Goal: Task Accomplishment & Management: Manage account settings

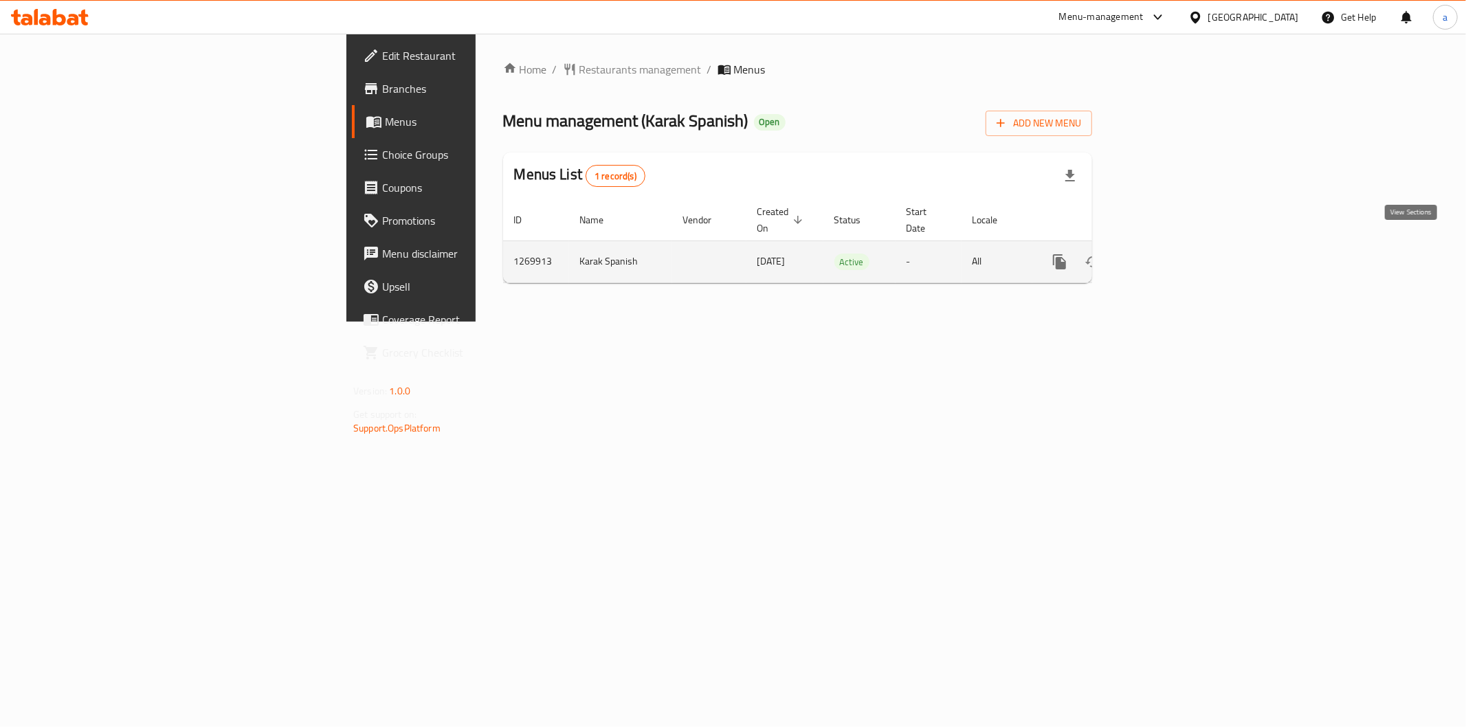
click at [1175, 258] on link "enhanced table" at bounding box center [1158, 261] width 33 height 33
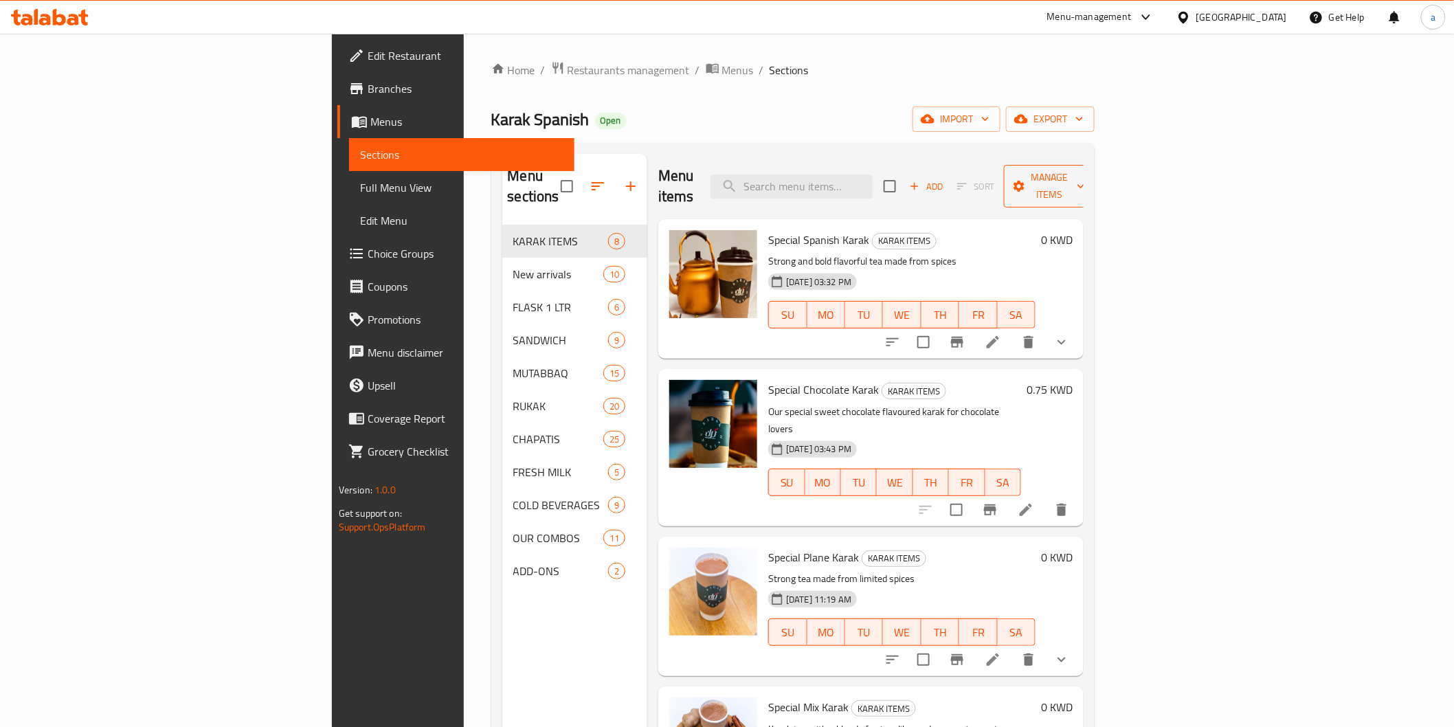
click at [1085, 179] on span "Manage items" at bounding box center [1050, 186] width 70 height 34
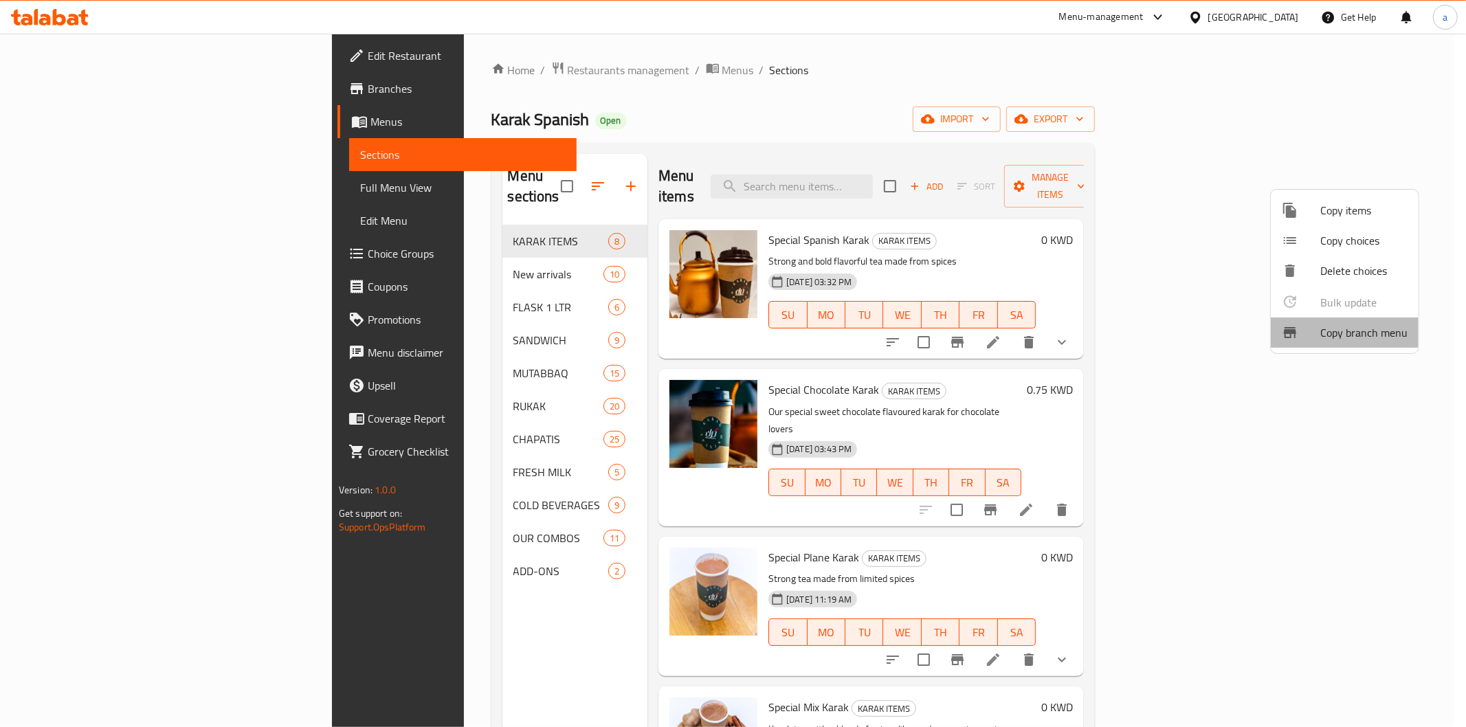
click at [1345, 344] on li "Copy branch menu" at bounding box center [1345, 332] width 148 height 30
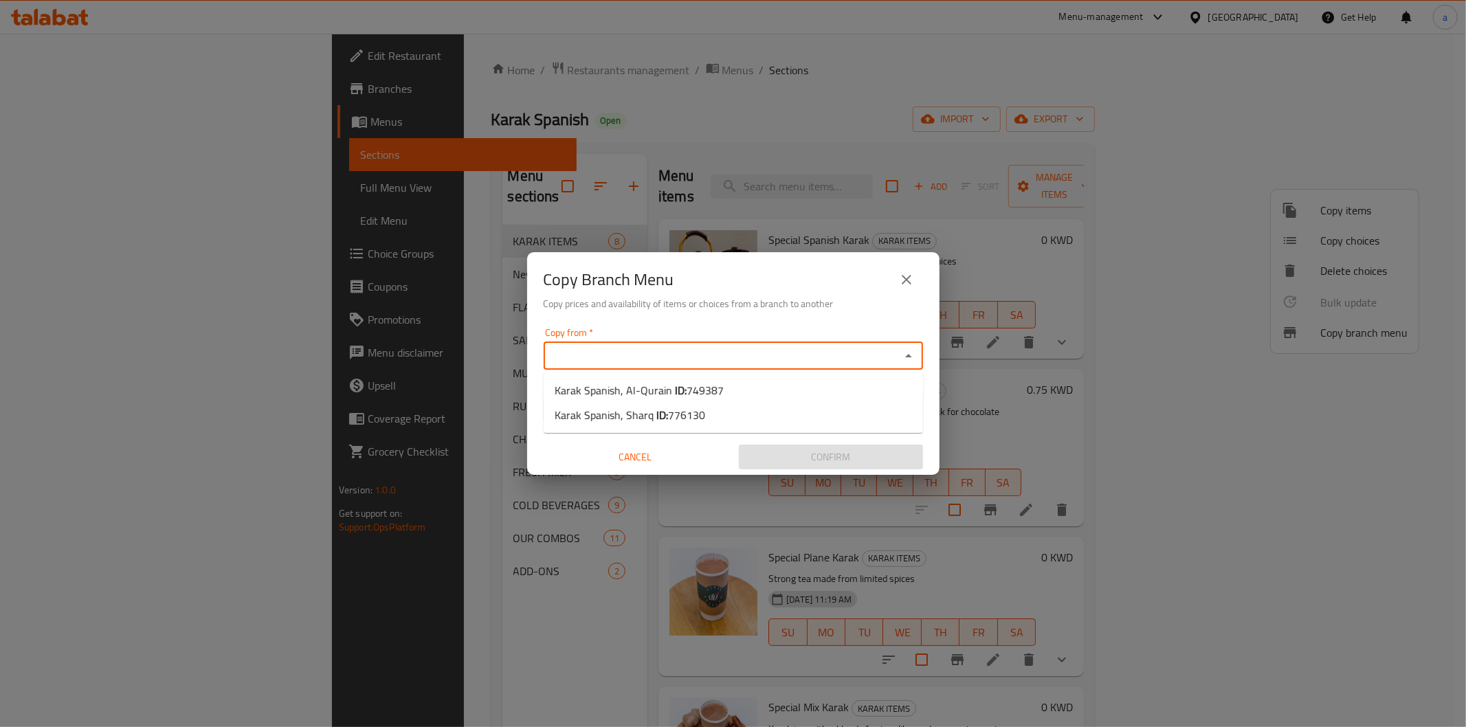
click at [690, 350] on input "Copy from   *" at bounding box center [722, 355] width 348 height 19
click at [747, 397] on li "Karak Spanish, Al-Qurain ID: 749387" at bounding box center [733, 390] width 379 height 25
type input "Karak Spanish, Al-Qurain"
click at [737, 405] on input "Copy to   *" at bounding box center [722, 408] width 348 height 19
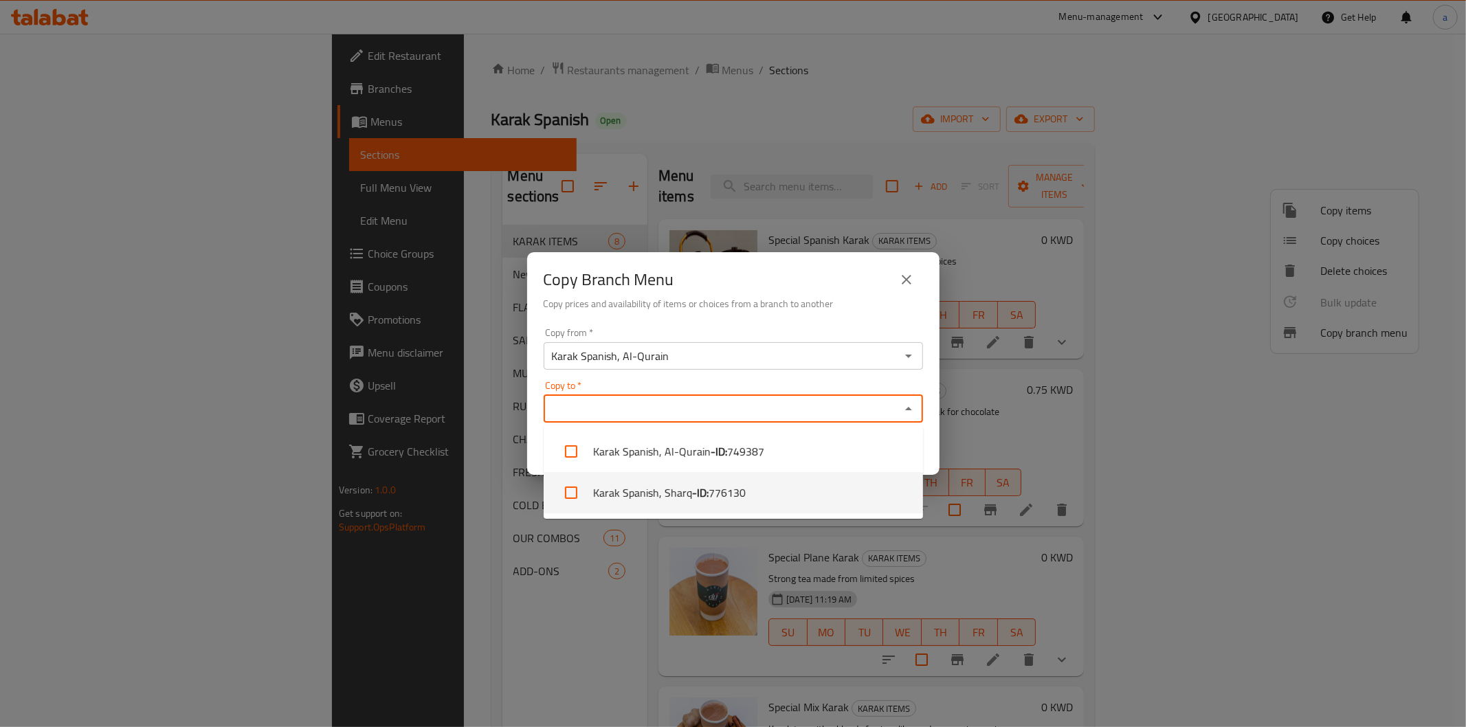
click at [717, 484] on span "776130" at bounding box center [726, 492] width 37 height 16
checkbox input "true"
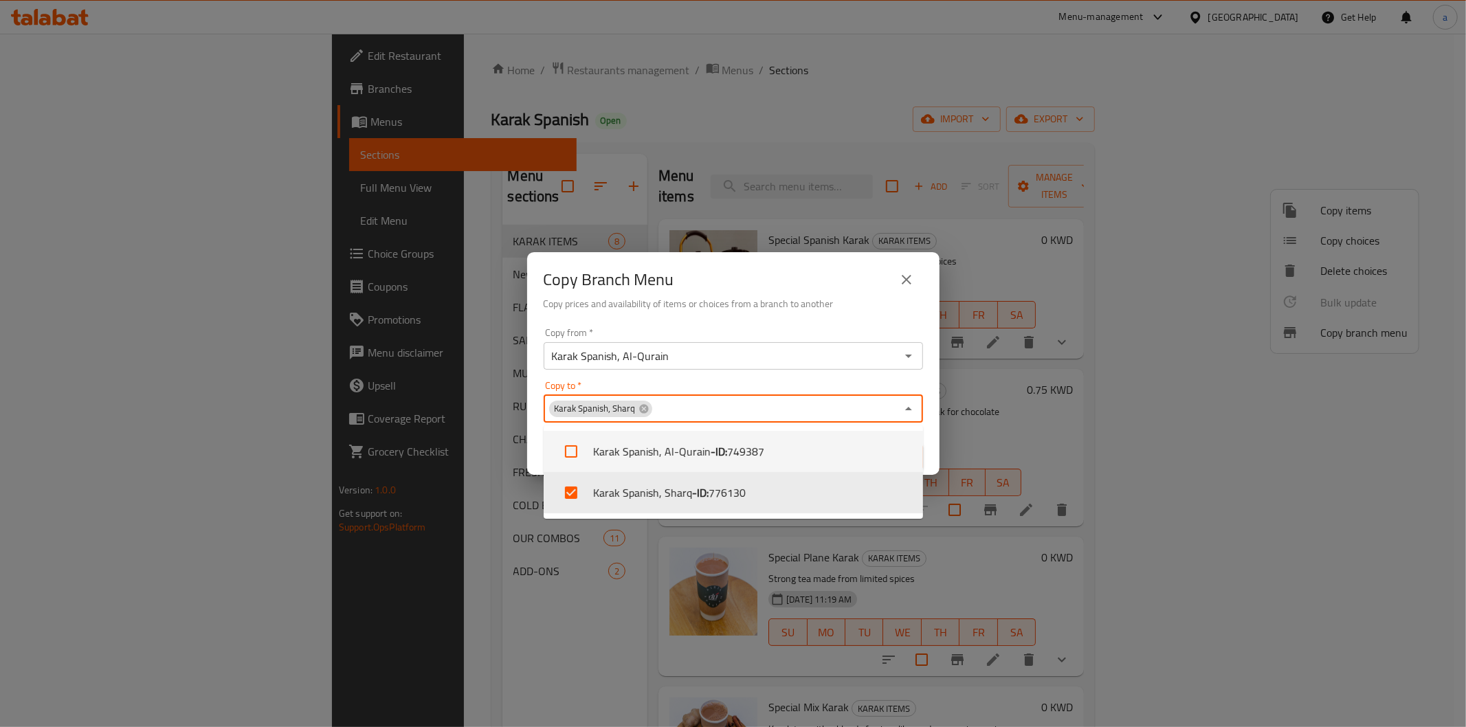
click at [978, 375] on div "Copy Branch Menu Copy prices and availability of items or choices from a branch…" at bounding box center [733, 363] width 1466 height 727
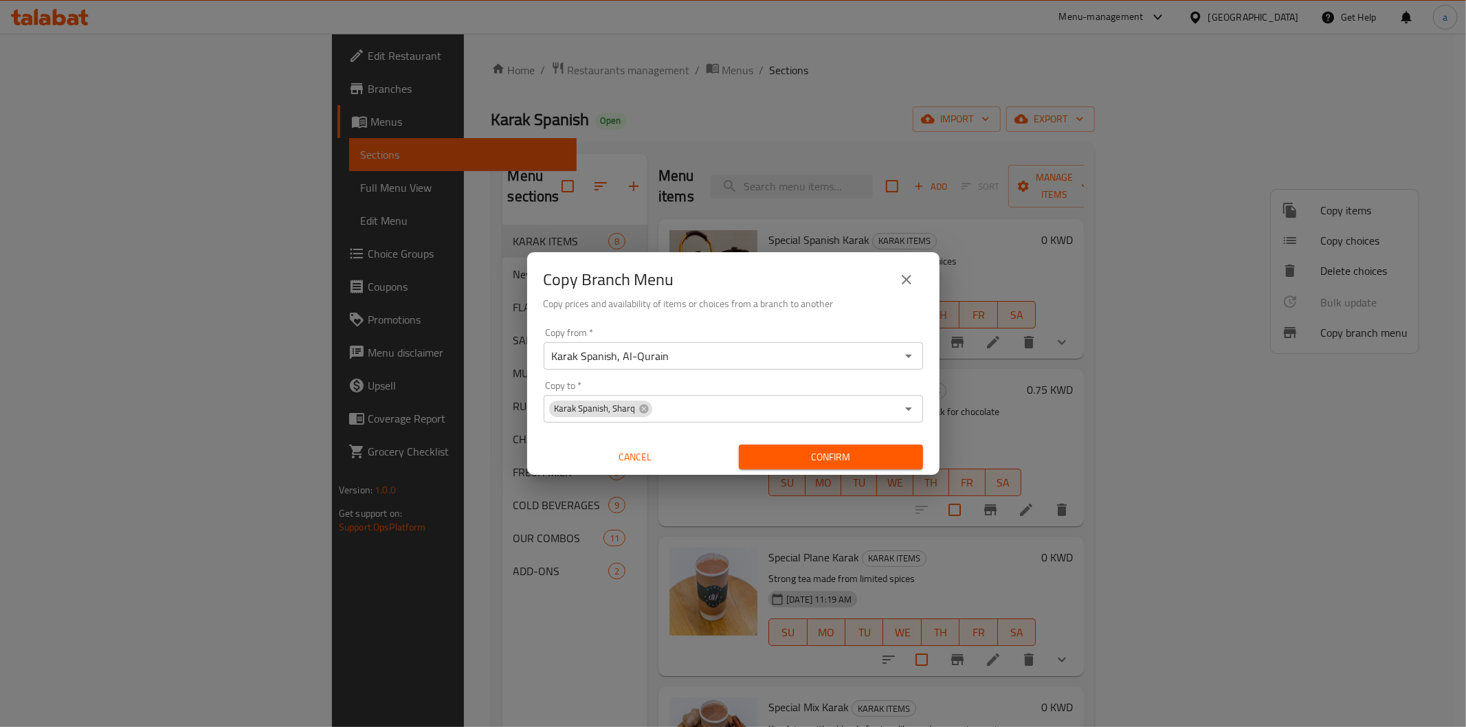
click at [868, 445] on button "Confirm" at bounding box center [831, 457] width 184 height 25
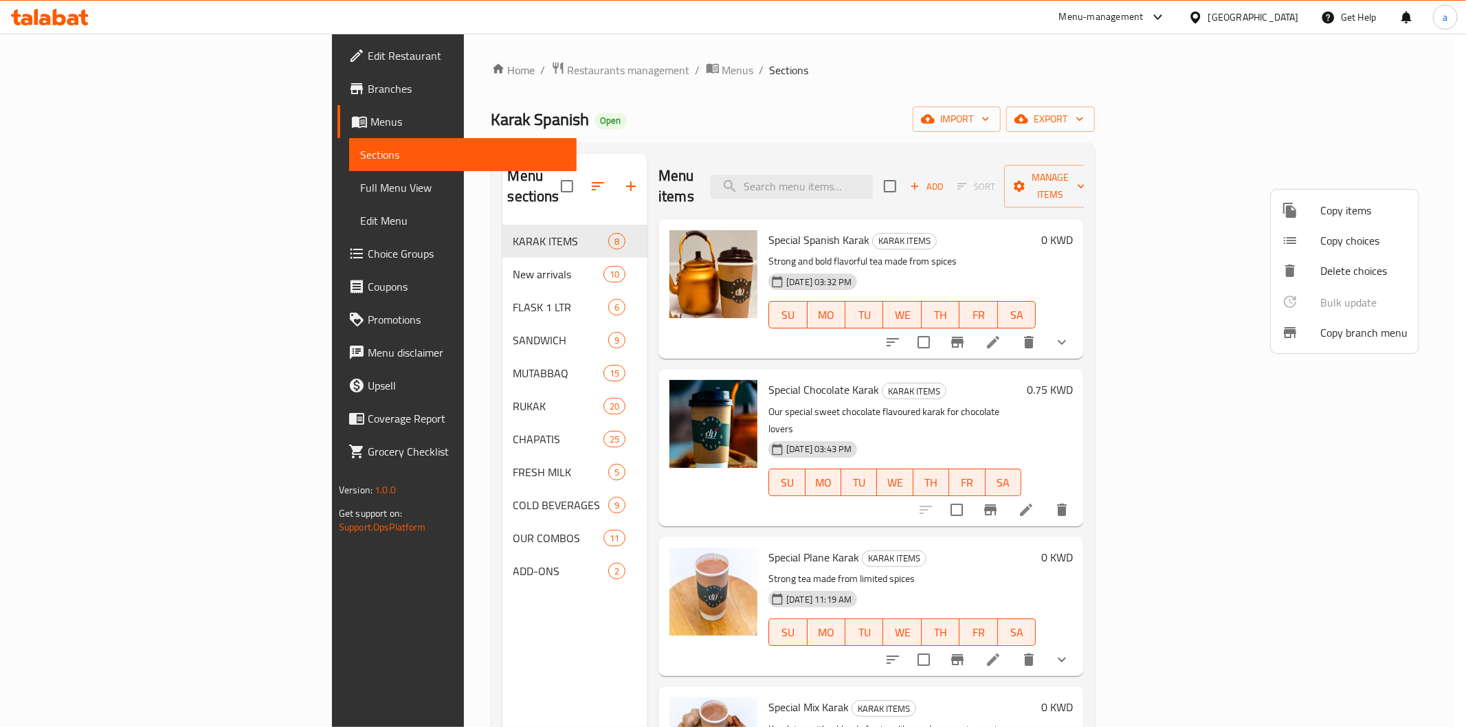
click at [71, 80] on div at bounding box center [733, 363] width 1466 height 727
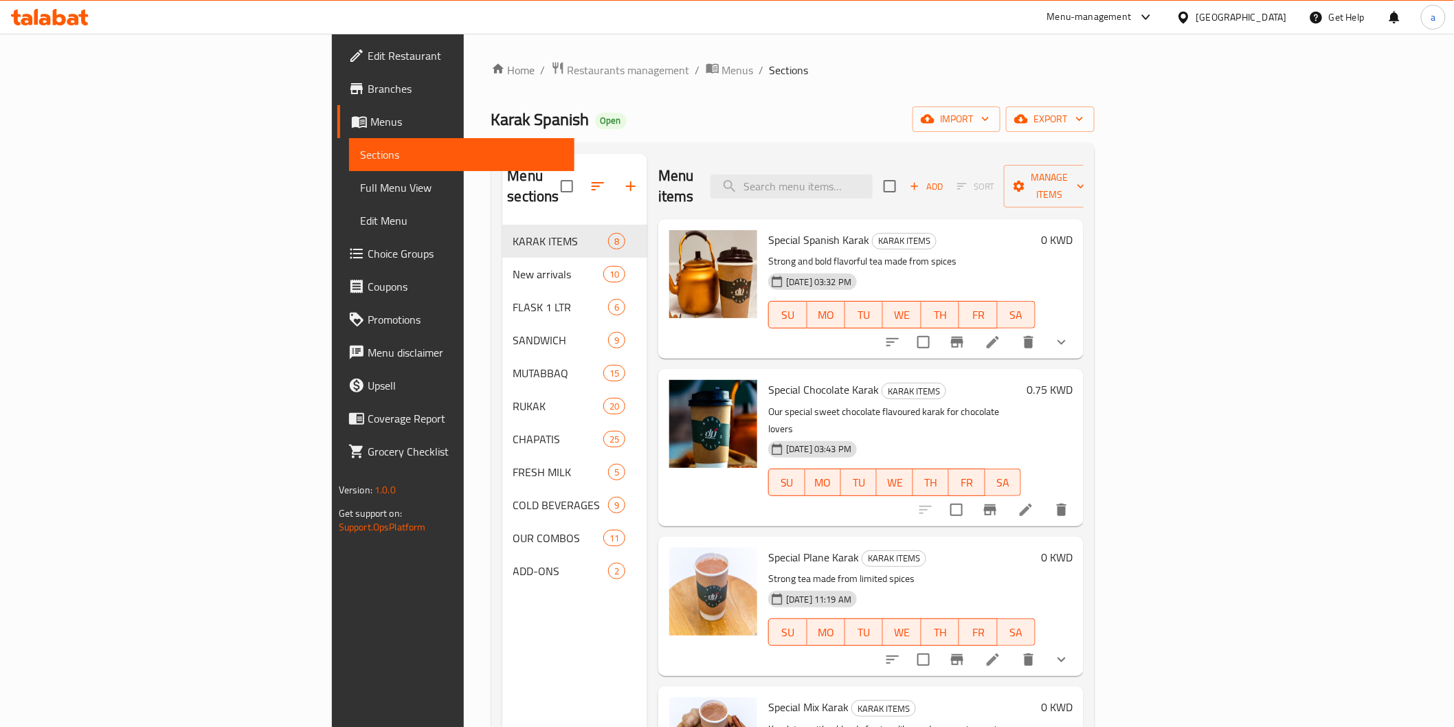
click at [368, 80] on span "Branches" at bounding box center [466, 88] width 196 height 16
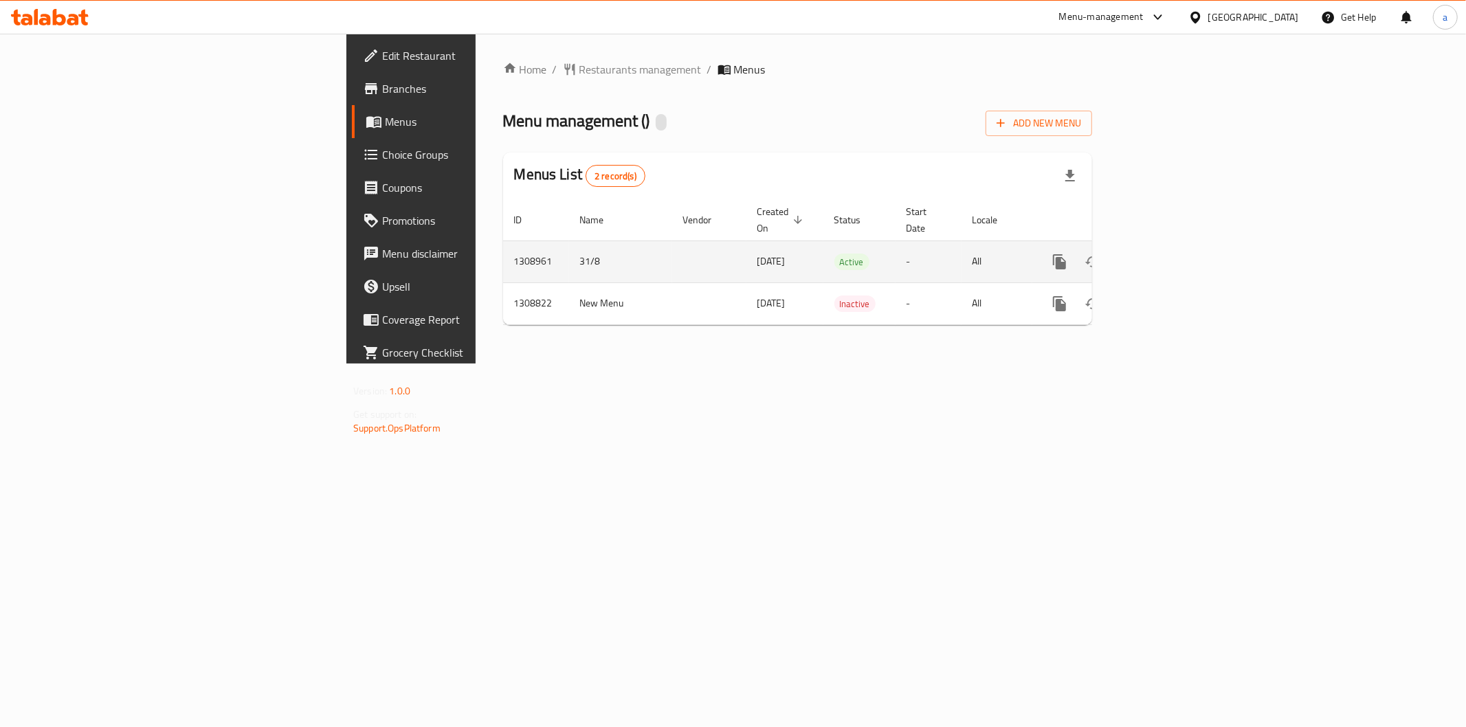
click at [1167, 254] on icon "enhanced table" at bounding box center [1158, 262] width 16 height 16
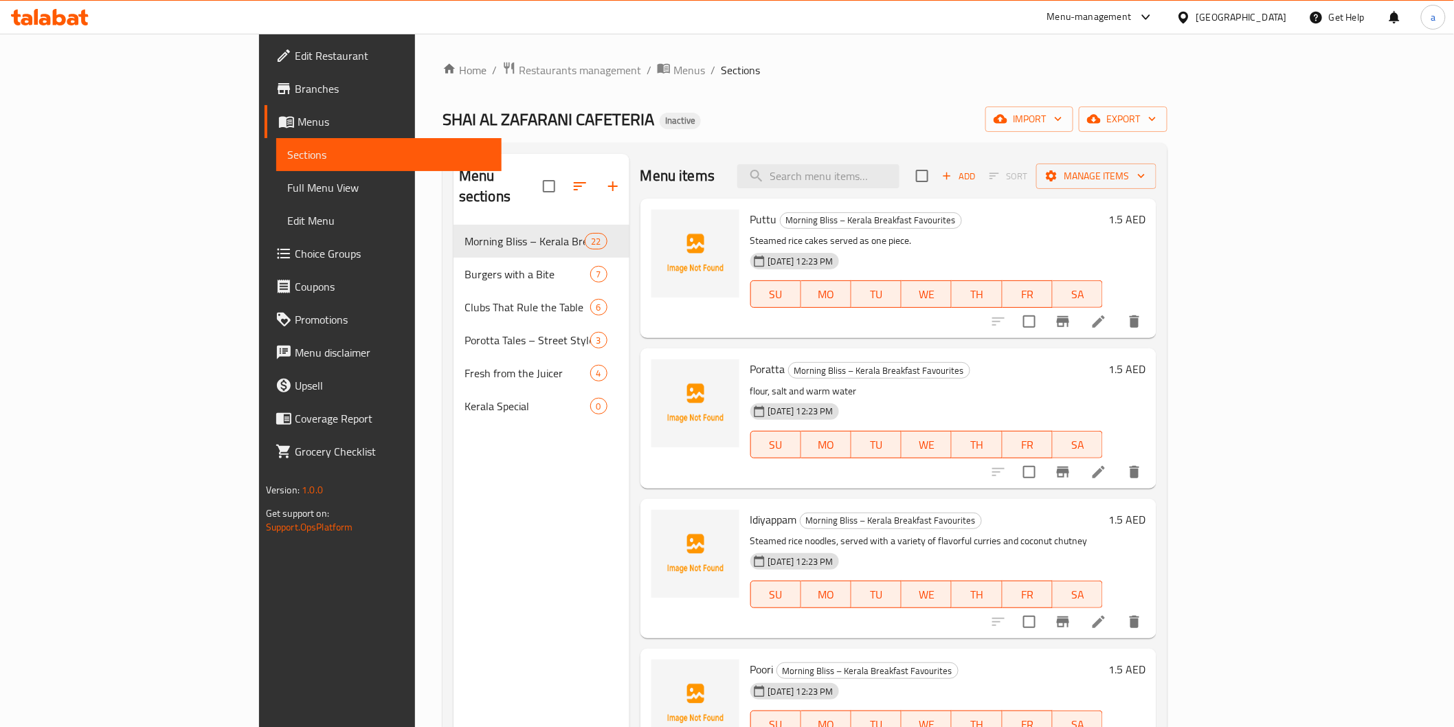
click at [287, 186] on span "Full Menu View" at bounding box center [388, 187] width 203 height 16
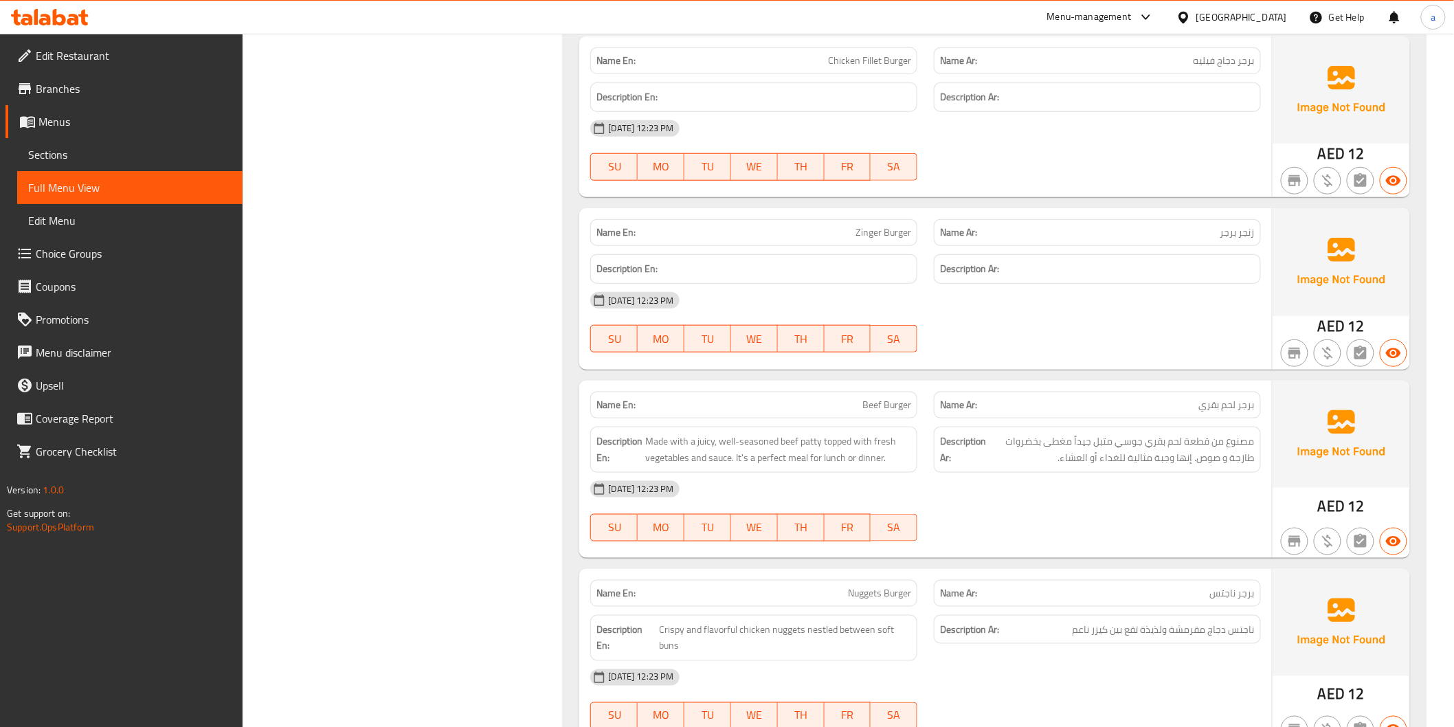
scroll to position [4733, 0]
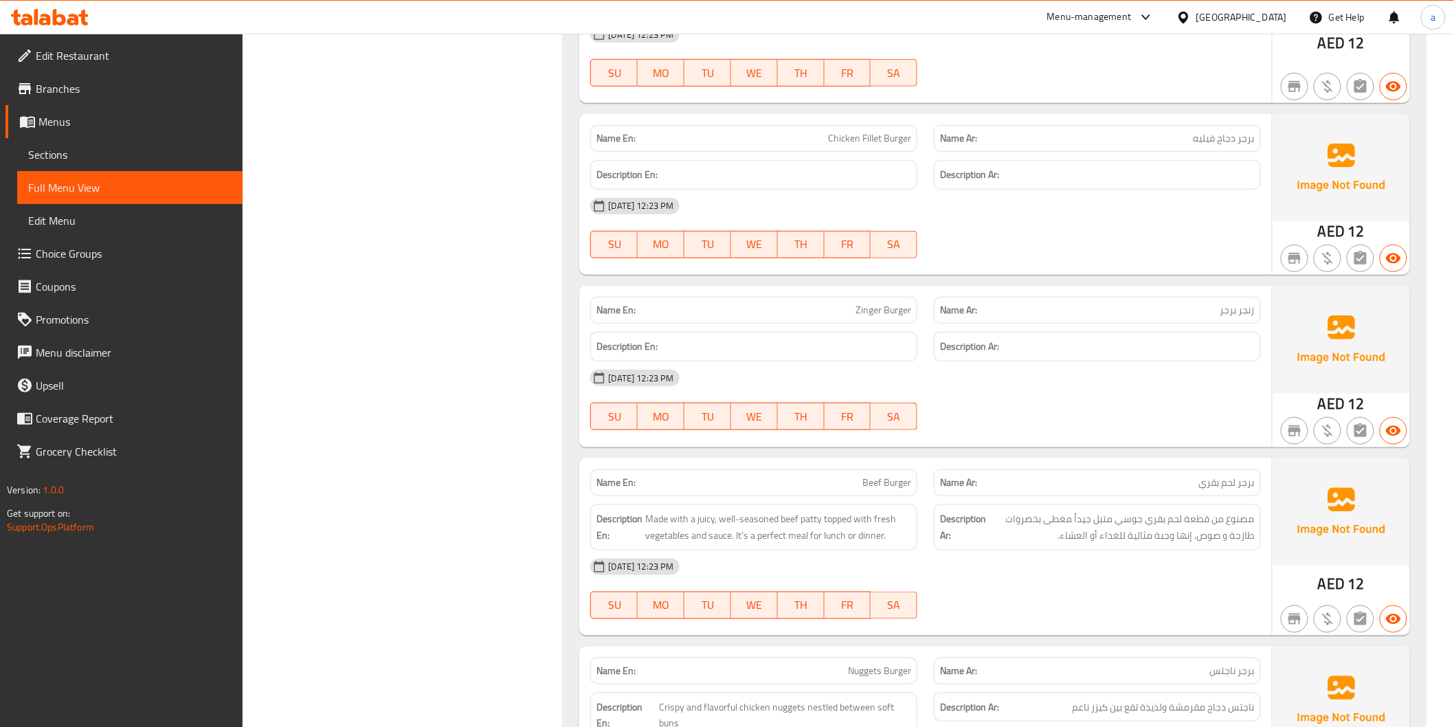
drag, startPoint x: 1012, startPoint y: 332, endPoint x: 511, endPoint y: 236, distance: 510.1
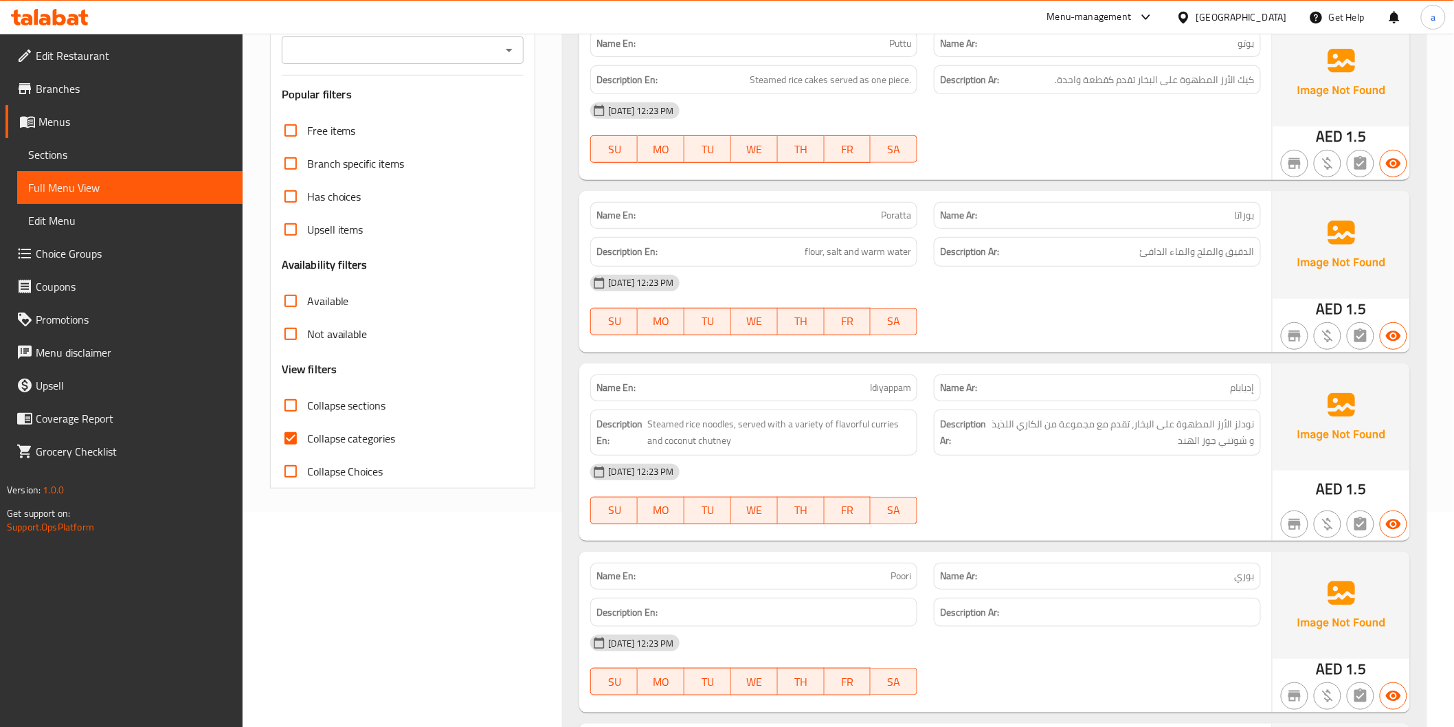
scroll to position [76, 0]
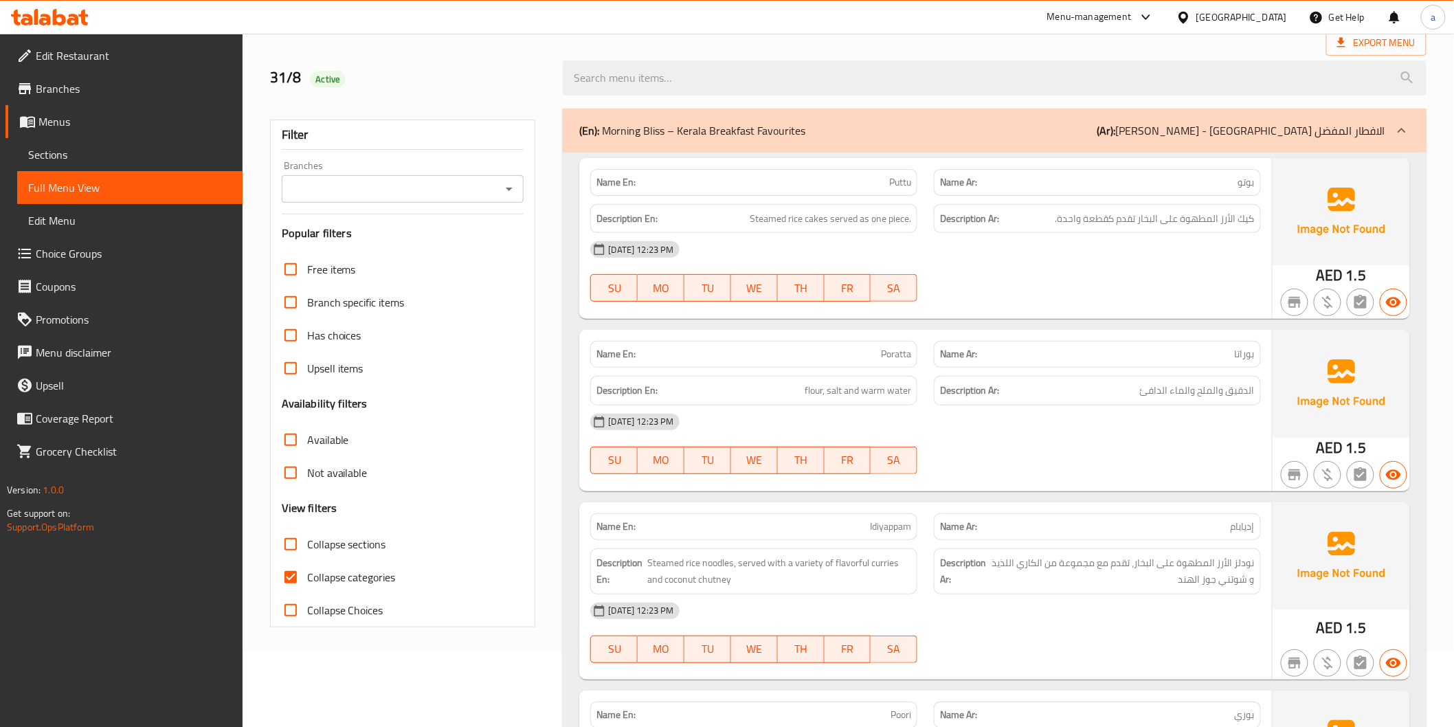
click at [289, 576] on input "Collapse categories" at bounding box center [290, 577] width 33 height 33
checkbox input "false"
click at [104, 157] on span "Sections" at bounding box center [129, 154] width 203 height 16
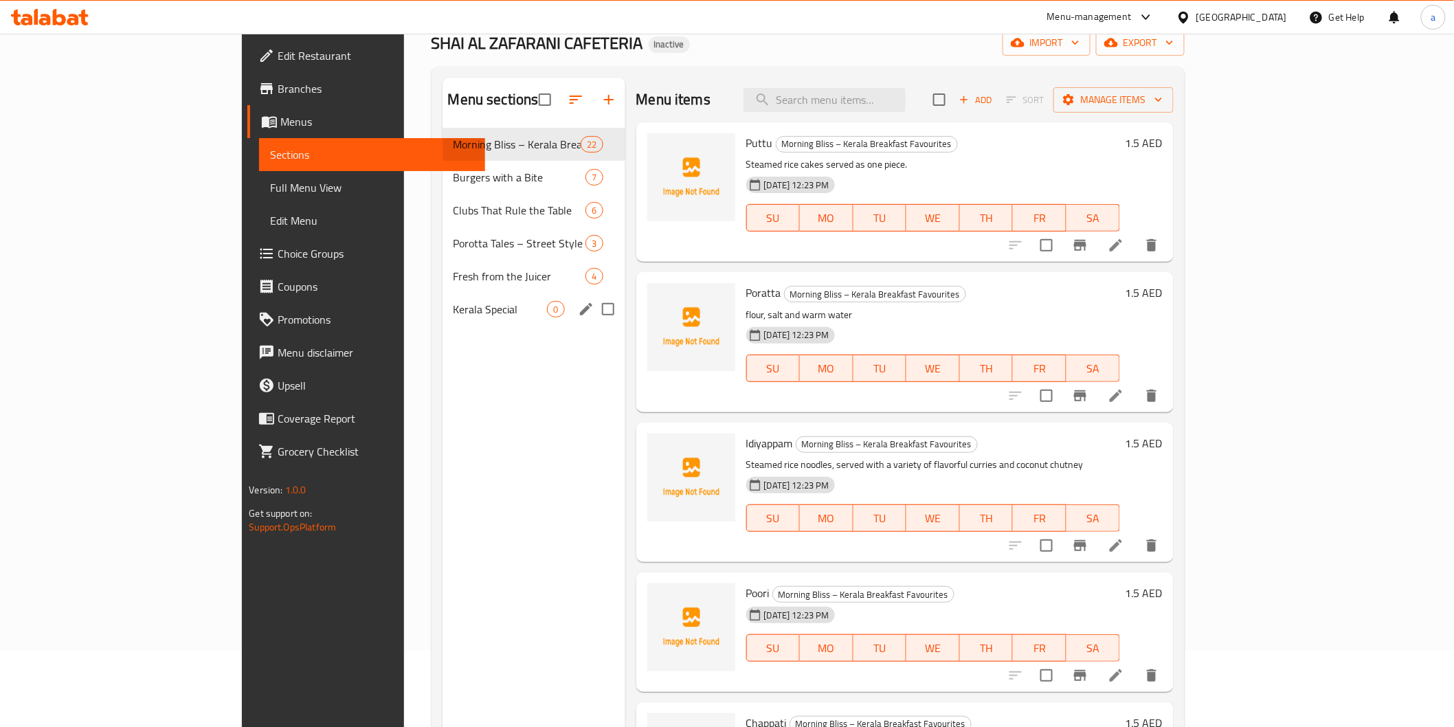
click at [465, 317] on div "Kerala Special 0" at bounding box center [534, 309] width 183 height 33
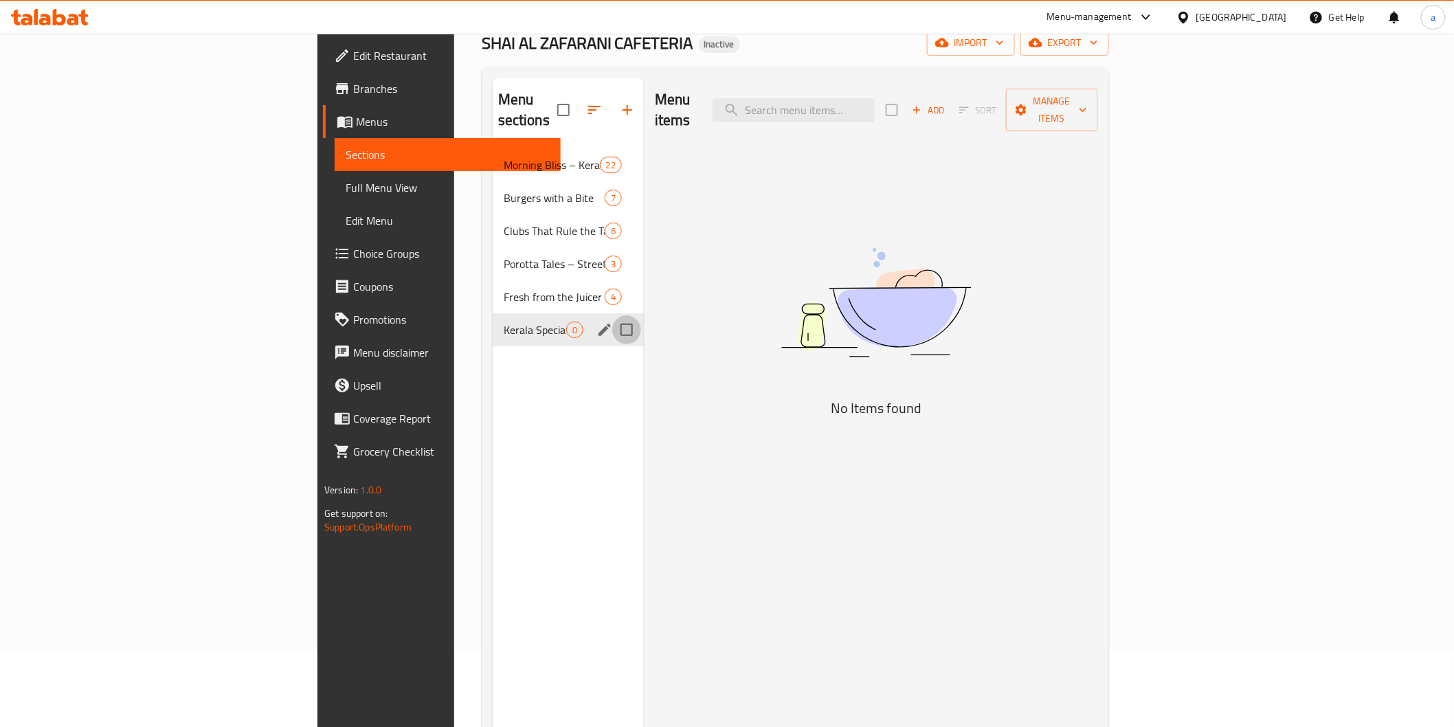
click at [612, 315] on input "Menu sections" at bounding box center [626, 329] width 29 height 29
click at [579, 104] on icon "button" at bounding box center [587, 110] width 16 height 16
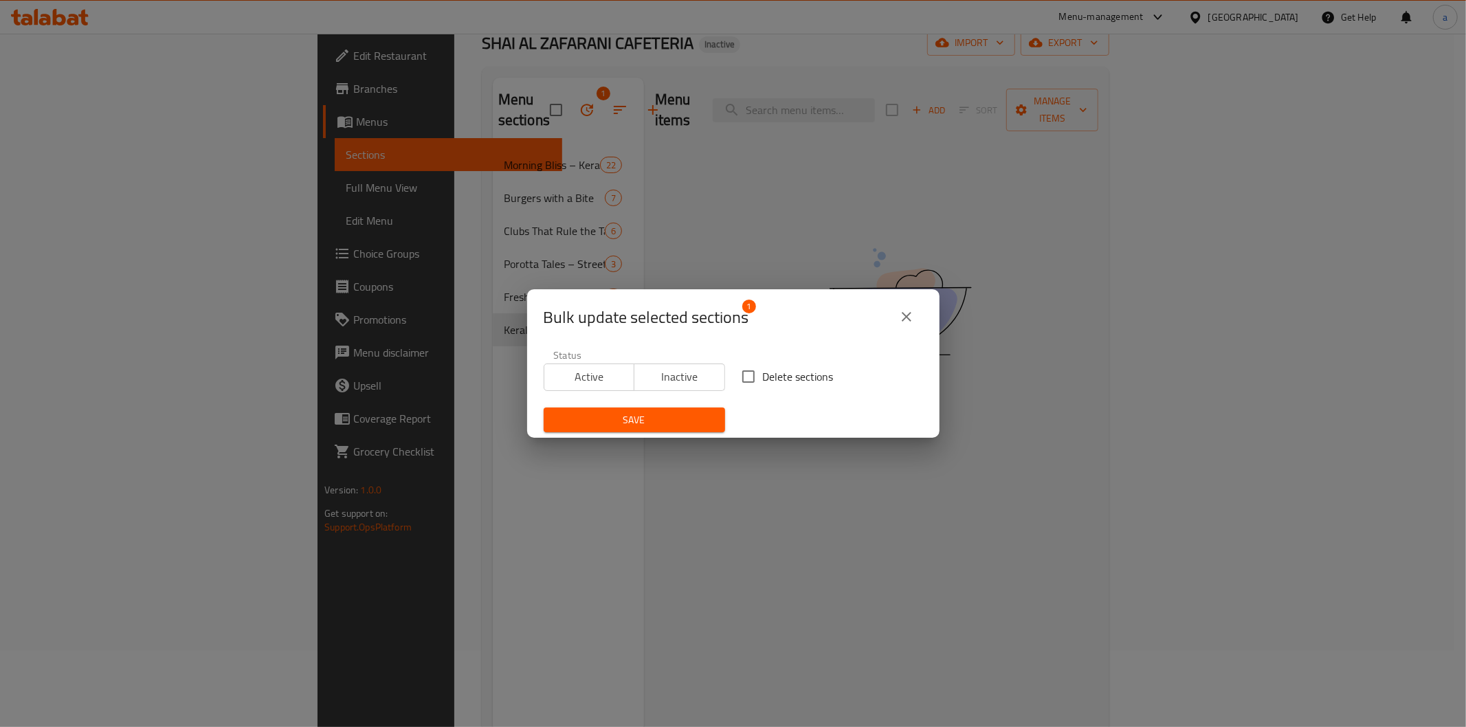
click at [858, 232] on div "Bulk update selected sections 1 Status Active Inactive Delete sections Save" at bounding box center [733, 363] width 1466 height 727
click at [895, 314] on button "close" at bounding box center [906, 316] width 33 height 33
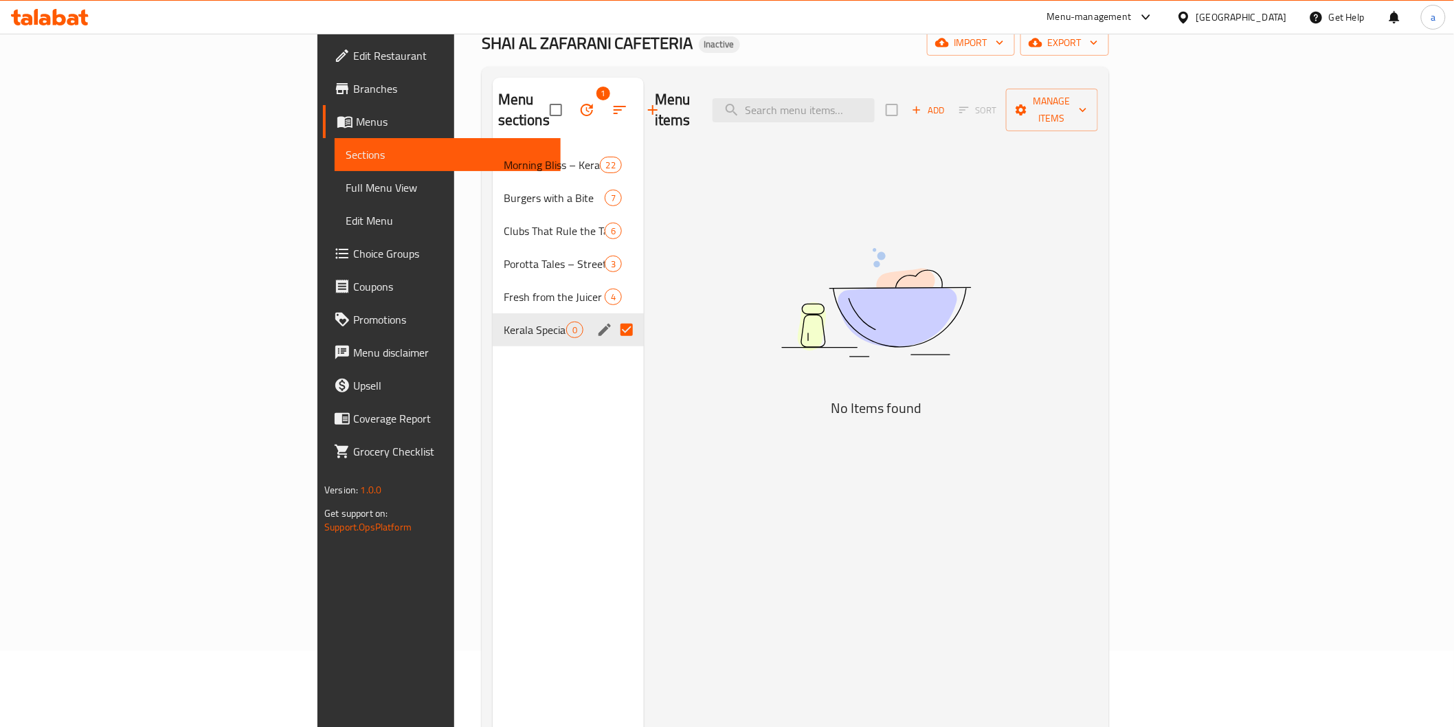
click at [530, 423] on div "Menu sections 1 Morning Bliss – Kerala Breakfast Favourites 22 Burgers with a B…" at bounding box center [568, 441] width 151 height 727
click at [612, 315] on input "Menu sections" at bounding box center [626, 329] width 29 height 29
checkbox input "false"
drag, startPoint x: 367, startPoint y: 307, endPoint x: 306, endPoint y: 312, distance: 61.3
click at [504, 322] on span "Kerala Special" at bounding box center [535, 330] width 63 height 16
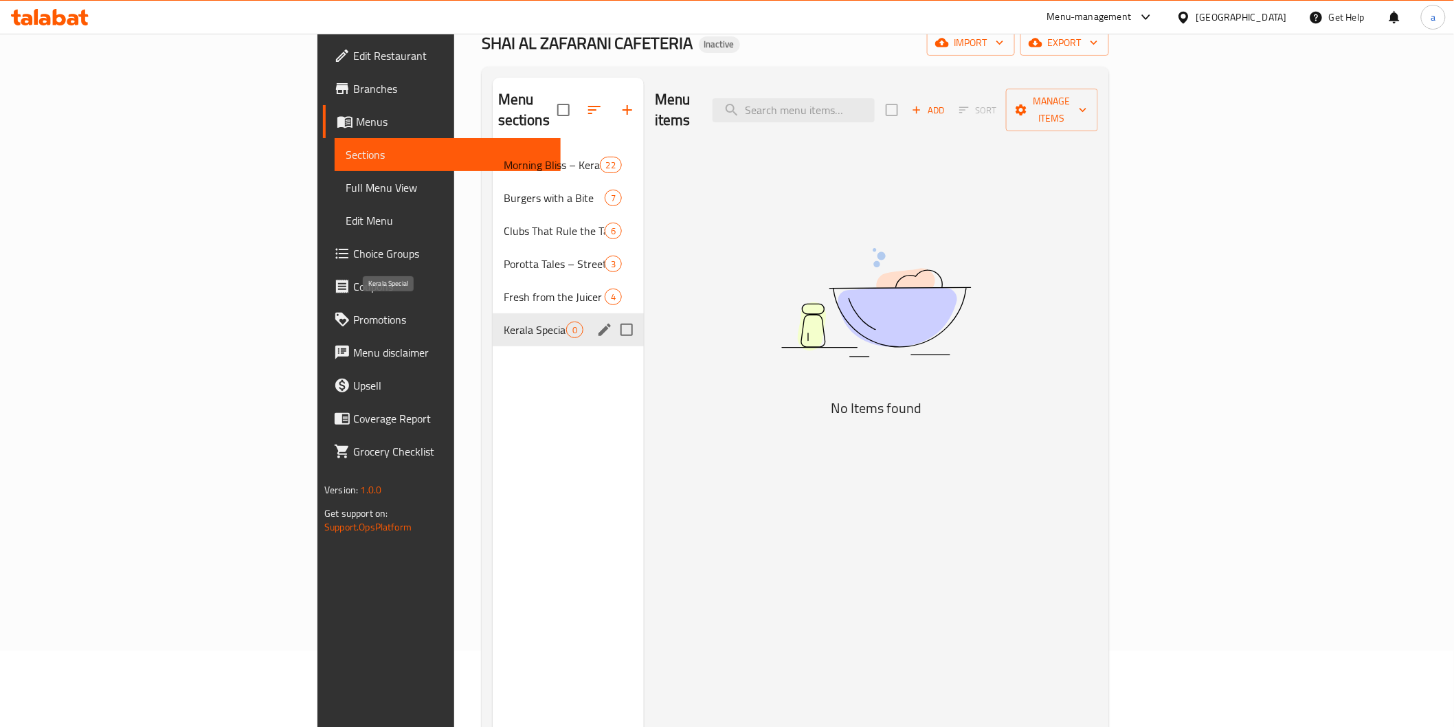
click at [504, 322] on span "Kerala Special" at bounding box center [535, 330] width 63 height 16
click at [596, 322] on icon "edit" at bounding box center [604, 330] width 16 height 16
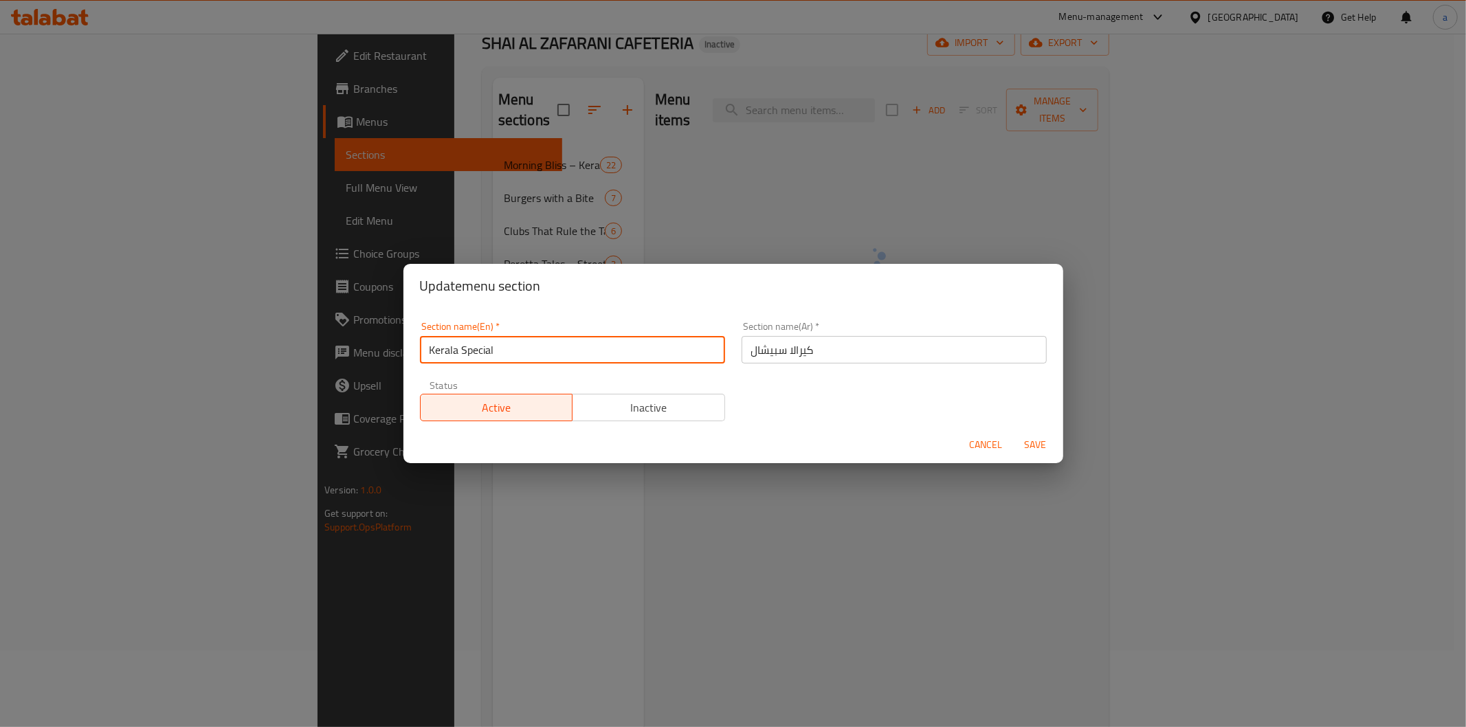
drag, startPoint x: 506, startPoint y: 346, endPoint x: 378, endPoint y: 333, distance: 128.5
click at [378, 333] on div "Update menu section Section name(En)   * Kerala Special Section name(En) * Sect…" at bounding box center [733, 363] width 1466 height 727
click at [985, 434] on button "Cancel" at bounding box center [986, 444] width 44 height 25
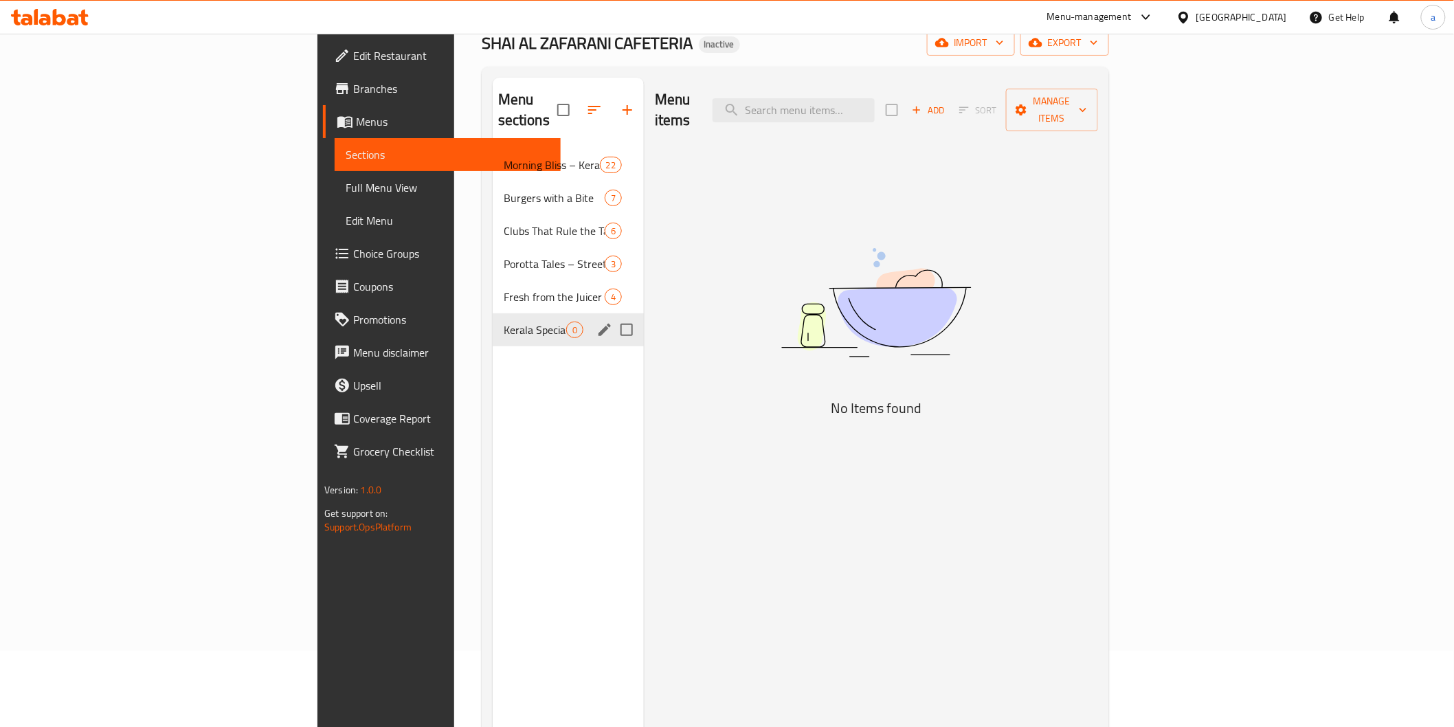
click at [742, 342] on div "Menu items Add Sort Manage items No Items found" at bounding box center [871, 441] width 454 height 727
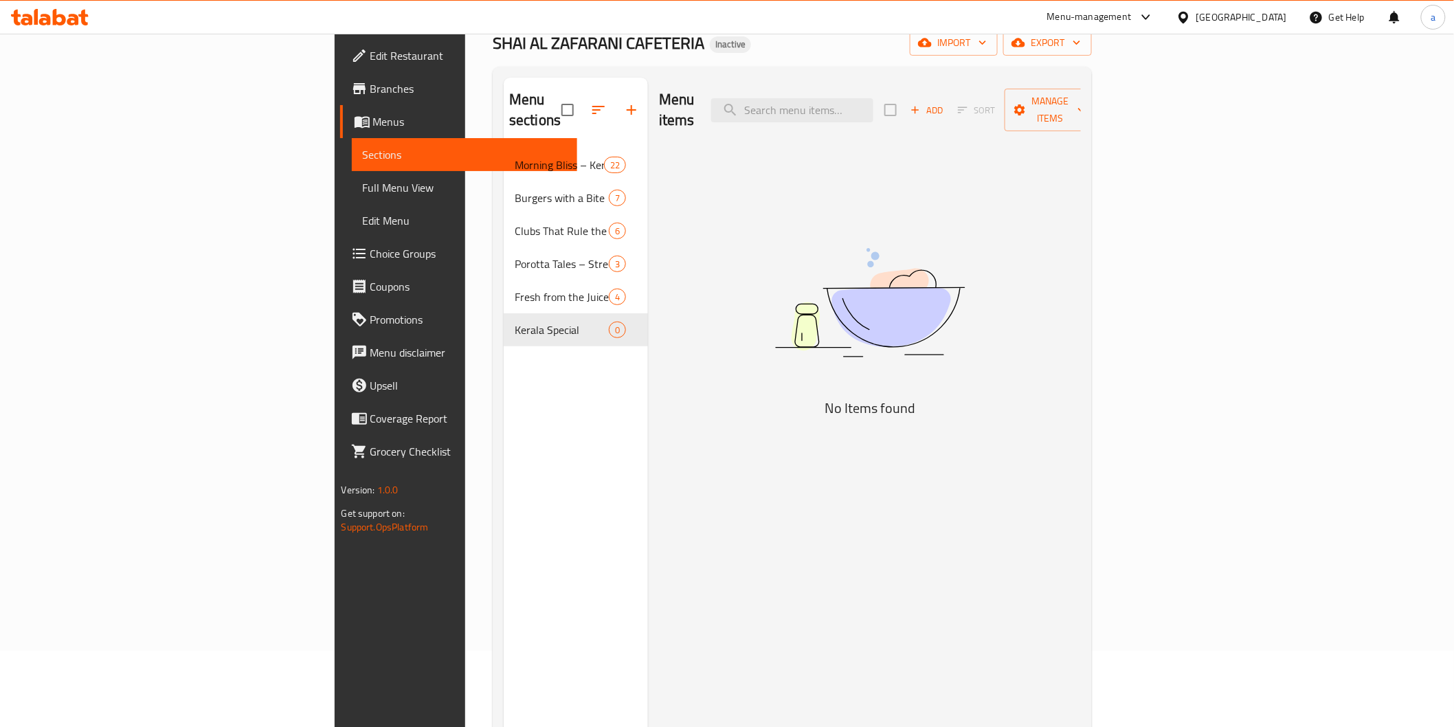
click at [363, 194] on span "Full Menu View" at bounding box center [464, 187] width 203 height 16
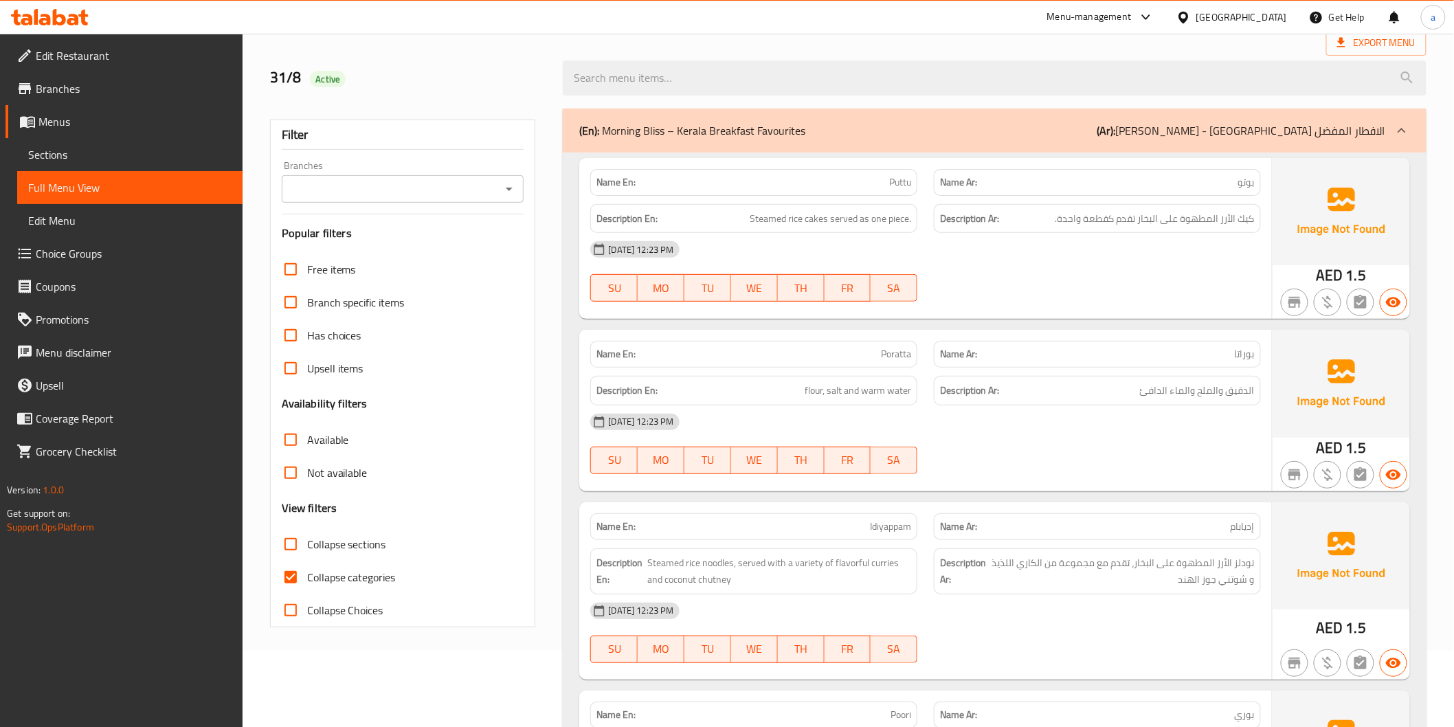
click at [287, 581] on input "Collapse categories" at bounding box center [290, 577] width 33 height 33
checkbox input "false"
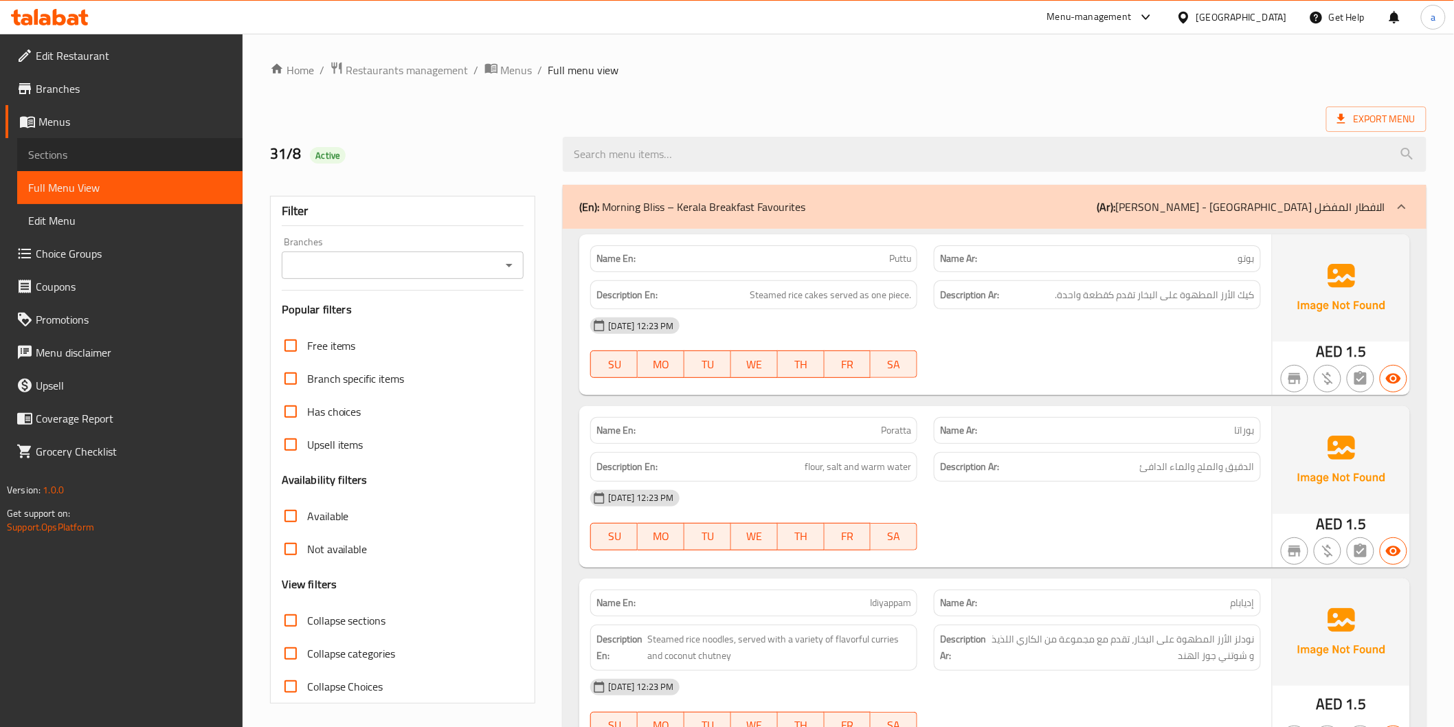
click at [79, 157] on span "Sections" at bounding box center [129, 154] width 203 height 16
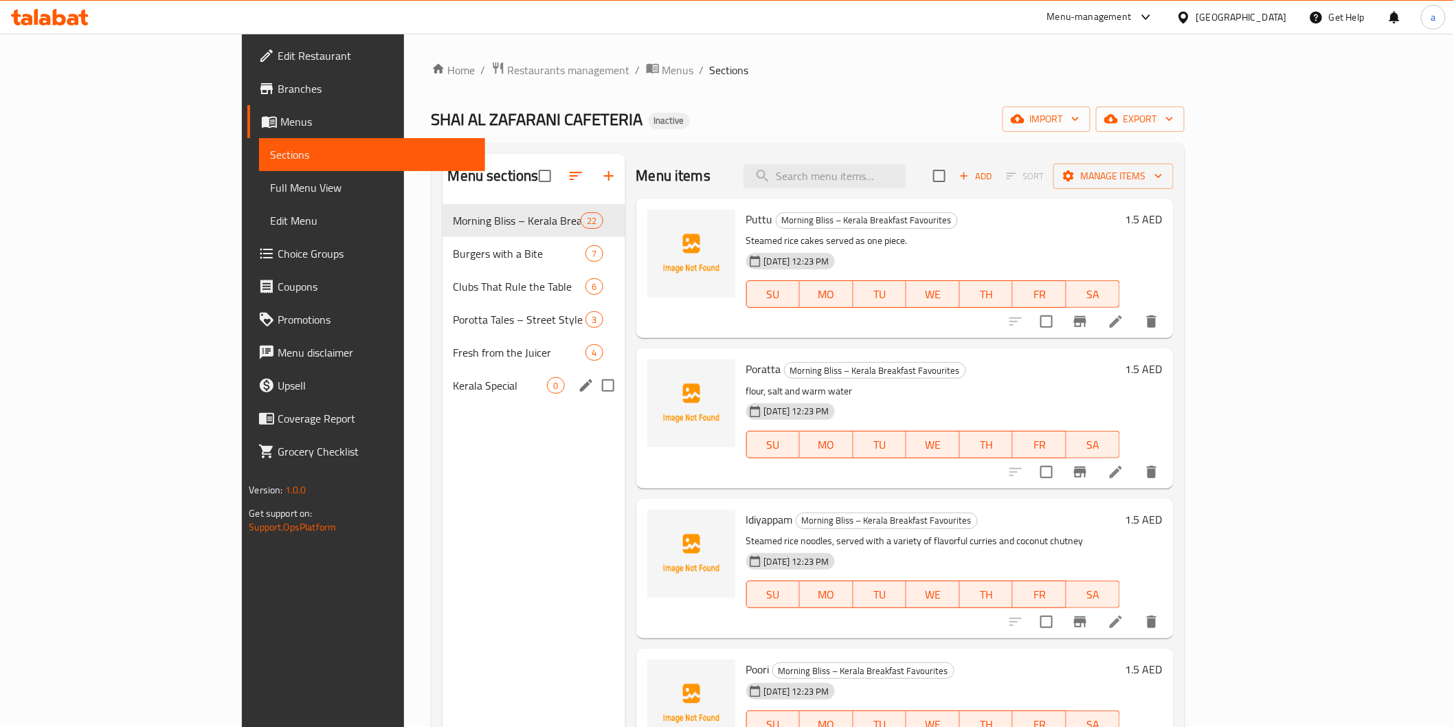
click at [594, 383] on input "Menu sections" at bounding box center [608, 385] width 29 height 29
checkbox input "true"
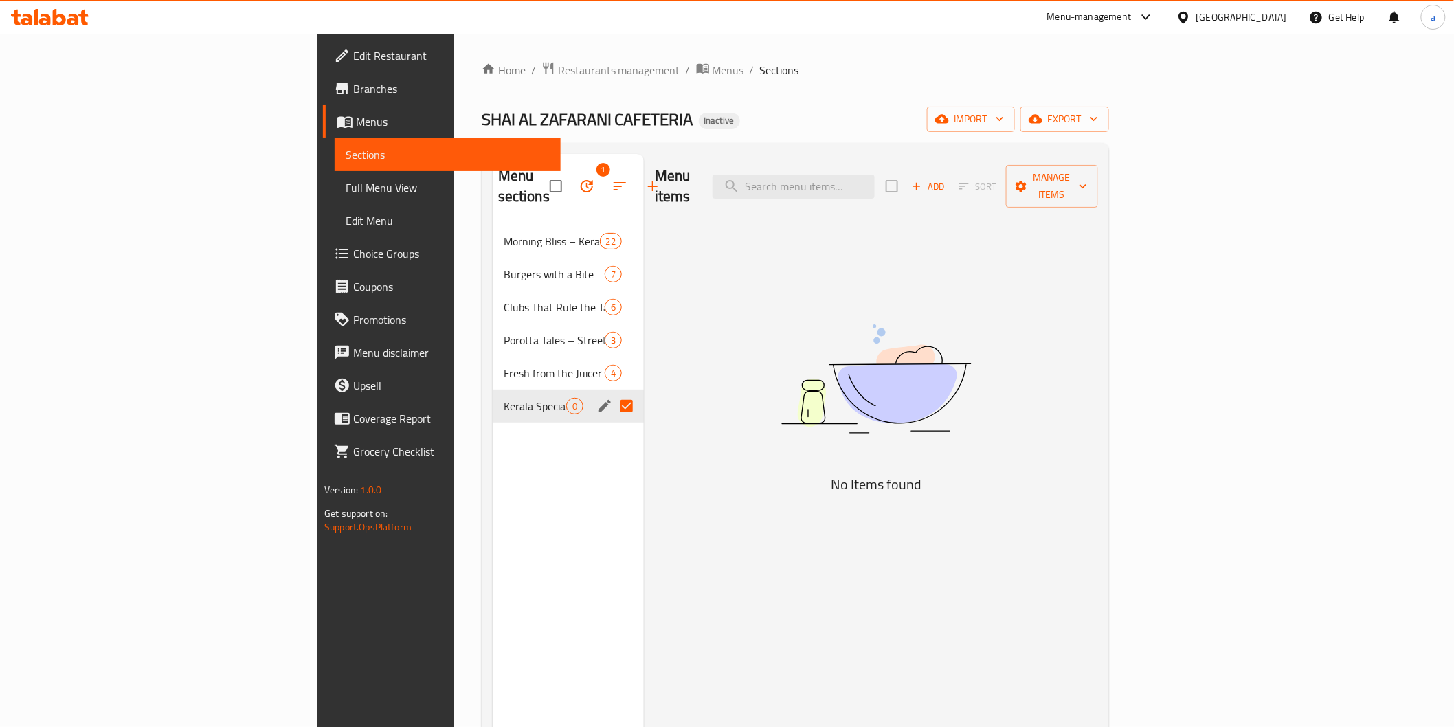
click at [581, 180] on icon "button" at bounding box center [587, 186] width 12 height 12
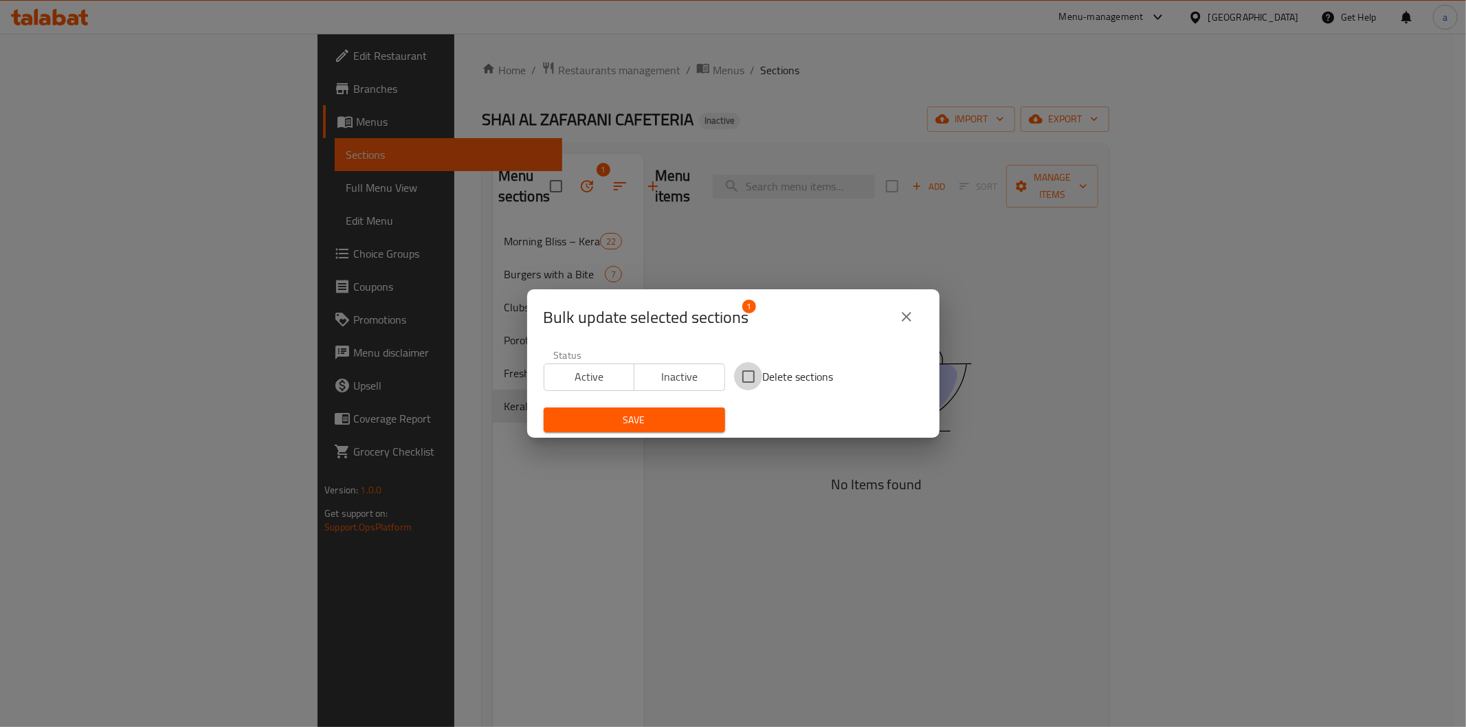
click at [746, 379] on input "Delete sections" at bounding box center [748, 376] width 29 height 29
checkbox input "true"
click at [684, 419] on span "Save" at bounding box center [634, 420] width 159 height 17
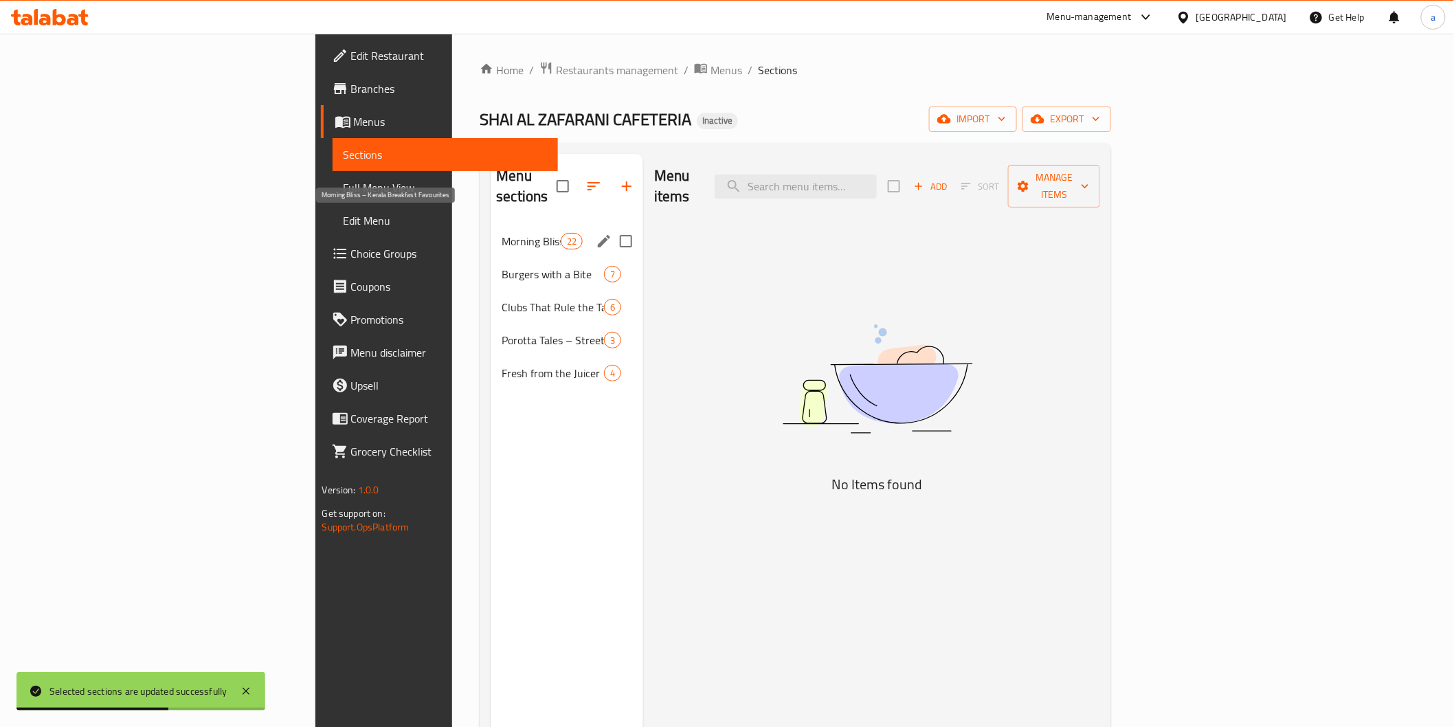
click at [502, 233] on span "Morning Bliss – Kerala Breakfast Favourites" at bounding box center [531, 241] width 58 height 16
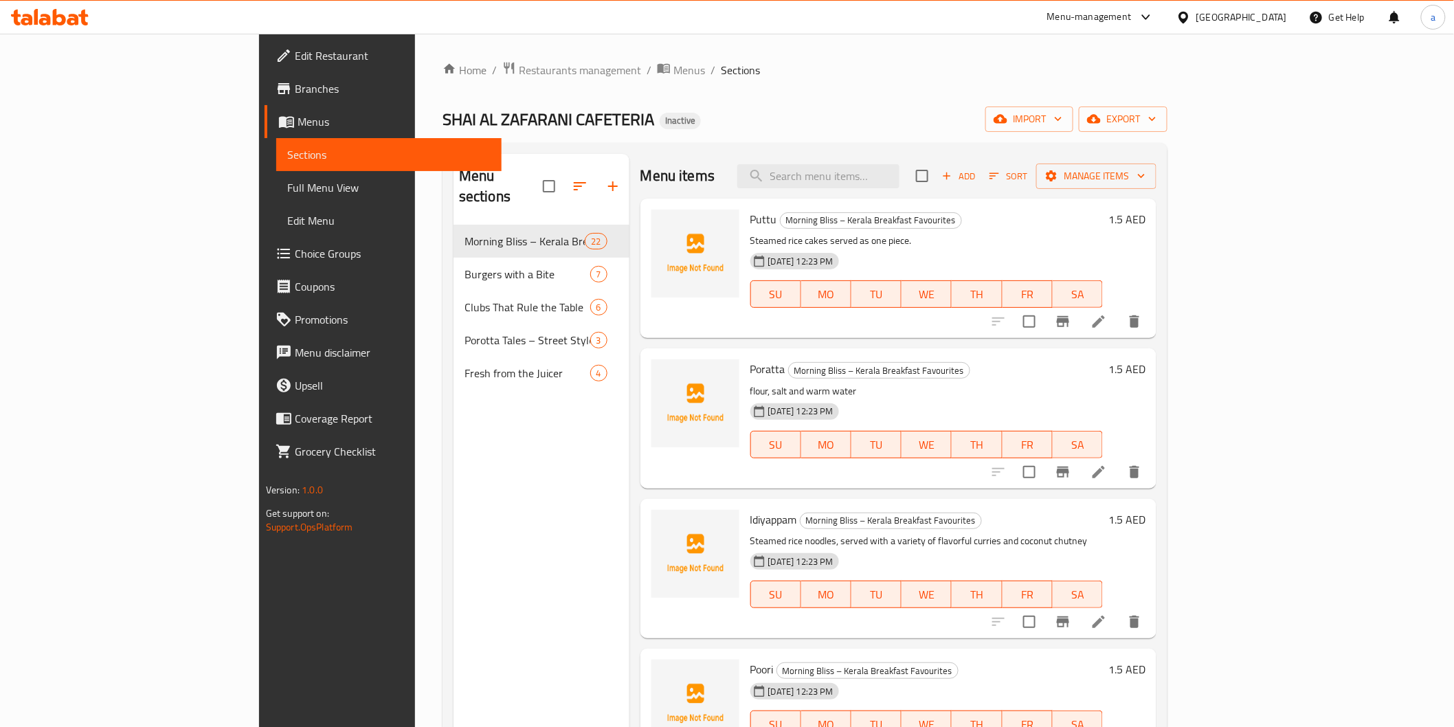
drag, startPoint x: 52, startPoint y: 177, endPoint x: 65, endPoint y: 173, distance: 13.5
click at [287, 179] on span "Full Menu View" at bounding box center [388, 187] width 203 height 16
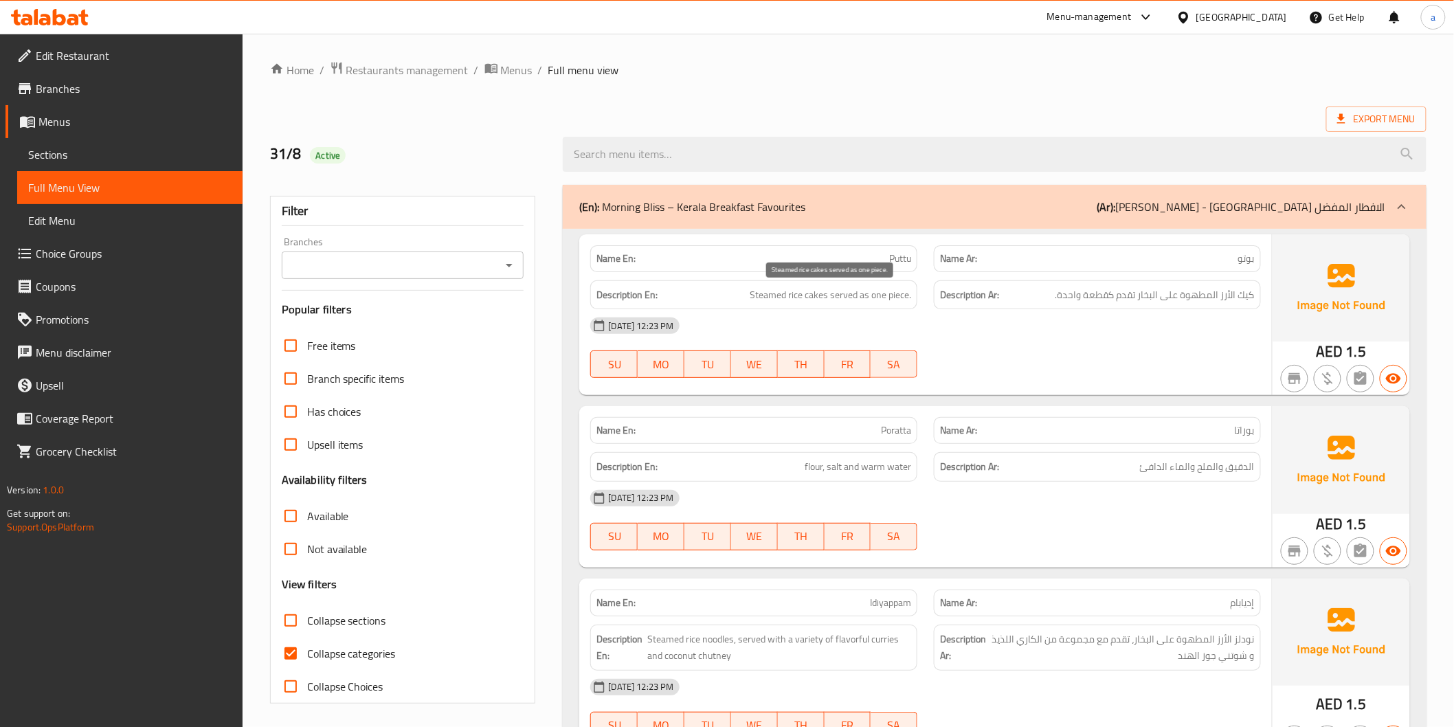
click at [864, 300] on span "Steamed rice cakes served as one piece." at bounding box center [830, 295] width 161 height 17
click at [71, 154] on span "Sections" at bounding box center [129, 154] width 203 height 16
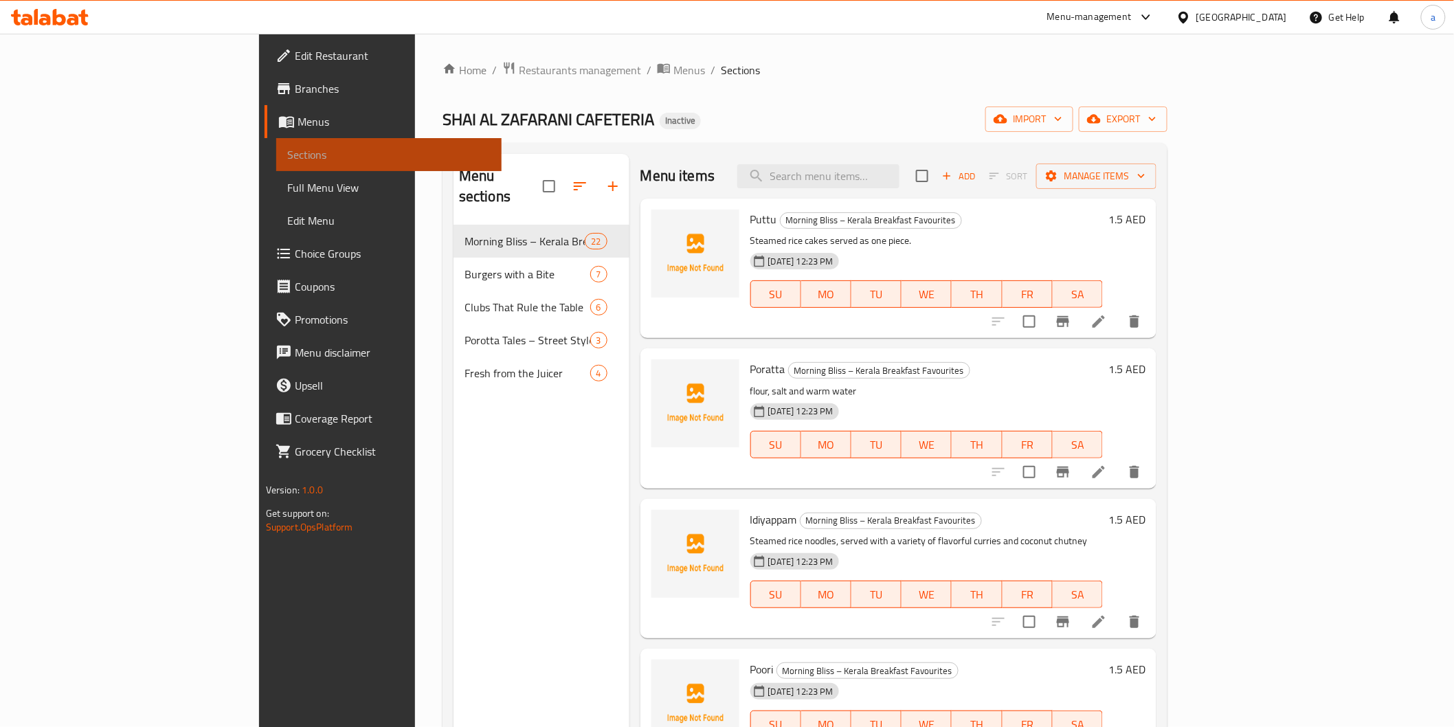
click at [287, 155] on span "Sections" at bounding box center [388, 154] width 203 height 16
click at [287, 190] on span "Full Menu View" at bounding box center [388, 187] width 203 height 16
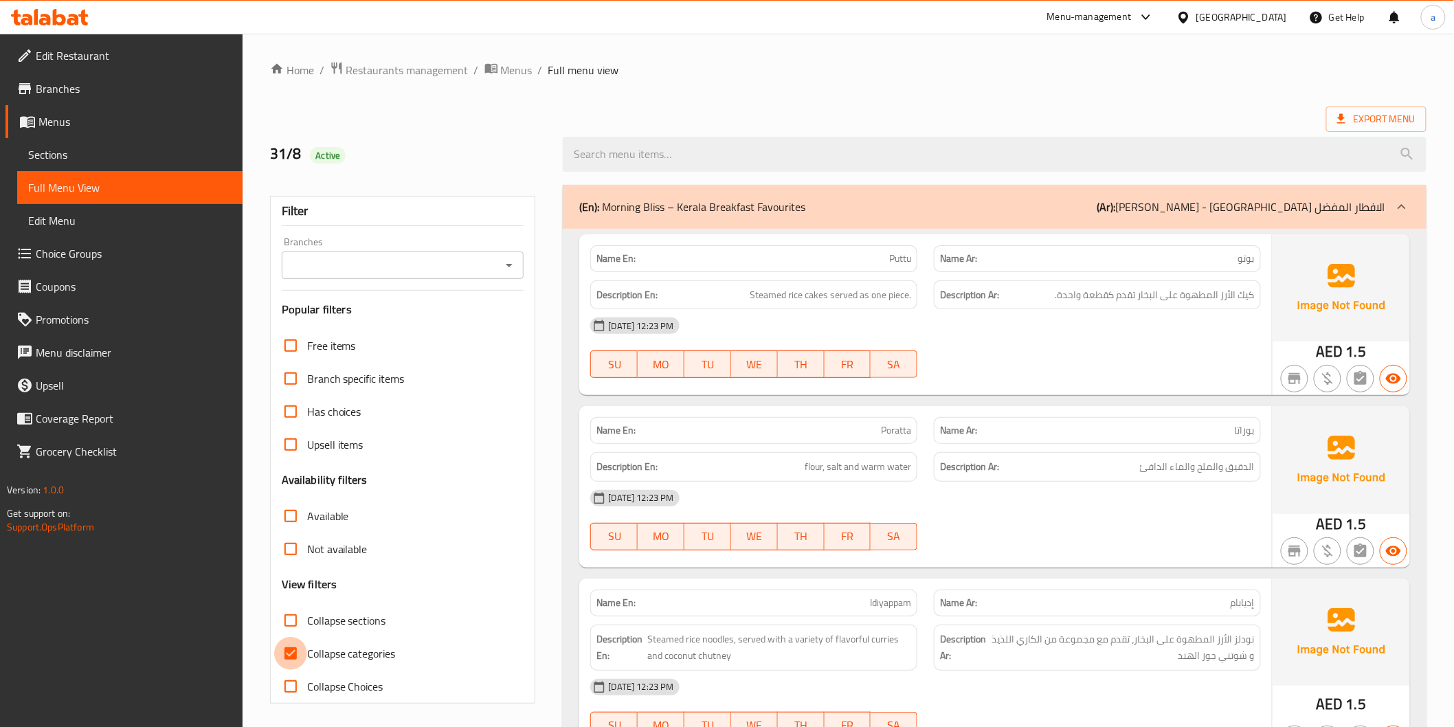
click at [284, 647] on input "Collapse categories" at bounding box center [290, 653] width 33 height 33
checkbox input "false"
click at [82, 136] on link "Menus" at bounding box center [123, 121] width 237 height 33
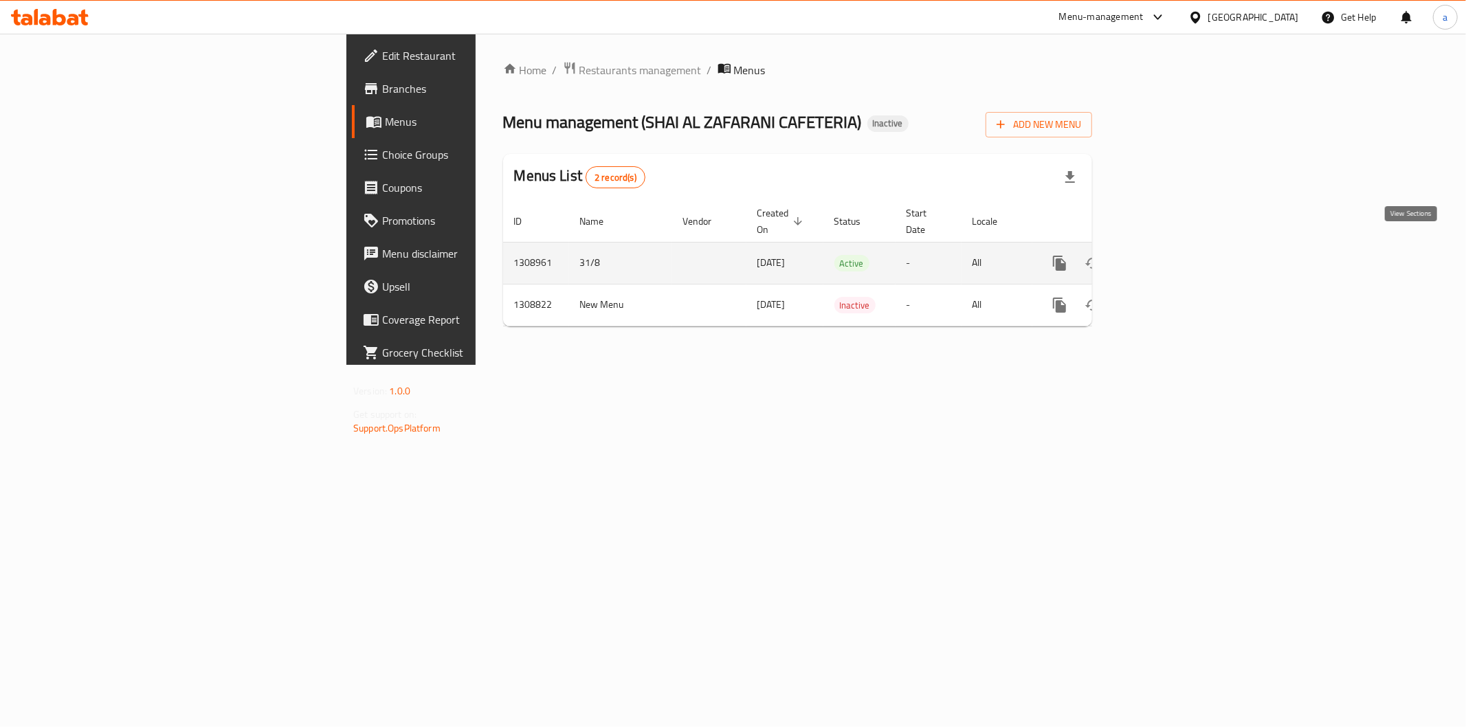
click at [1175, 249] on link "enhanced table" at bounding box center [1158, 263] width 33 height 33
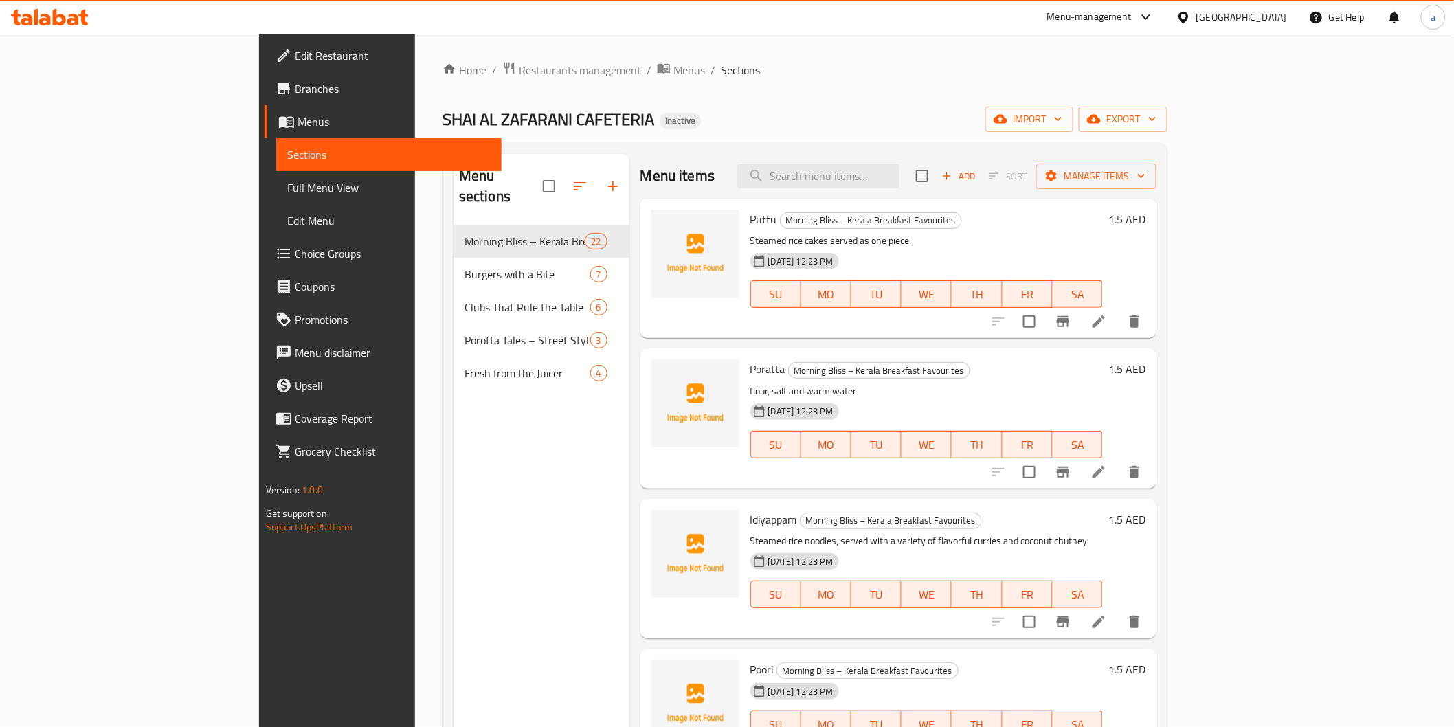
click at [287, 154] on span "Sections" at bounding box center [388, 154] width 203 height 16
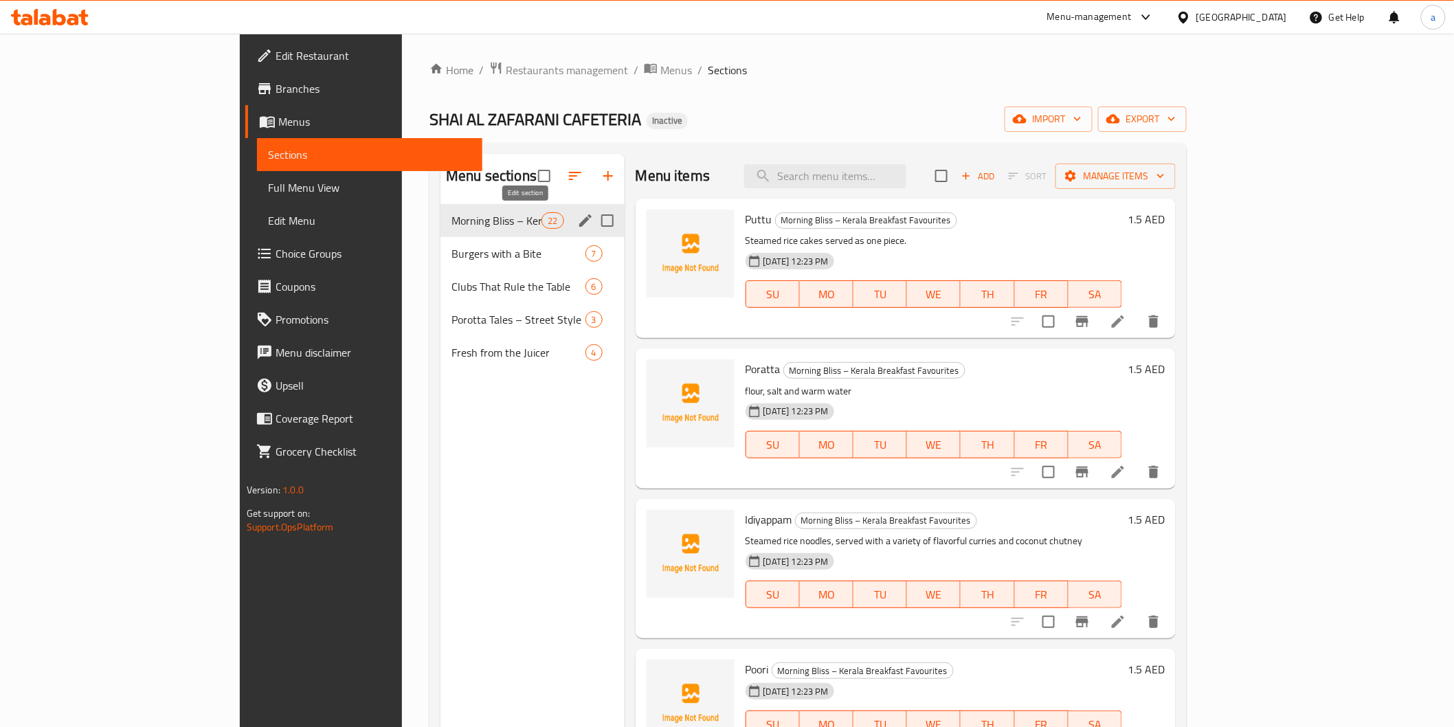
click at [579, 222] on icon "edit" at bounding box center [585, 220] width 12 height 12
click at [577, 216] on icon "edit" at bounding box center [585, 220] width 16 height 16
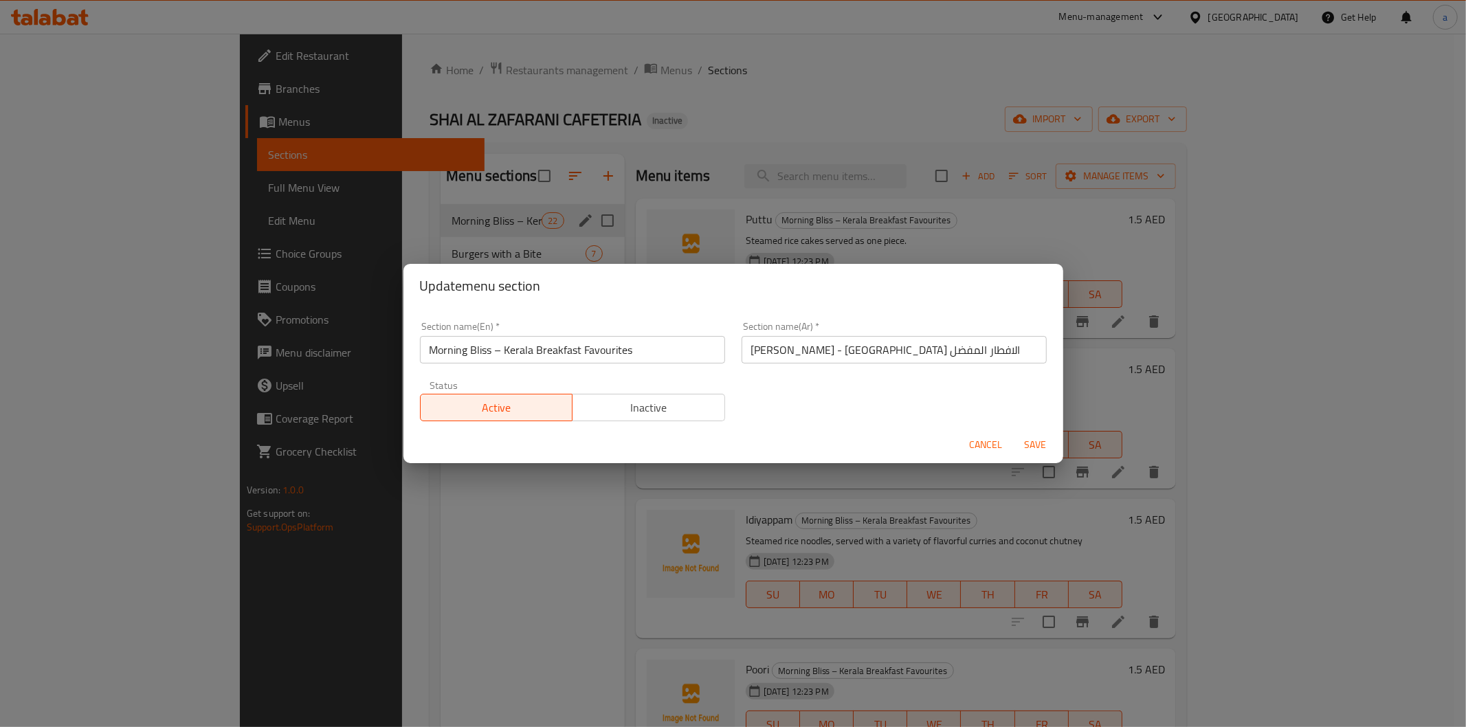
click at [483, 596] on div "Update menu section Section name(En)   * Morning Bliss – Kerala Breakfast Favou…" at bounding box center [733, 363] width 1466 height 727
click at [993, 449] on span "Cancel" at bounding box center [986, 444] width 33 height 17
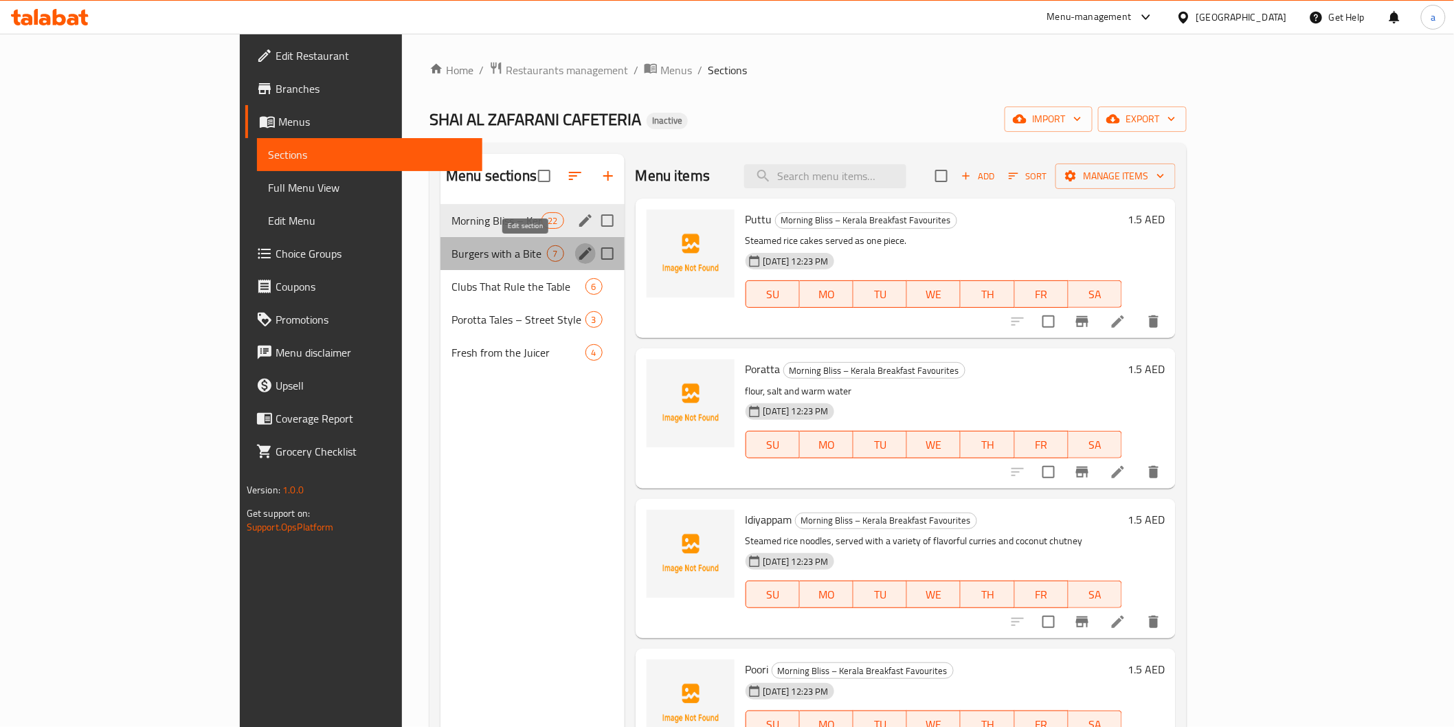
click at [575, 251] on button "edit" at bounding box center [585, 253] width 21 height 21
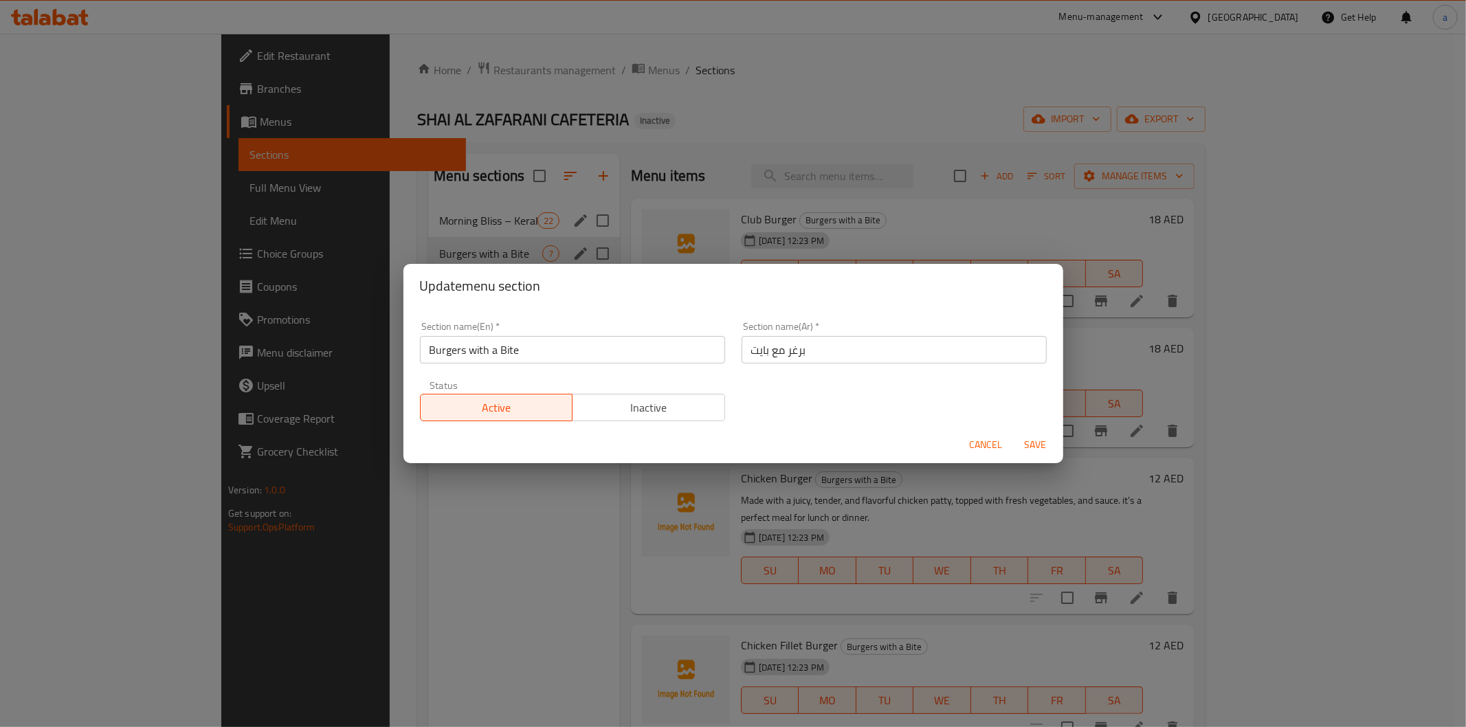
click at [495, 544] on div "Update menu section Section name(En)   * Burgers with a Bite Section name(En) *…" at bounding box center [733, 363] width 1466 height 727
click at [978, 434] on button "Cancel" at bounding box center [986, 444] width 44 height 25
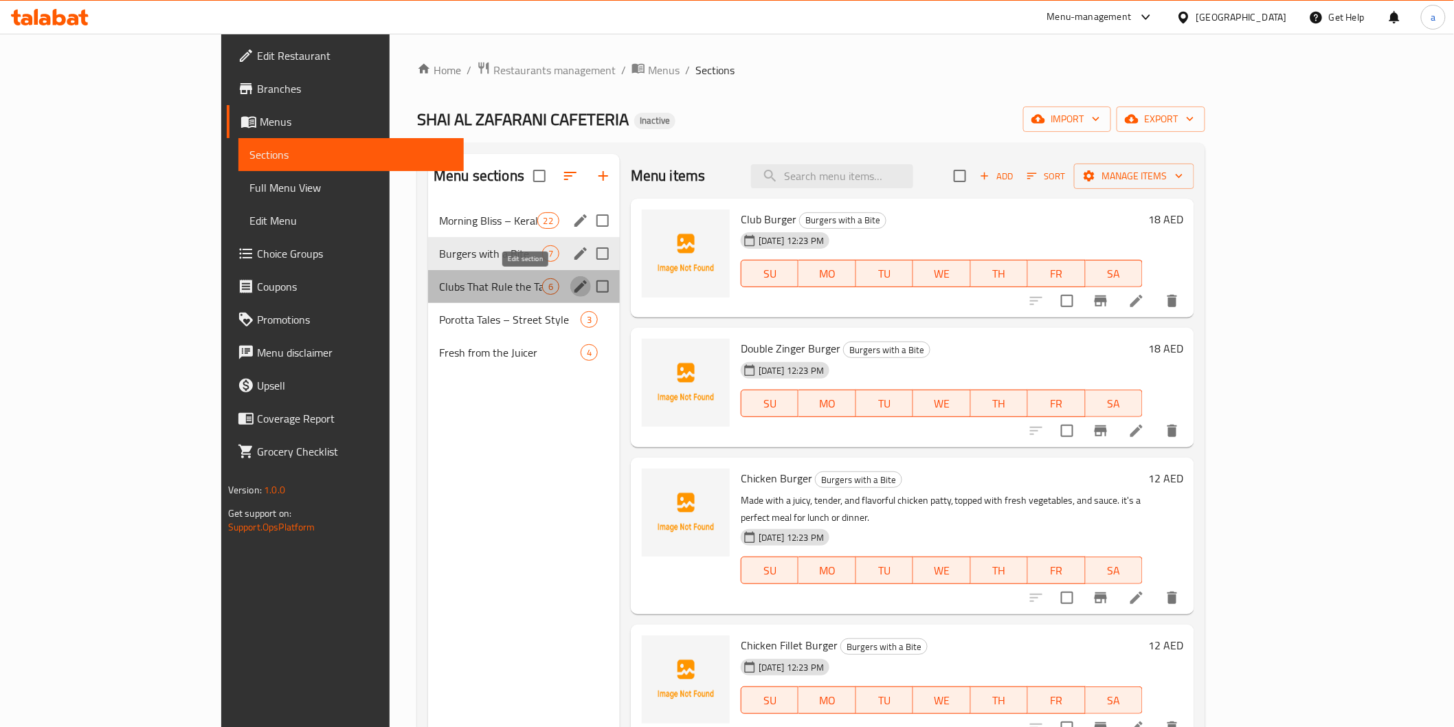
click at [572, 293] on icon "edit" at bounding box center [580, 286] width 16 height 16
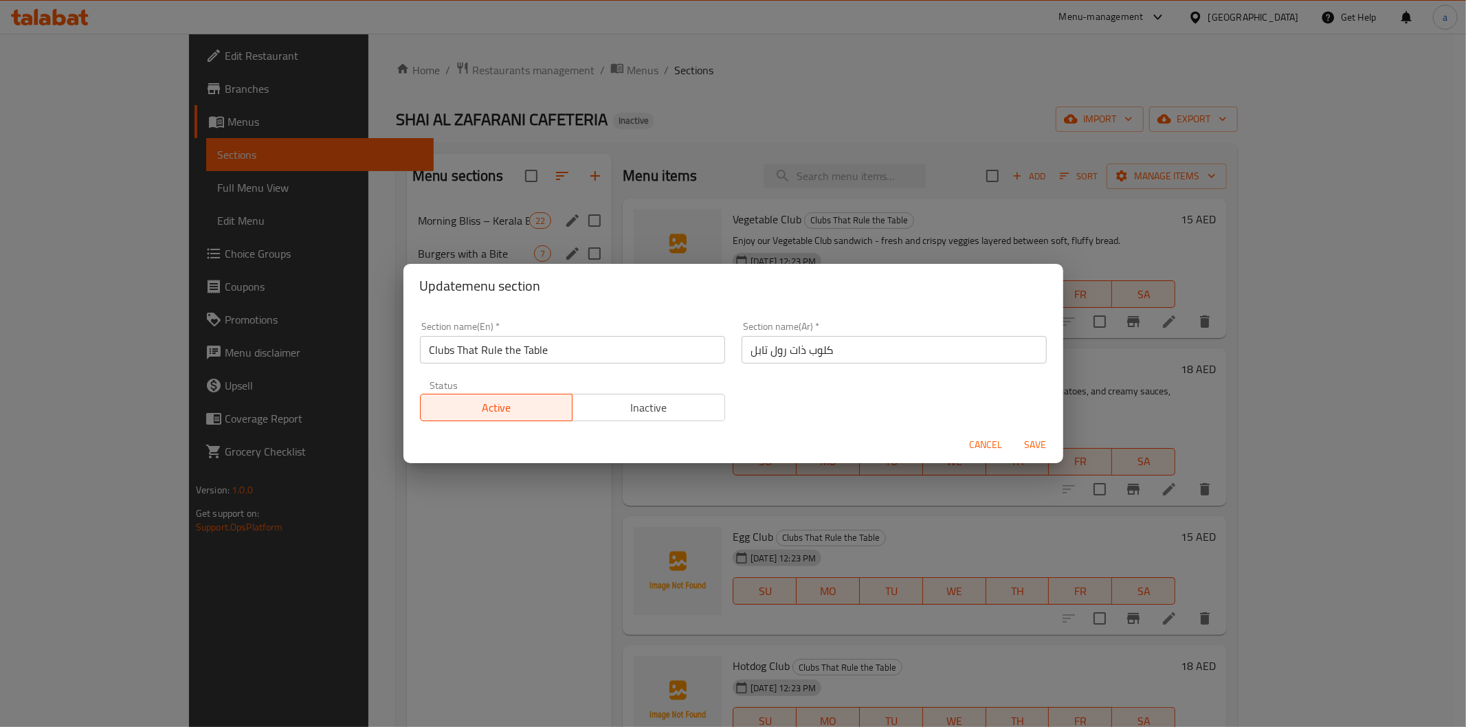
click at [764, 354] on input "كلوب ذات رول تابل" at bounding box center [893, 349] width 305 height 27
click at [815, 351] on input "كلوب ذات رول ذا تابل" at bounding box center [893, 349] width 305 height 27
type input "كلوبس ذات رول ذا تابل"
click at [1034, 448] on span "Save" at bounding box center [1035, 444] width 33 height 17
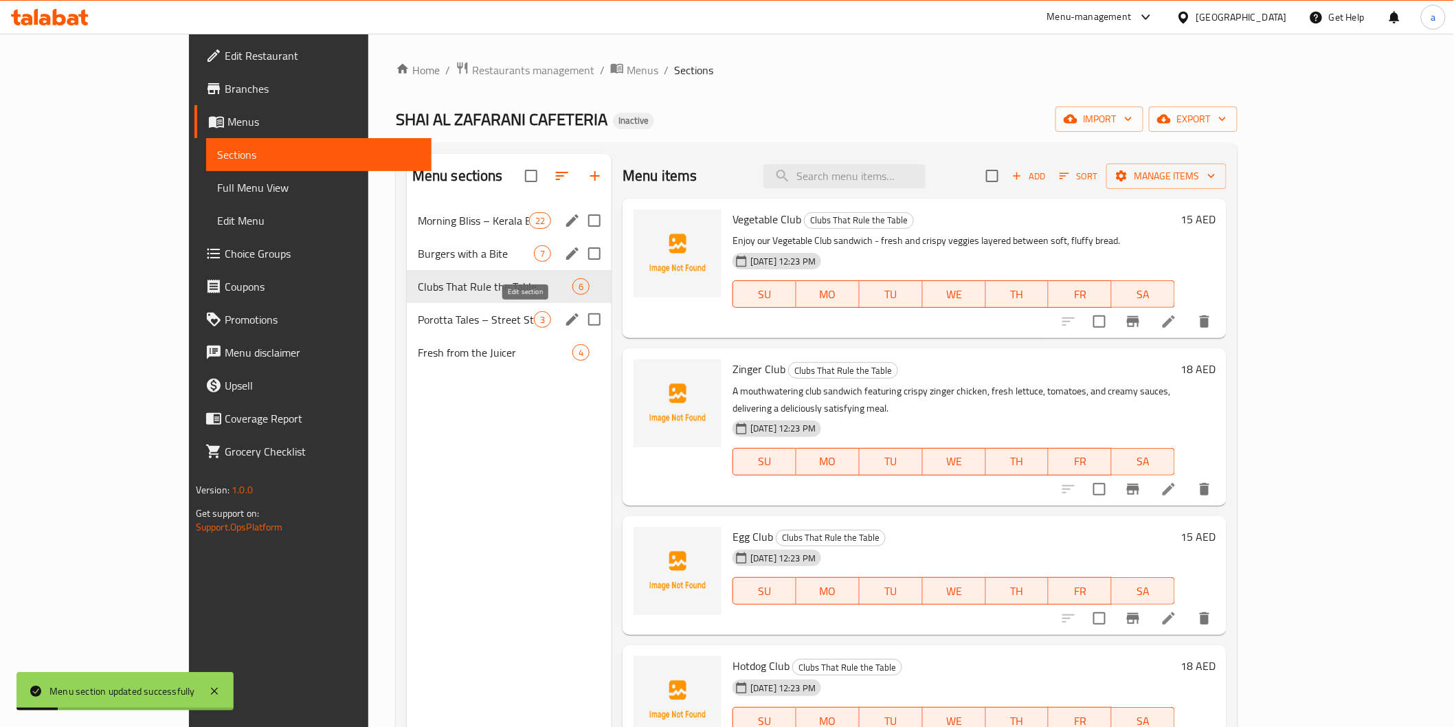
click at [566, 322] on icon "edit" at bounding box center [572, 319] width 12 height 12
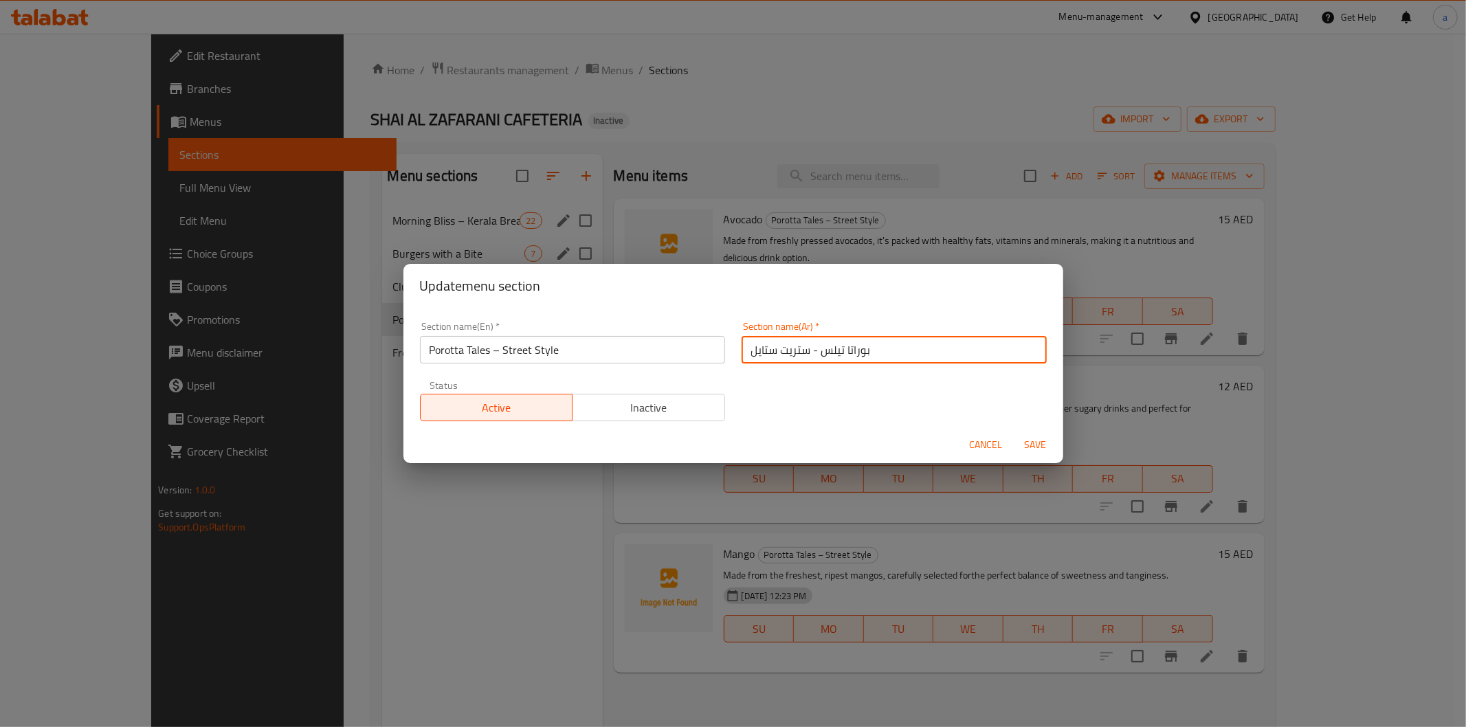
drag, startPoint x: 826, startPoint y: 352, endPoint x: 835, endPoint y: 353, distance: 9.0
click at [835, 353] on input "بوراتا تيلس - ستريت ستايل" at bounding box center [893, 349] width 305 height 27
type input "بوراتا تليس - ستريت ستايل"
click at [1038, 447] on span "Save" at bounding box center [1035, 444] width 33 height 17
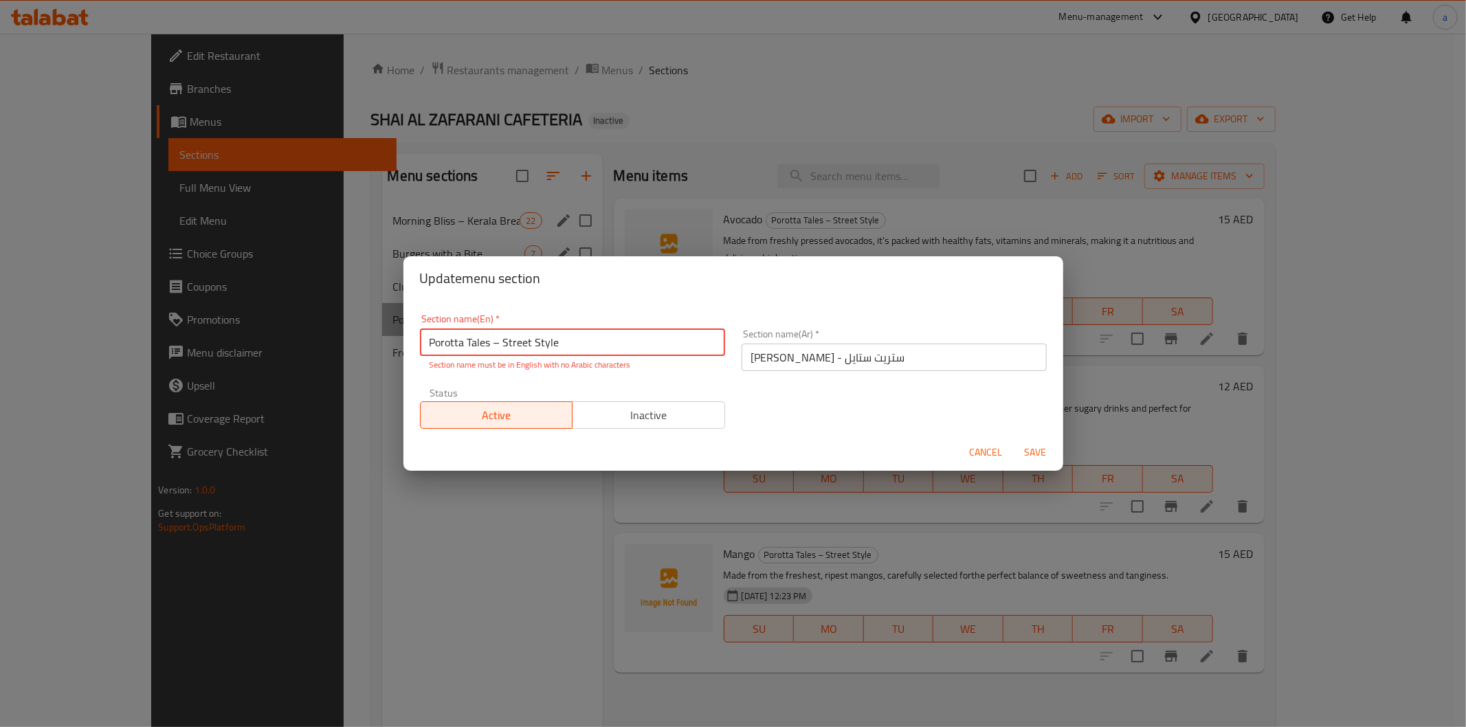
drag, startPoint x: 503, startPoint y: 342, endPoint x: 489, endPoint y: 342, distance: 14.4
click at [489, 342] on input "Porotta Tales – Street Style" at bounding box center [572, 341] width 305 height 27
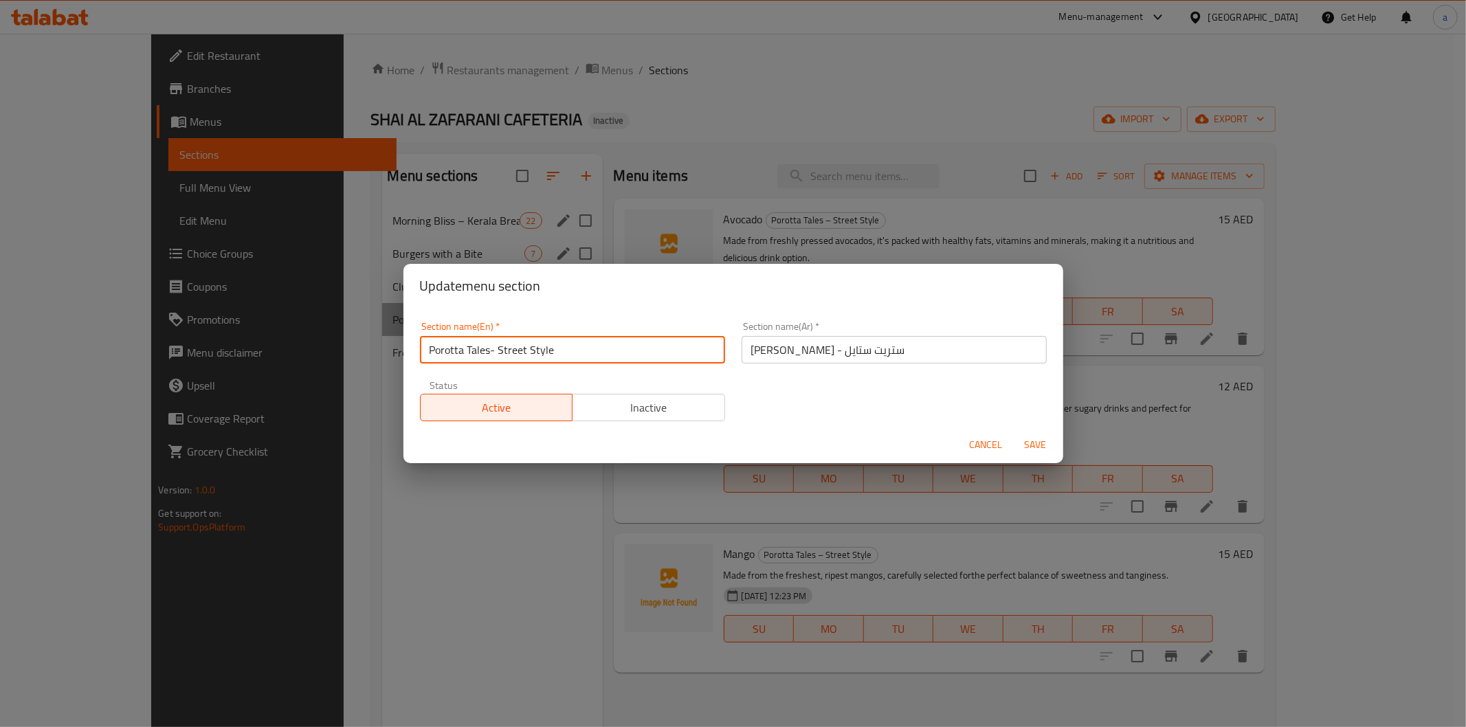
click at [490, 348] on input "Porotta Tales- Street Style" at bounding box center [572, 349] width 305 height 27
type input "Porotta Tales - Street Style"
click at [1034, 445] on span "Save" at bounding box center [1035, 444] width 33 height 17
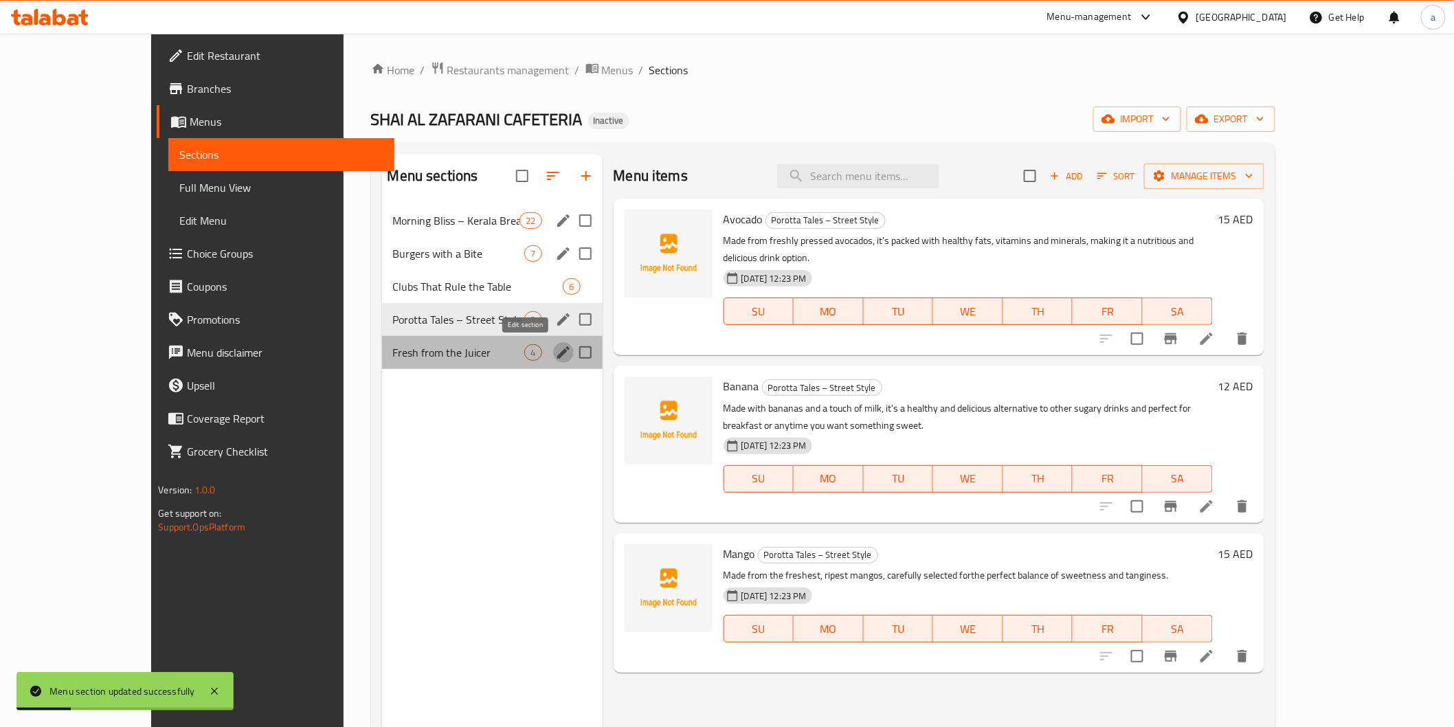
click at [555, 350] on icon "edit" at bounding box center [563, 352] width 16 height 16
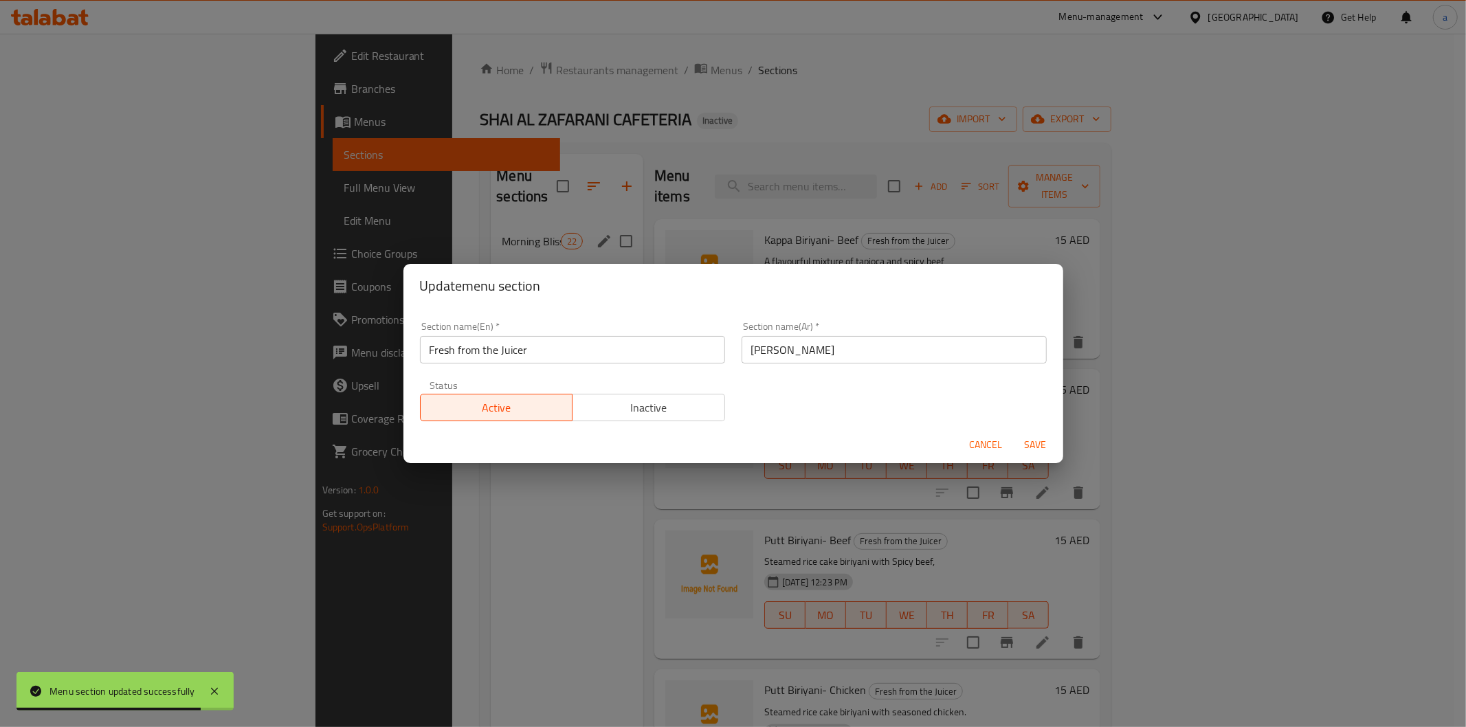
click at [768, 350] on input "فريش فروم جوسر" at bounding box center [893, 349] width 305 height 27
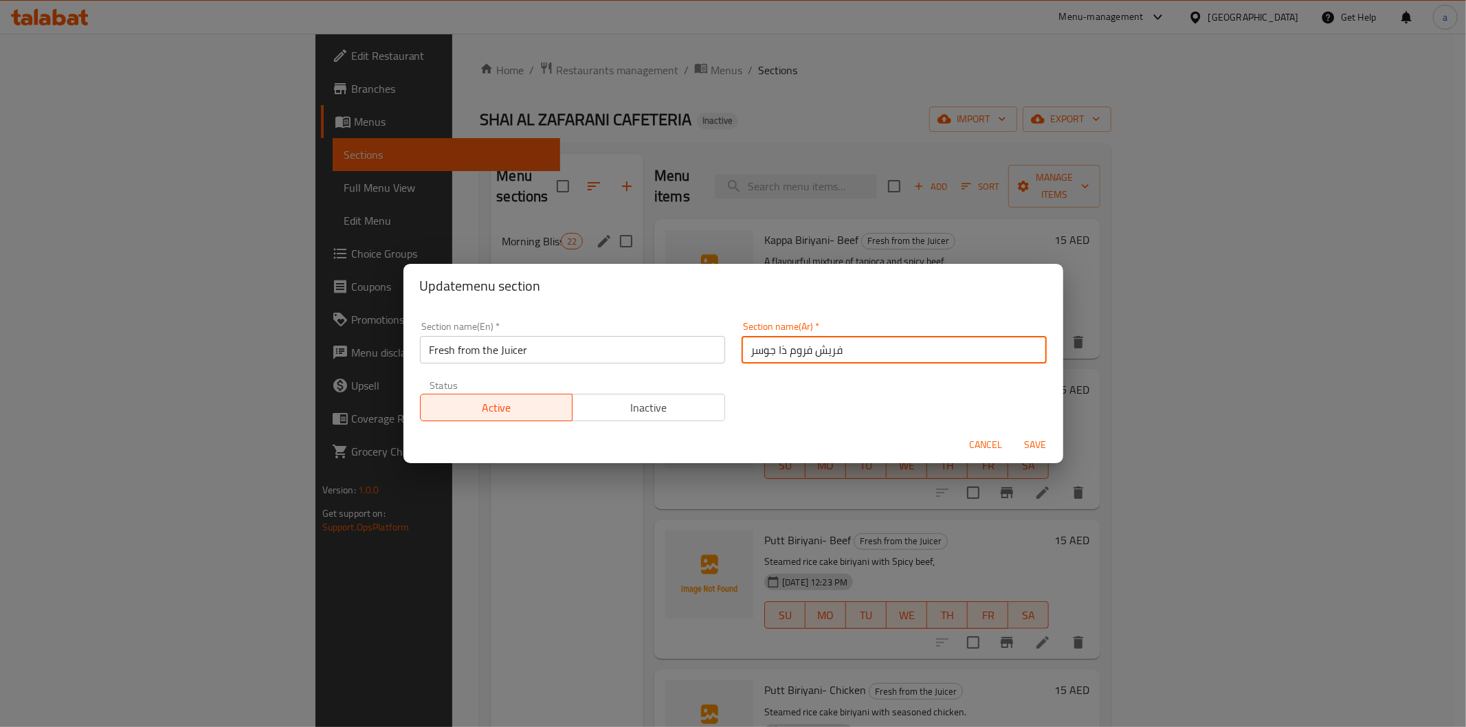
type input "فريش فروم ذا جوسر"
click at [1026, 457] on button "Save" at bounding box center [1036, 444] width 44 height 25
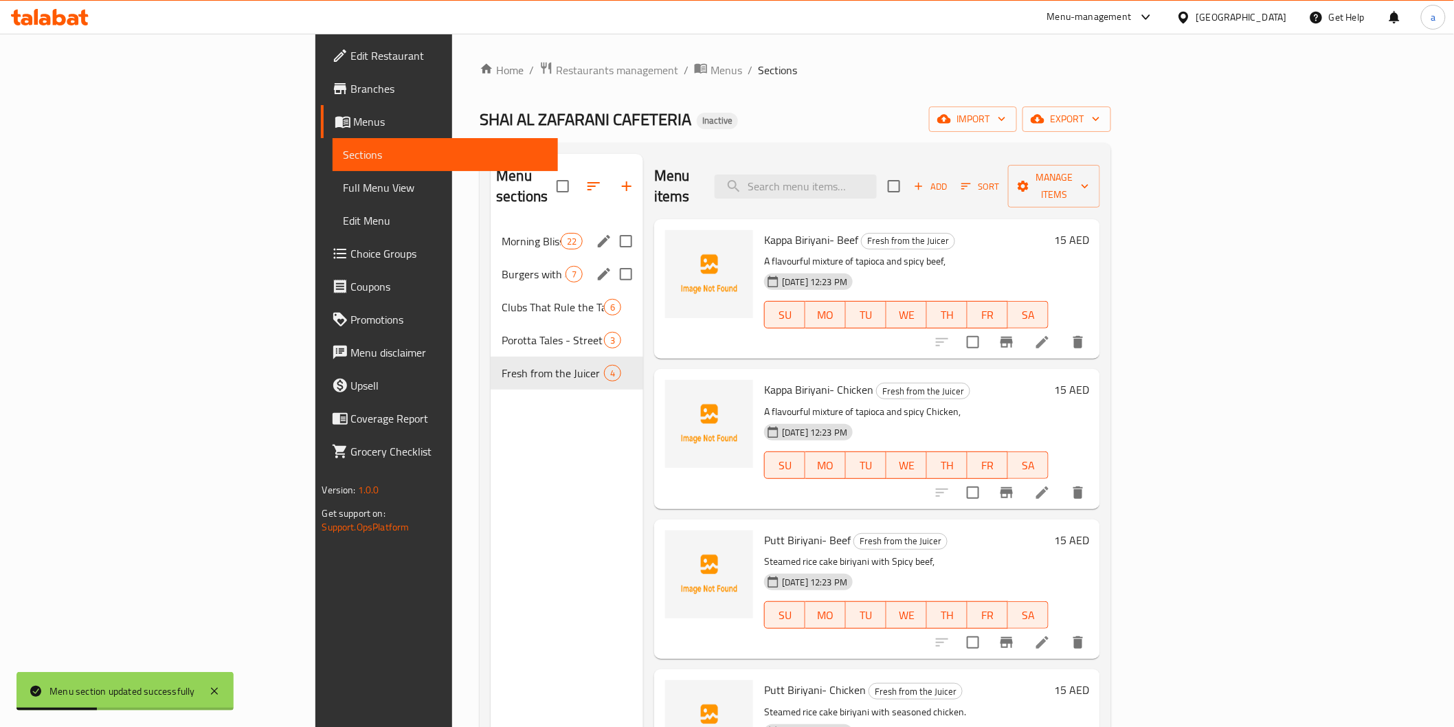
click at [344, 157] on span "Sections" at bounding box center [445, 154] width 203 height 16
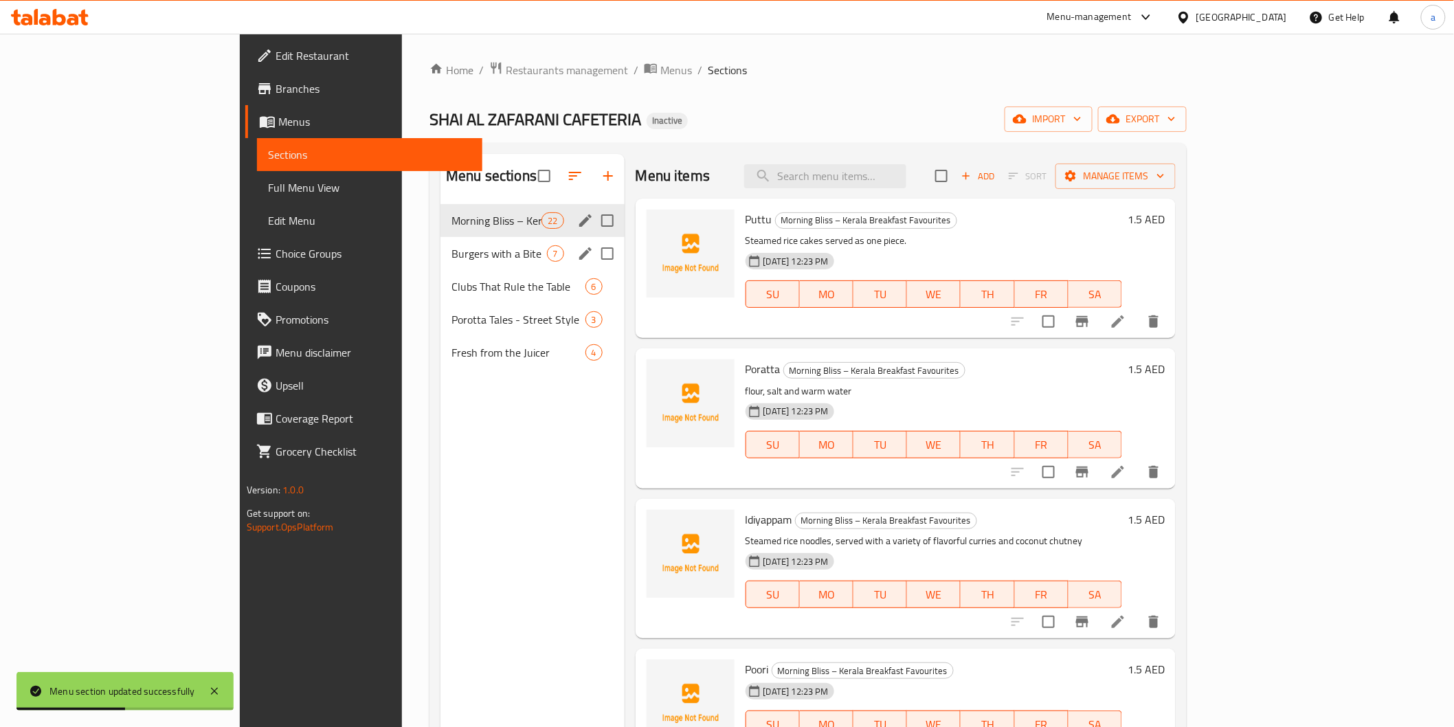
click at [268, 188] on span "Full Menu View" at bounding box center [369, 187] width 203 height 16
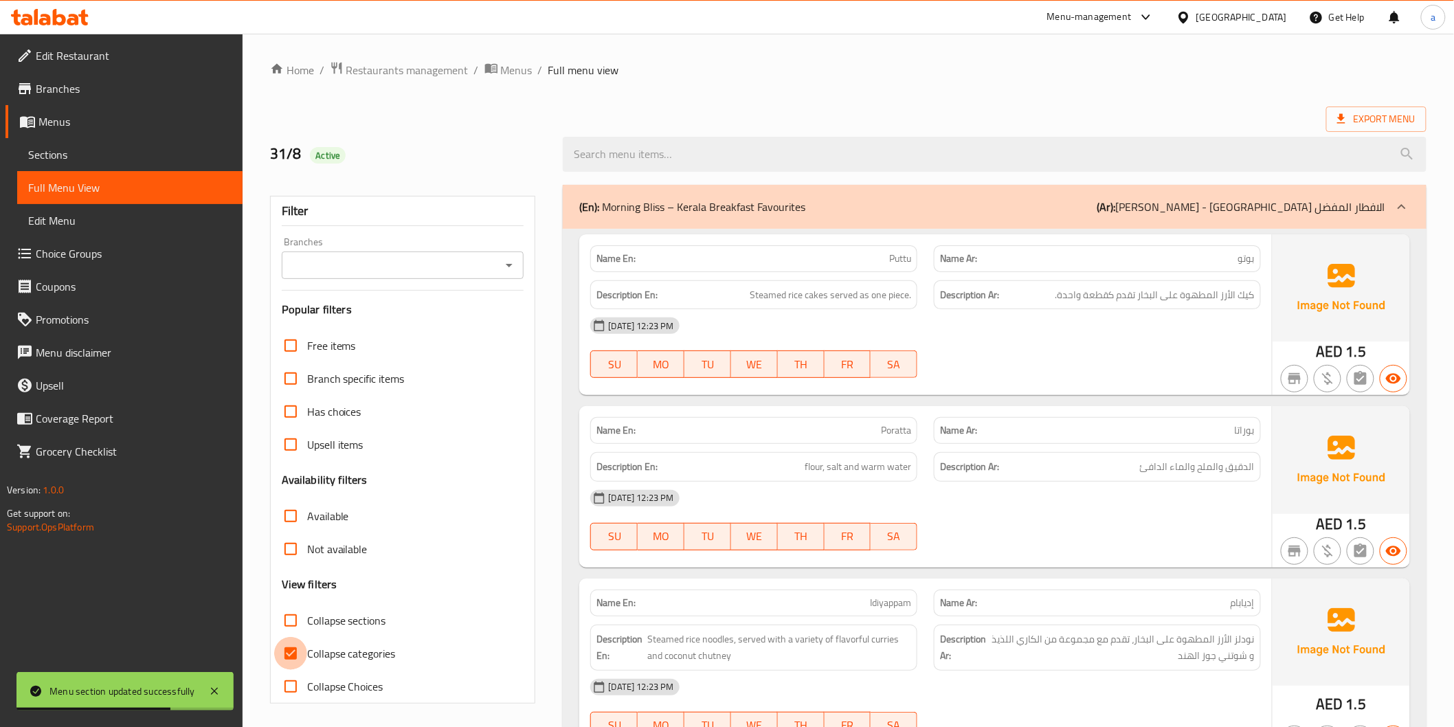
click at [280, 660] on input "Collapse categories" at bounding box center [290, 653] width 33 height 33
checkbox input "false"
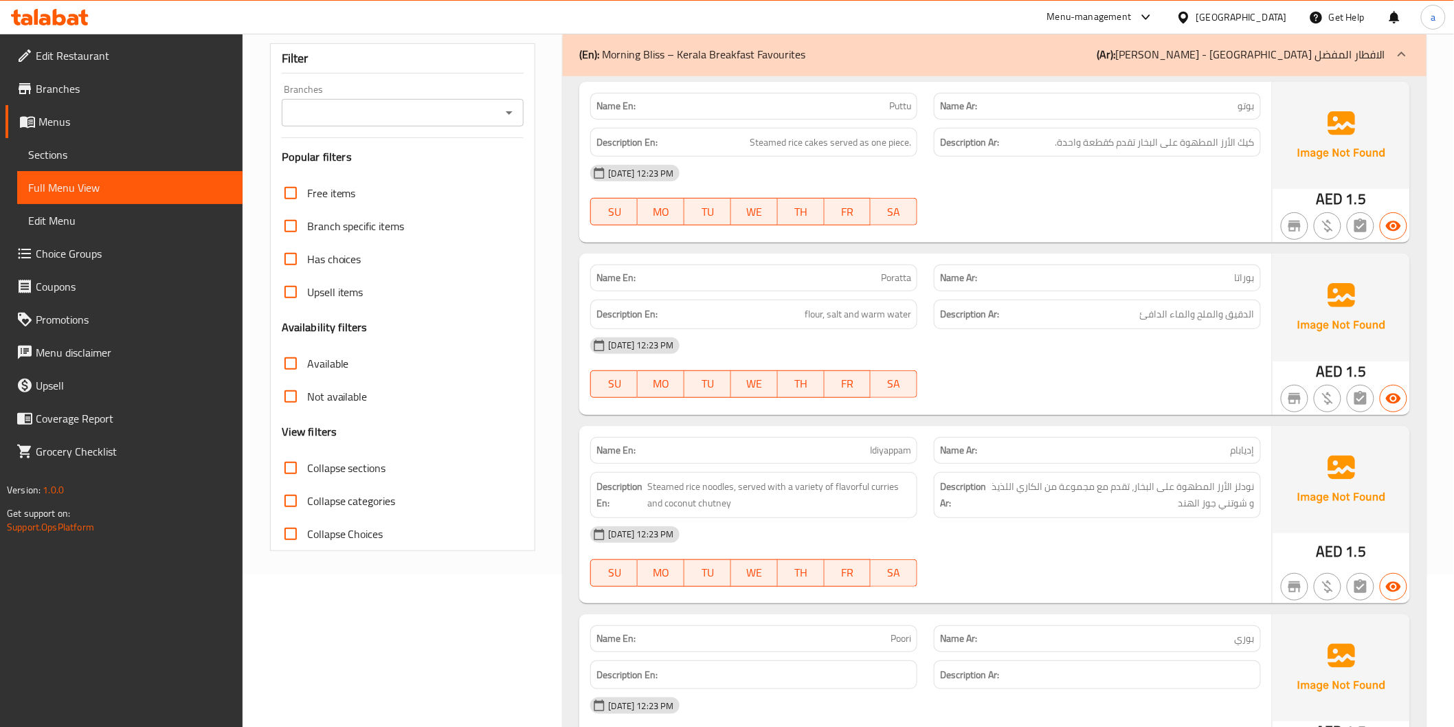
scroll to position [76, 0]
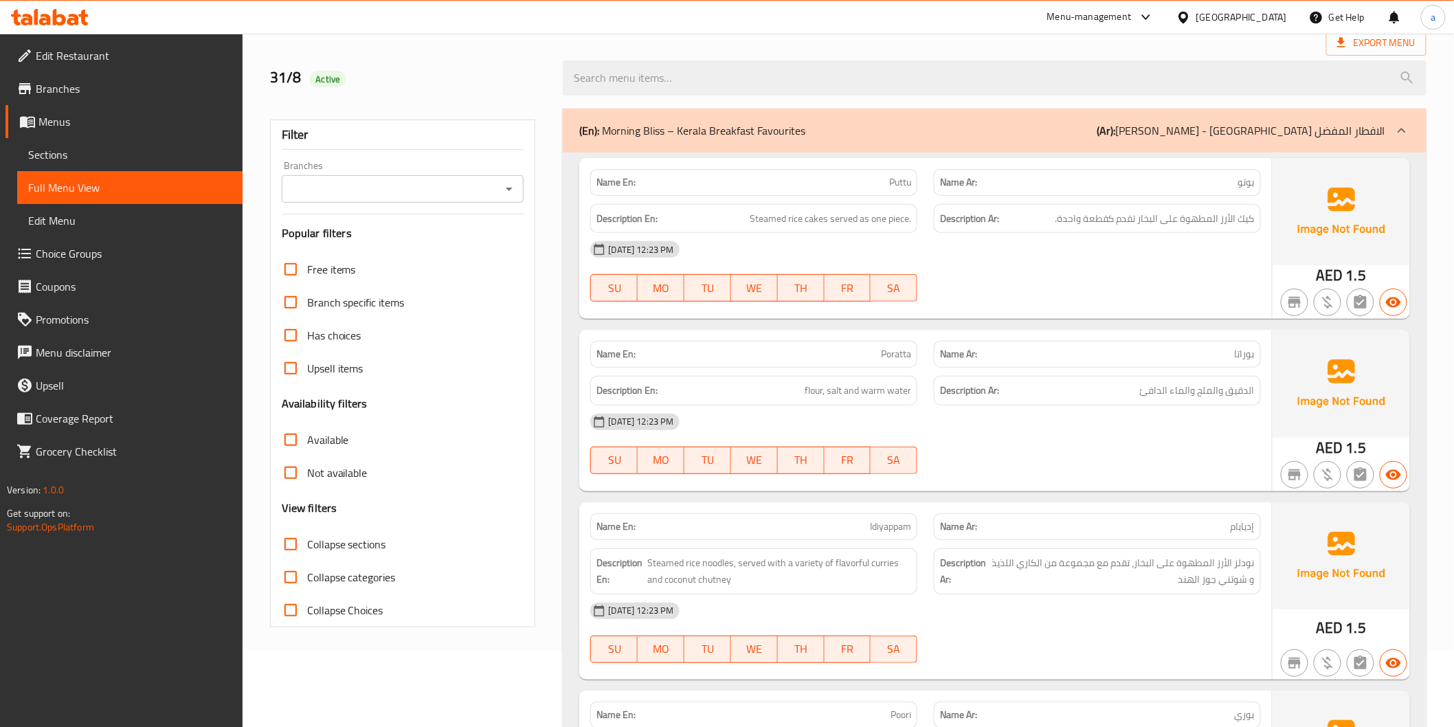
click at [1150, 436] on div "31-08-2025 12:23 PM" at bounding box center [925, 421] width 686 height 33
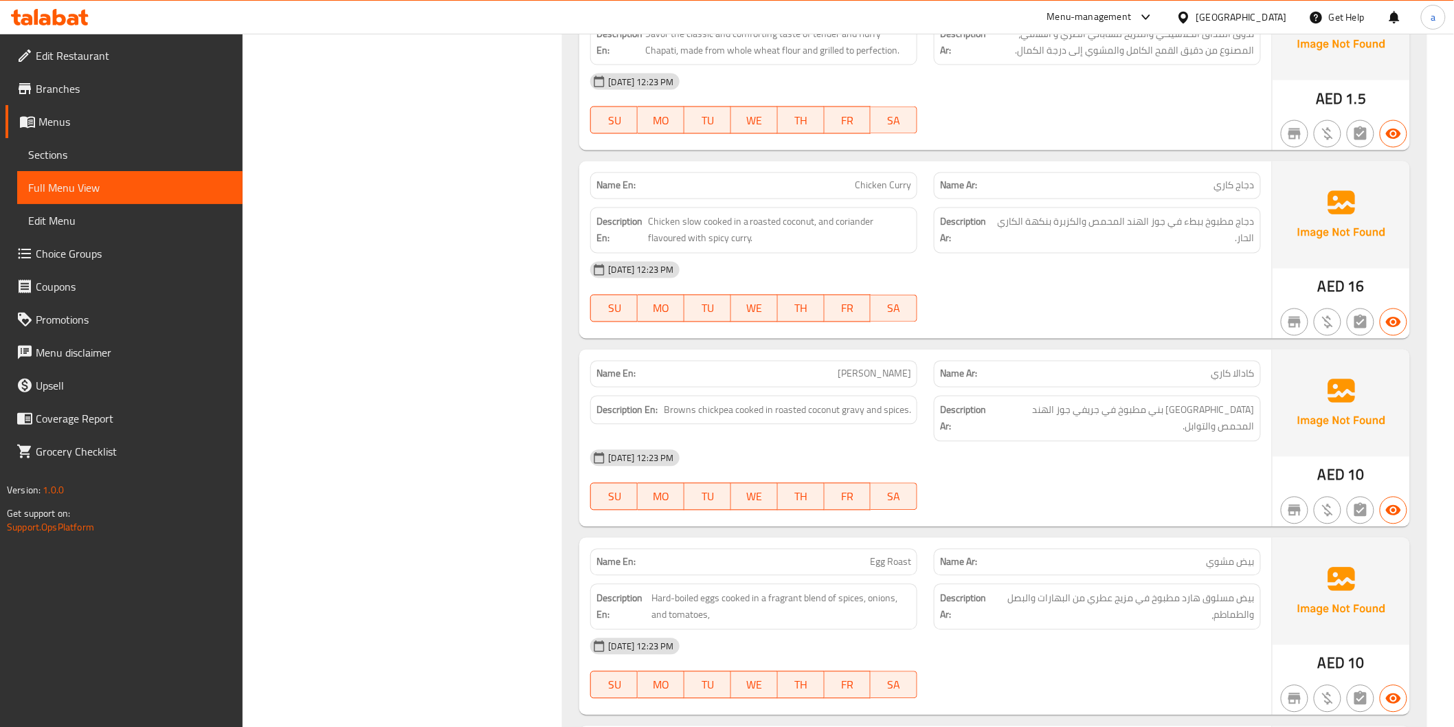
scroll to position [992, 0]
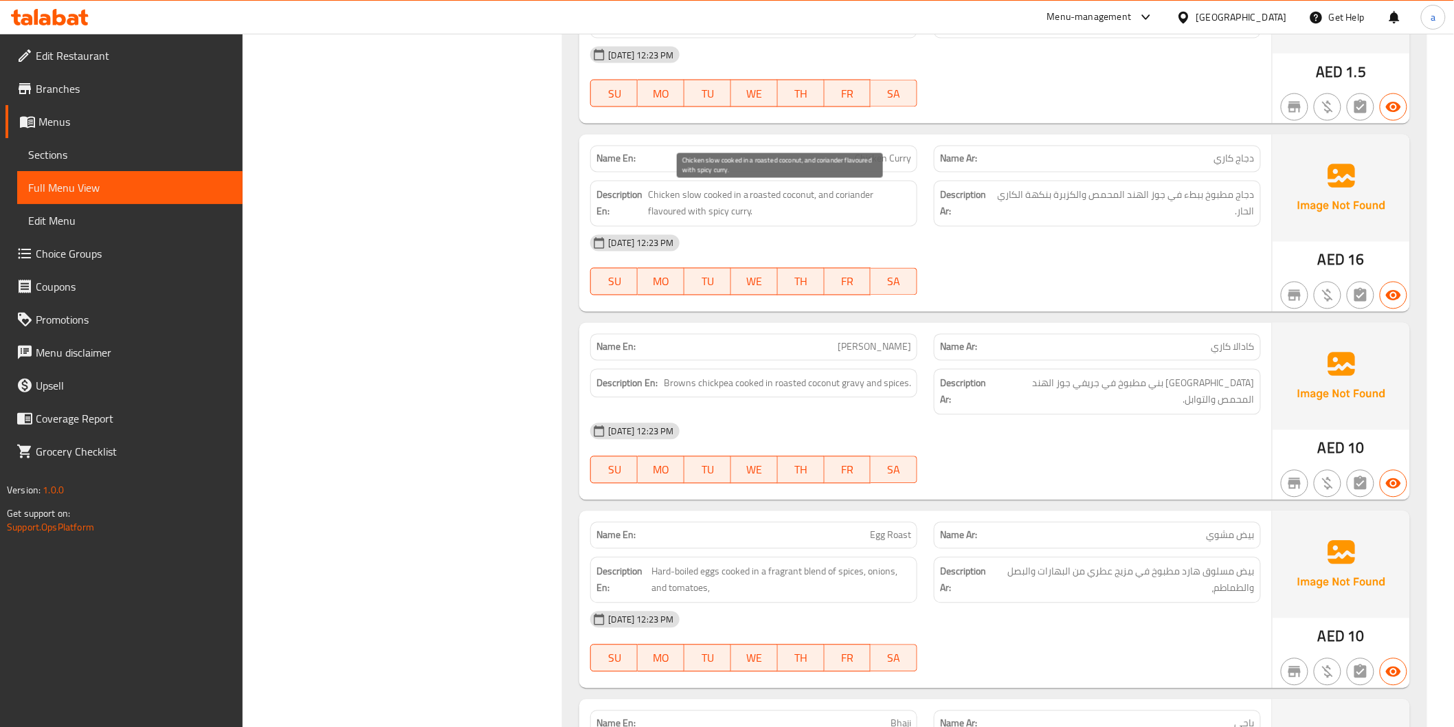
click at [761, 192] on span "Chicken slow cooked in a roasted coconut, and coriander flavoured with spicy cu…" at bounding box center [779, 204] width 263 height 34
copy span "roasted"
click at [819, 195] on span "Chicken slow cooked in a roasted coconut, and coriander flavoured with spicy cu…" at bounding box center [779, 204] width 263 height 34
drag, startPoint x: 749, startPoint y: 196, endPoint x: 814, endPoint y: 183, distance: 65.8
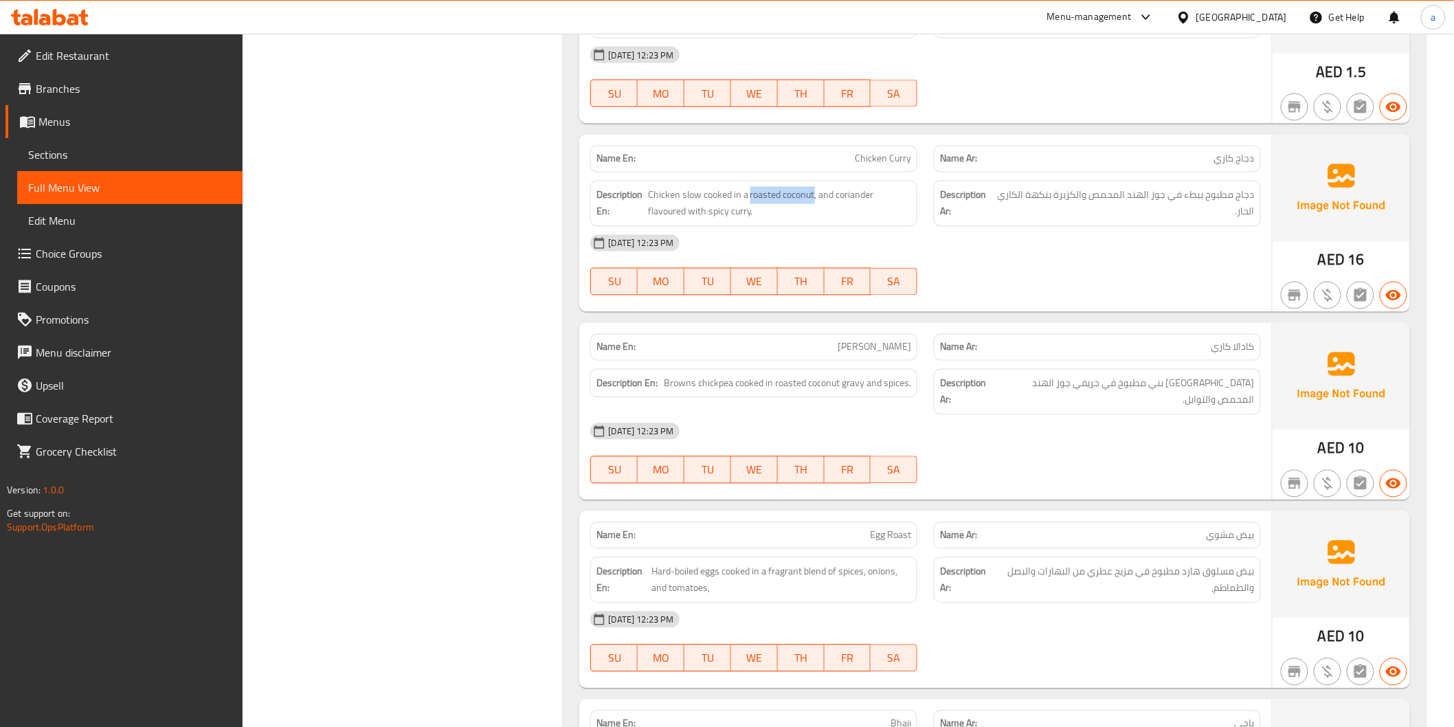
click at [814, 183] on div "Description En: Chicken slow cooked in a roasted coconut, and coriander flavour…" at bounding box center [753, 204] width 327 height 46
copy span "roasted coconut"
click at [840, 197] on span "Chicken slow cooked in a roasted coconut, and coriander flavoured with spicy cu…" at bounding box center [779, 204] width 263 height 34
copy span "coriander"
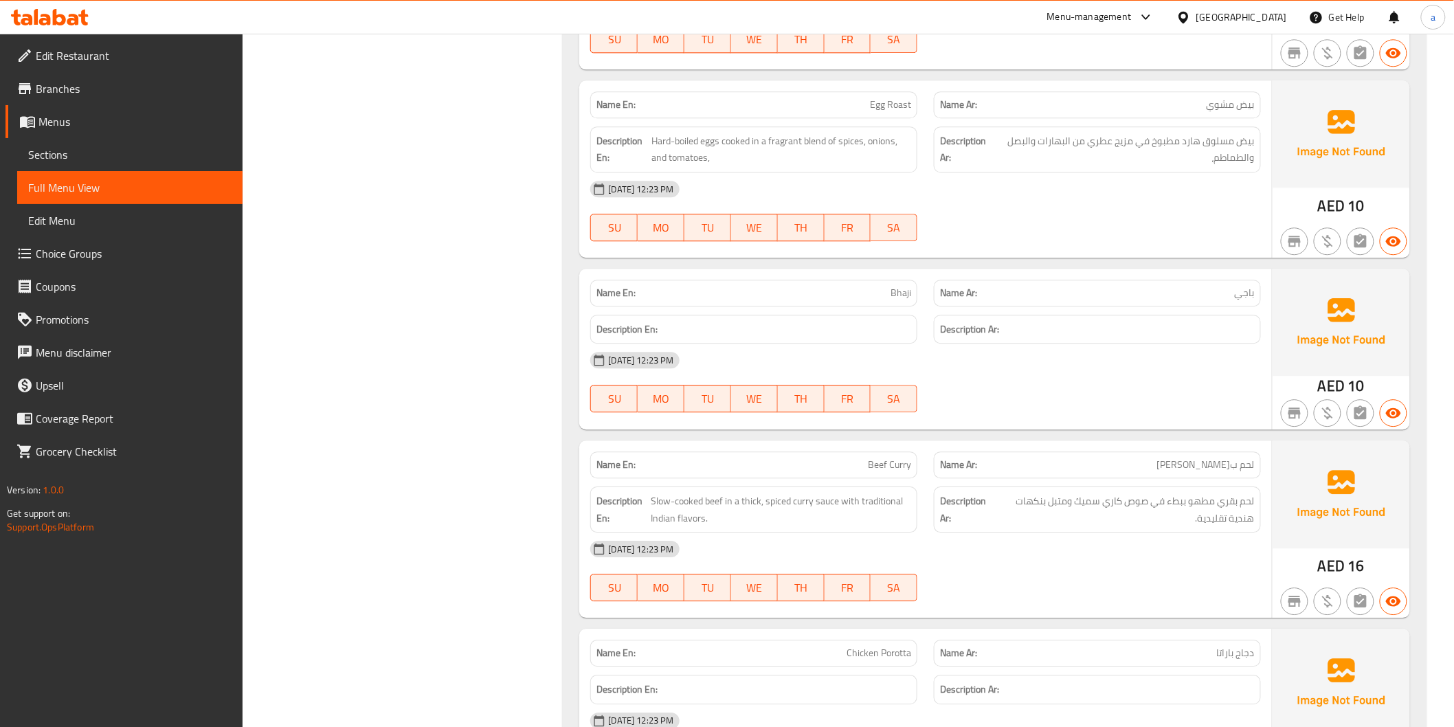
scroll to position [1603, 0]
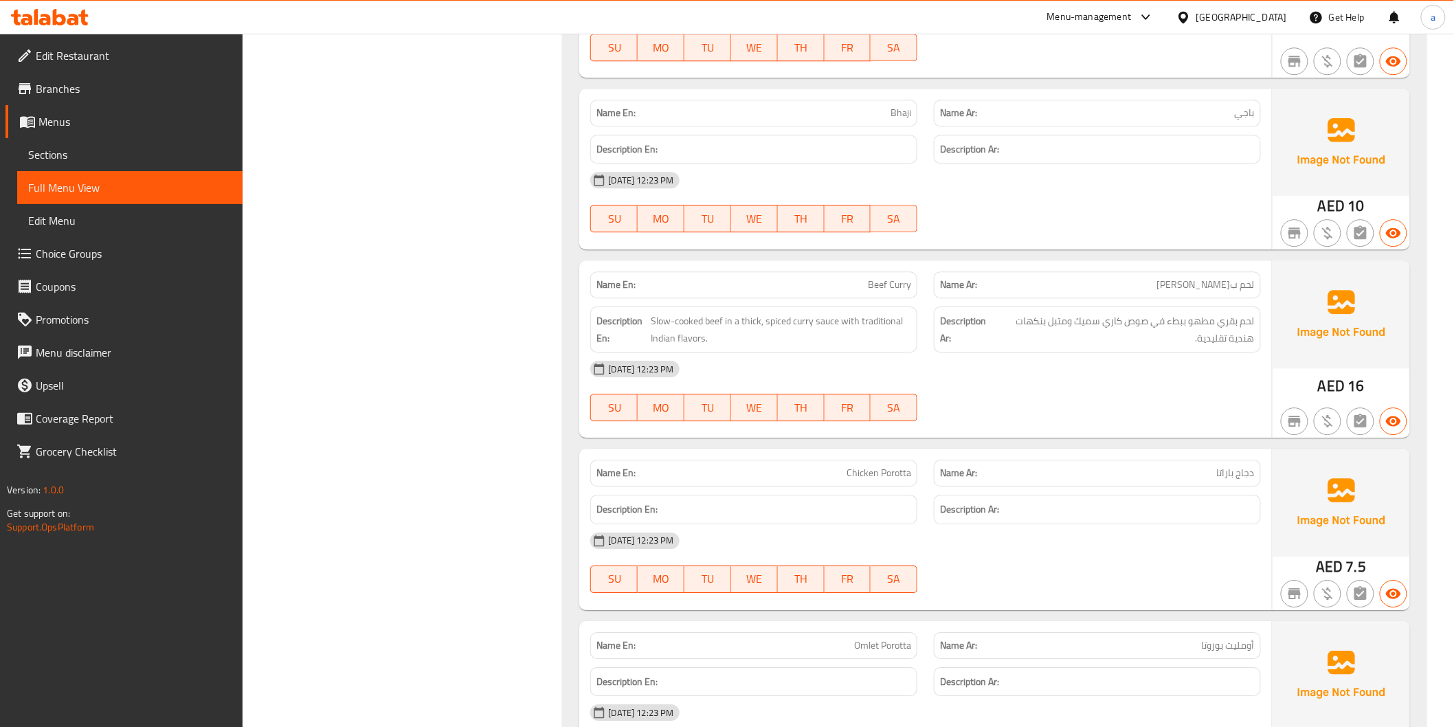
click at [909, 106] on span "Bhaji" at bounding box center [901, 113] width 21 height 14
copy span "Bhaji"
click at [1091, 353] on div "31-08-2025 12:23 PM" at bounding box center [925, 369] width 686 height 33
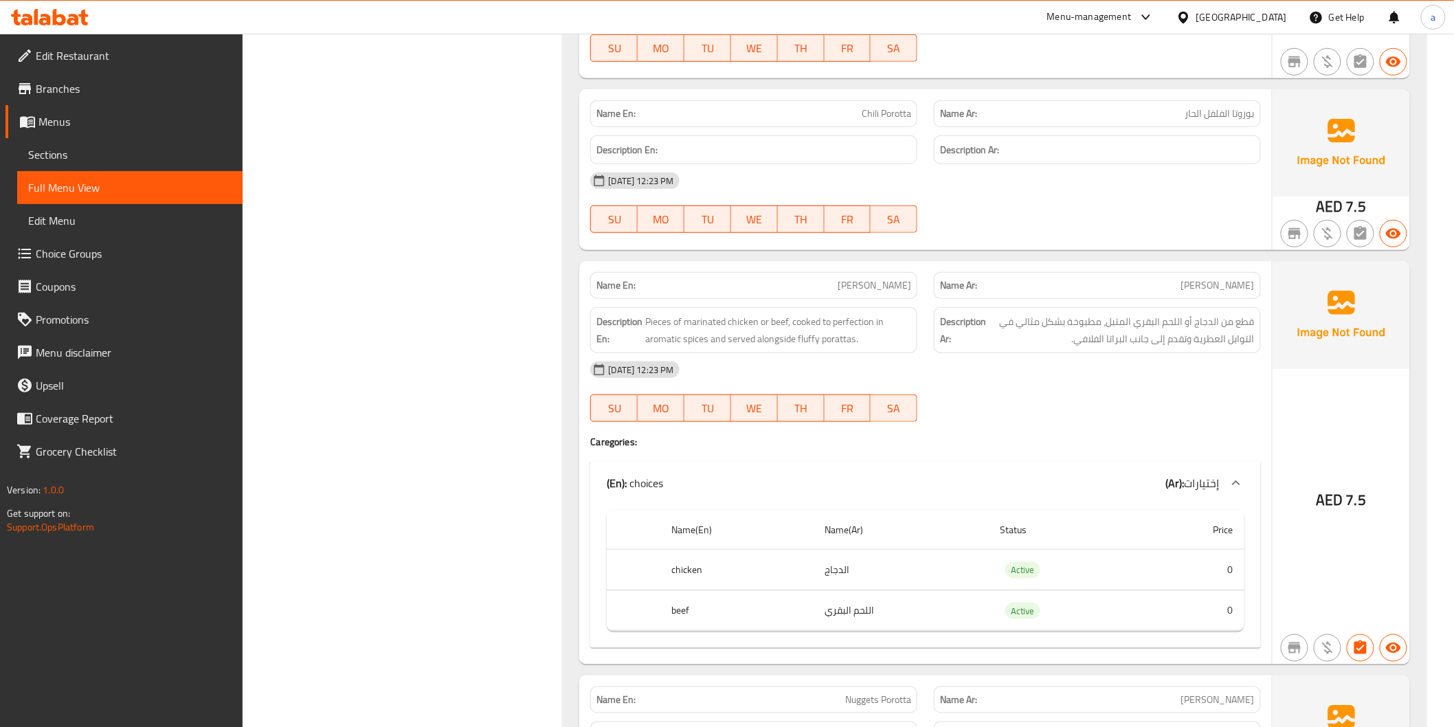
scroll to position [2519, 0]
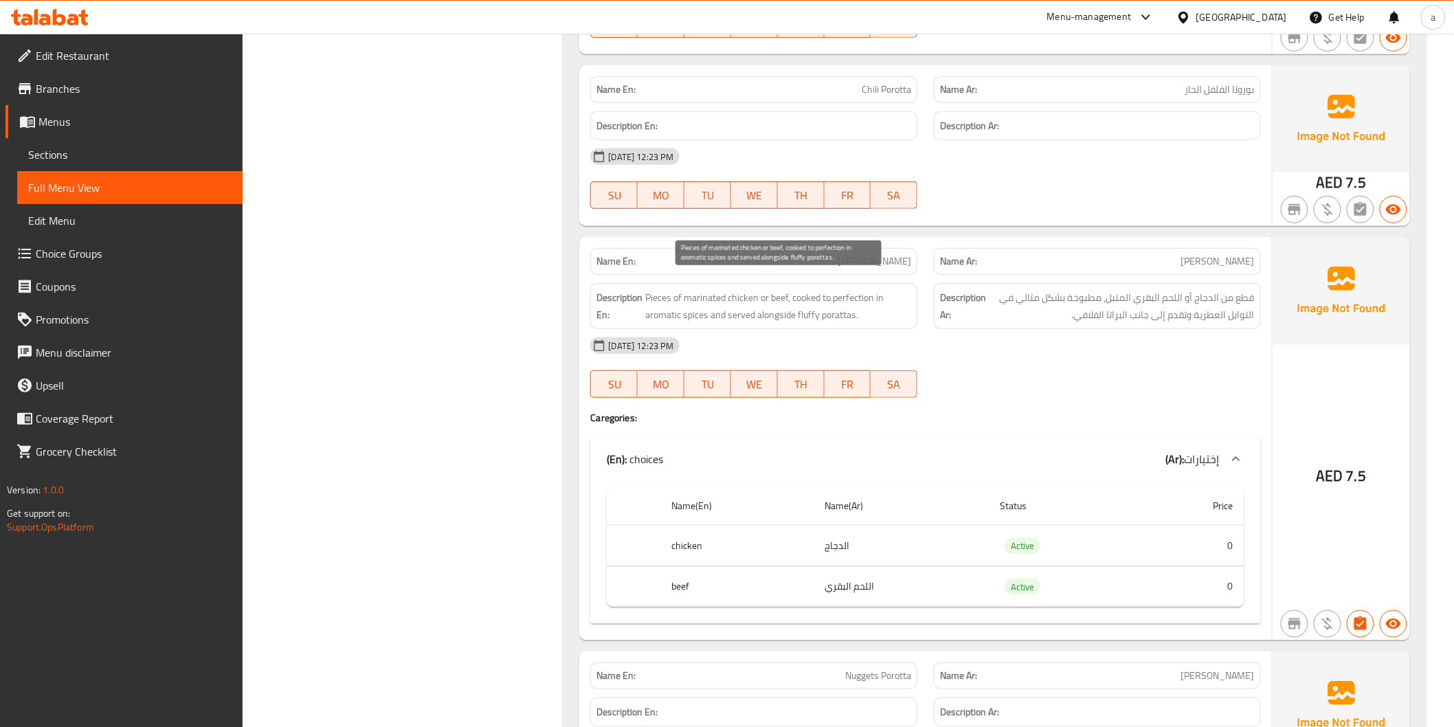
click at [763, 295] on span "Pieces of marinated chicken or beef, cooked to perfection in aromatic spices an…" at bounding box center [778, 306] width 266 height 34
copy span "alongside"
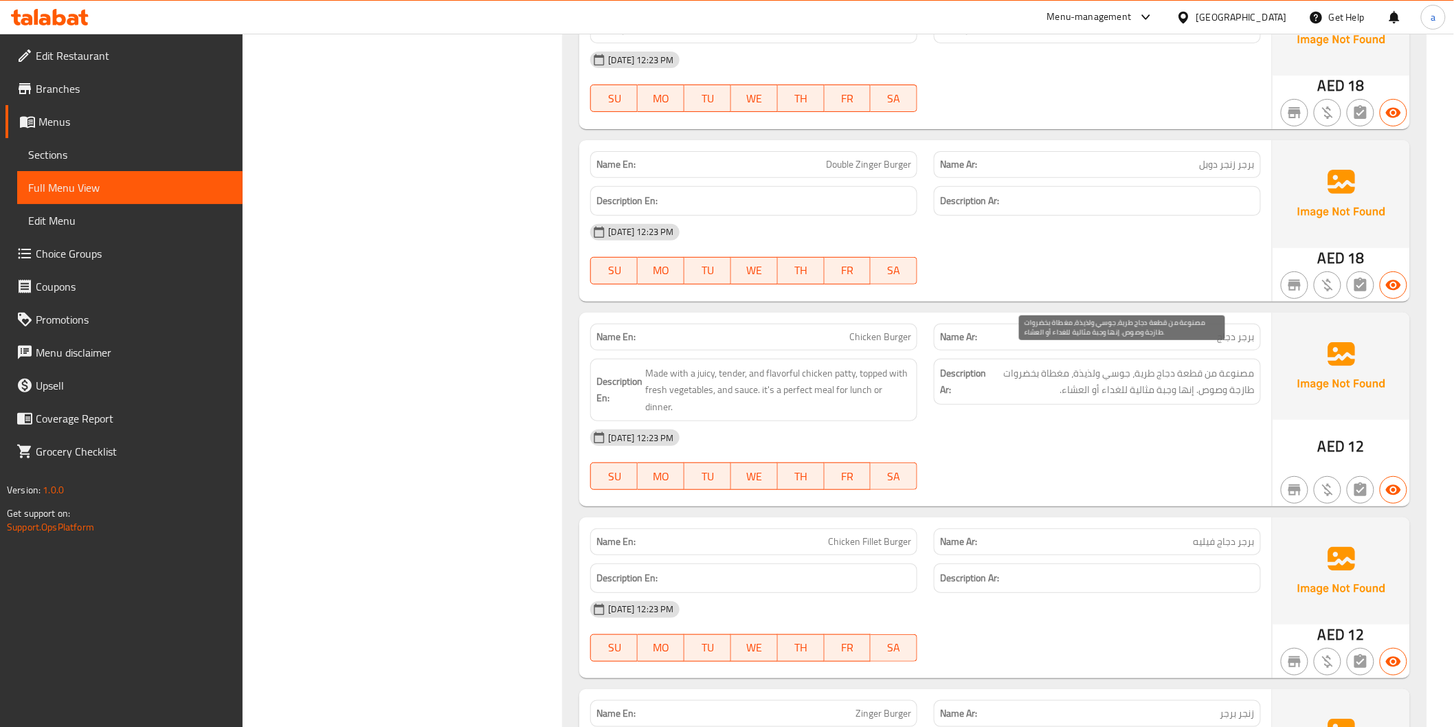
scroll to position [4504, 0]
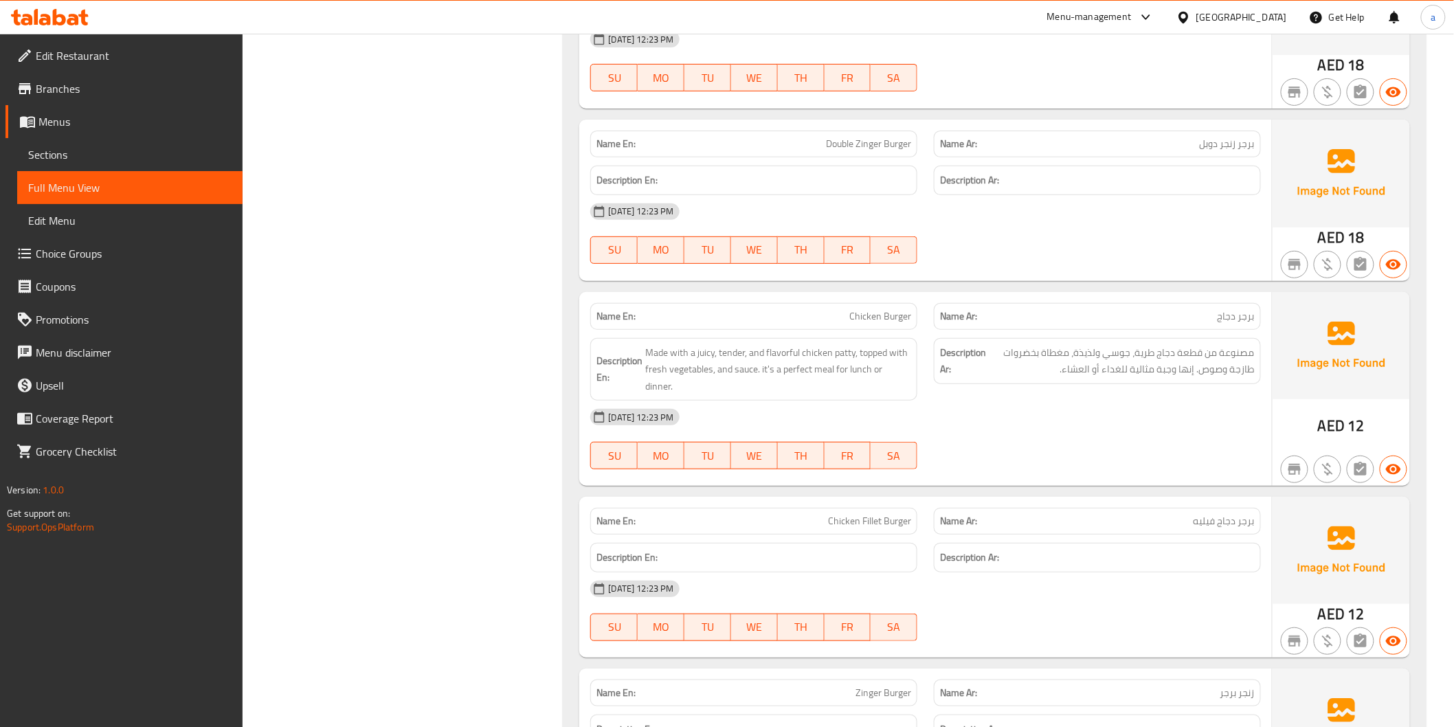
click at [861, 309] on span "Chicken Burger" at bounding box center [880, 316] width 62 height 14
copy span "Chicken Burger"
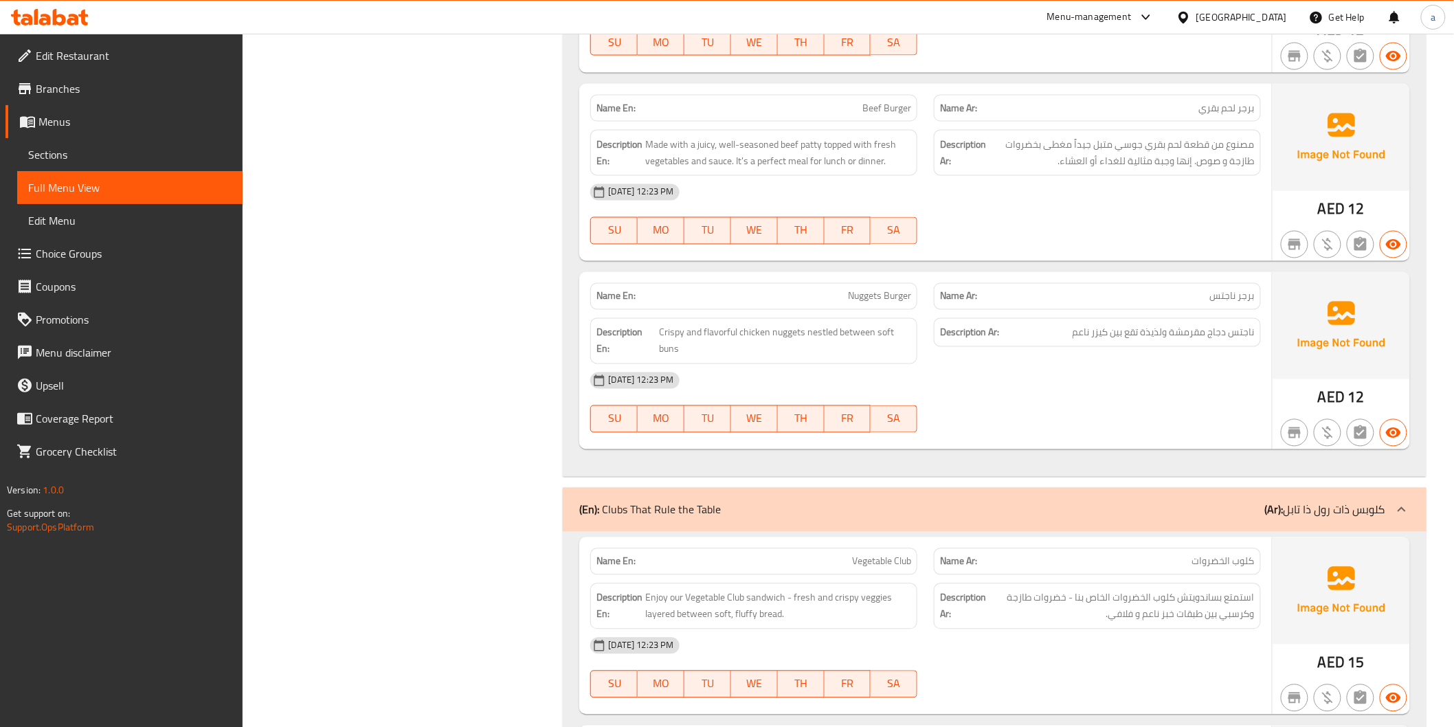
scroll to position [5268, 0]
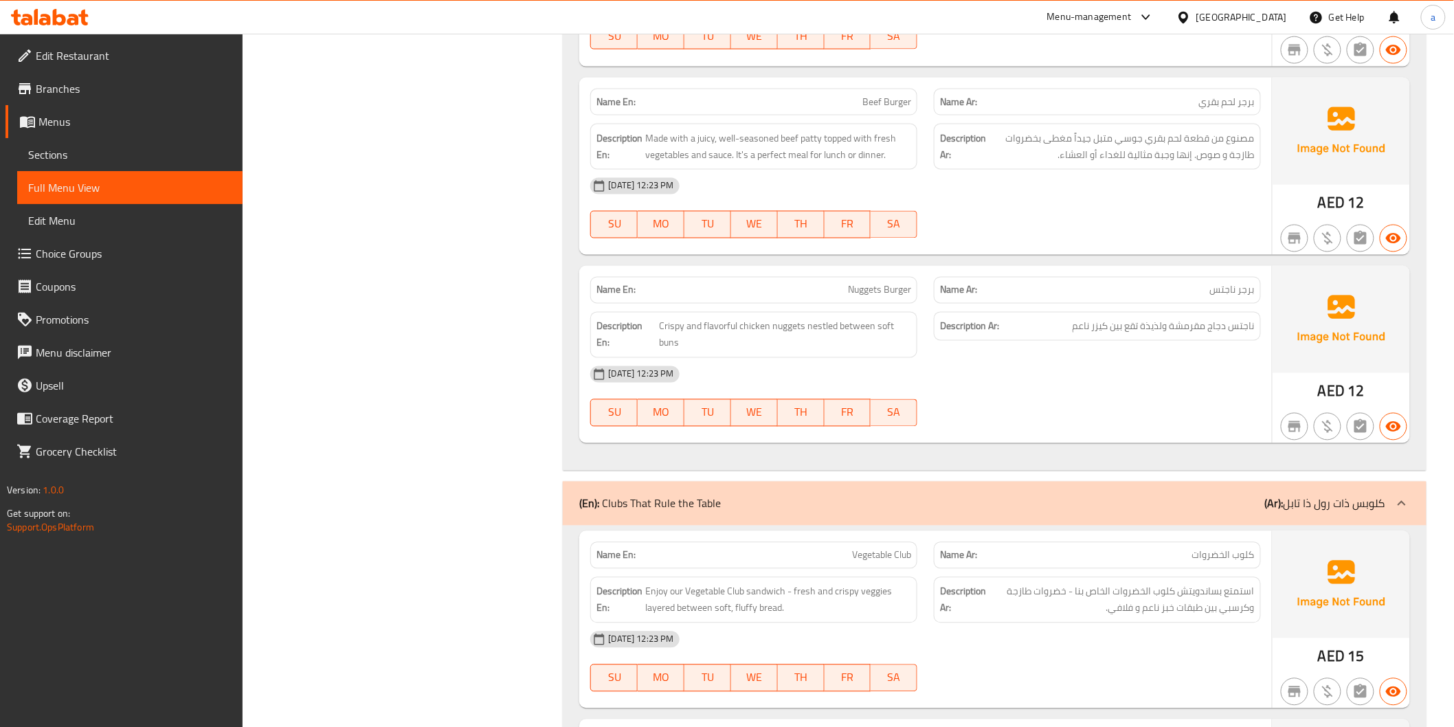
click at [856, 277] on div "Name En: Nuggets Burger" at bounding box center [753, 290] width 327 height 27
click at [849, 283] on span "Nuggets Burger" at bounding box center [879, 290] width 63 height 14
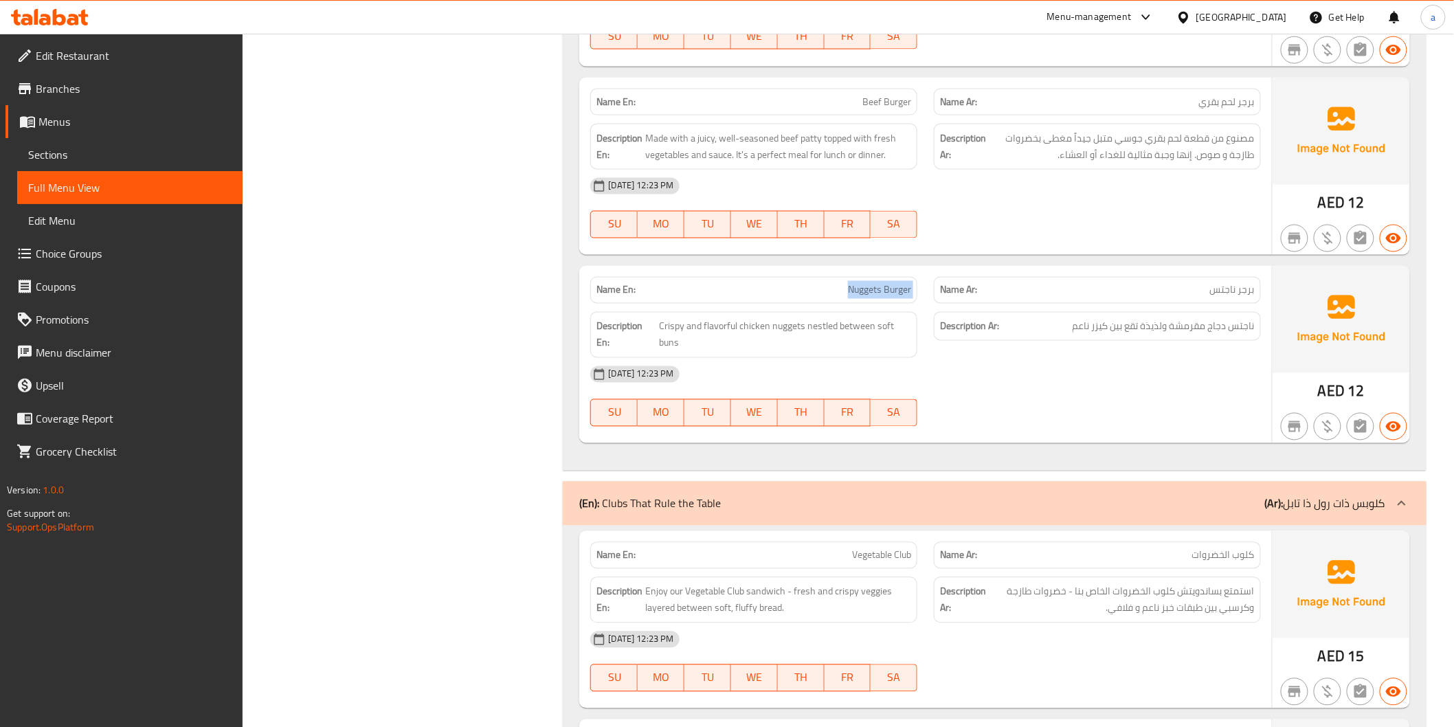
click at [849, 283] on span "Nuggets Burger" at bounding box center [879, 290] width 63 height 14
copy span "Nuggets Burger"
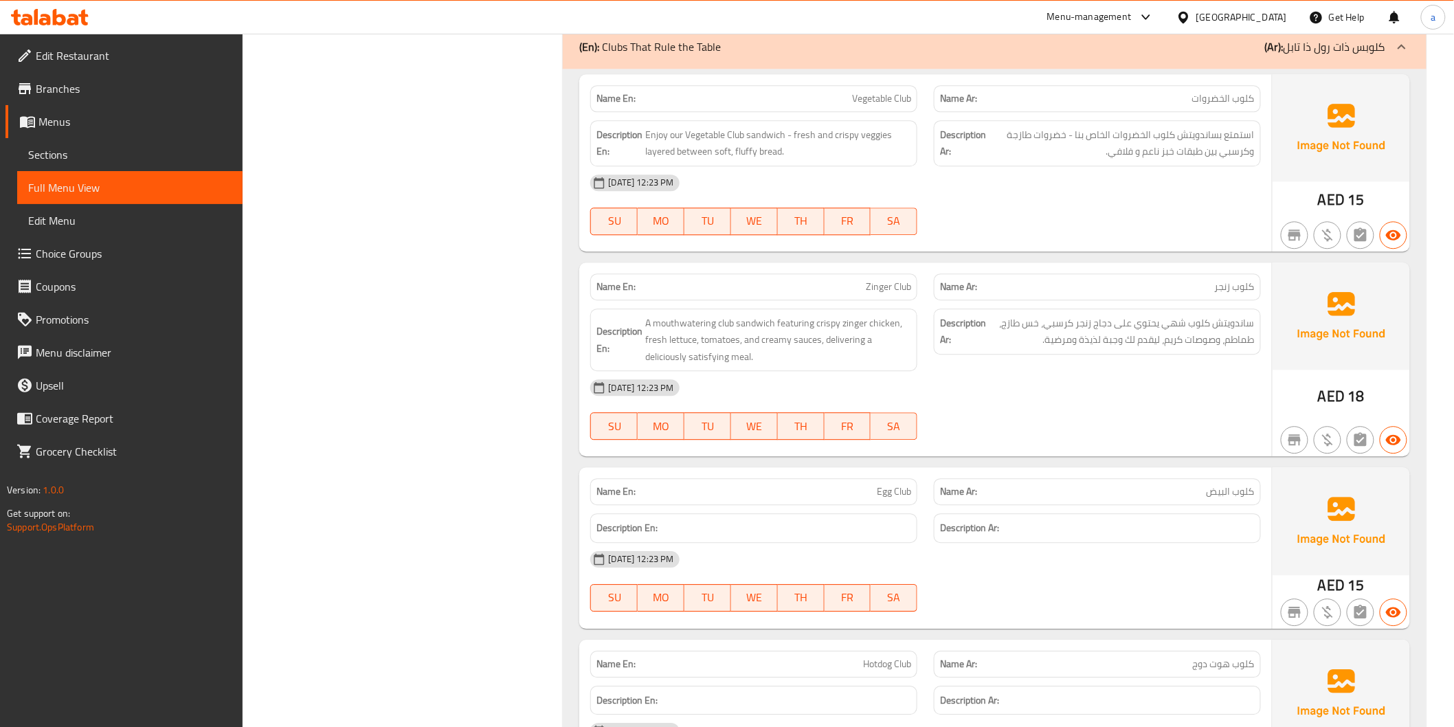
scroll to position [5650, 0]
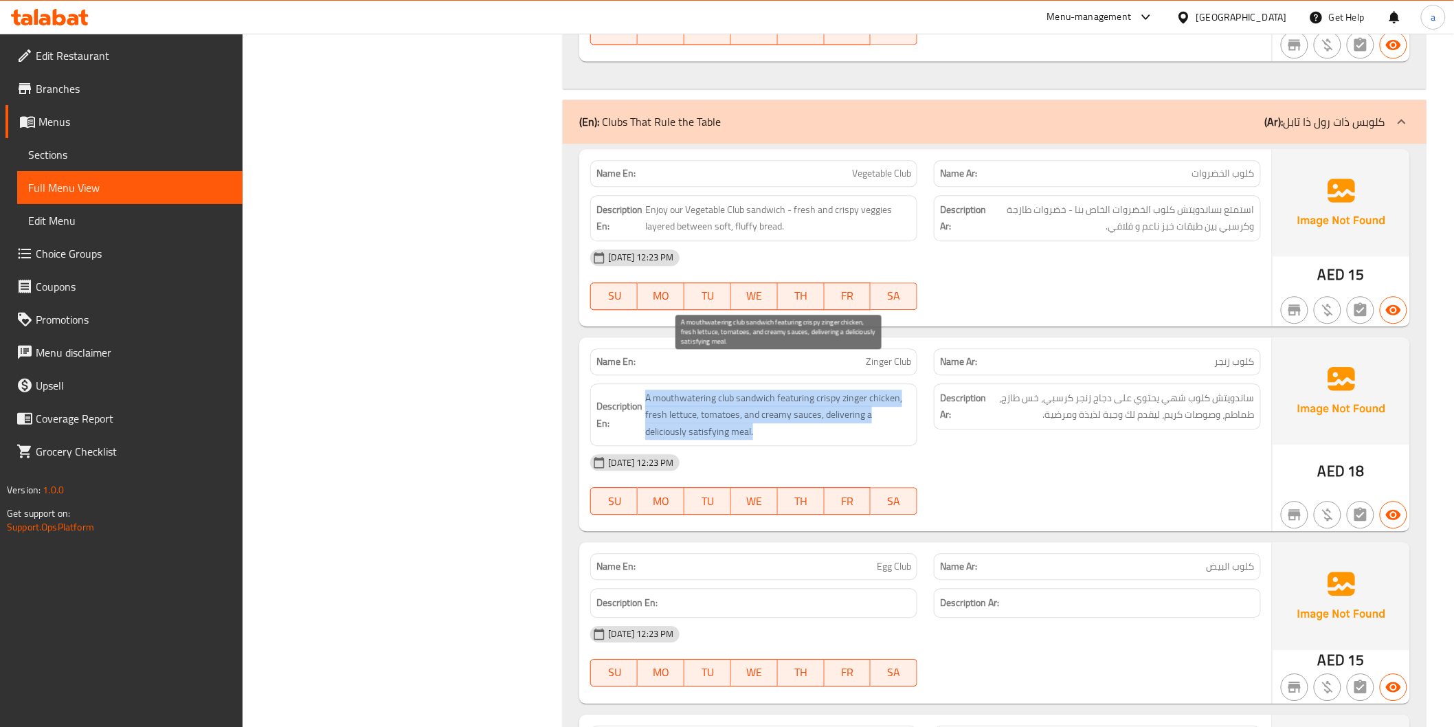
drag, startPoint x: 647, startPoint y: 364, endPoint x: 844, endPoint y: 401, distance: 200.7
click at [844, 401] on span "A mouthwatering club sandwich featuring crispy zinger chicken, fresh lettuce, t…" at bounding box center [778, 415] width 266 height 51
copy span "A mouthwatering club sandwich featuring crispy zinger chicken, fresh lettuce, t…"
click at [979, 446] on div "31-08-2025 12:23 PM" at bounding box center [925, 462] width 686 height 33
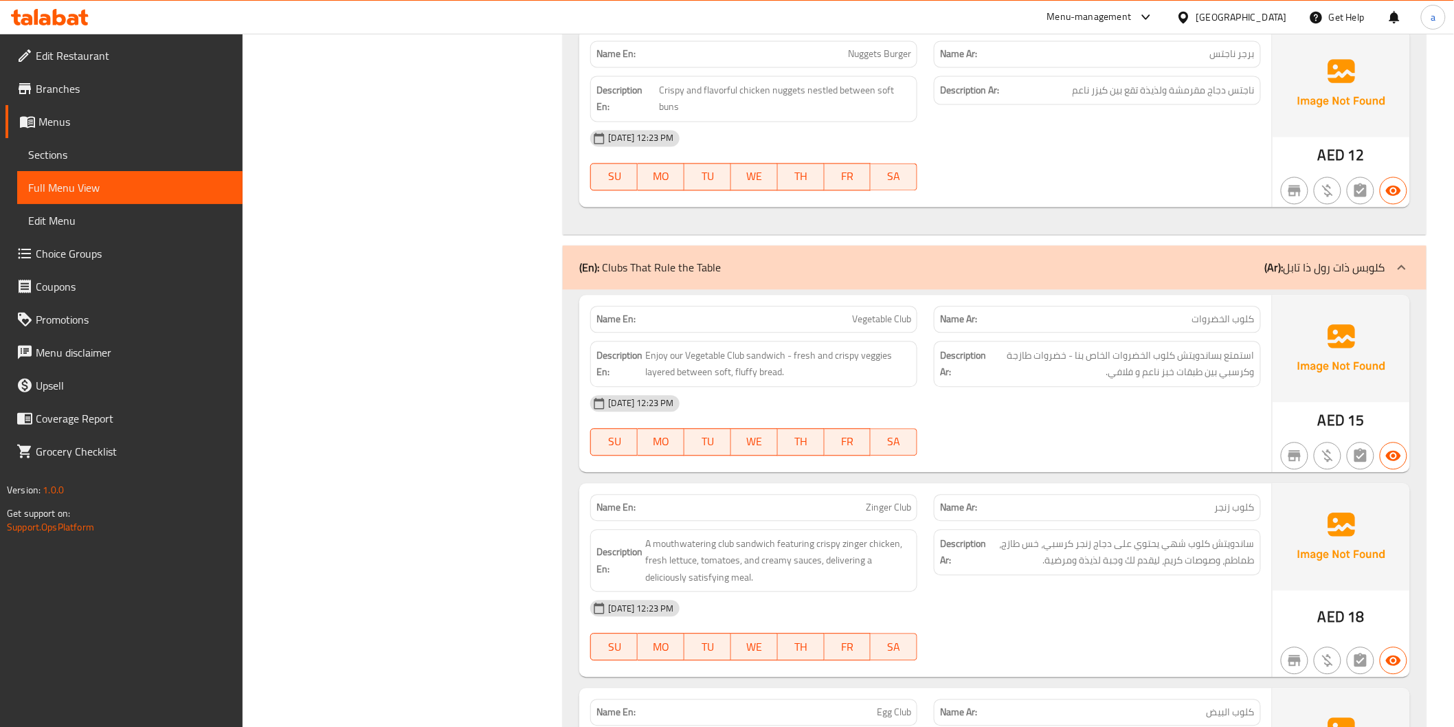
scroll to position [5497, 0]
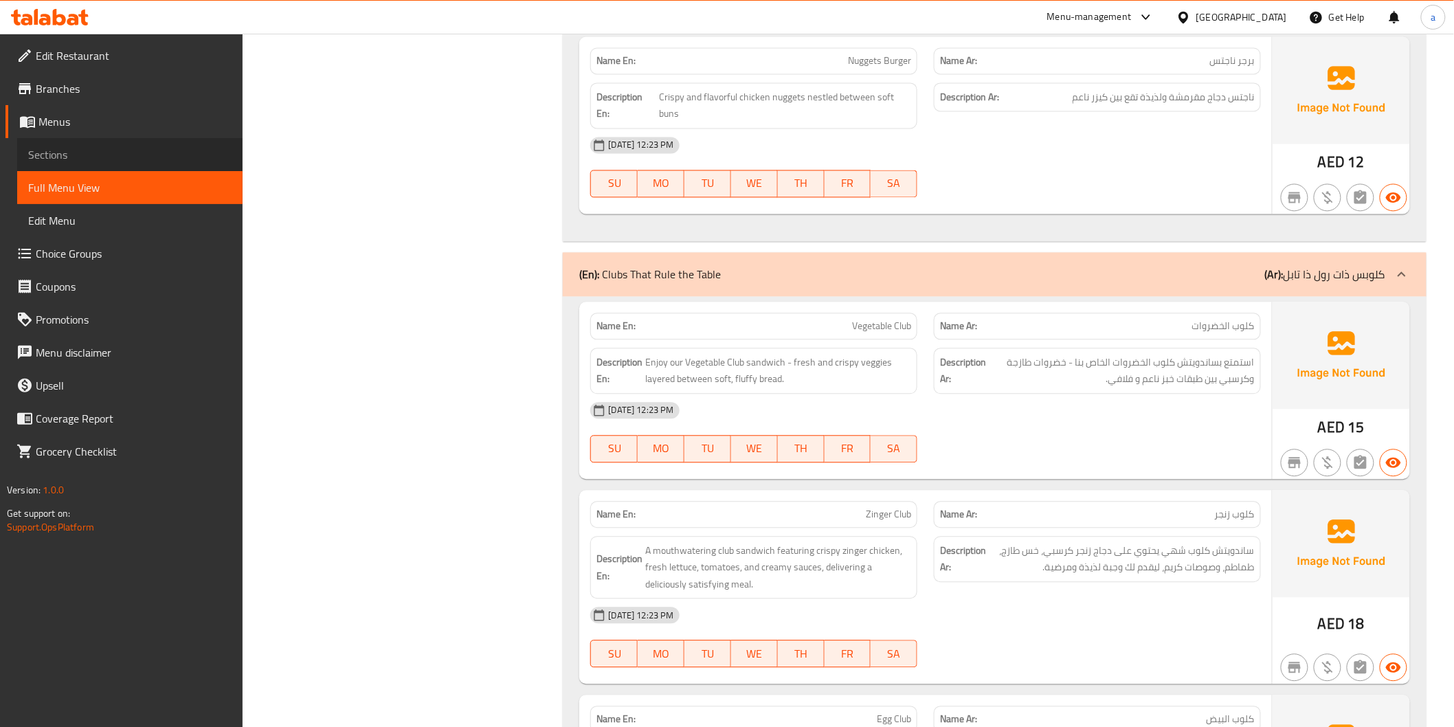
click at [52, 146] on span "Sections" at bounding box center [129, 154] width 203 height 16
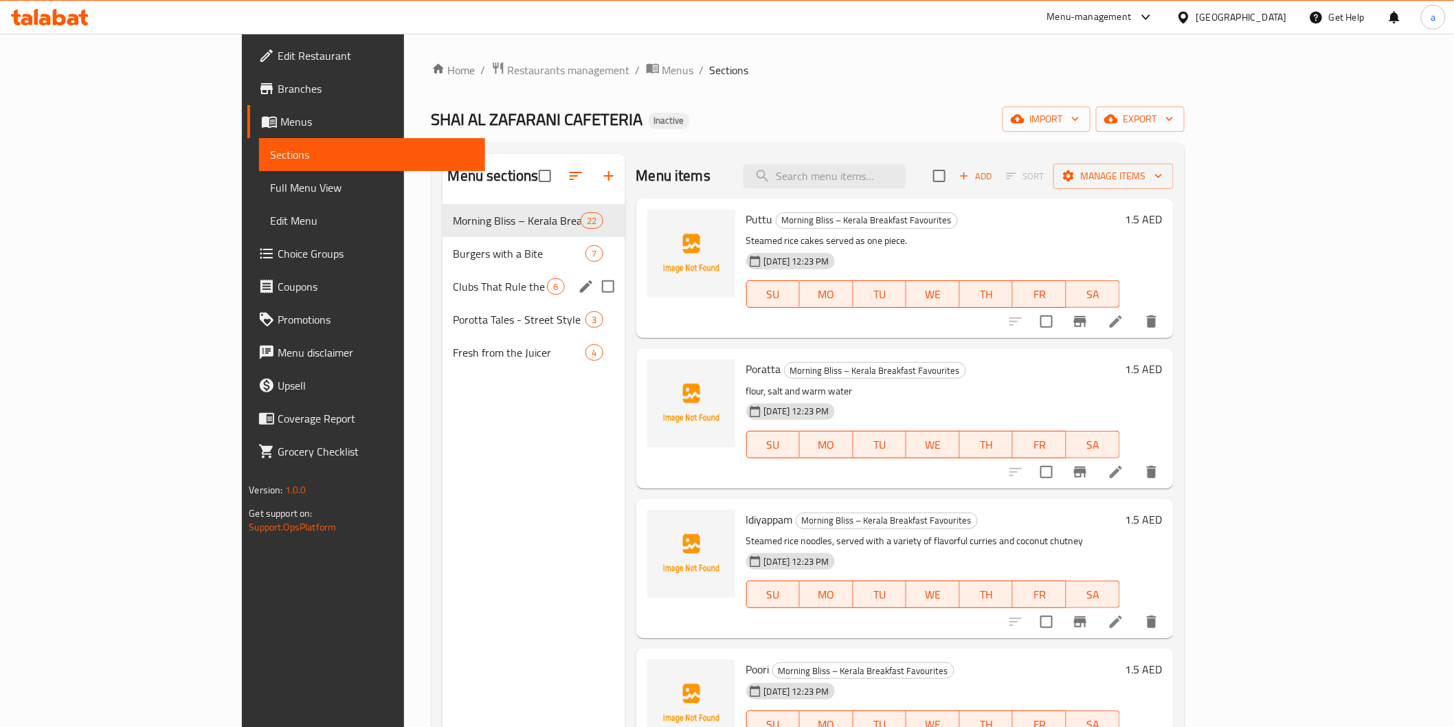
click at [443, 276] on div "Clubs That Rule the Table 6" at bounding box center [534, 286] width 183 height 33
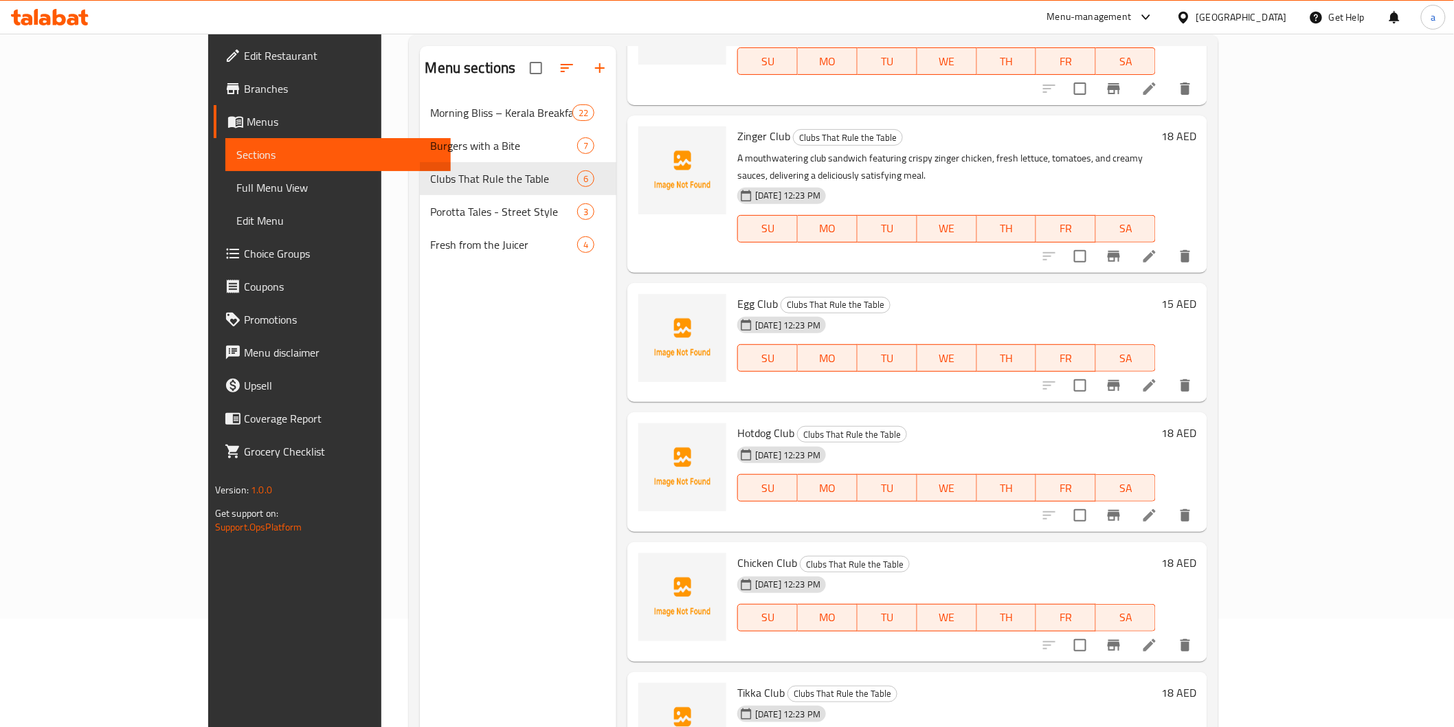
scroll to position [192, 0]
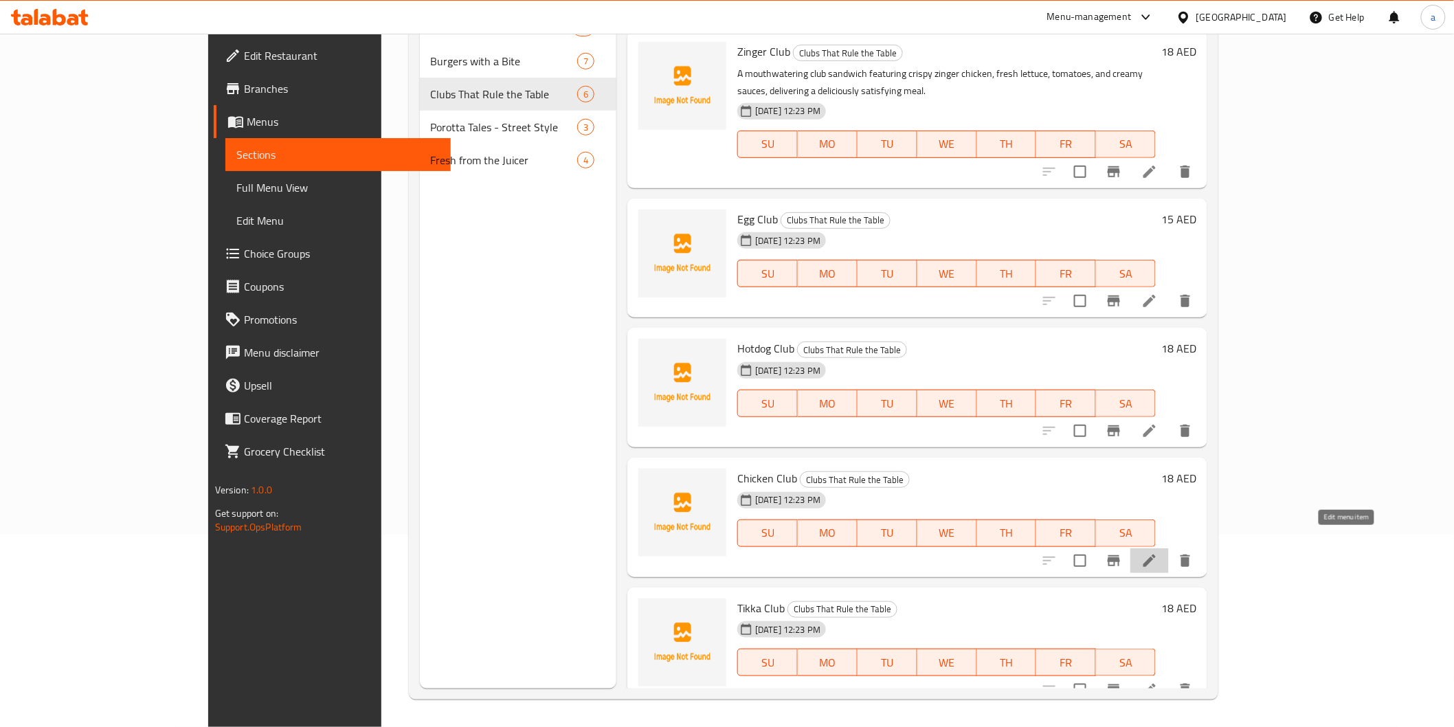
click at [1158, 552] on icon at bounding box center [1149, 560] width 16 height 16
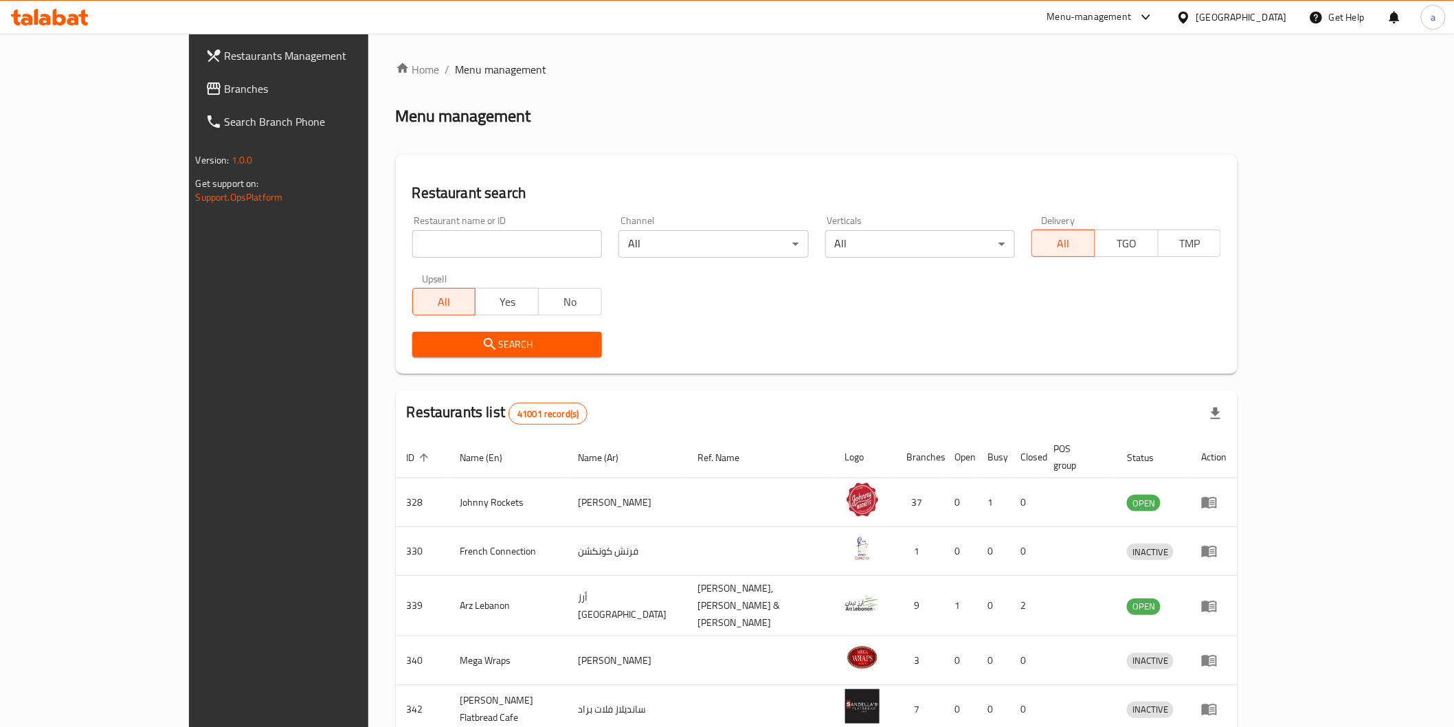
click at [194, 79] on link "Branches" at bounding box center [312, 88] width 237 height 33
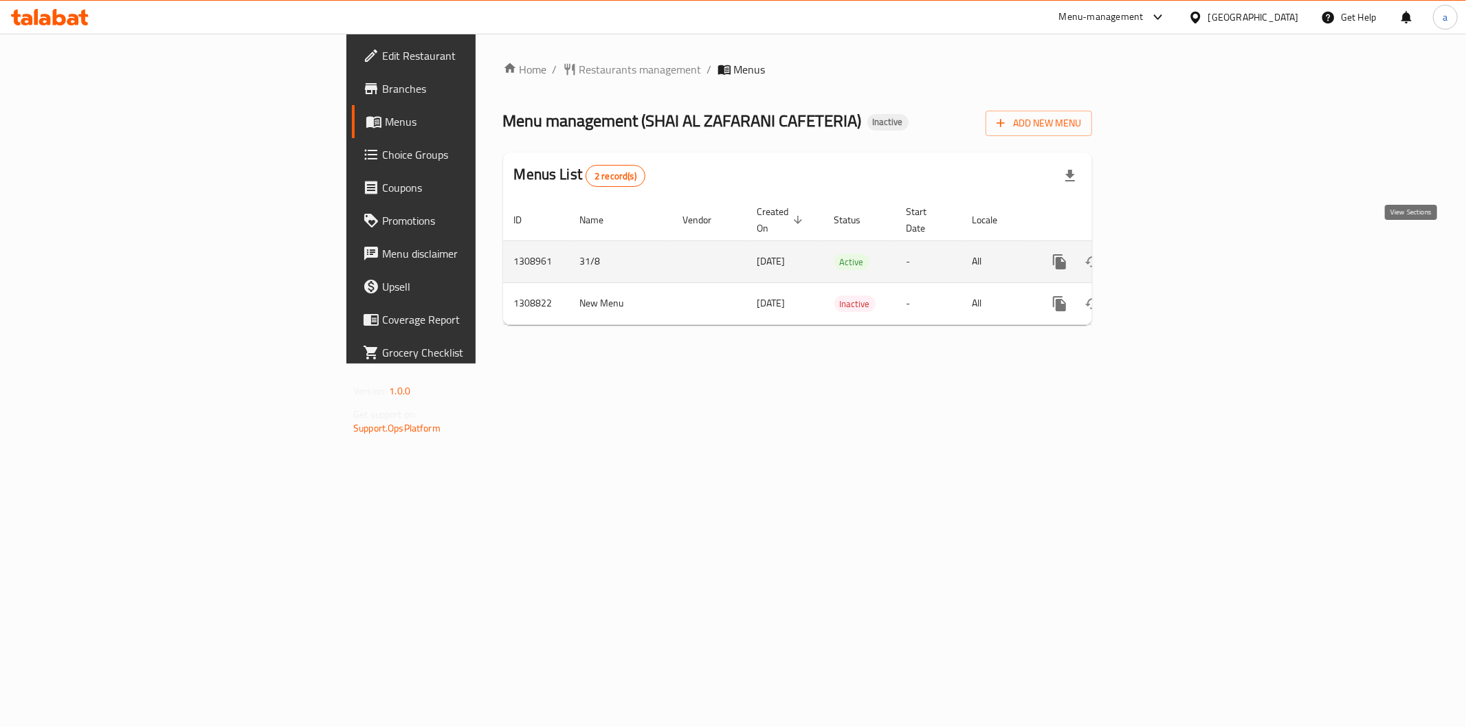
click at [1165, 256] on icon "enhanced table" at bounding box center [1158, 262] width 12 height 12
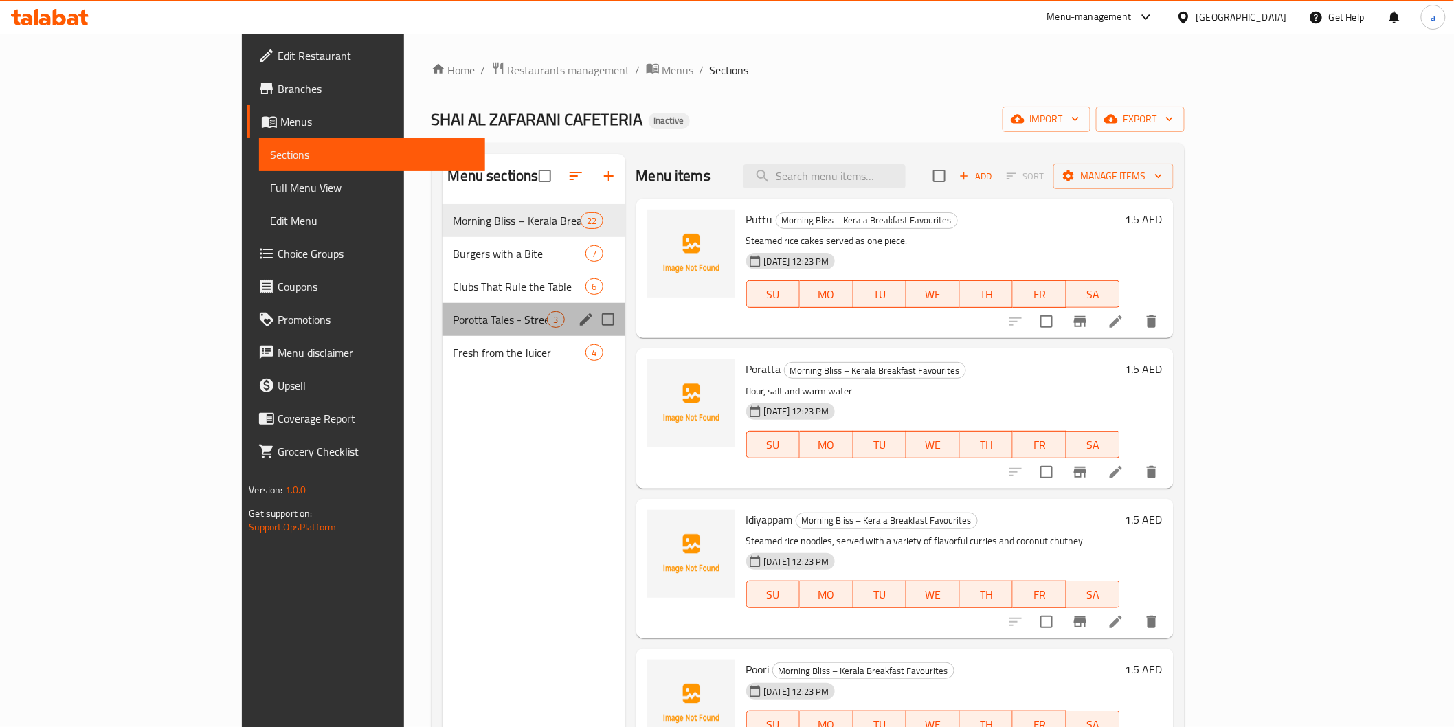
click at [443, 305] on div "Porotta Tales - Street Style 3" at bounding box center [534, 319] width 183 height 33
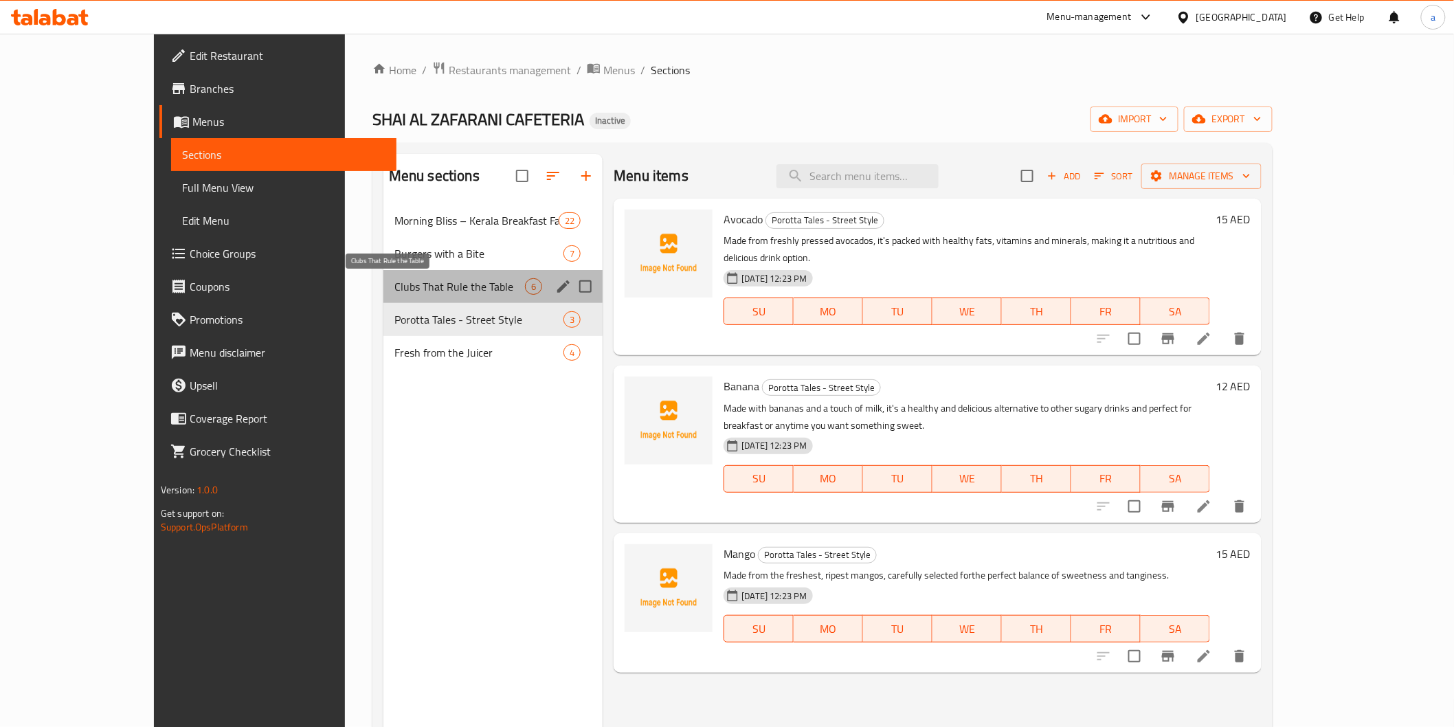
click at [394, 293] on span "Clubs That Rule the Table" at bounding box center [459, 286] width 131 height 16
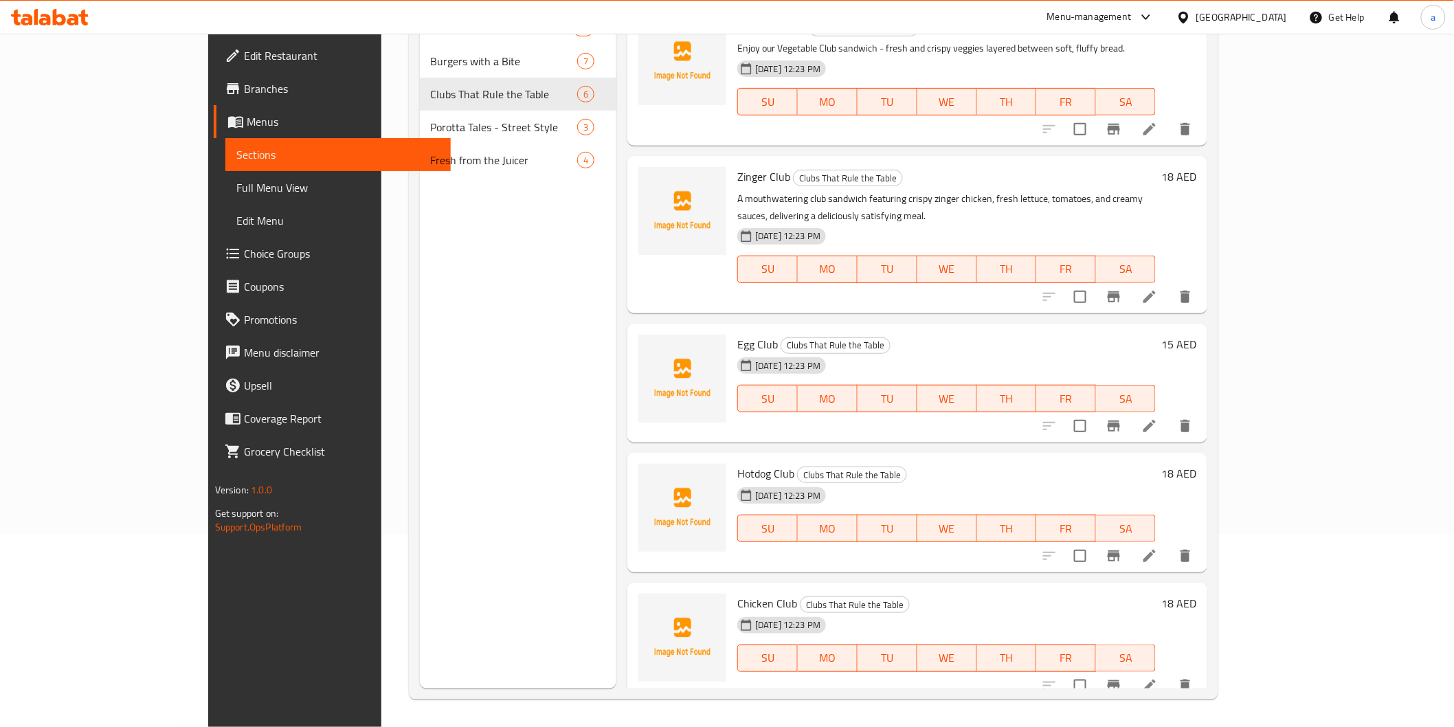
click at [1158, 289] on icon at bounding box center [1149, 297] width 16 height 16
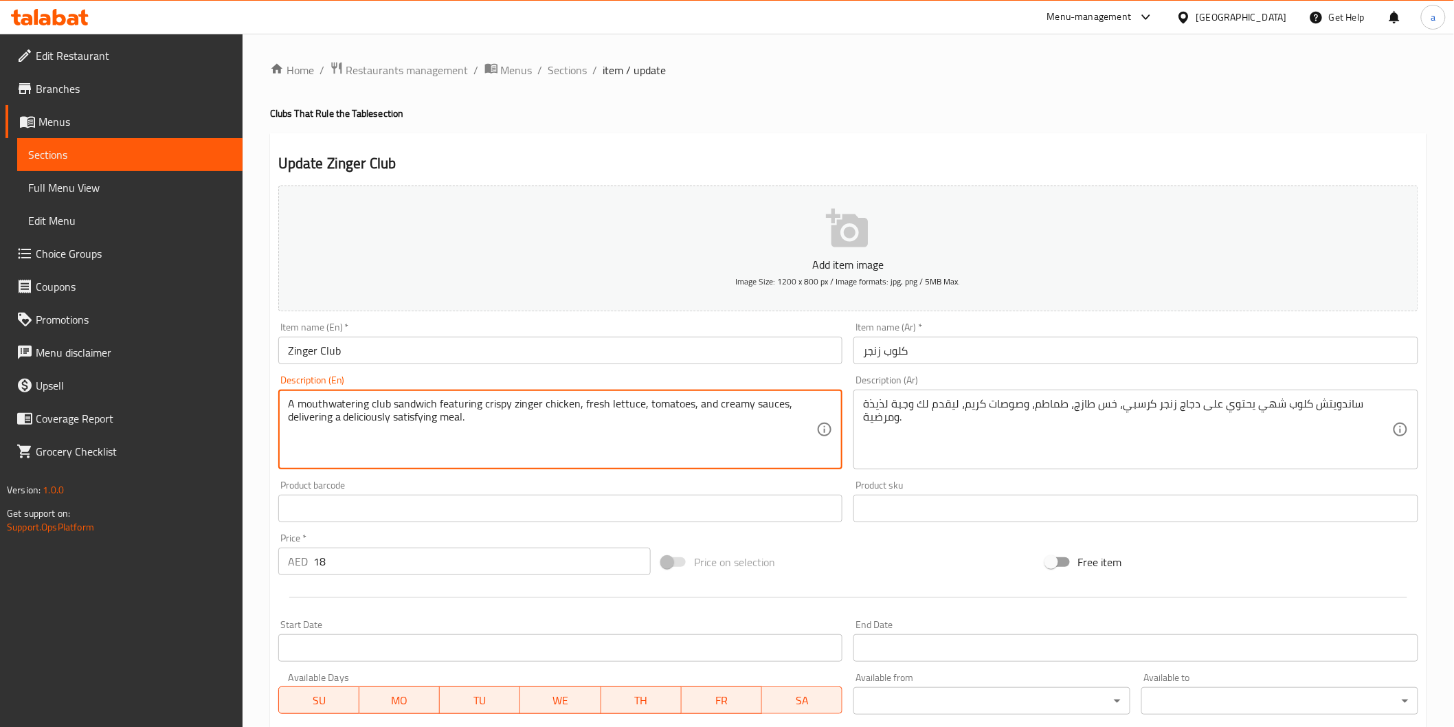
drag, startPoint x: 369, startPoint y: 404, endPoint x: 172, endPoint y: 361, distance: 201.8
drag, startPoint x: 289, startPoint y: 403, endPoint x: 742, endPoint y: 472, distance: 458.1
click at [742, 472] on div "Description (En) club sandwich featuring crispy zinger chicken, fresh lettuce, …" at bounding box center [561, 422] width 576 height 105
type textarea "club sandwich featuring crispy zinger chicken, fresh lettuce, tomatoes, and cre…"
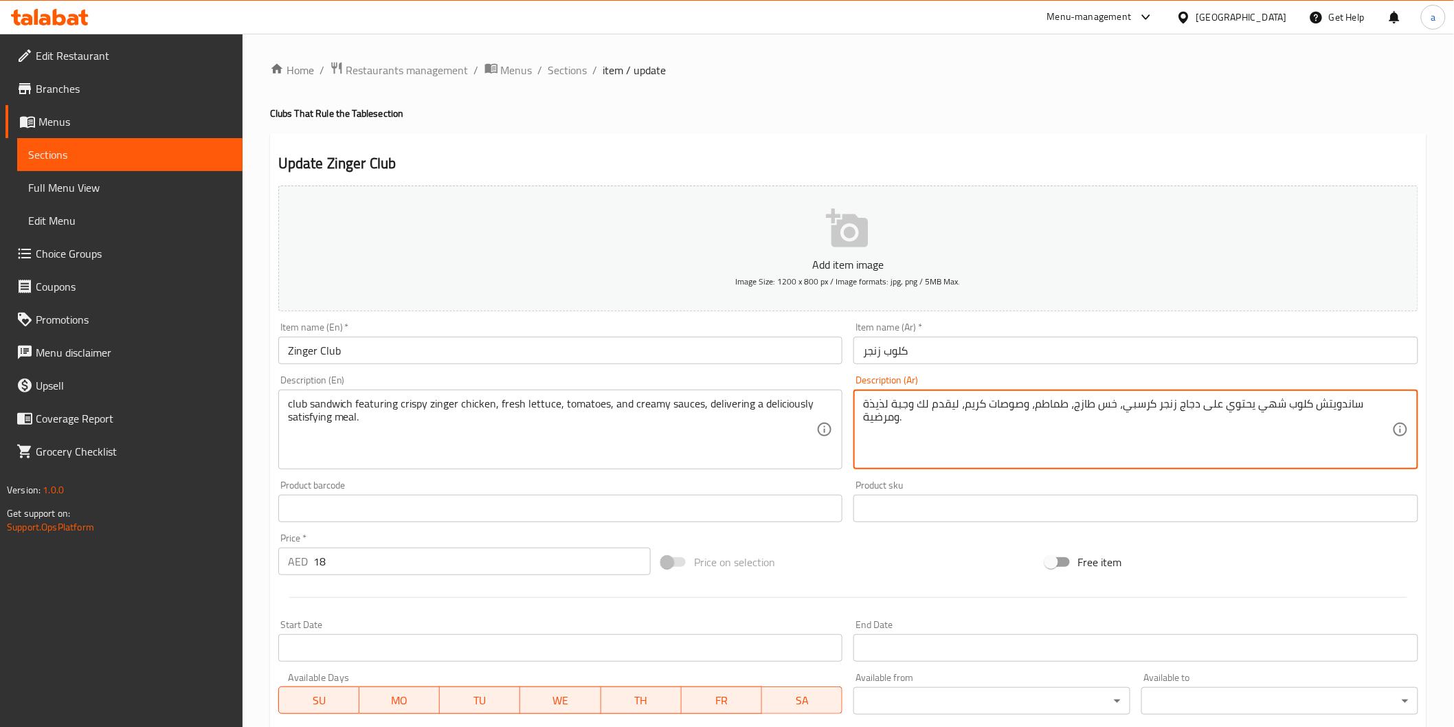
click at [869, 420] on textarea "ساندويتش كلوب شهي يحتوي على دجاج زنجر كرسبي، خس طازج، طماطم، وصوصات كريم، ليقدم…" at bounding box center [1127, 429] width 529 height 65
paste textarea "يحتوي على دجاج زنجر مقرمش، خس طازج، طماطم، وصلصات كريمة، لتقديم"
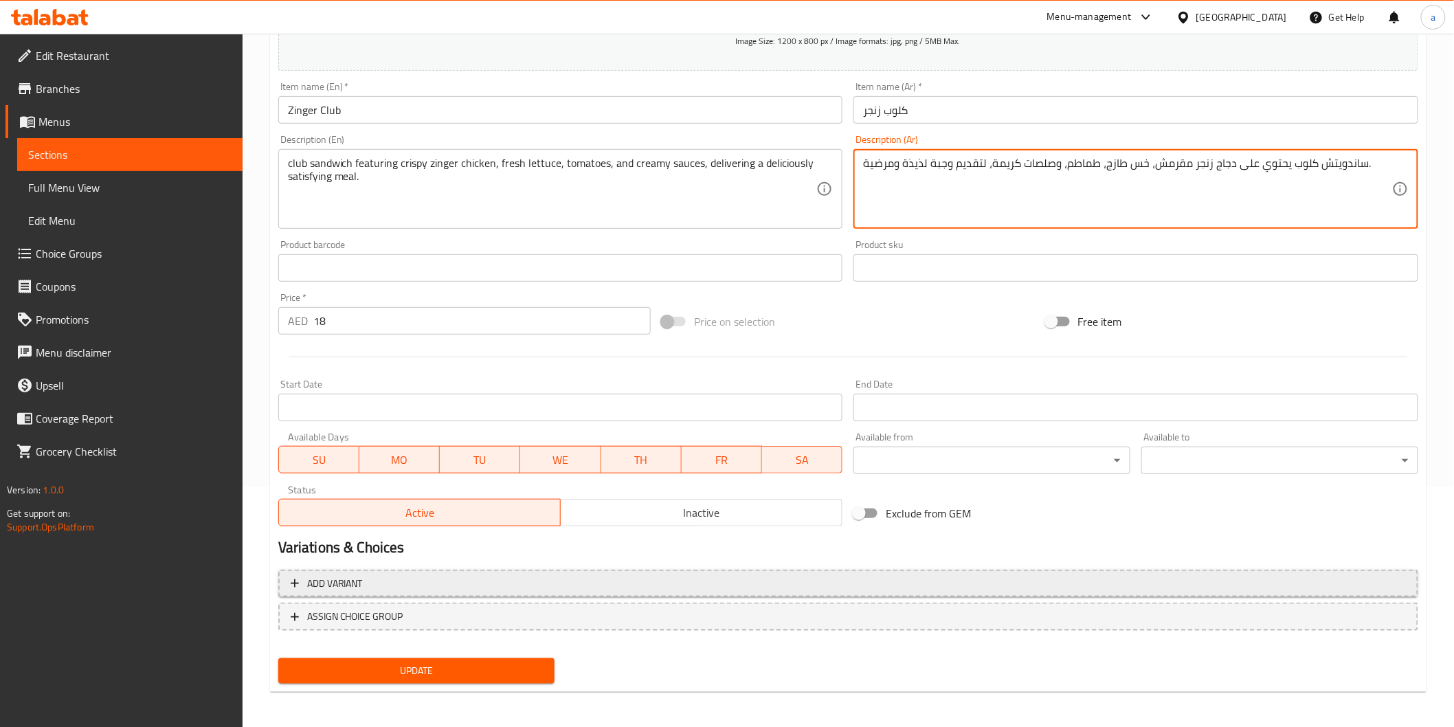
scroll to position [241, 0]
type textarea "ساندويتش كلوب يحتوي على دجاج زنجر مقرمش، خس طازج، طماطم، وصلصات كريمة، لتقديم و…"
click at [437, 665] on span "Update" at bounding box center [416, 670] width 255 height 17
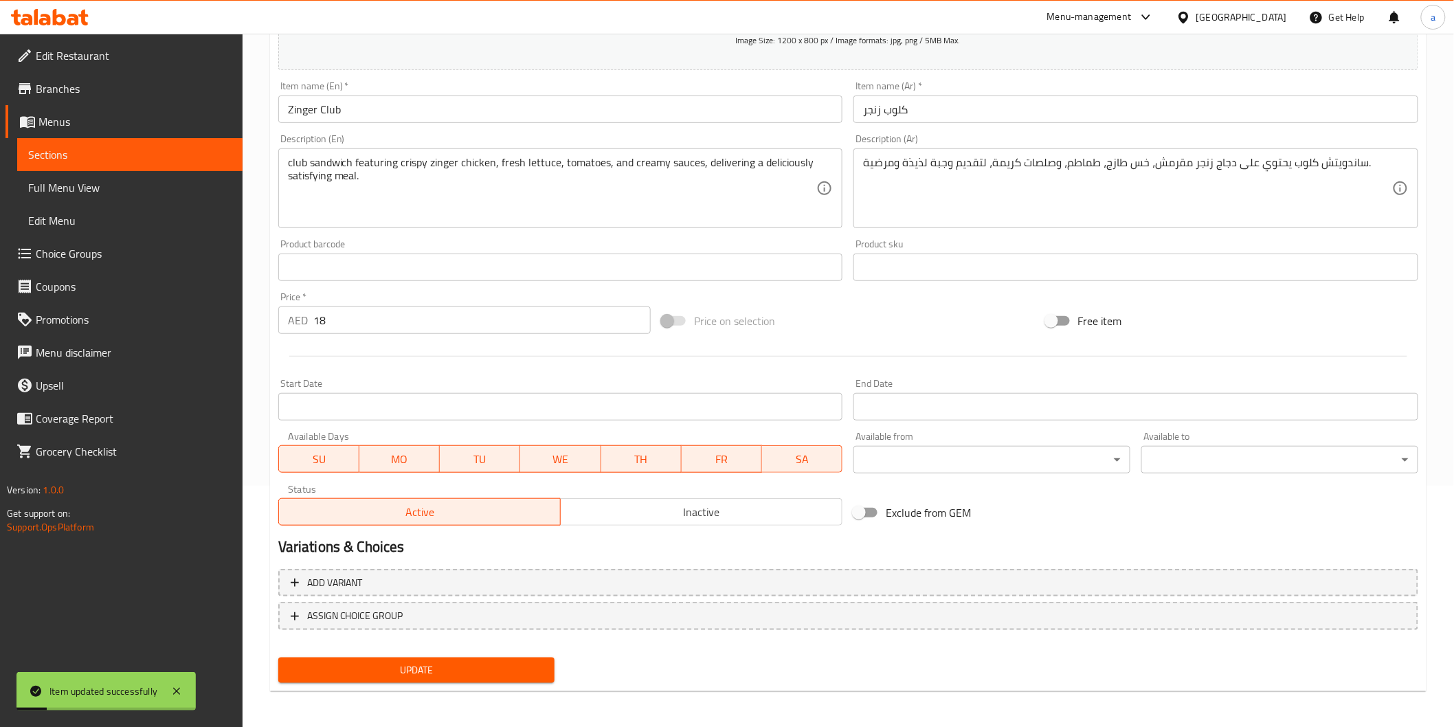
click at [111, 160] on span "Sections" at bounding box center [129, 154] width 203 height 16
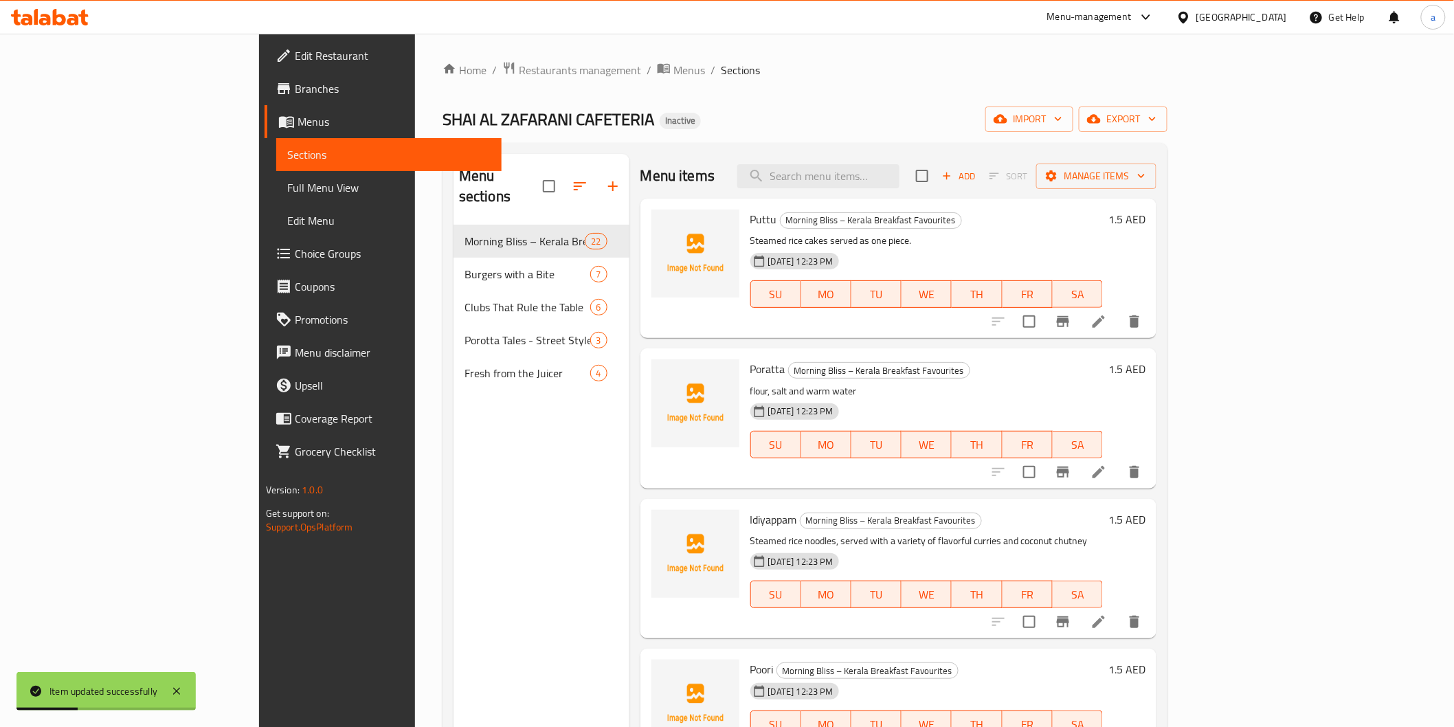
click at [287, 186] on span "Full Menu View" at bounding box center [388, 187] width 203 height 16
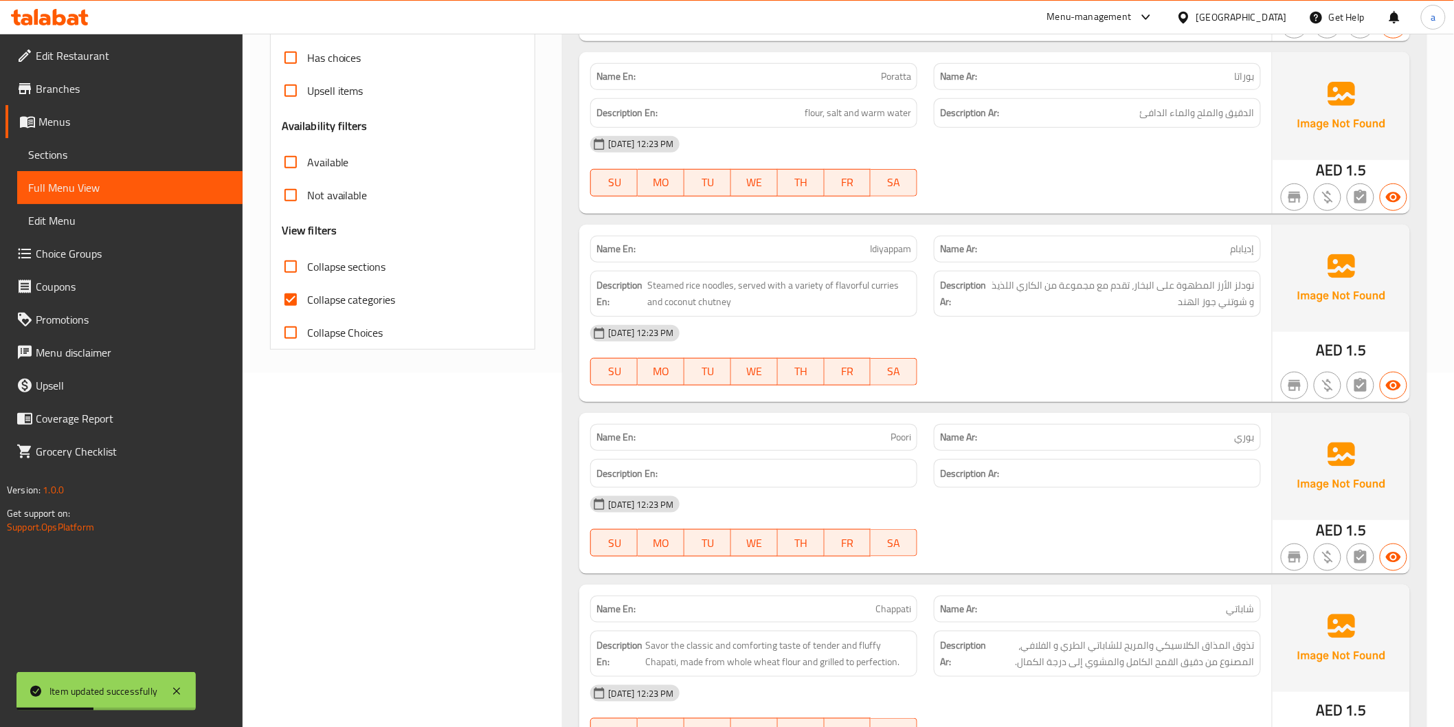
scroll to position [381, 0]
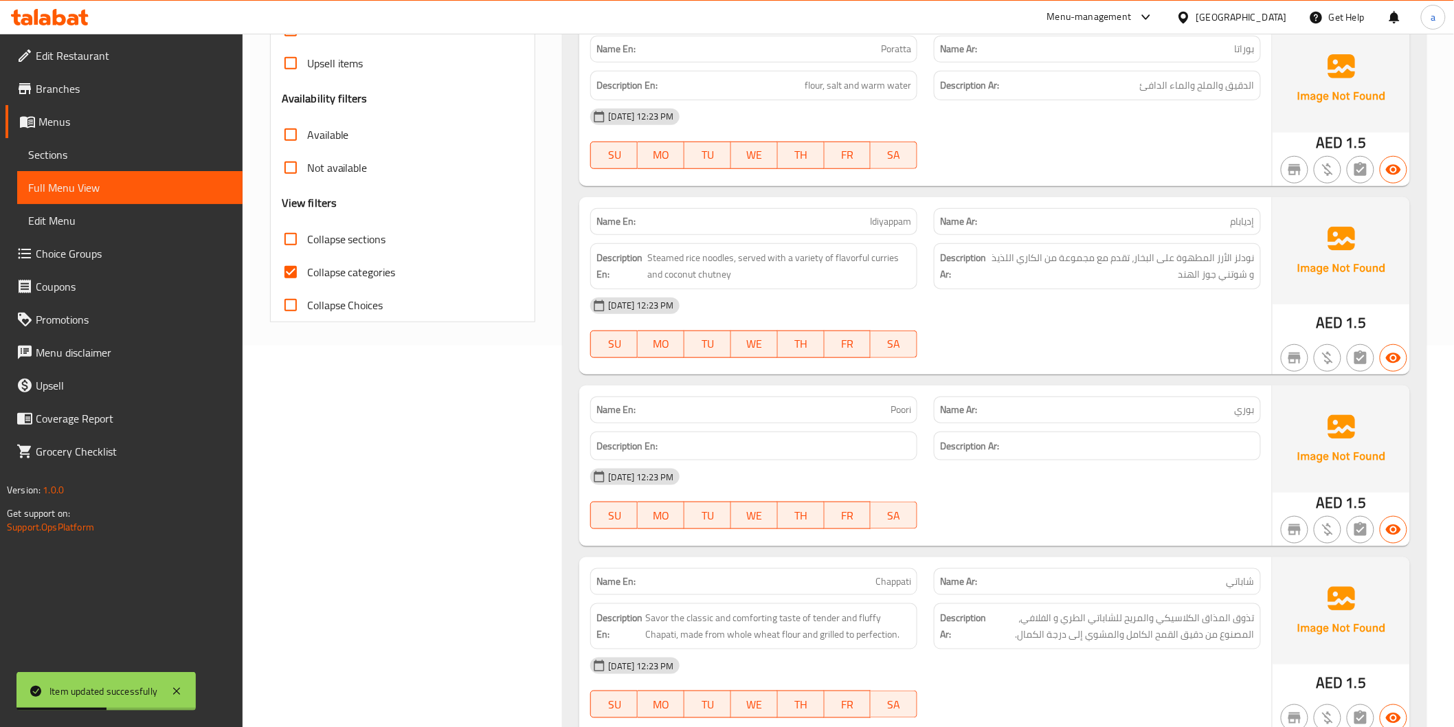
click at [286, 283] on input "Collapse categories" at bounding box center [290, 272] width 33 height 33
checkbox input "false"
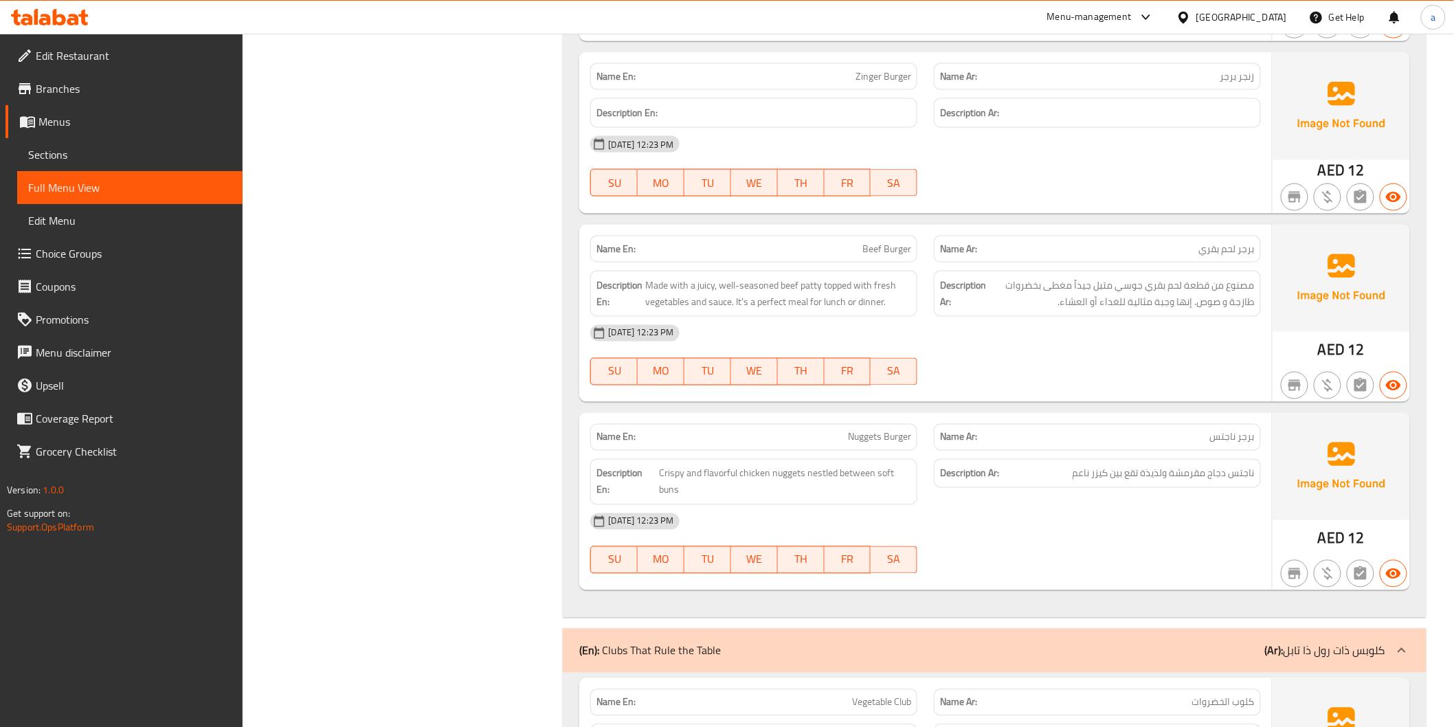
scroll to position [5192, 0]
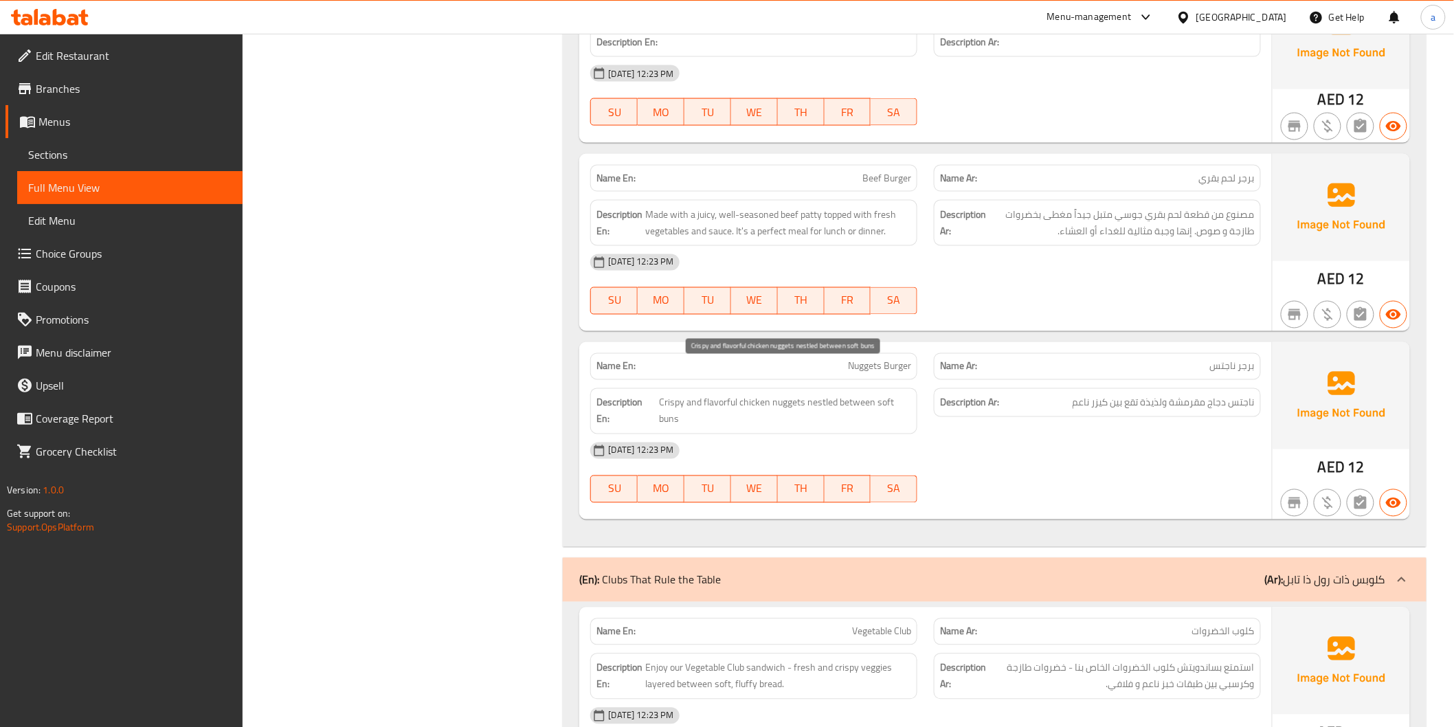
click at [815, 394] on span "Crispy and flavorful chicken nuggets nestled between soft buns" at bounding box center [786, 411] width 252 height 34
copy span "nestled"
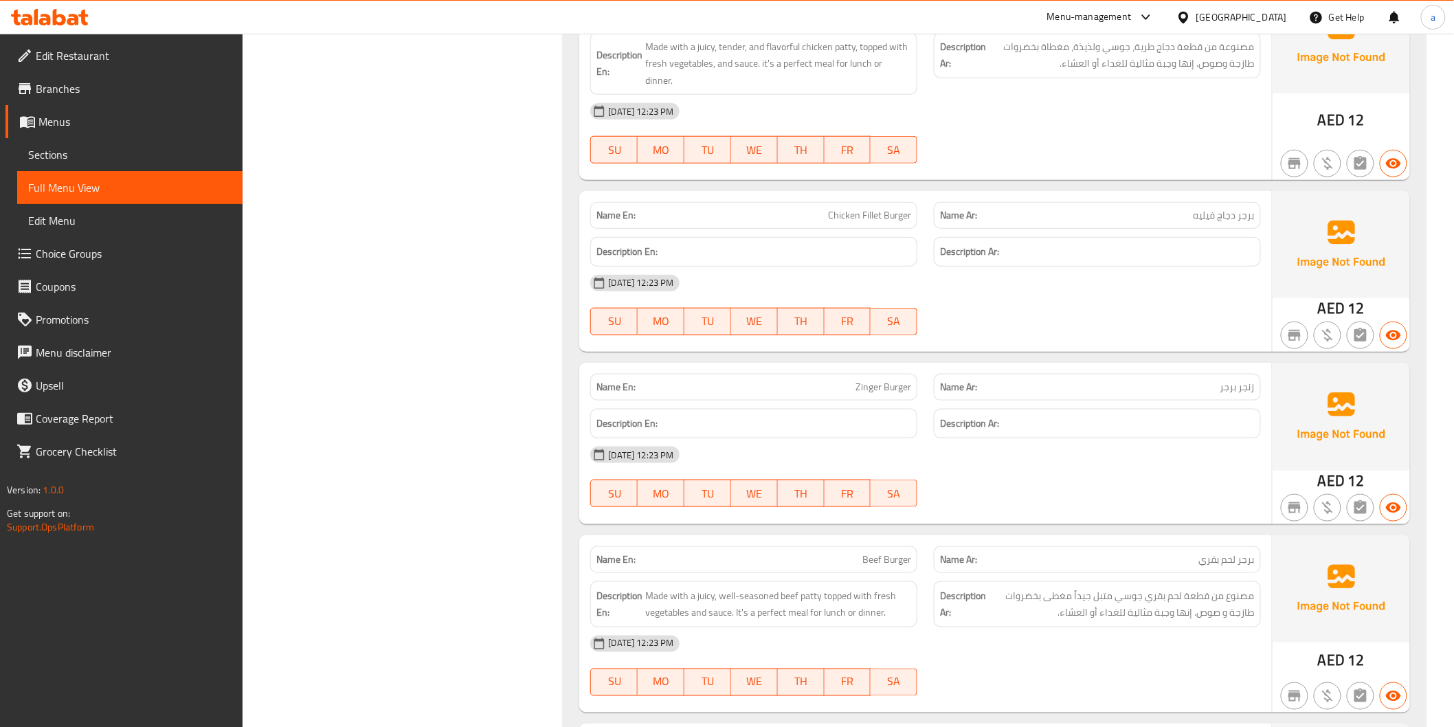
click at [49, 142] on link "Sections" at bounding box center [129, 154] width 225 height 33
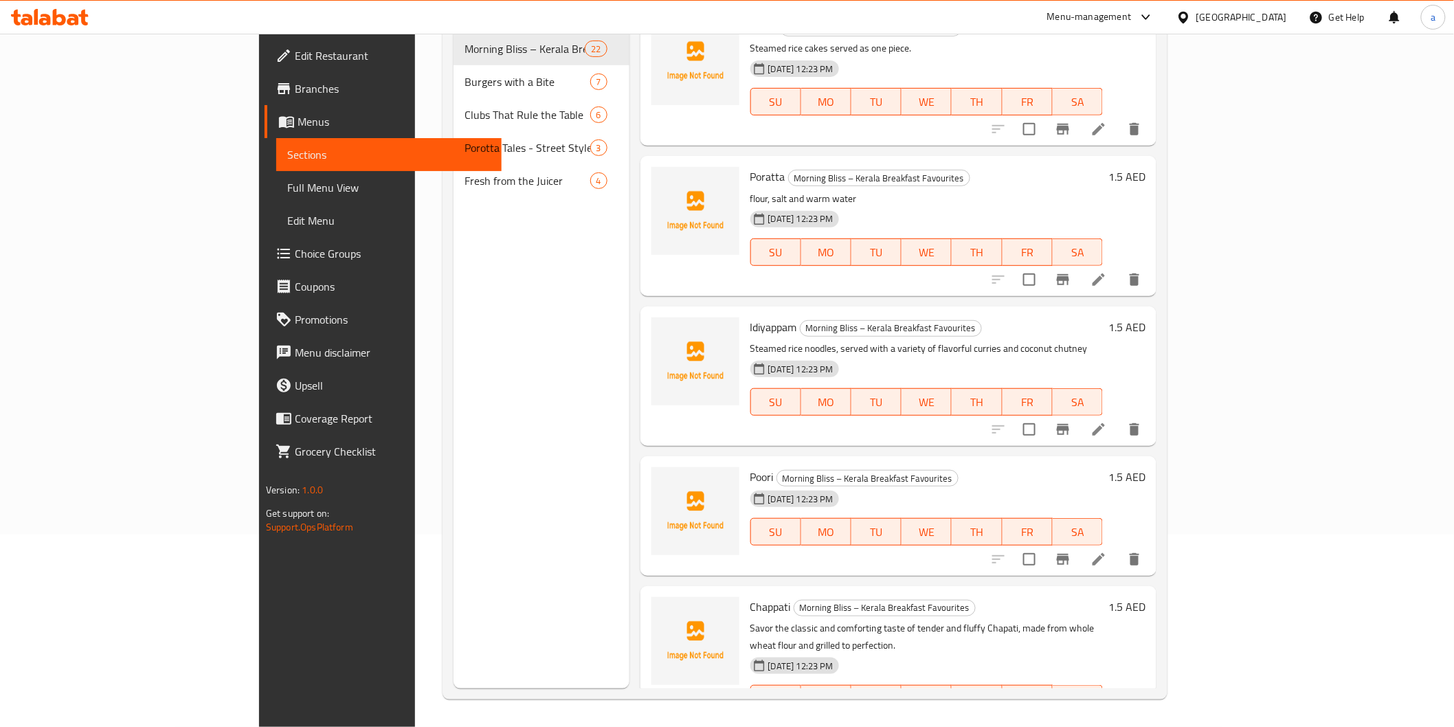
scroll to position [192, 0]
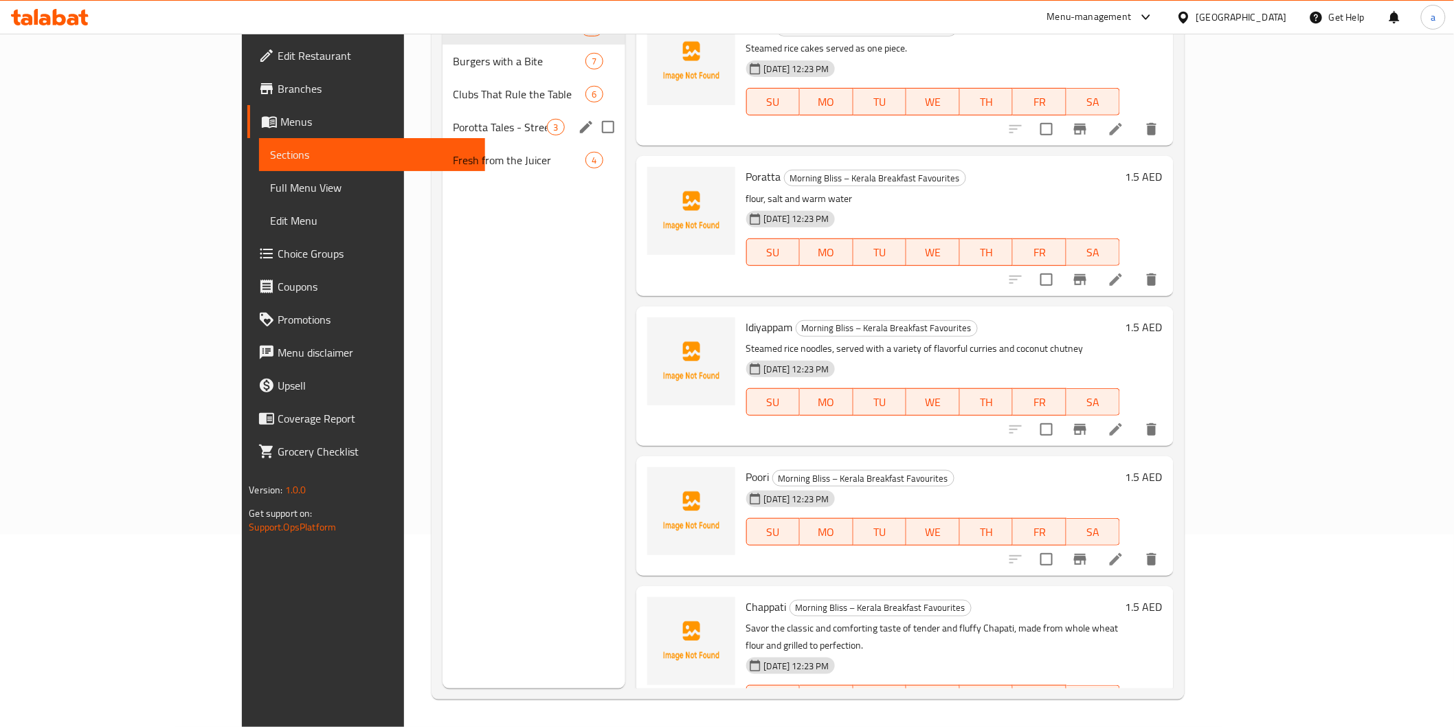
click at [443, 127] on div "Porotta Tales - Street Style 3" at bounding box center [534, 127] width 183 height 33
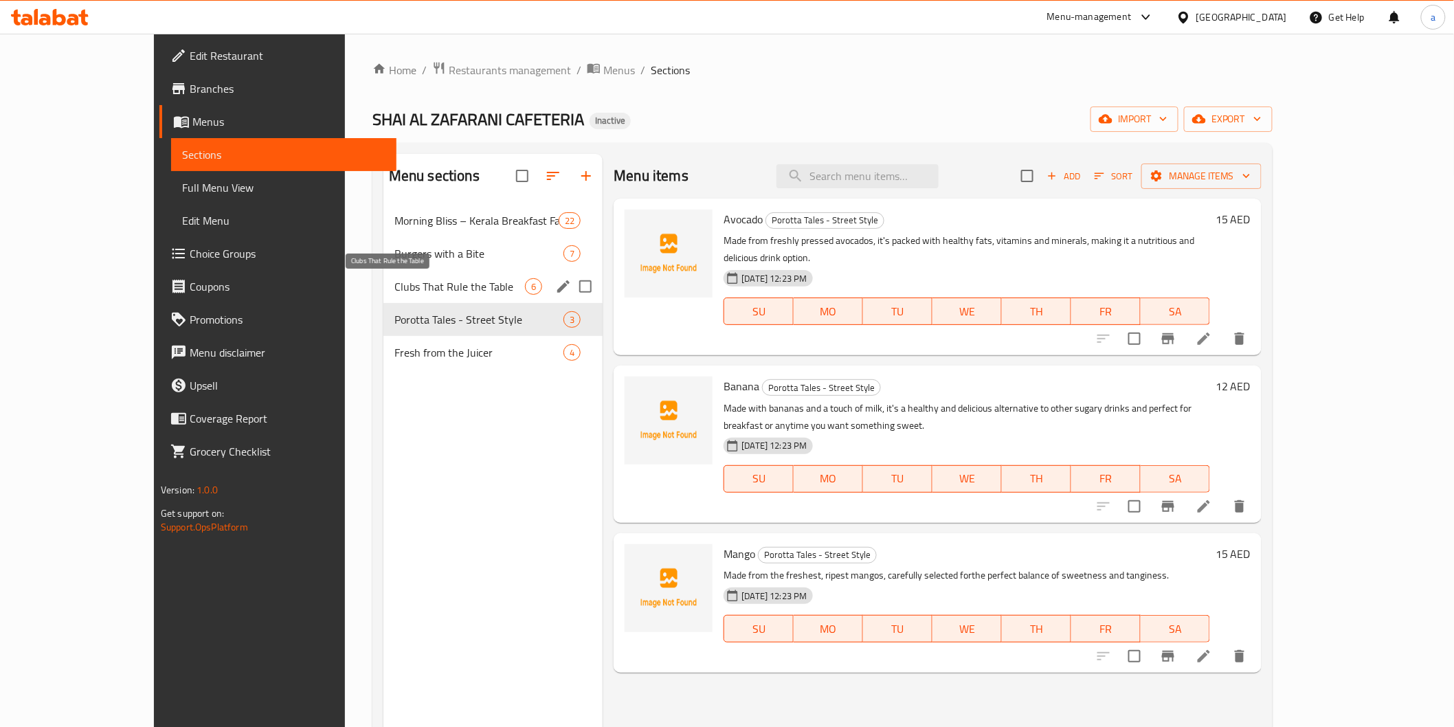
click at [399, 291] on span "Clubs That Rule the Table" at bounding box center [459, 286] width 131 height 16
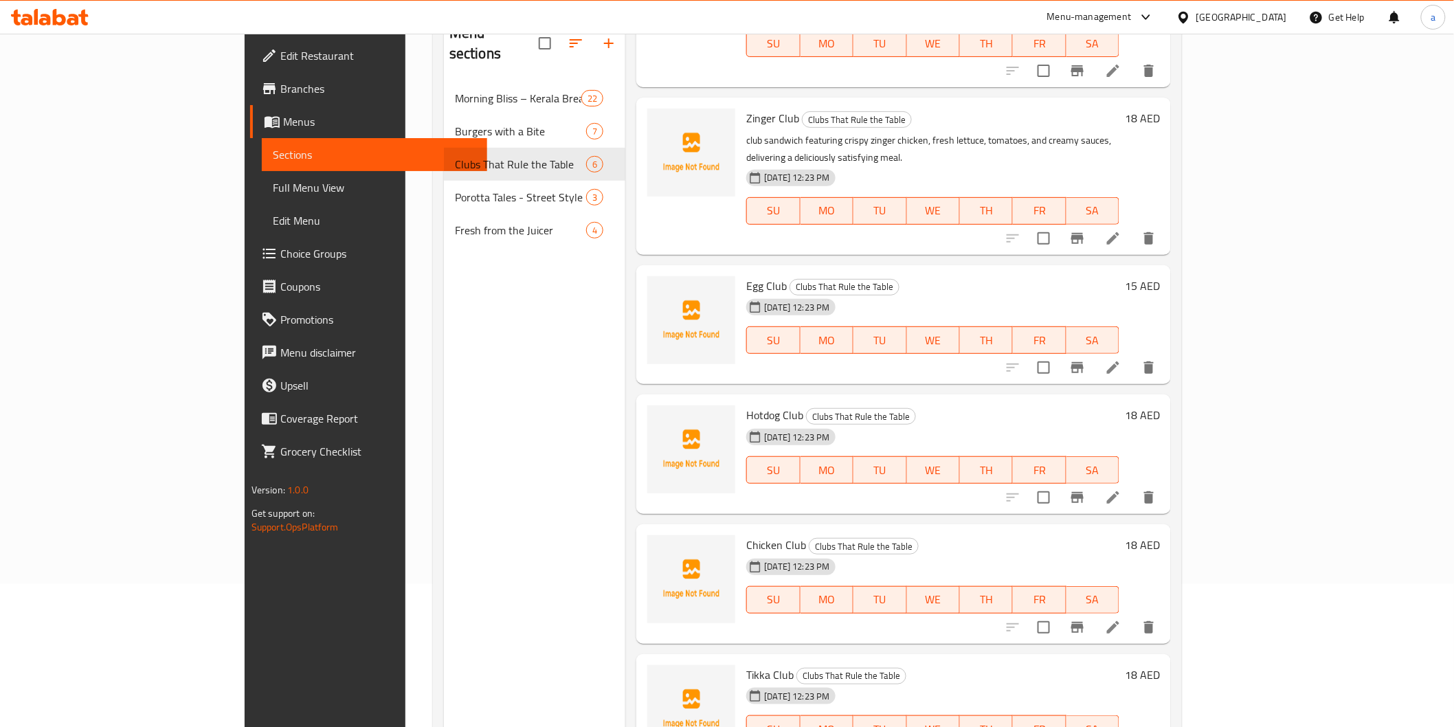
scroll to position [115, 0]
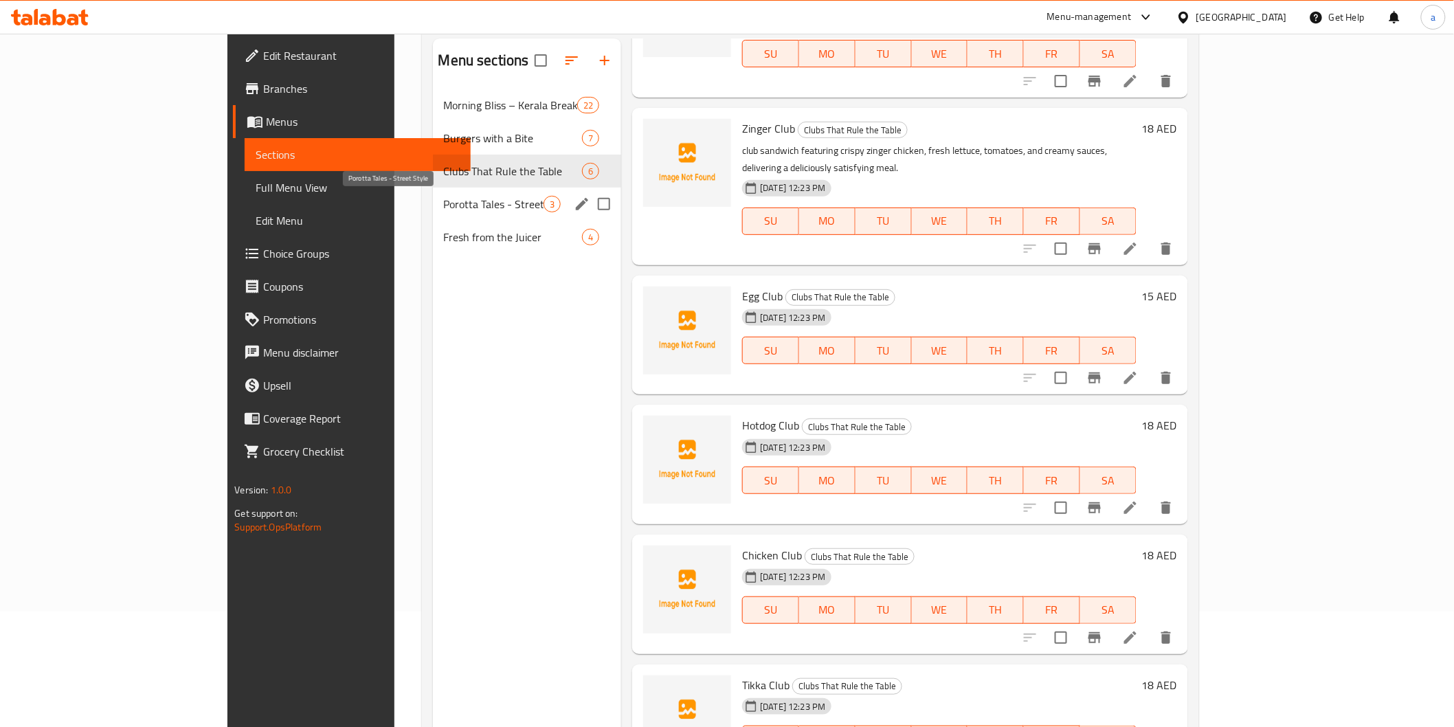
click at [444, 201] on span "Porotta Tales - Street Style" at bounding box center [494, 204] width 100 height 16
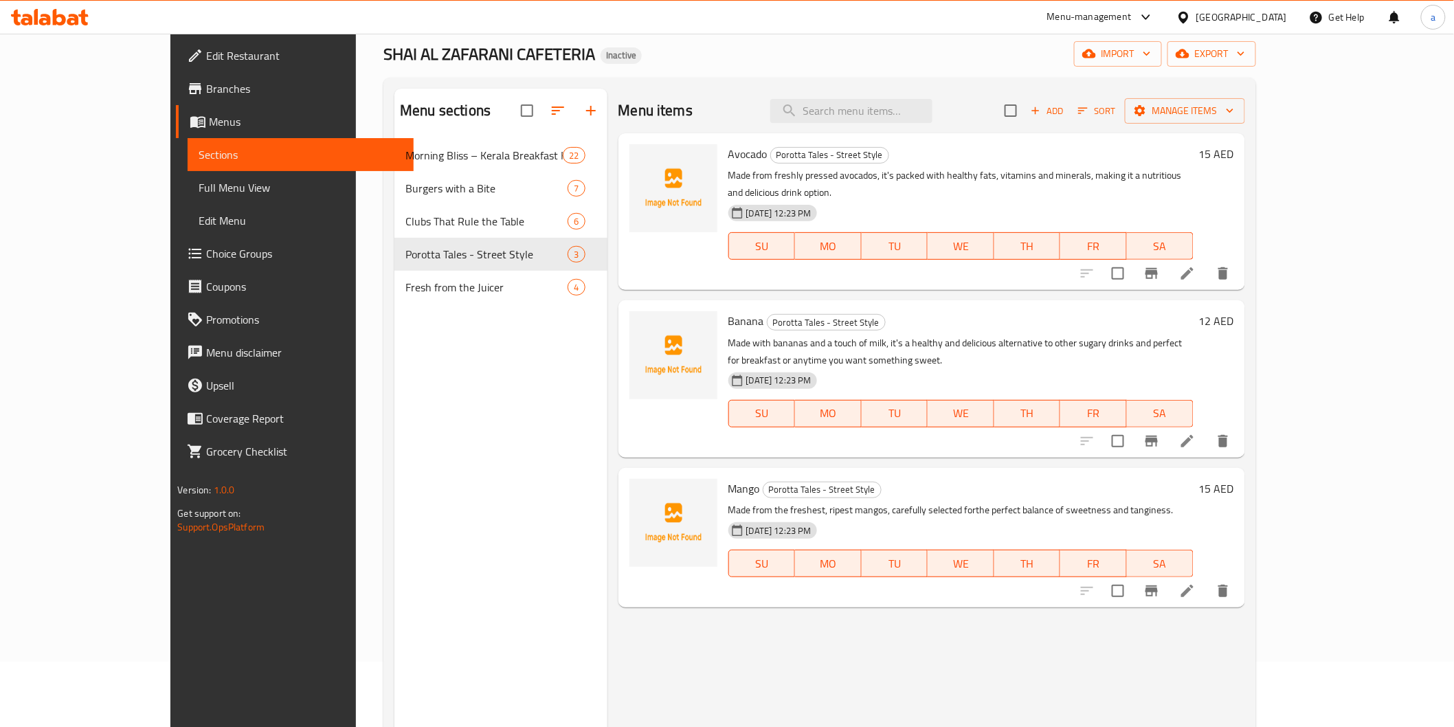
scroll to position [39, 0]
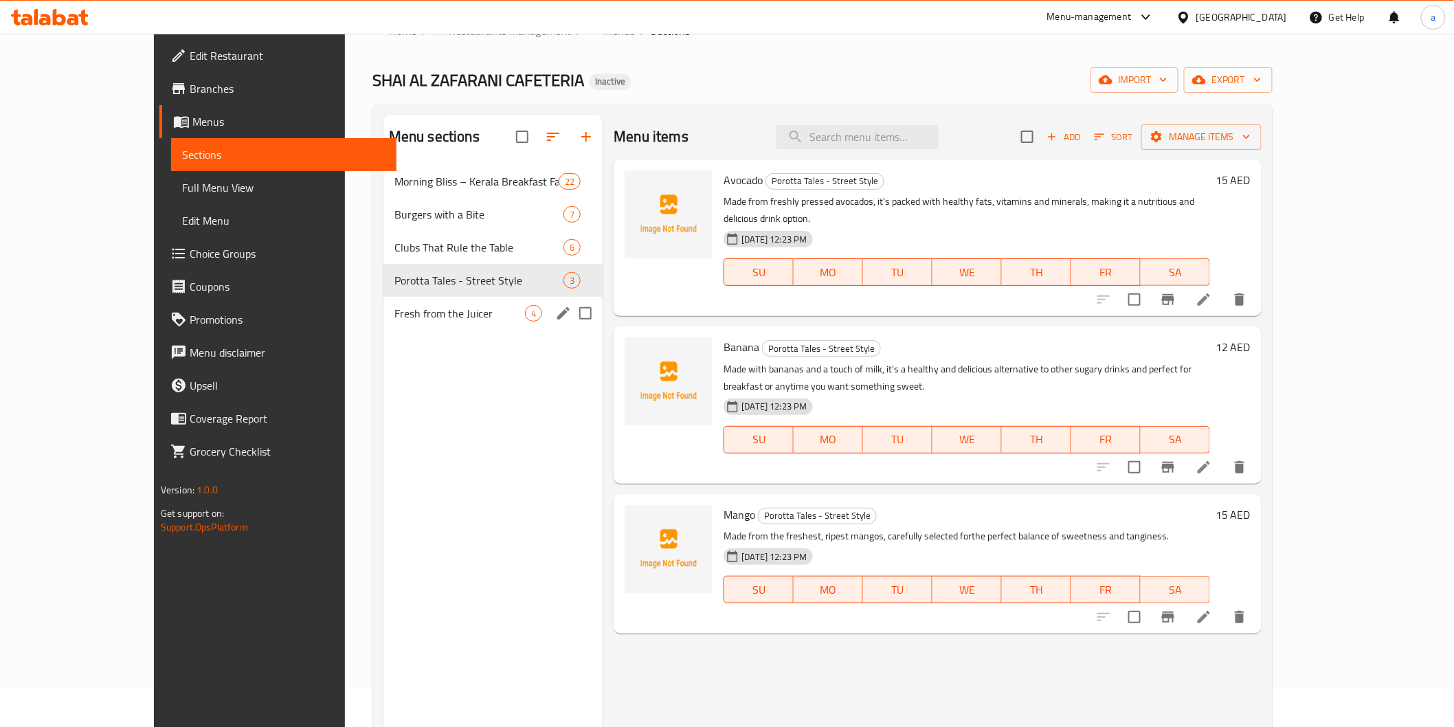
click at [383, 300] on div "Fresh from the Juicer 4" at bounding box center [493, 313] width 220 height 33
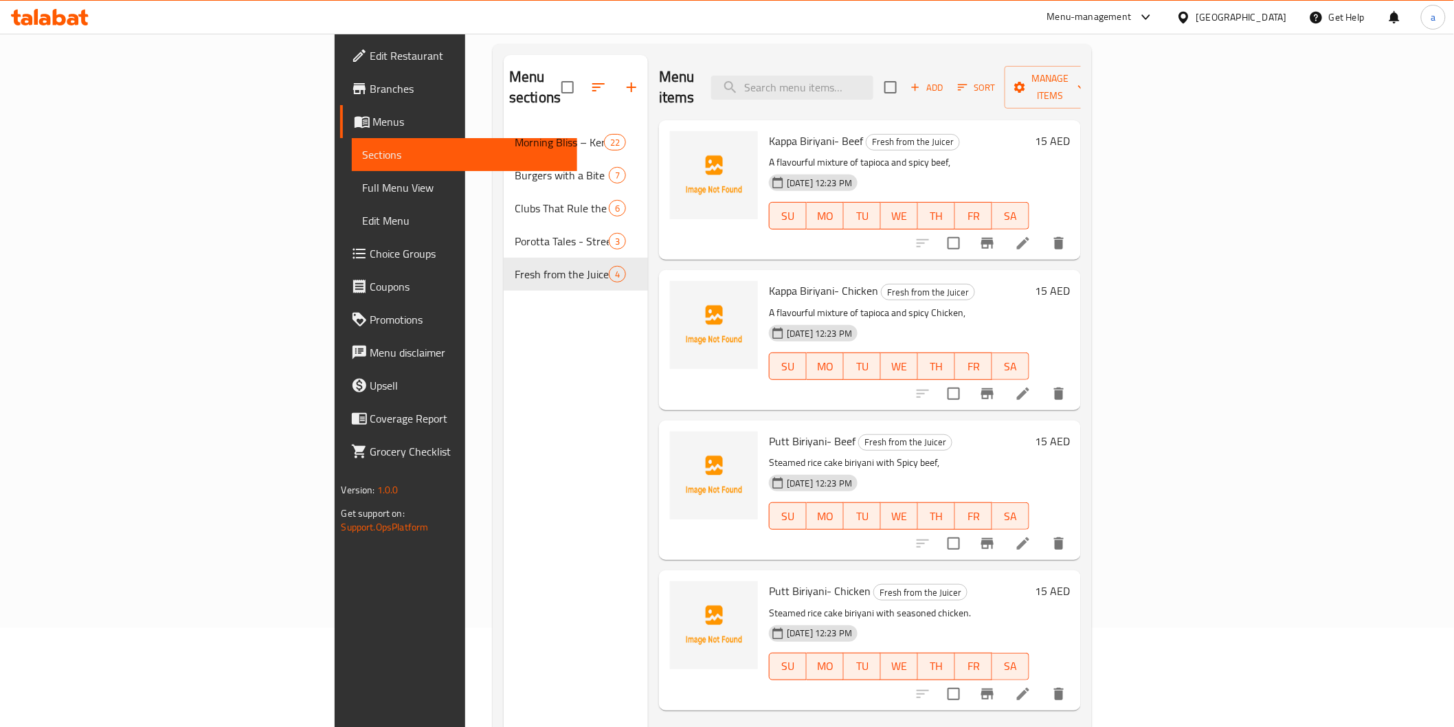
scroll to position [192, 0]
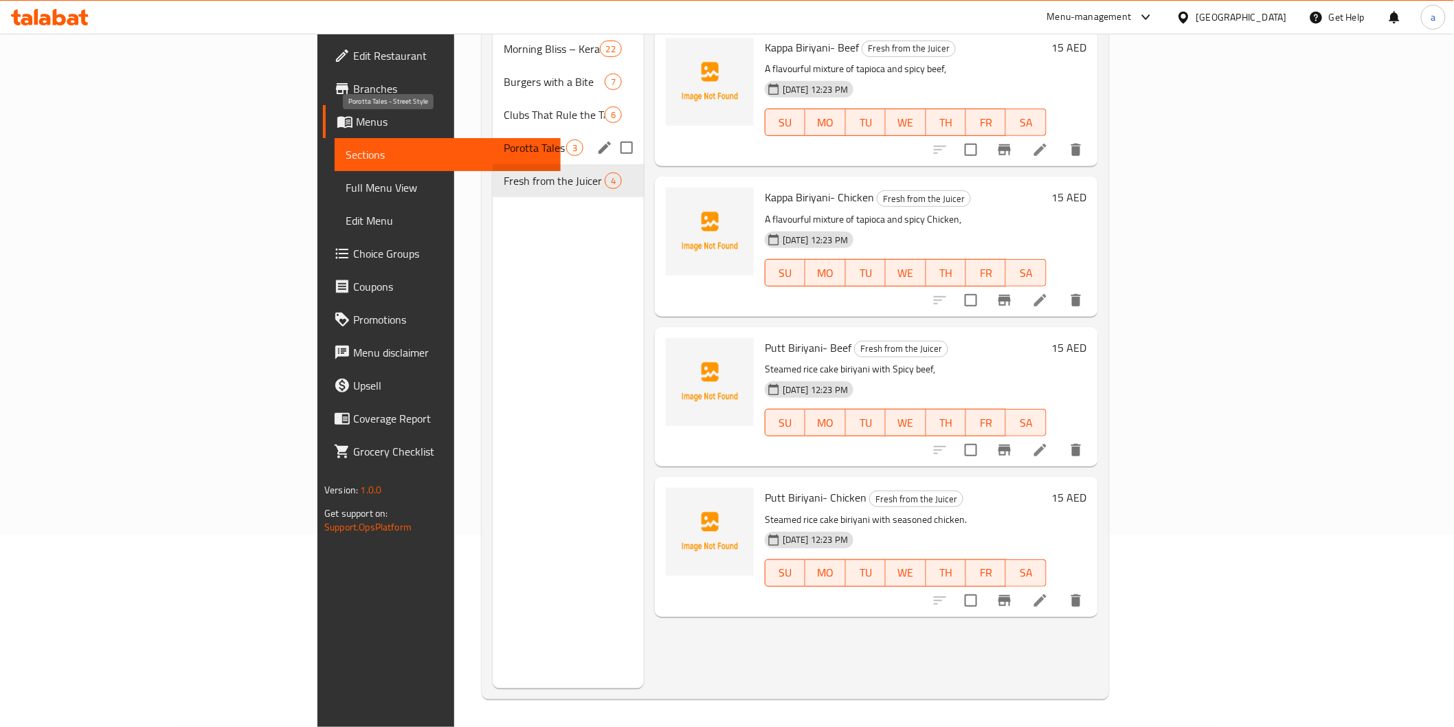
click at [504, 139] on span "Porotta Tales - Street Style" at bounding box center [535, 147] width 63 height 16
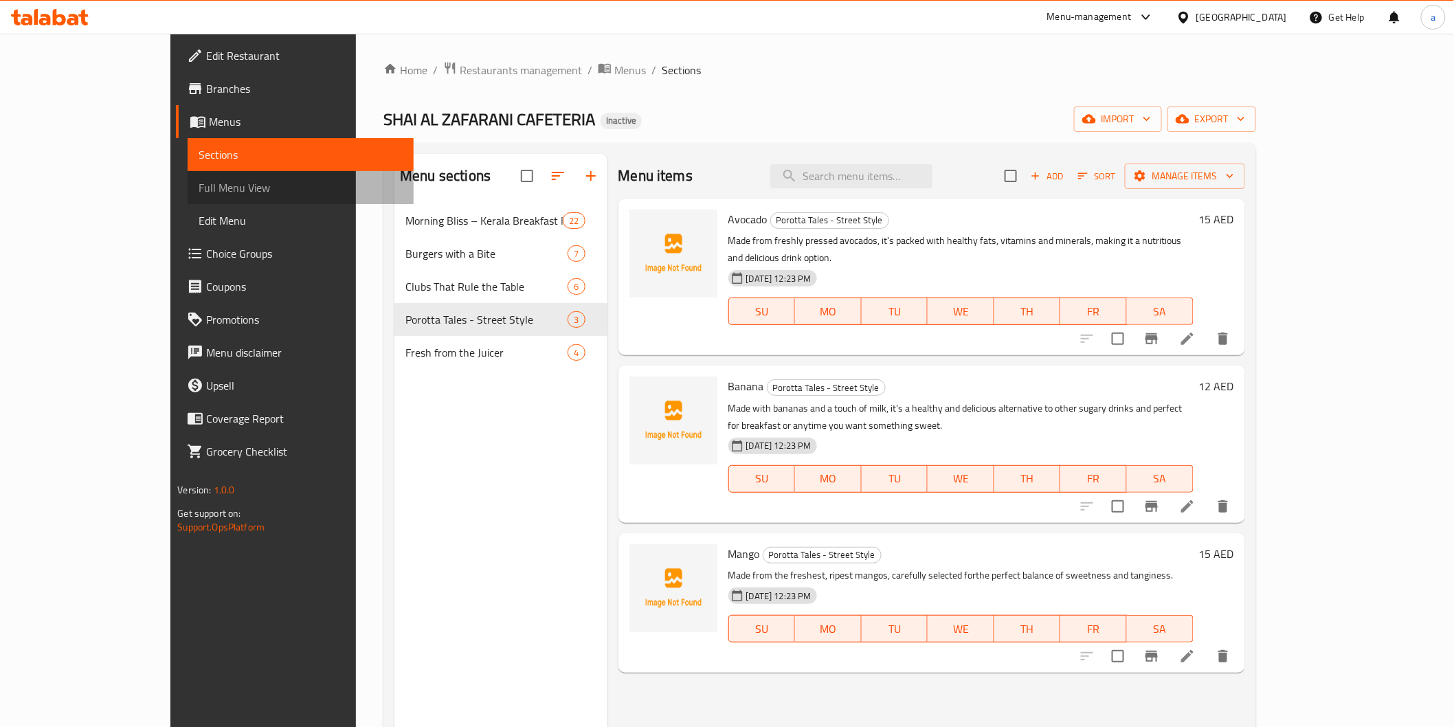
click at [199, 180] on span "Full Menu View" at bounding box center [300, 187] width 203 height 16
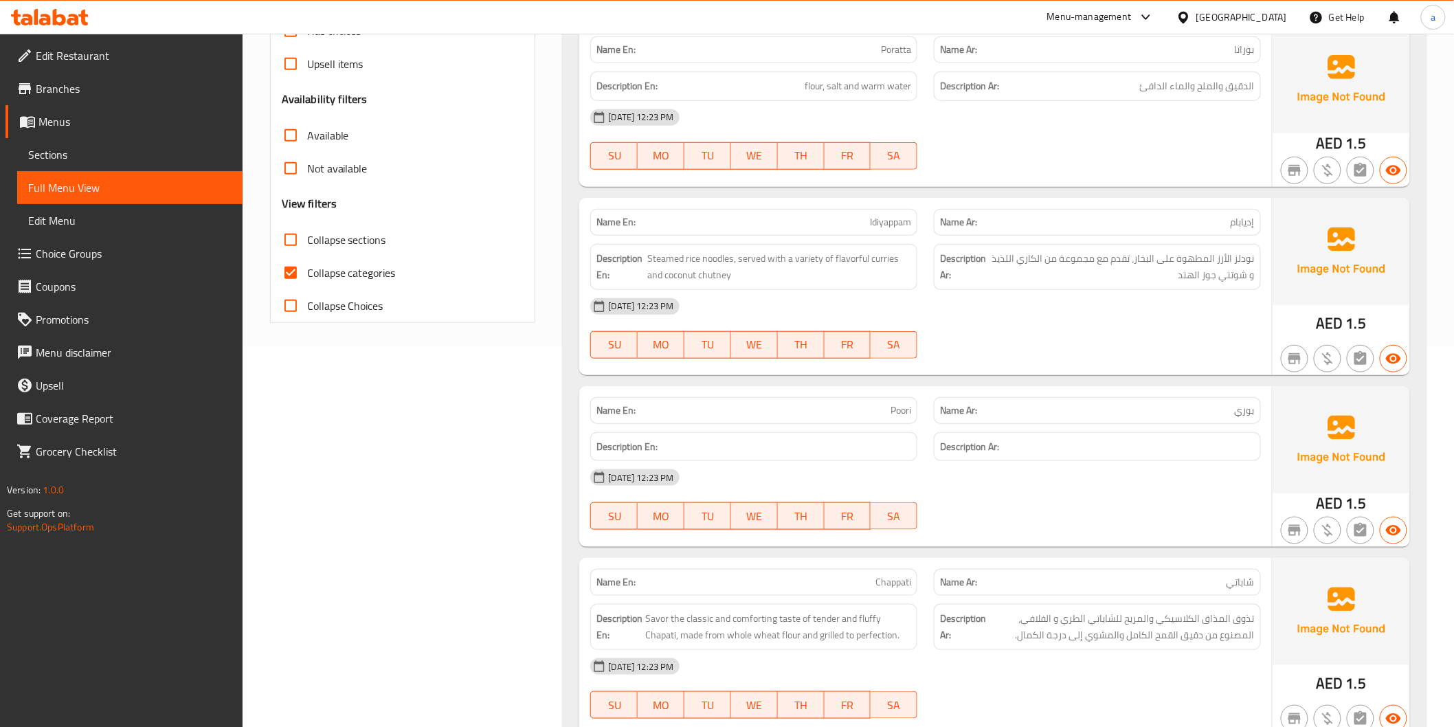
scroll to position [381, 0]
click at [297, 263] on input "Collapse categories" at bounding box center [290, 272] width 33 height 33
checkbox input "false"
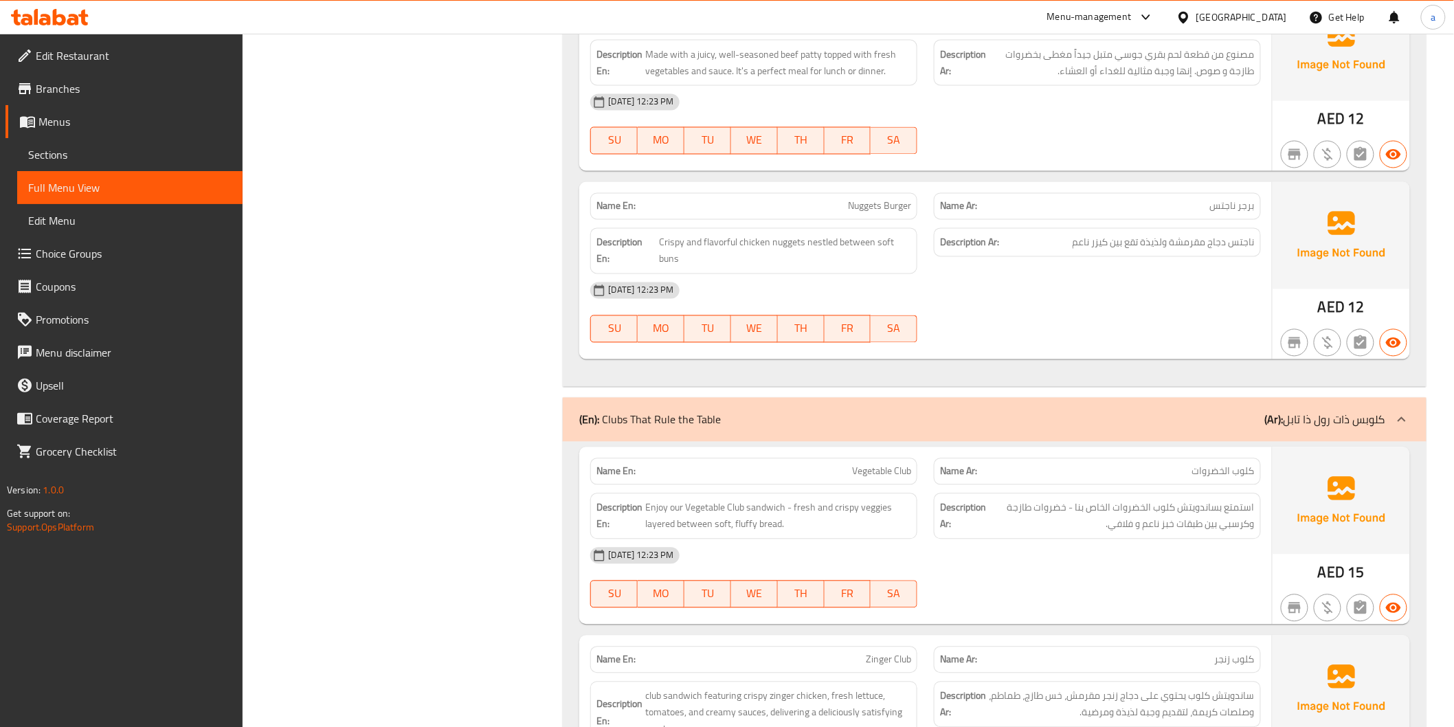
scroll to position [5268, 0]
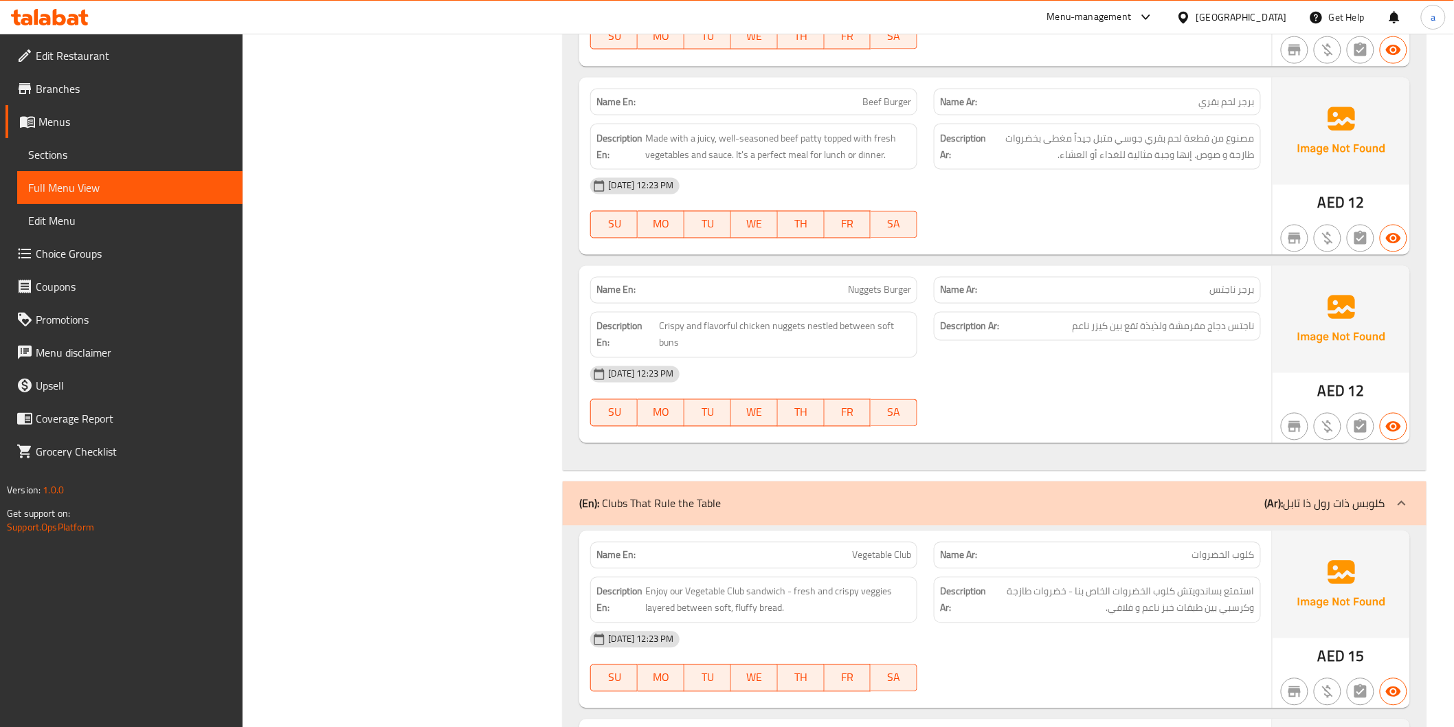
click at [69, 153] on span "Sections" at bounding box center [129, 154] width 203 height 16
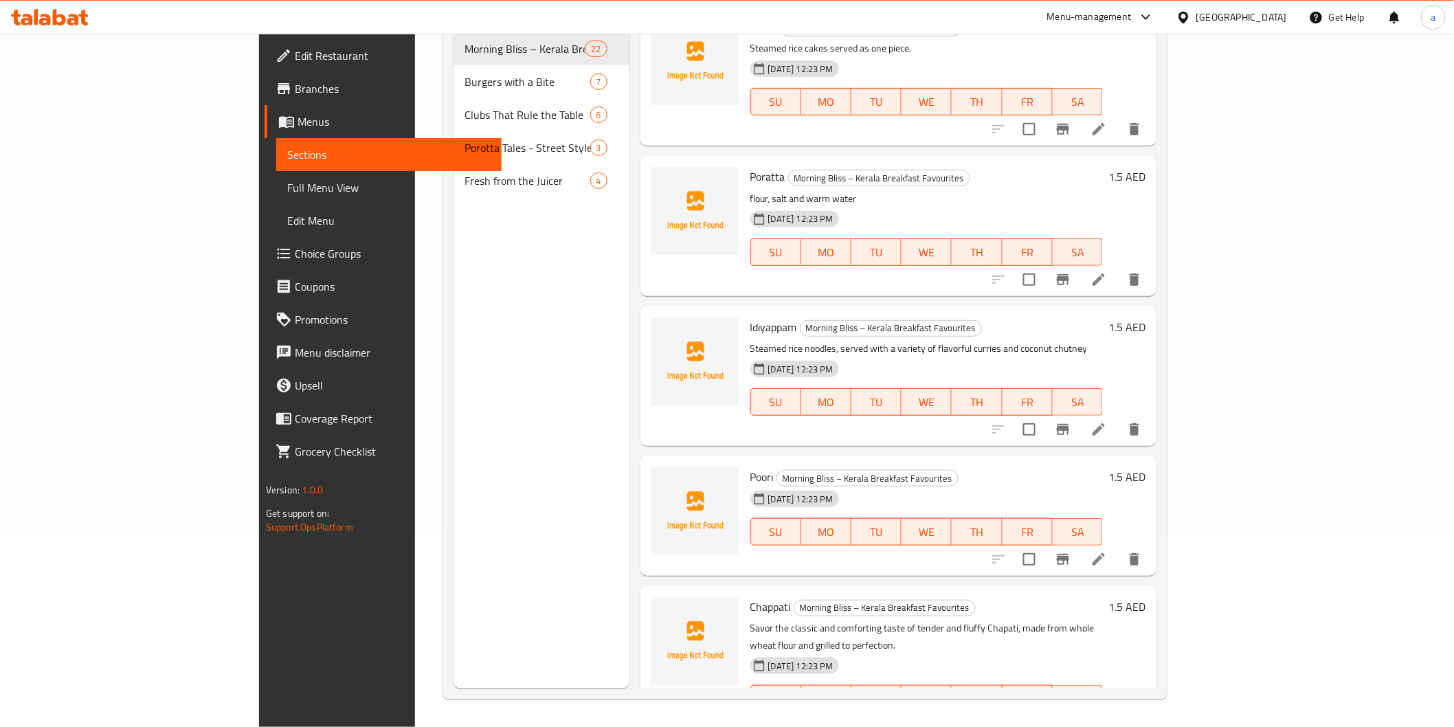
scroll to position [192, 0]
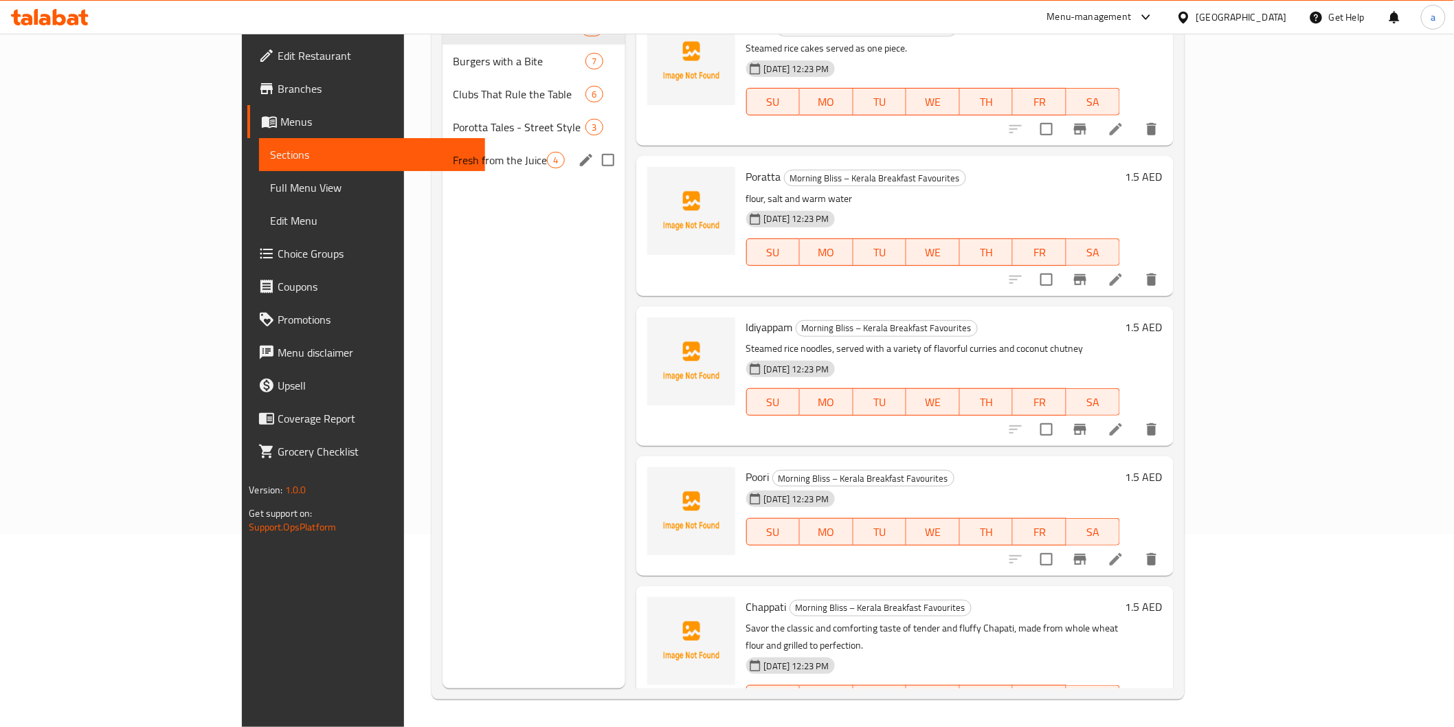
click at [454, 168] on span "Fresh from the Juicer" at bounding box center [501, 160] width 94 height 16
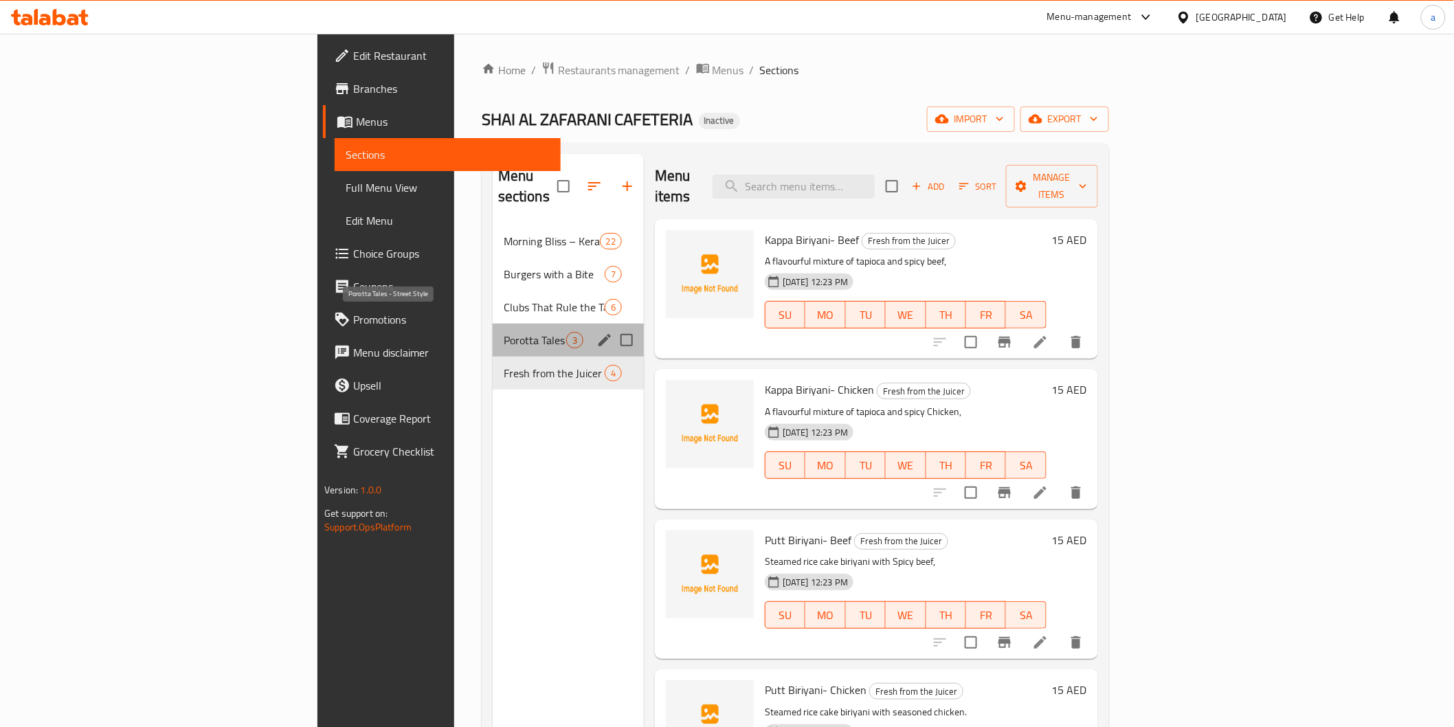
click at [504, 332] on span "Porotta Tales - Street Style" at bounding box center [535, 340] width 63 height 16
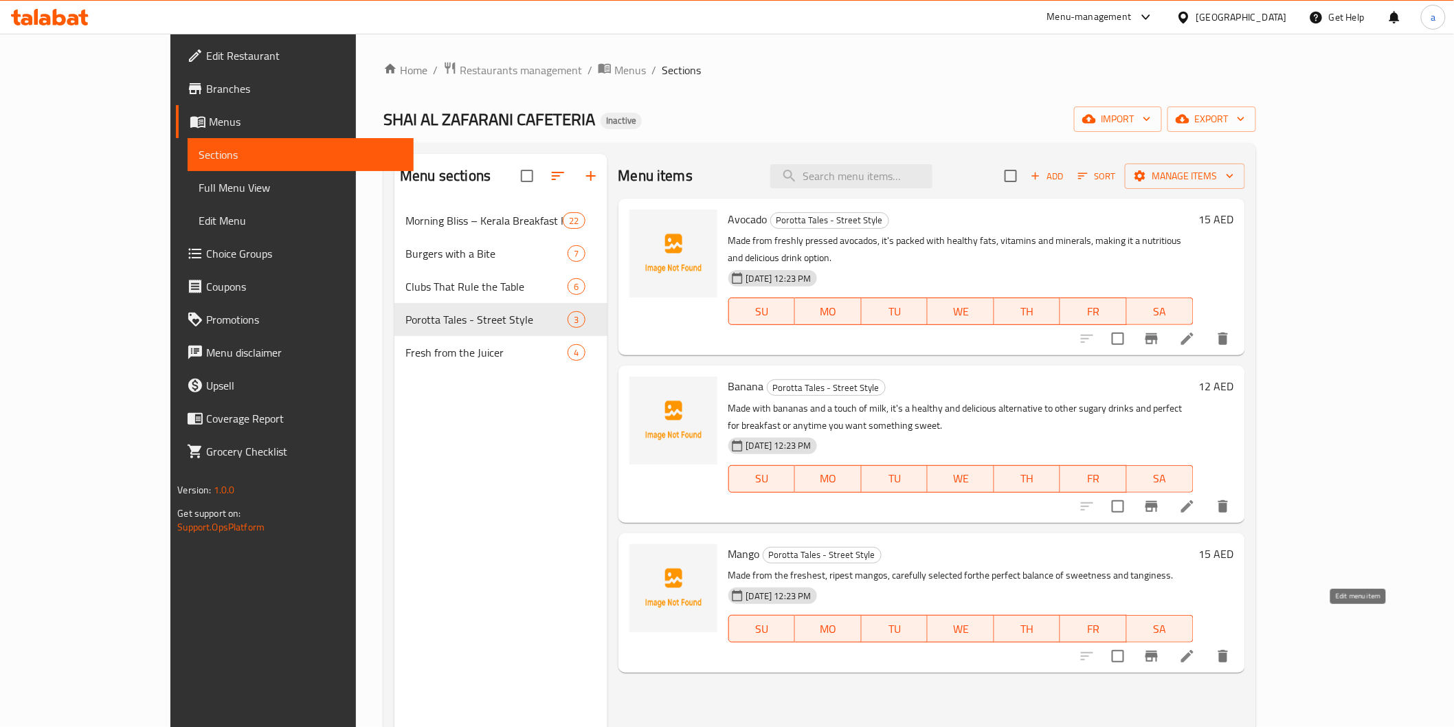
click at [1196, 648] on icon at bounding box center [1187, 656] width 16 height 16
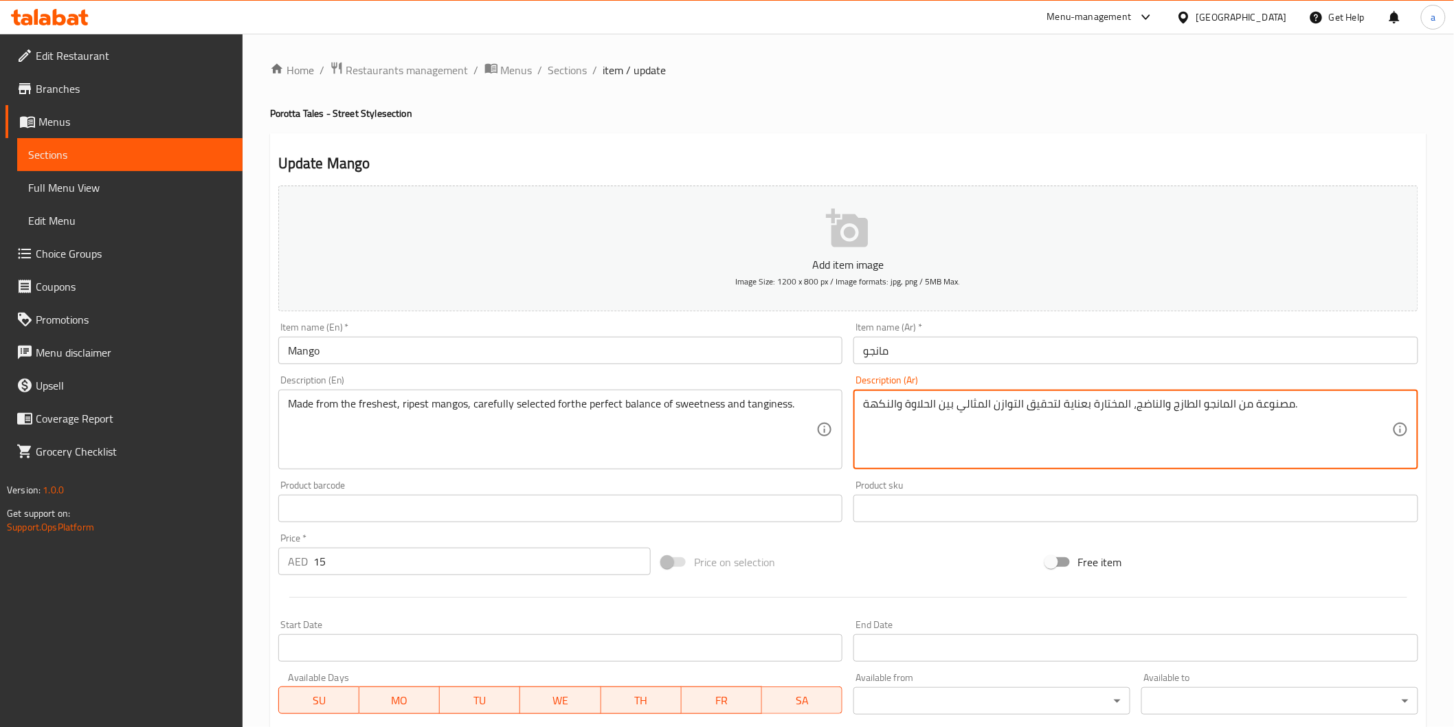
drag, startPoint x: 895, startPoint y: 396, endPoint x: 858, endPoint y: 399, distance: 37.9
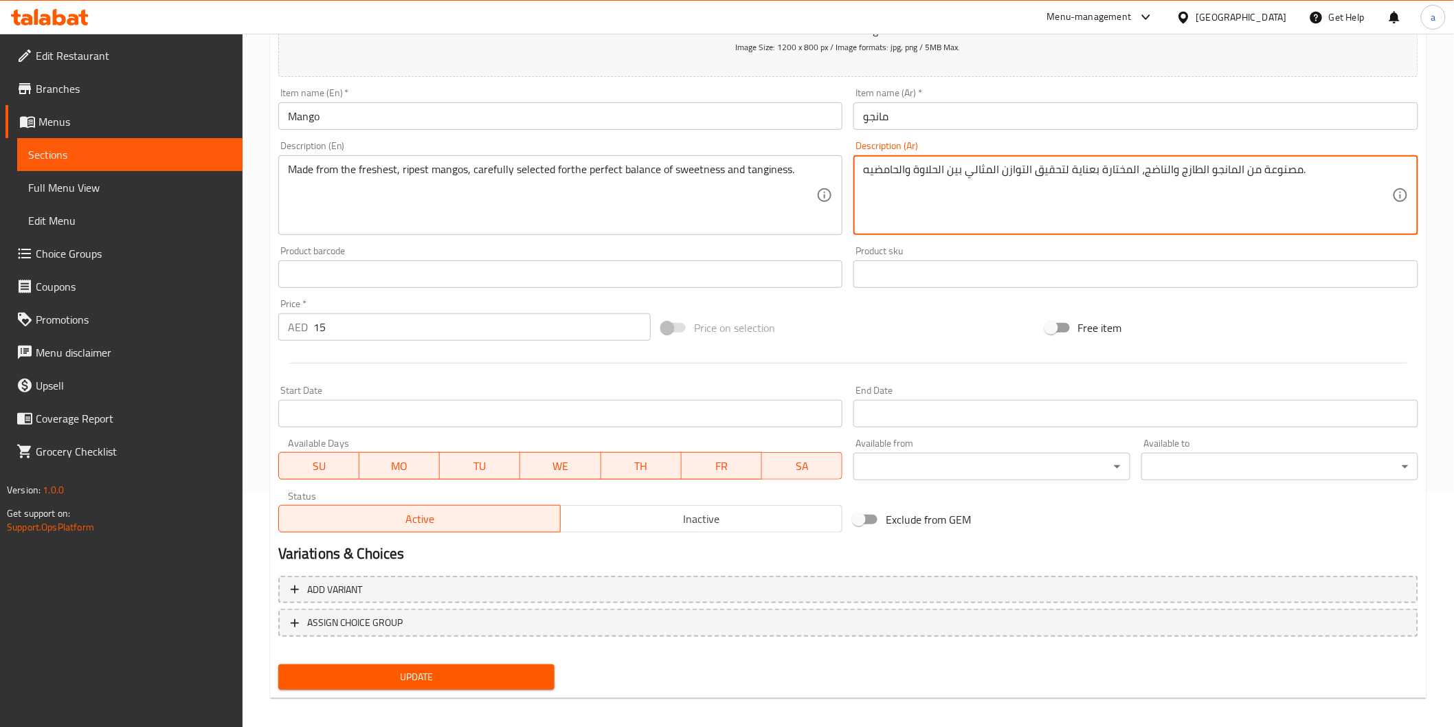
scroll to position [241, 0]
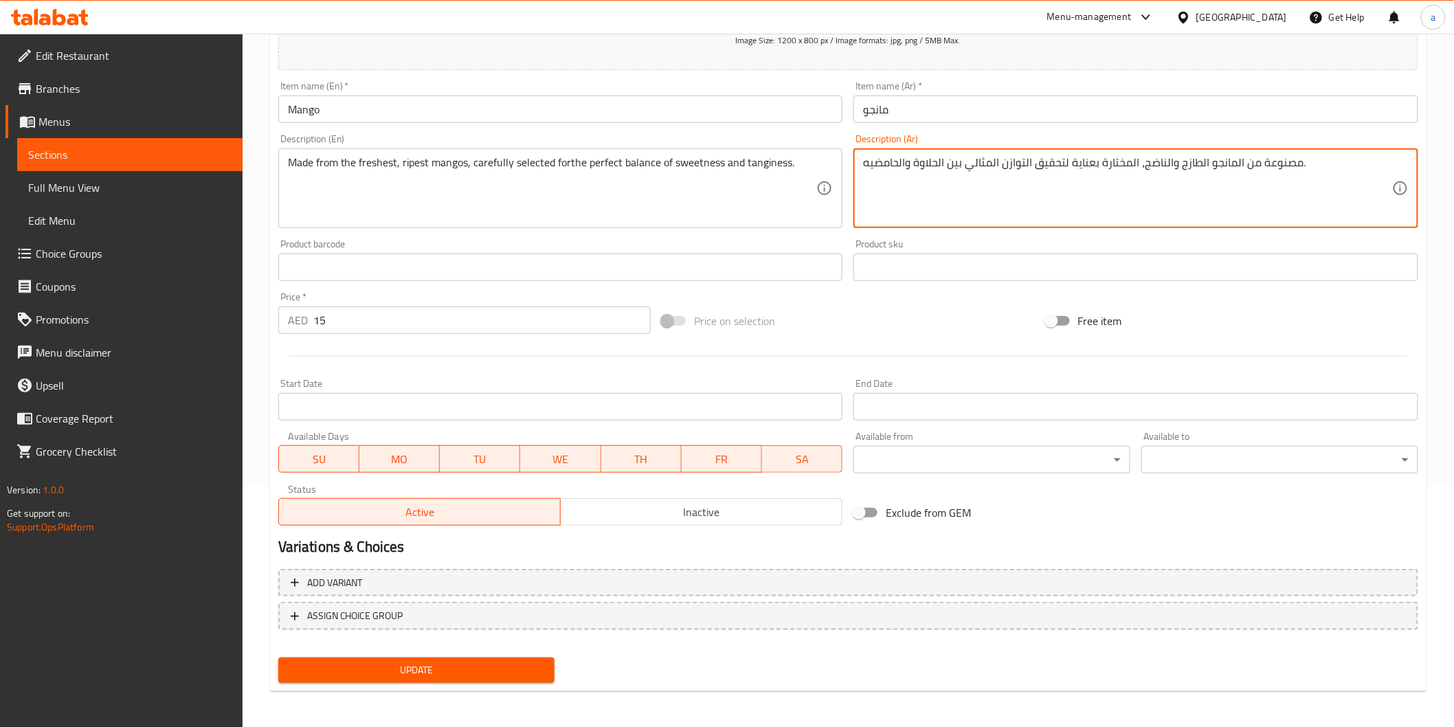
type textarea "مصنوعة من المانجو الطازج والناضج، المختارة بعناية لتحقيق التوازن المثالي بين ال…"
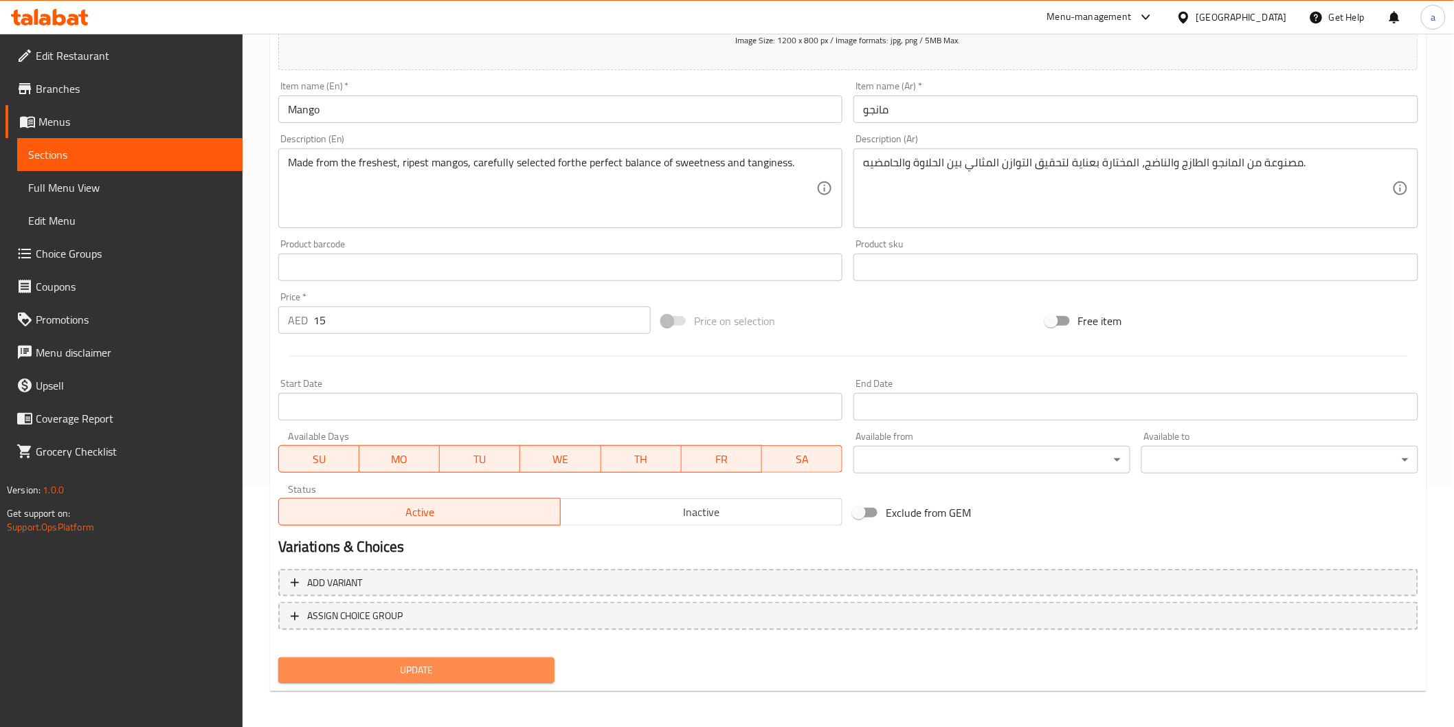
click at [503, 669] on span "Update" at bounding box center [416, 670] width 255 height 17
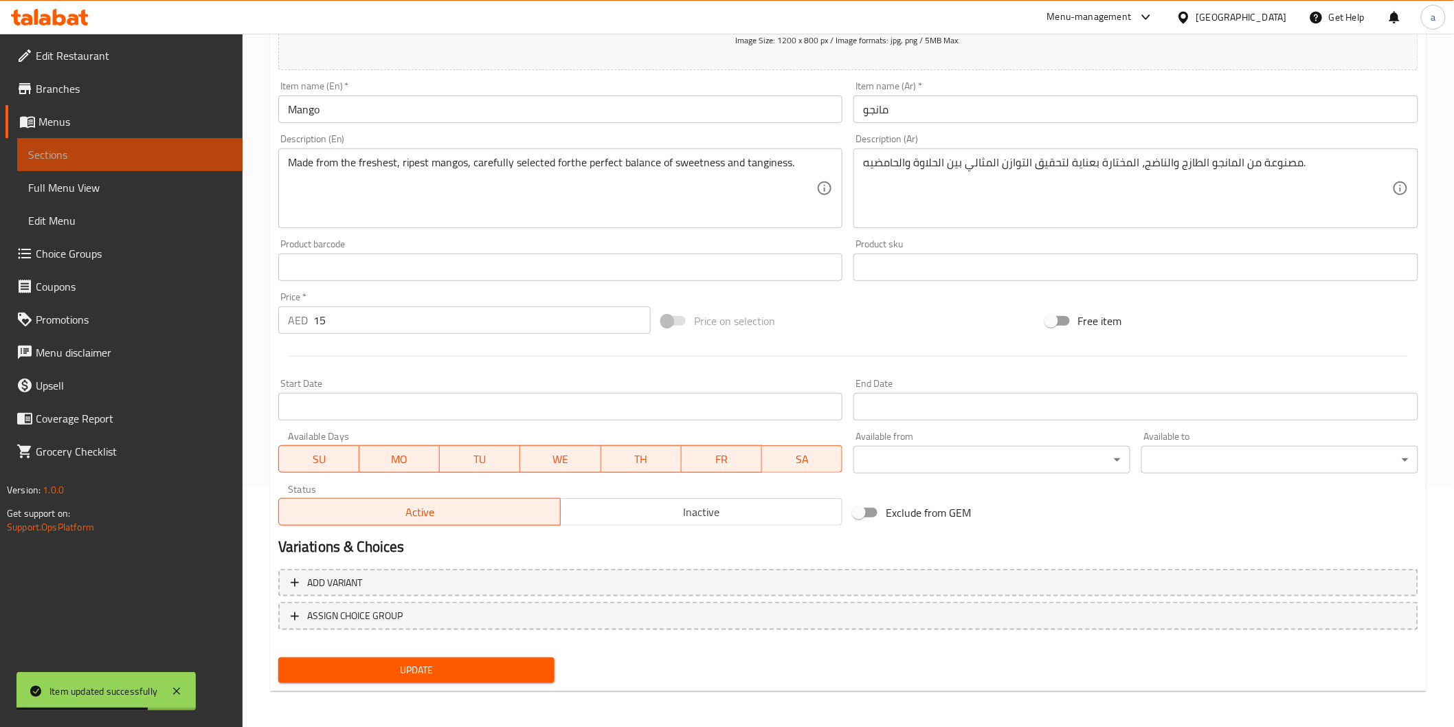
click at [23, 150] on link "Sections" at bounding box center [129, 154] width 225 height 33
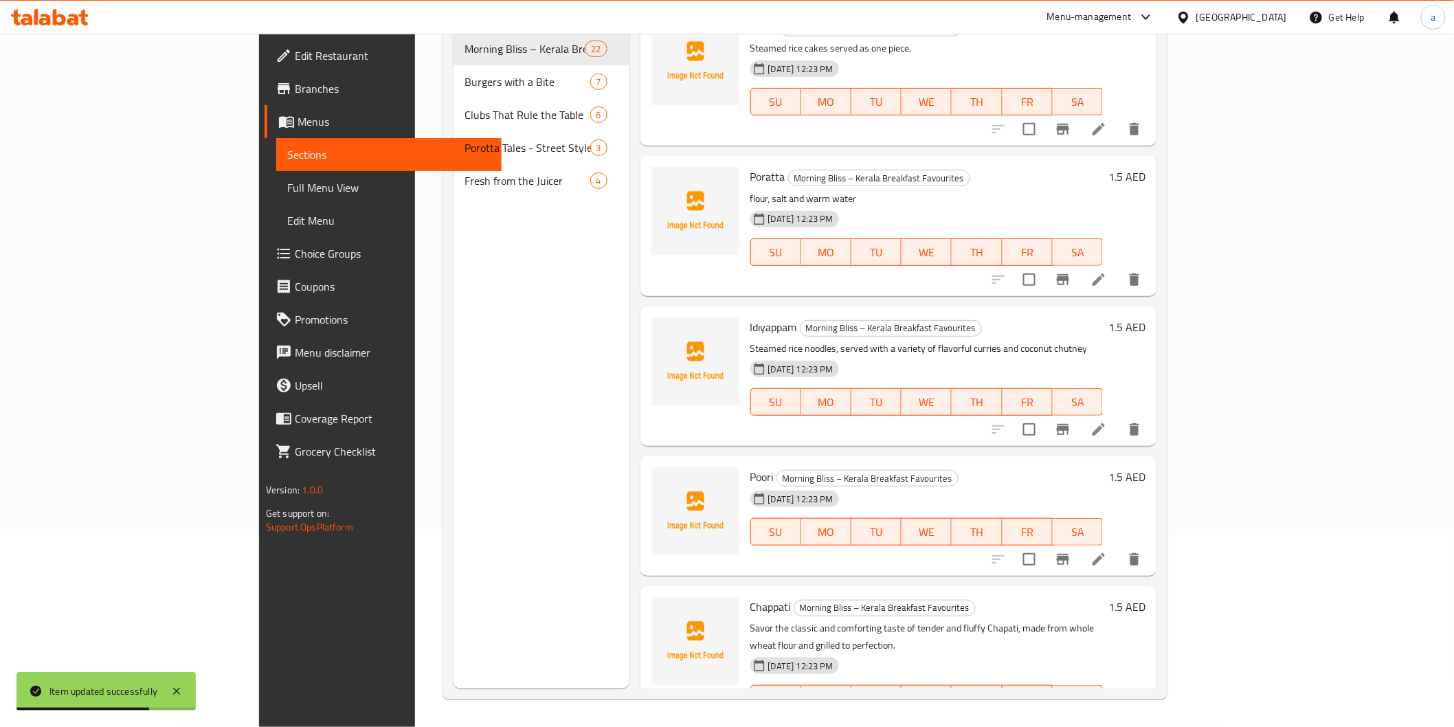
scroll to position [192, 0]
click at [287, 189] on span "Full Menu View" at bounding box center [388, 187] width 203 height 16
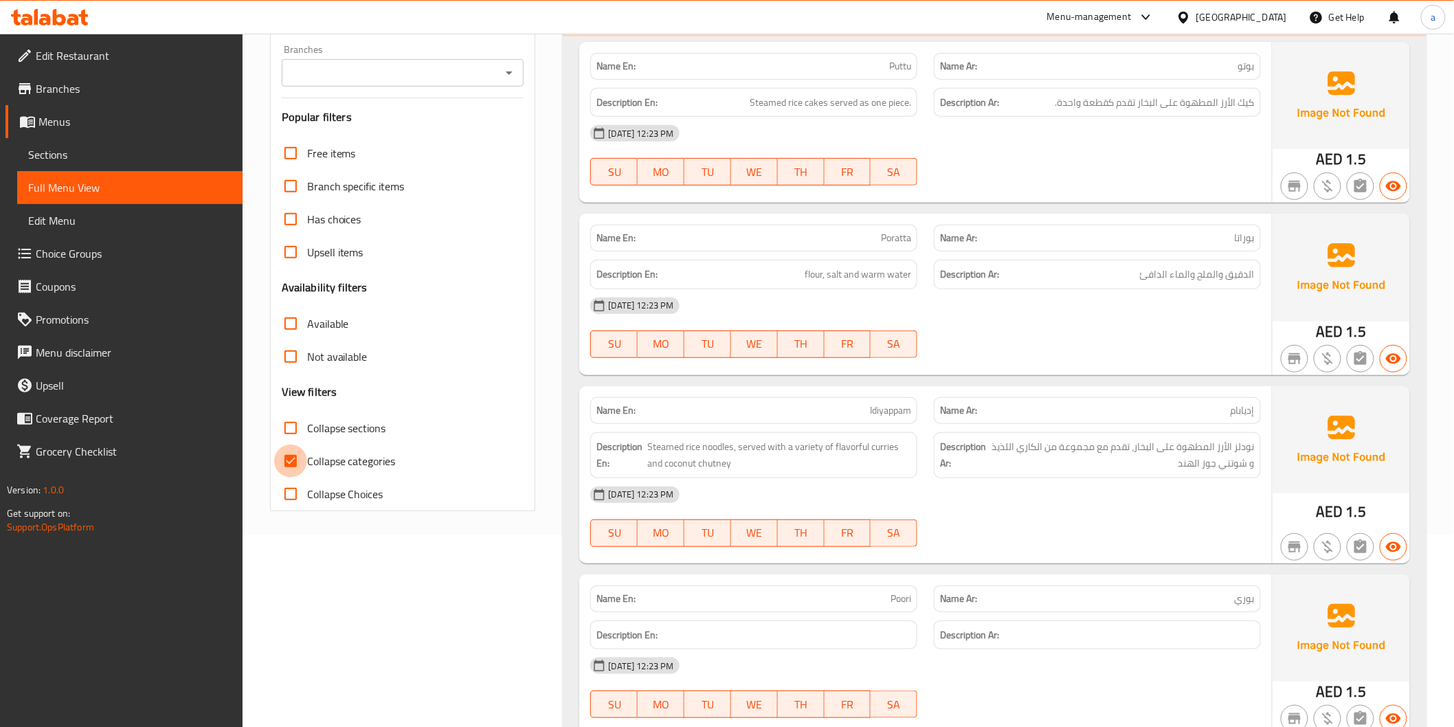
click at [296, 464] on input "Collapse categories" at bounding box center [290, 461] width 33 height 33
checkbox input "false"
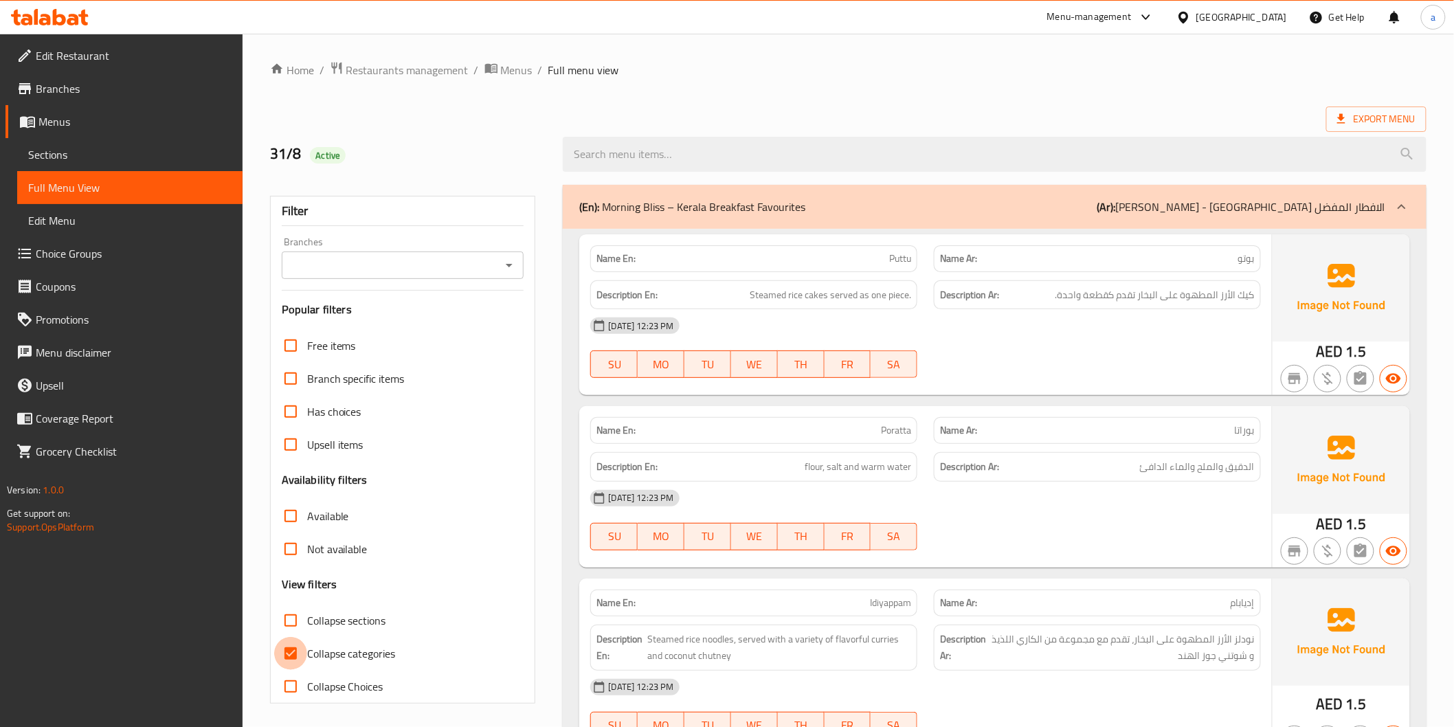
click at [291, 656] on input "Collapse categories" at bounding box center [290, 653] width 33 height 33
checkbox input "false"
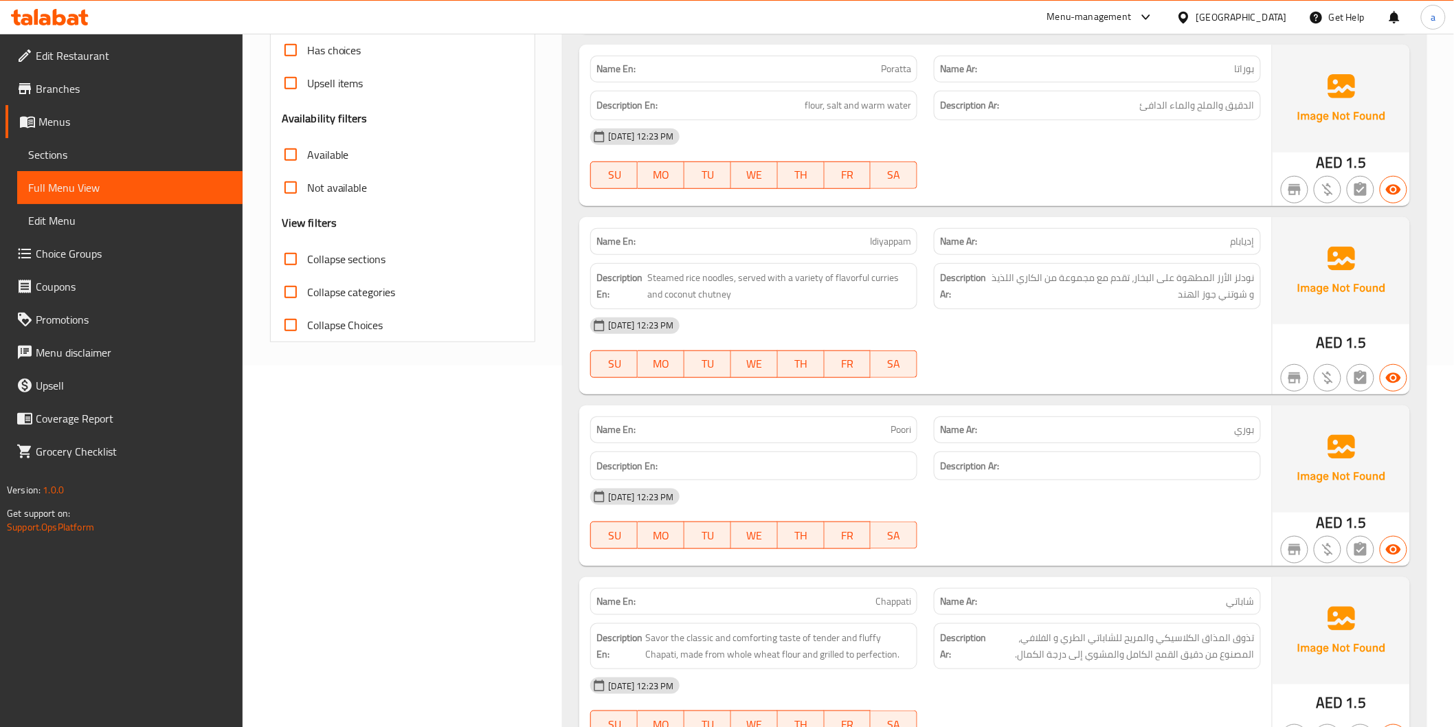
scroll to position [396, 0]
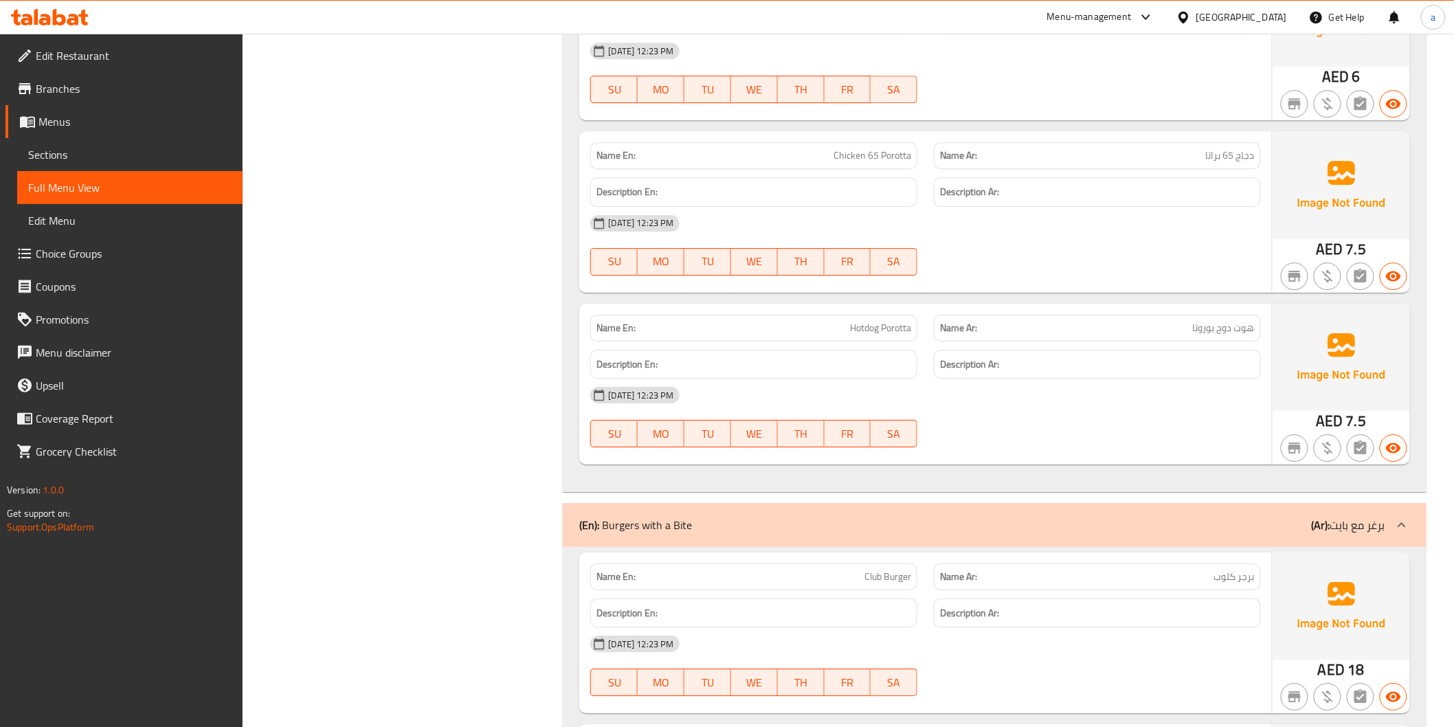
scroll to position [3825, 0]
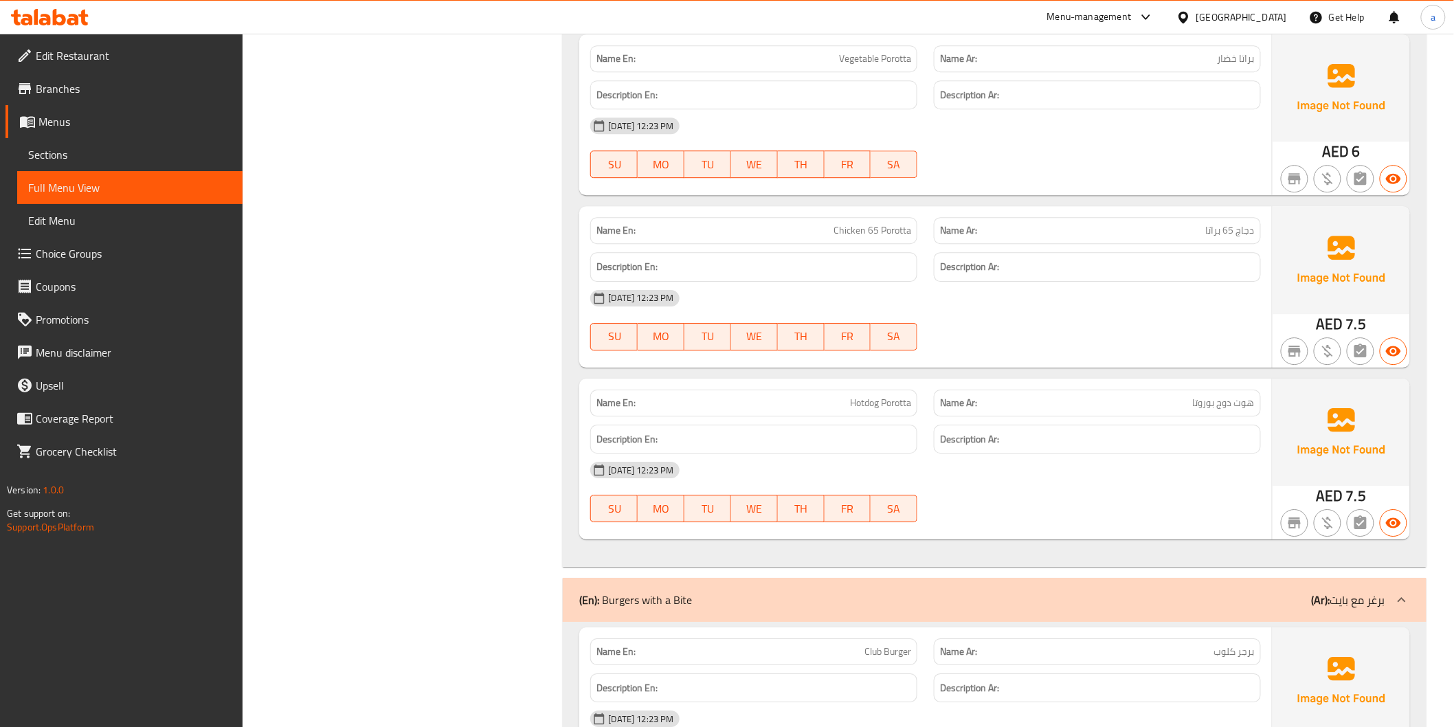
click at [335, 471] on div "Filter Branches Branches Popular filters Free items Branch specific items Has c…" at bounding box center [408, 436] width 293 height 8169
click at [58, 160] on span "Sections" at bounding box center [129, 154] width 203 height 16
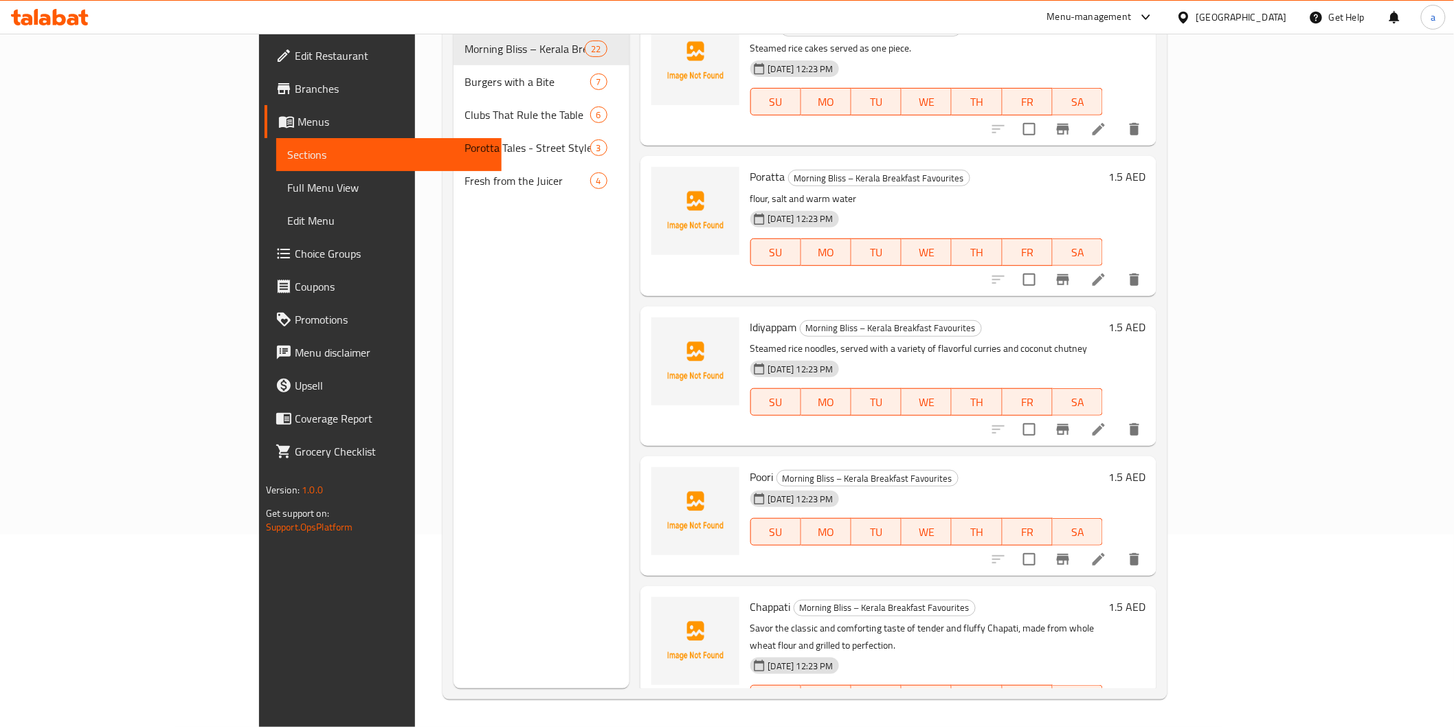
scroll to position [115, 0]
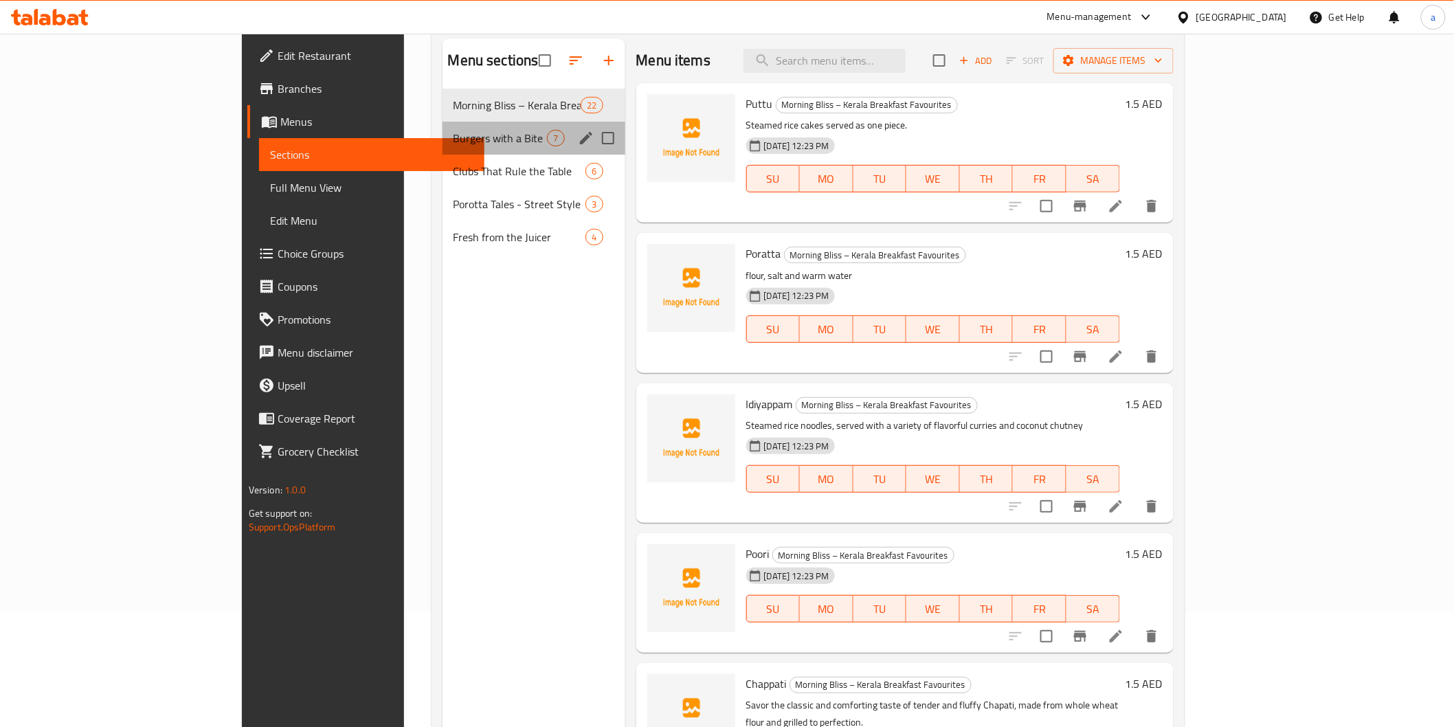
click at [443, 124] on div "Burgers with a Bite 7" at bounding box center [534, 138] width 183 height 33
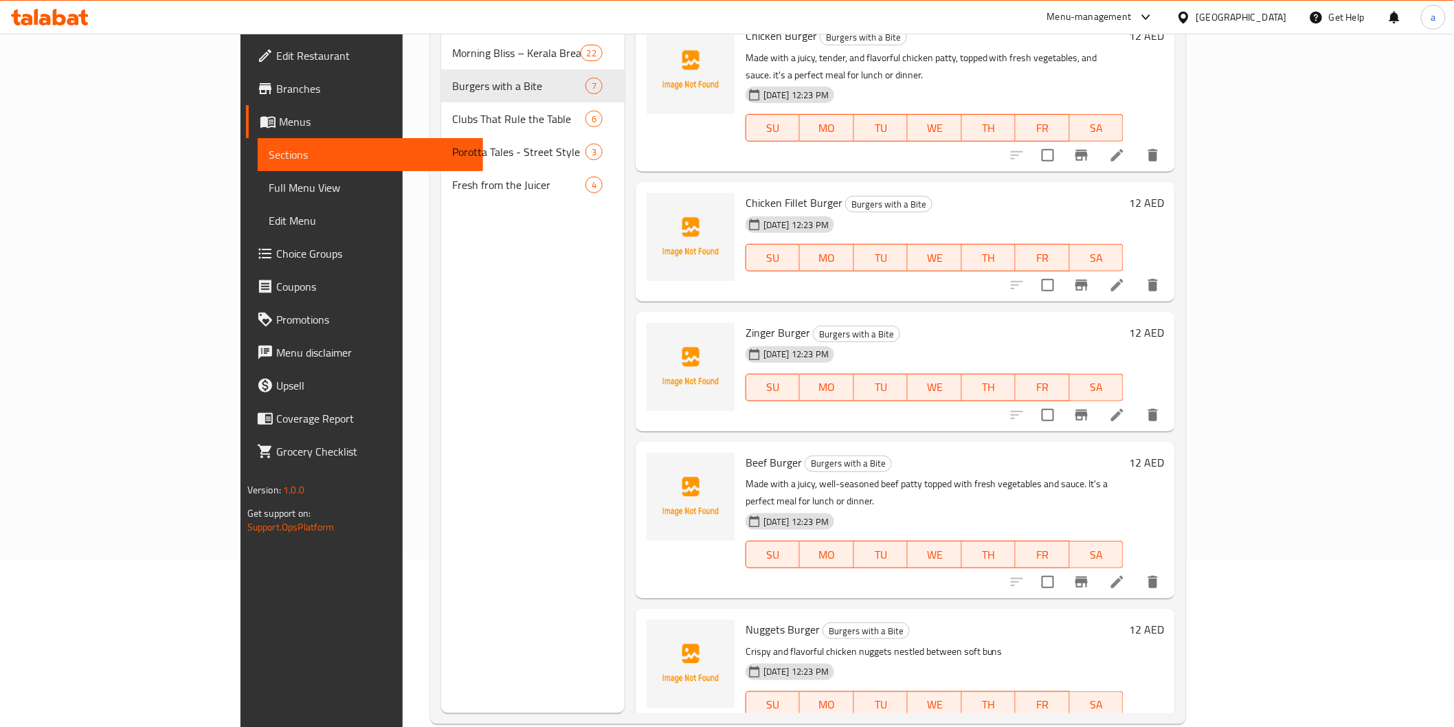
scroll to position [192, 0]
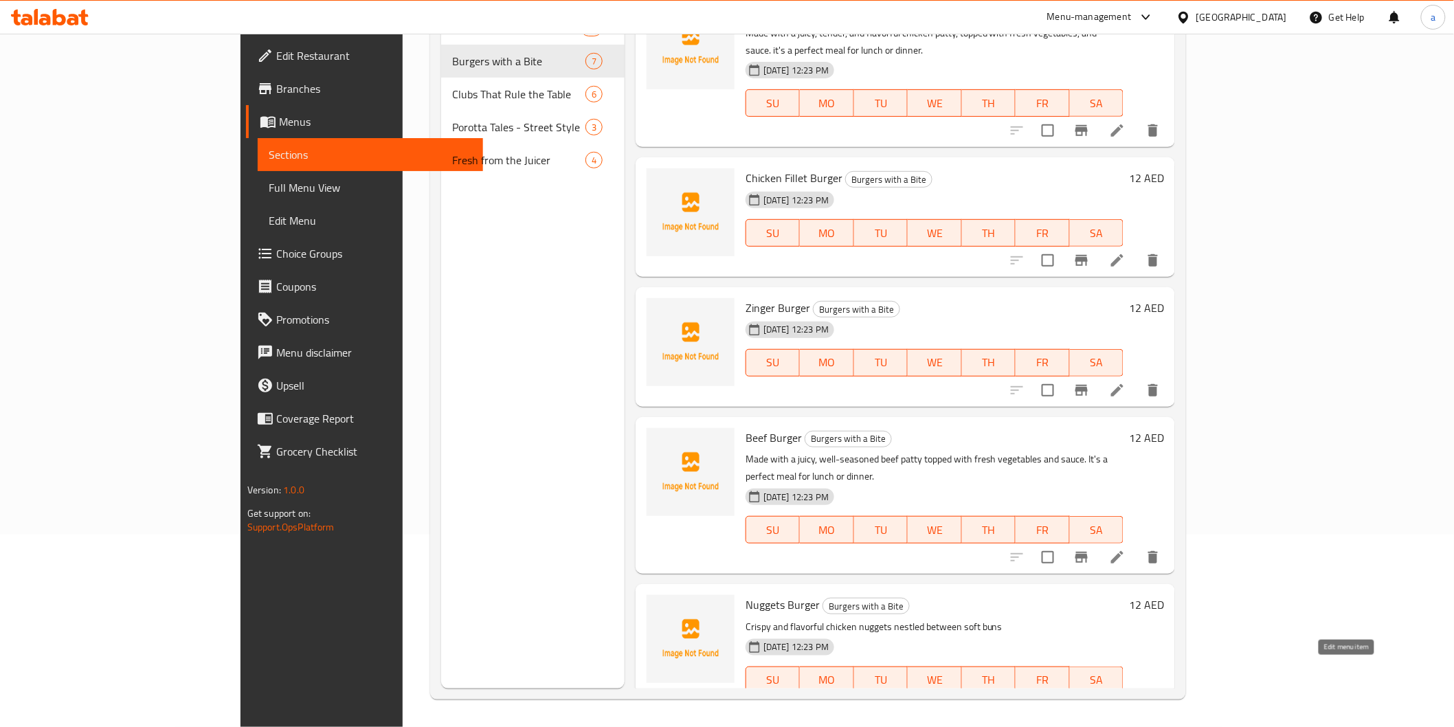
click at [1126, 700] on icon at bounding box center [1117, 708] width 16 height 16
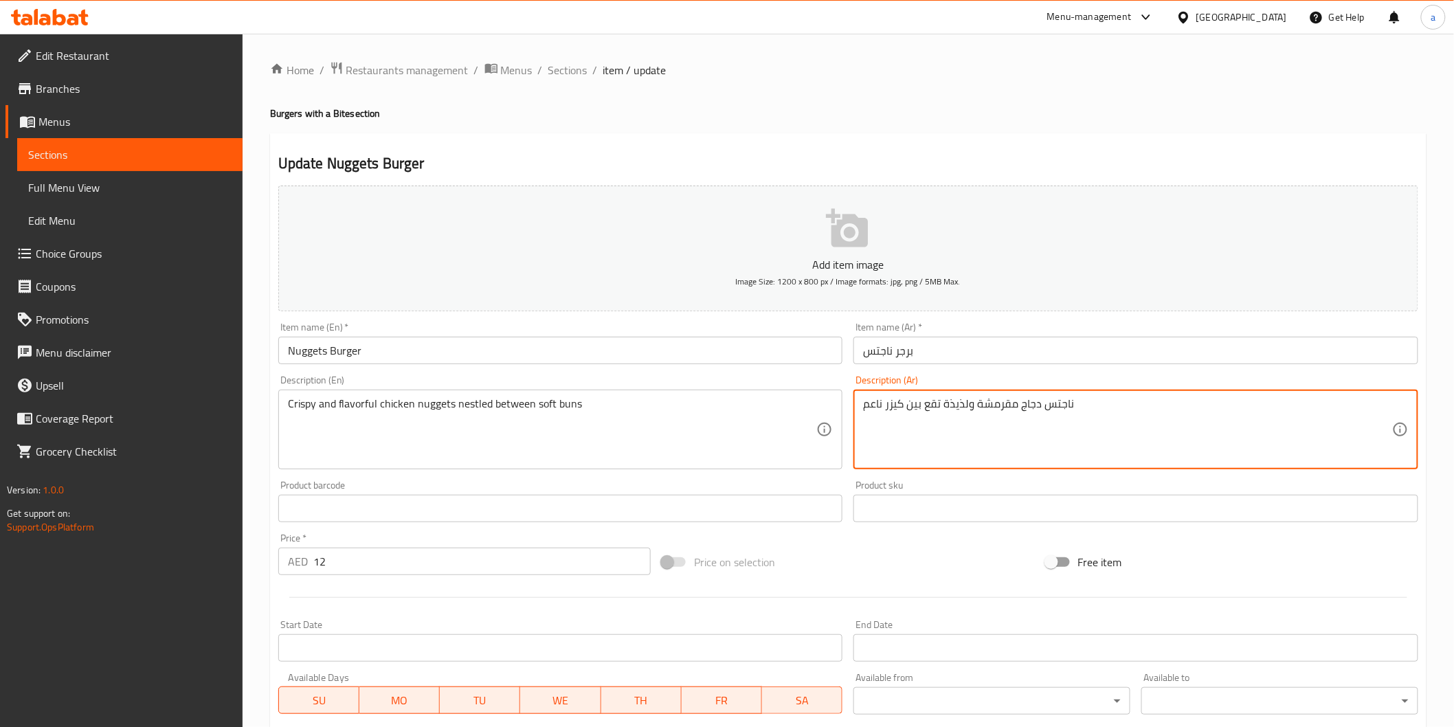
drag, startPoint x: 923, startPoint y: 405, endPoint x: 941, endPoint y: 408, distance: 18.8
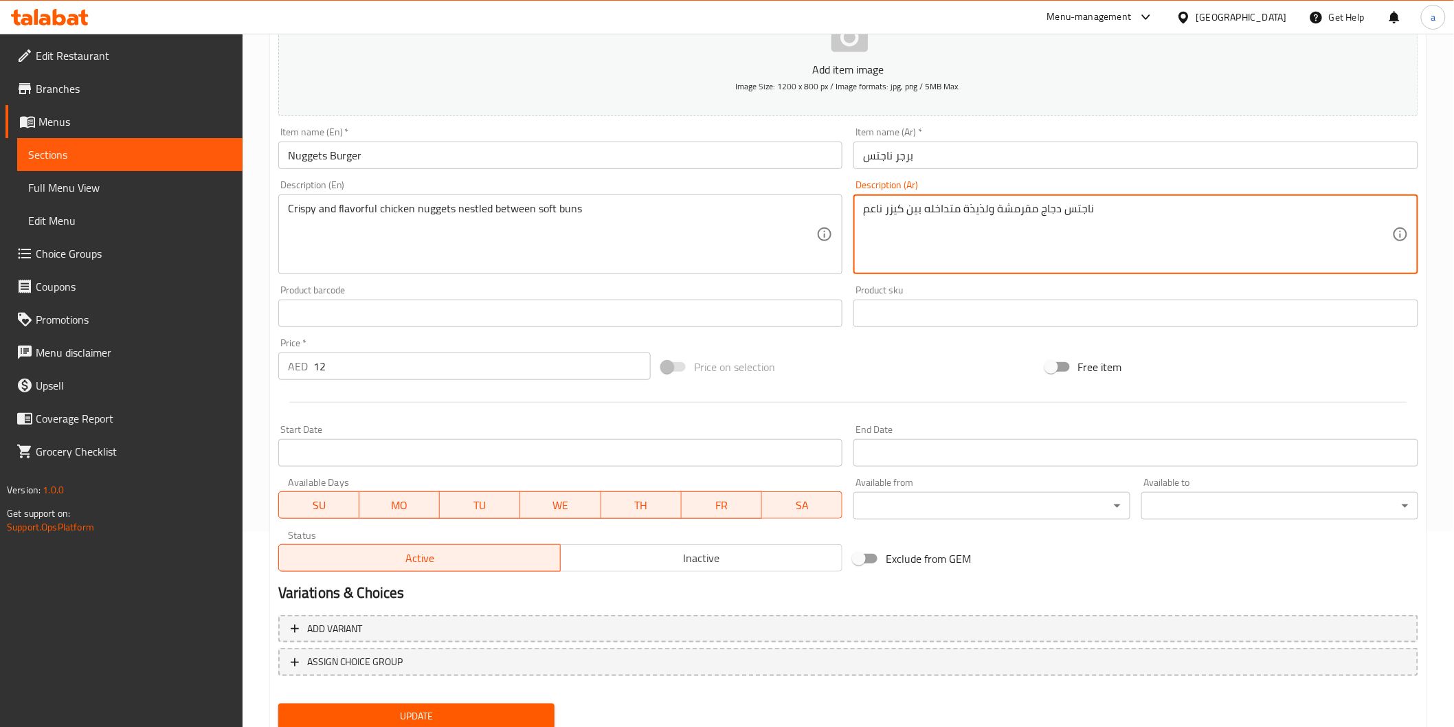
scroll to position [241, 0]
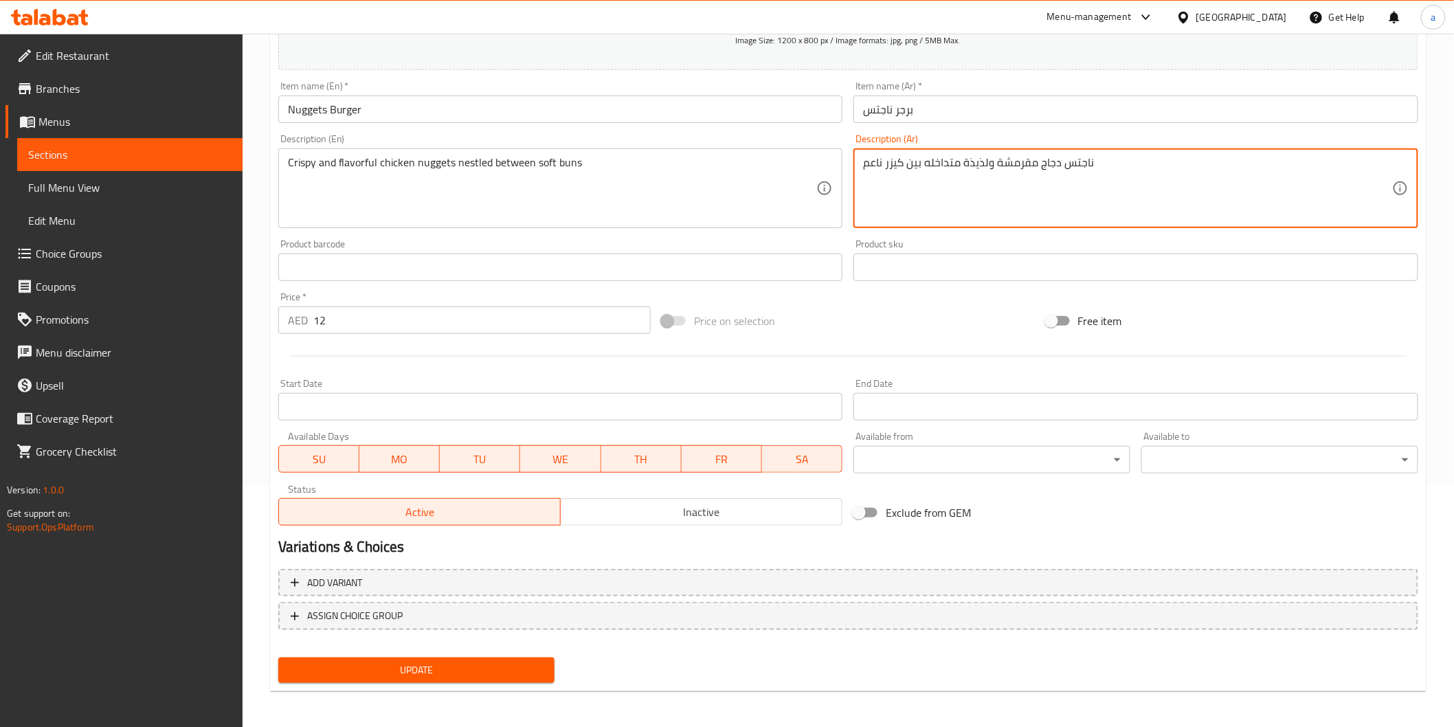
type textarea "ناجتس دجاج مقرمشة ولذيذة متداخله بين كيزر ناعم"
click at [469, 667] on span "Update" at bounding box center [416, 670] width 255 height 17
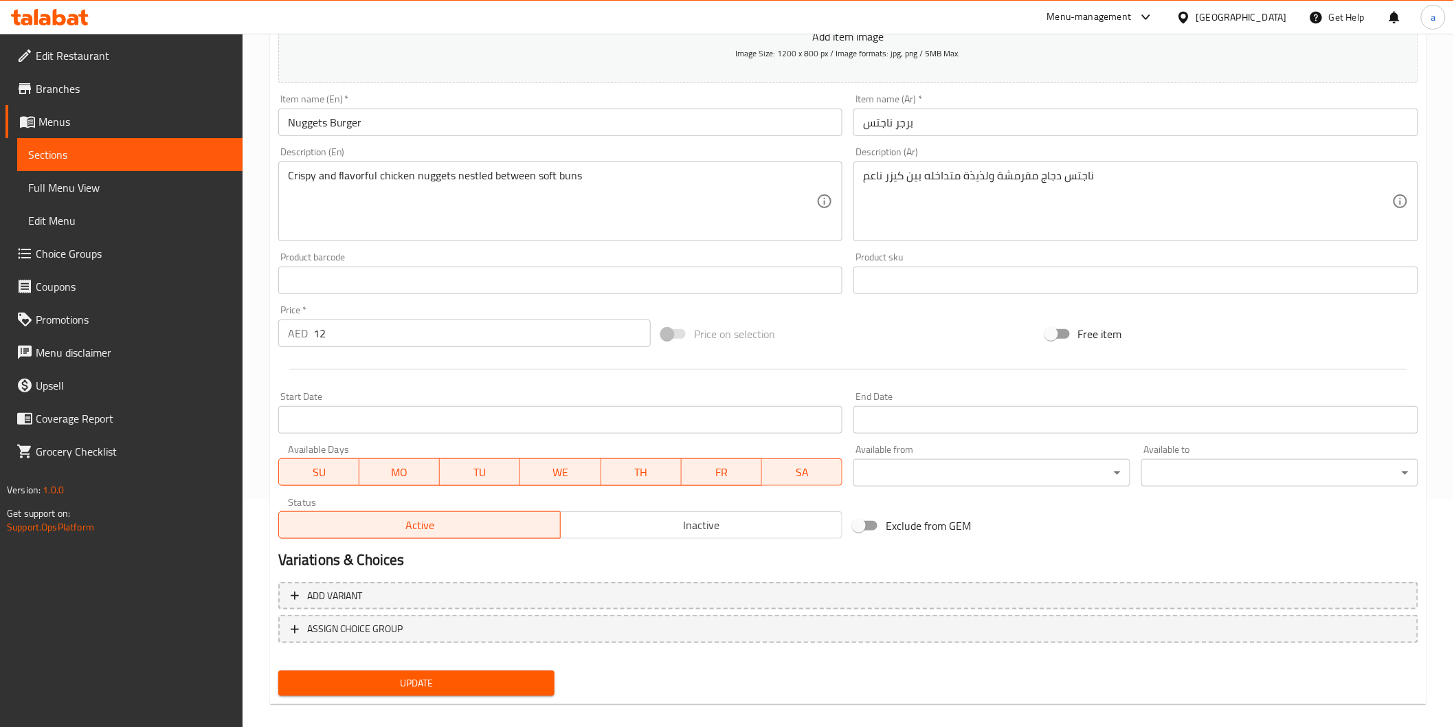
scroll to position [229, 0]
click at [517, 682] on span "Update" at bounding box center [416, 682] width 255 height 17
click at [126, 186] on span "Full Menu View" at bounding box center [129, 187] width 203 height 16
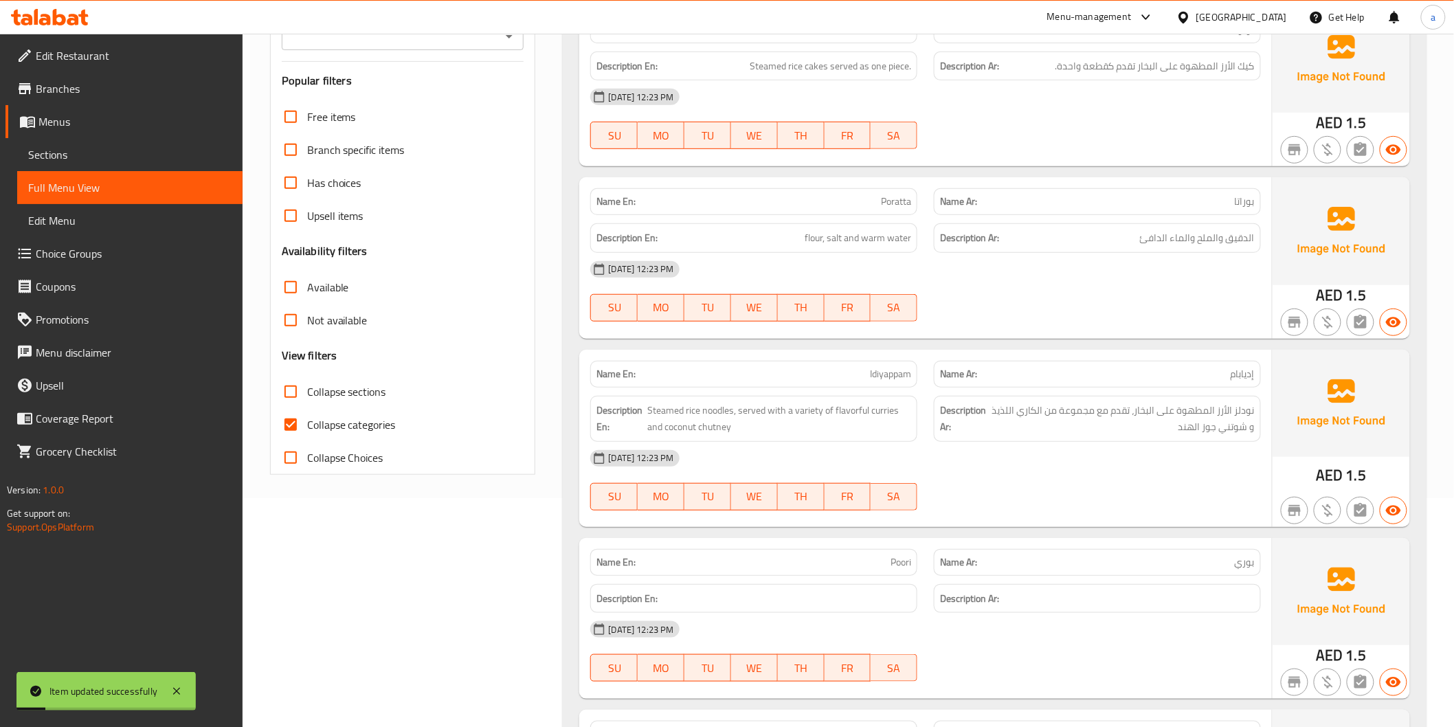
click at [352, 423] on span "Collapse categories" at bounding box center [351, 424] width 89 height 16
click at [307, 423] on input "Collapse categories" at bounding box center [290, 424] width 33 height 33
checkbox input "false"
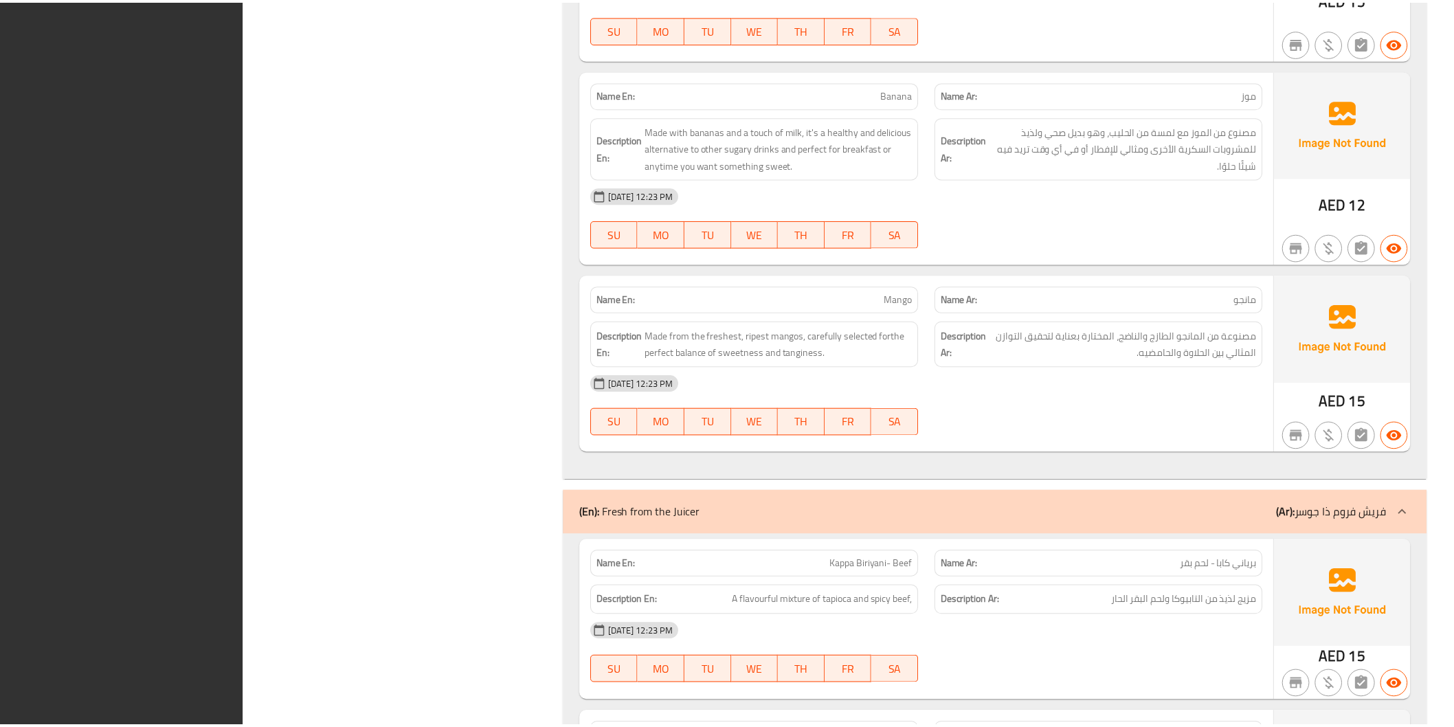
scroll to position [7573, 0]
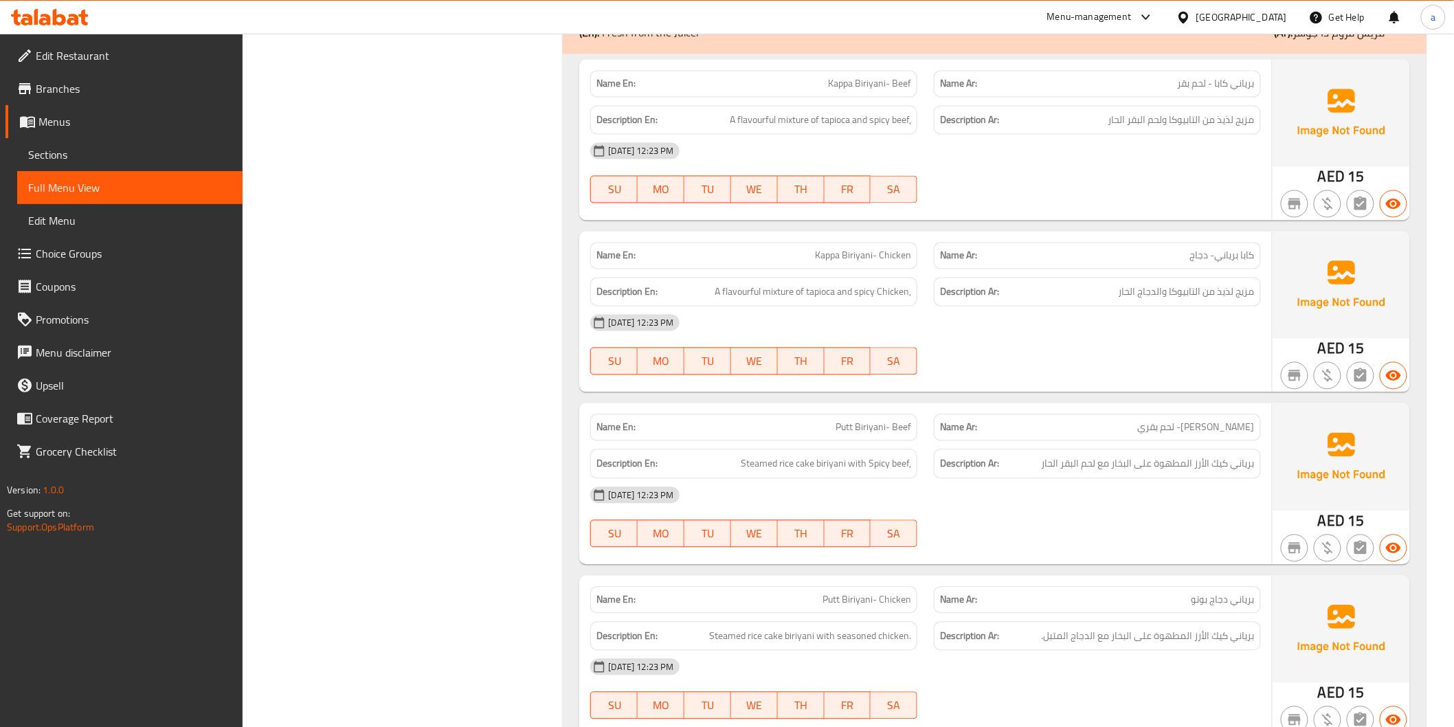
click at [79, 59] on span "Edit Restaurant" at bounding box center [134, 55] width 196 height 16
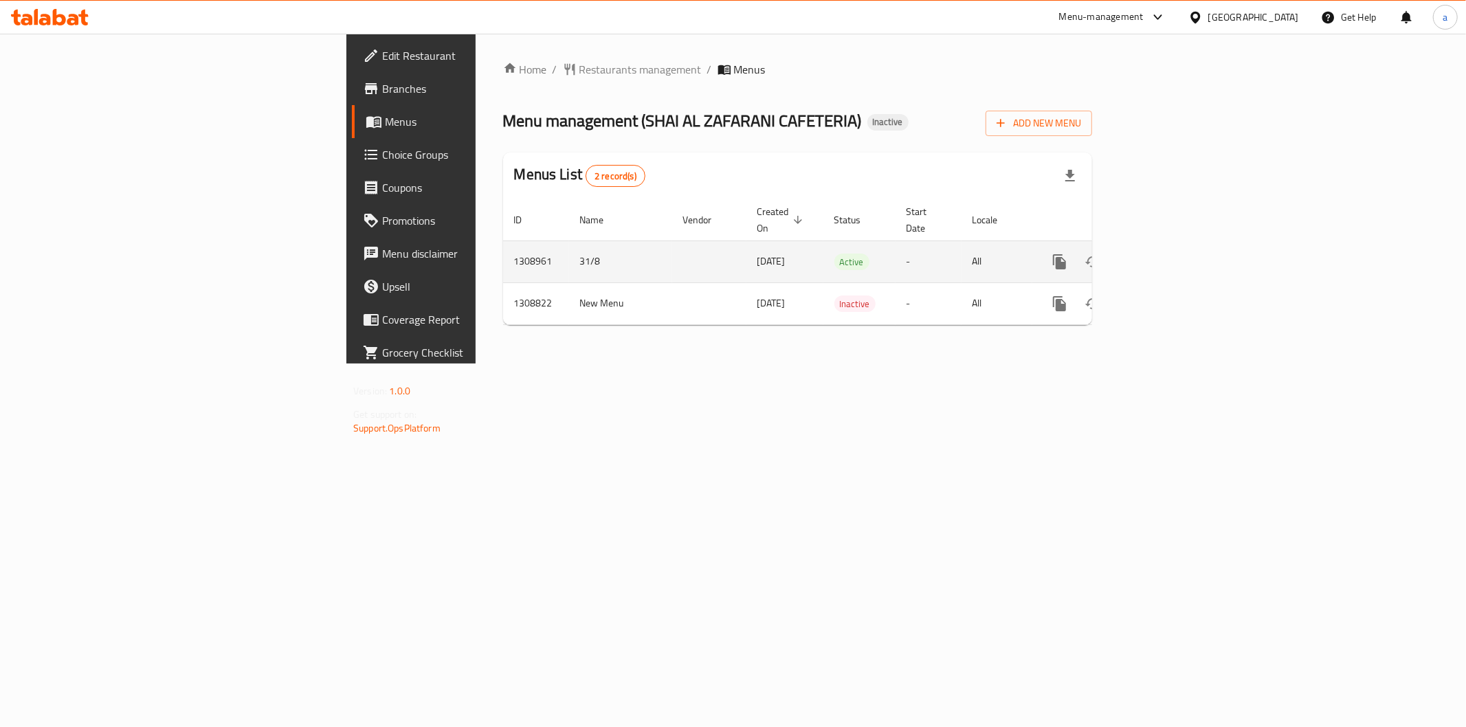
click at [1175, 245] on link "enhanced table" at bounding box center [1158, 261] width 33 height 33
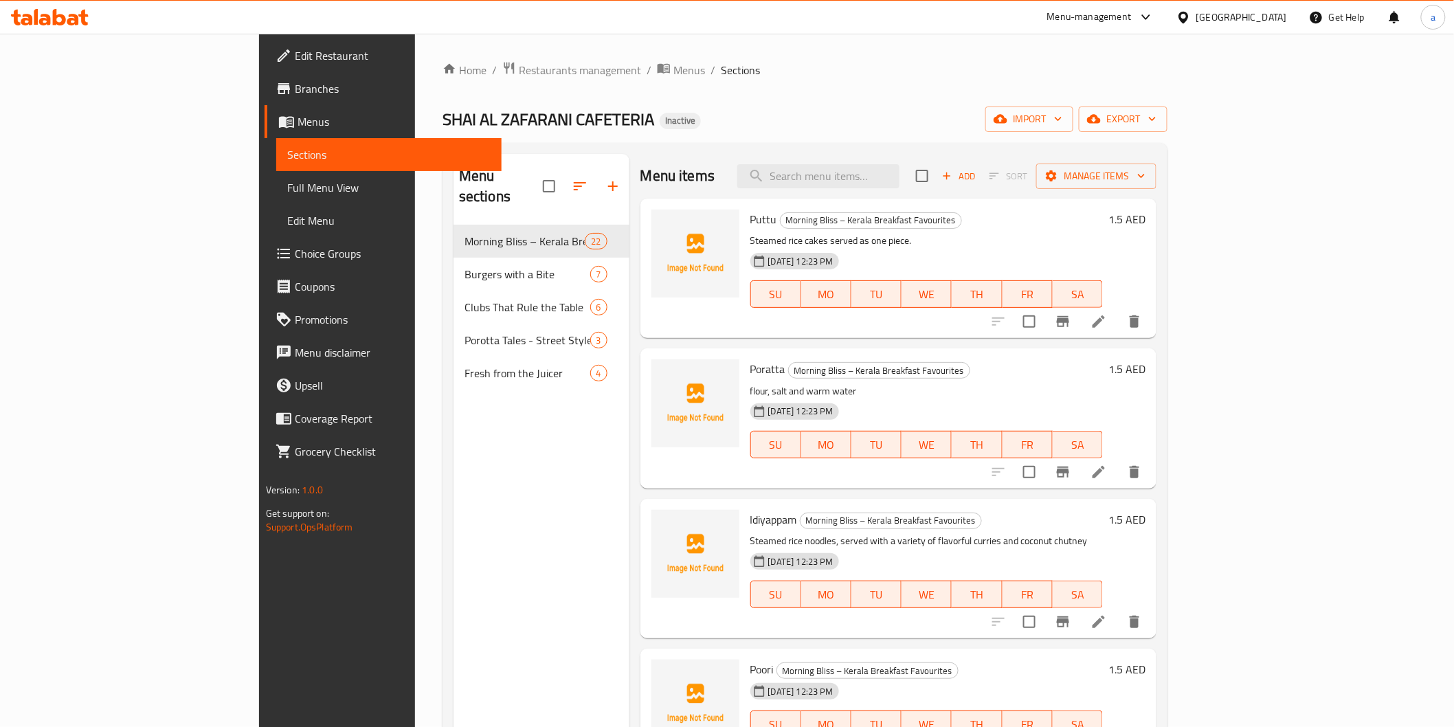
click at [287, 192] on span "Full Menu View" at bounding box center [388, 187] width 203 height 16
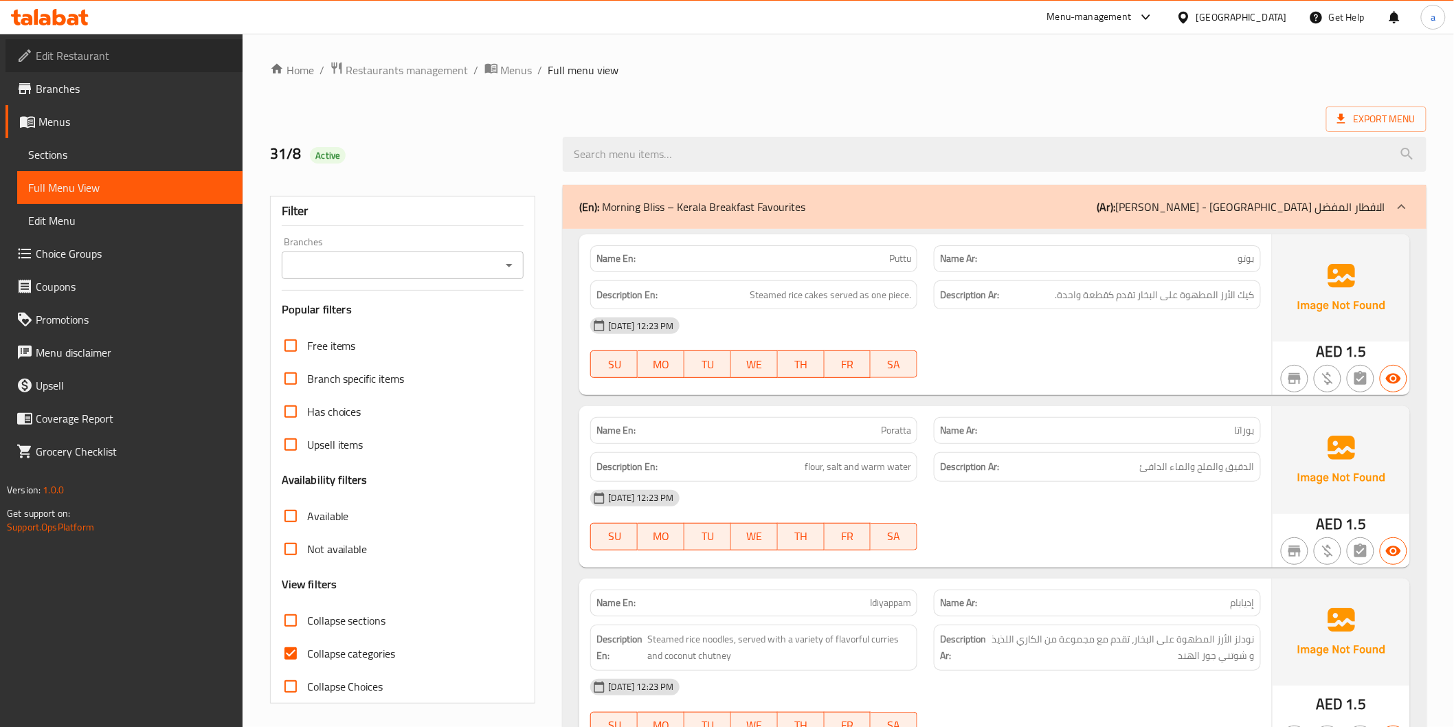
click at [99, 52] on span "Edit Restaurant" at bounding box center [134, 55] width 196 height 16
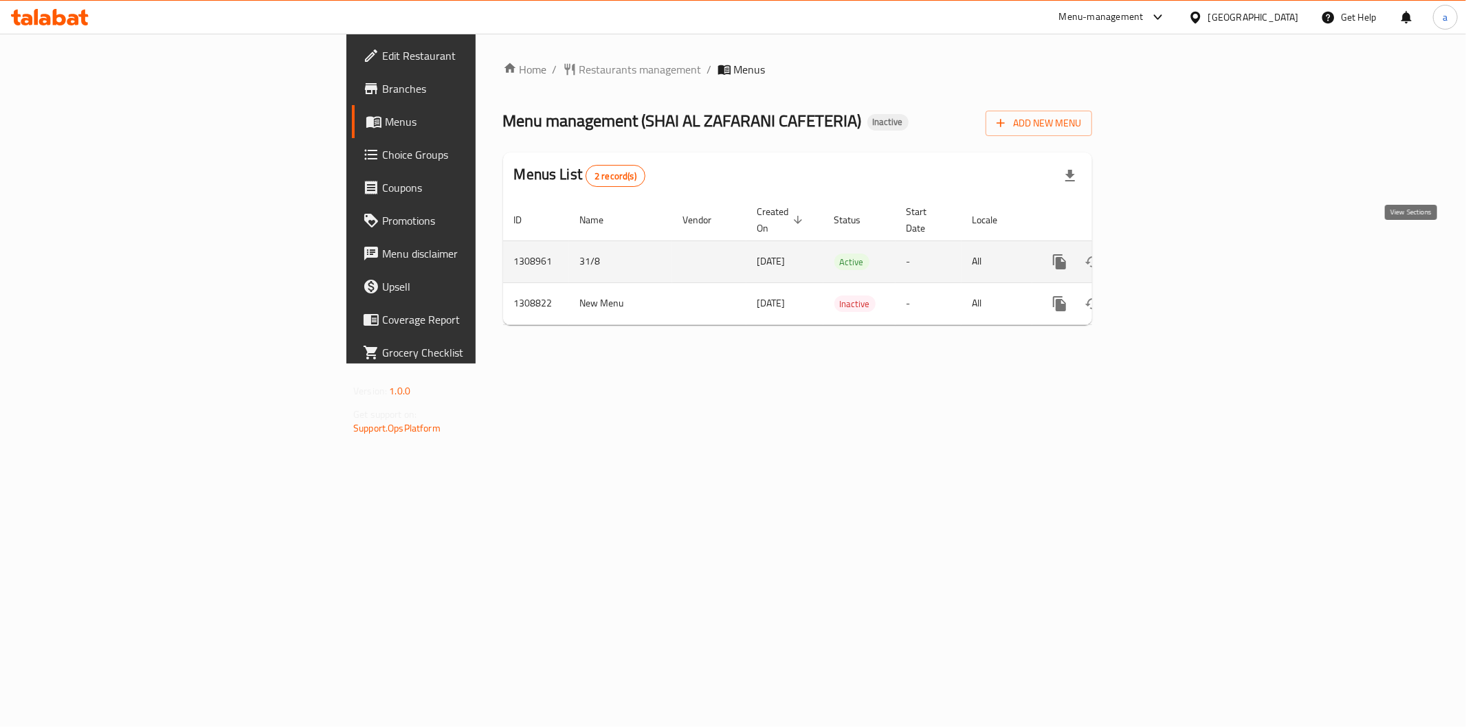
click at [1167, 254] on icon "enhanced table" at bounding box center [1158, 262] width 16 height 16
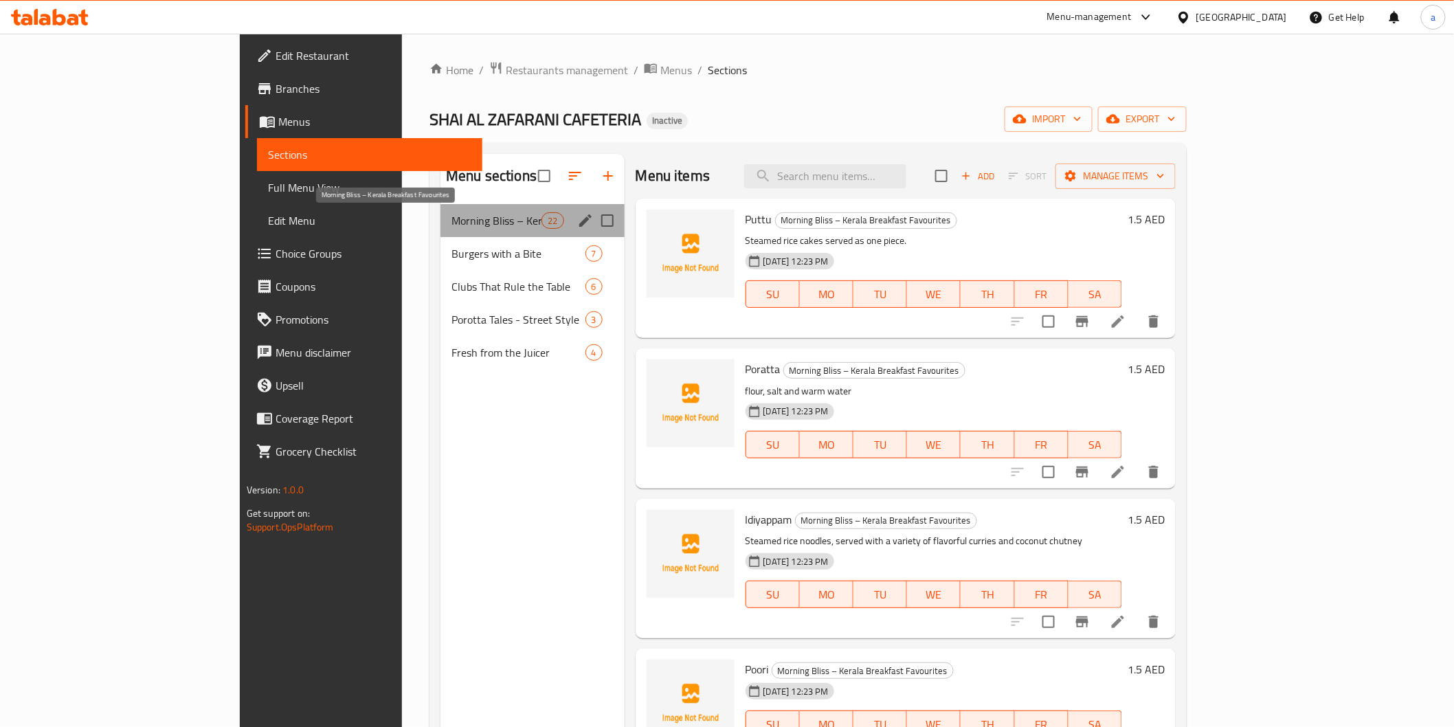
click at [455, 214] on span "Morning Bliss – Kerala Breakfast Favourites" at bounding box center [496, 220] width 90 height 16
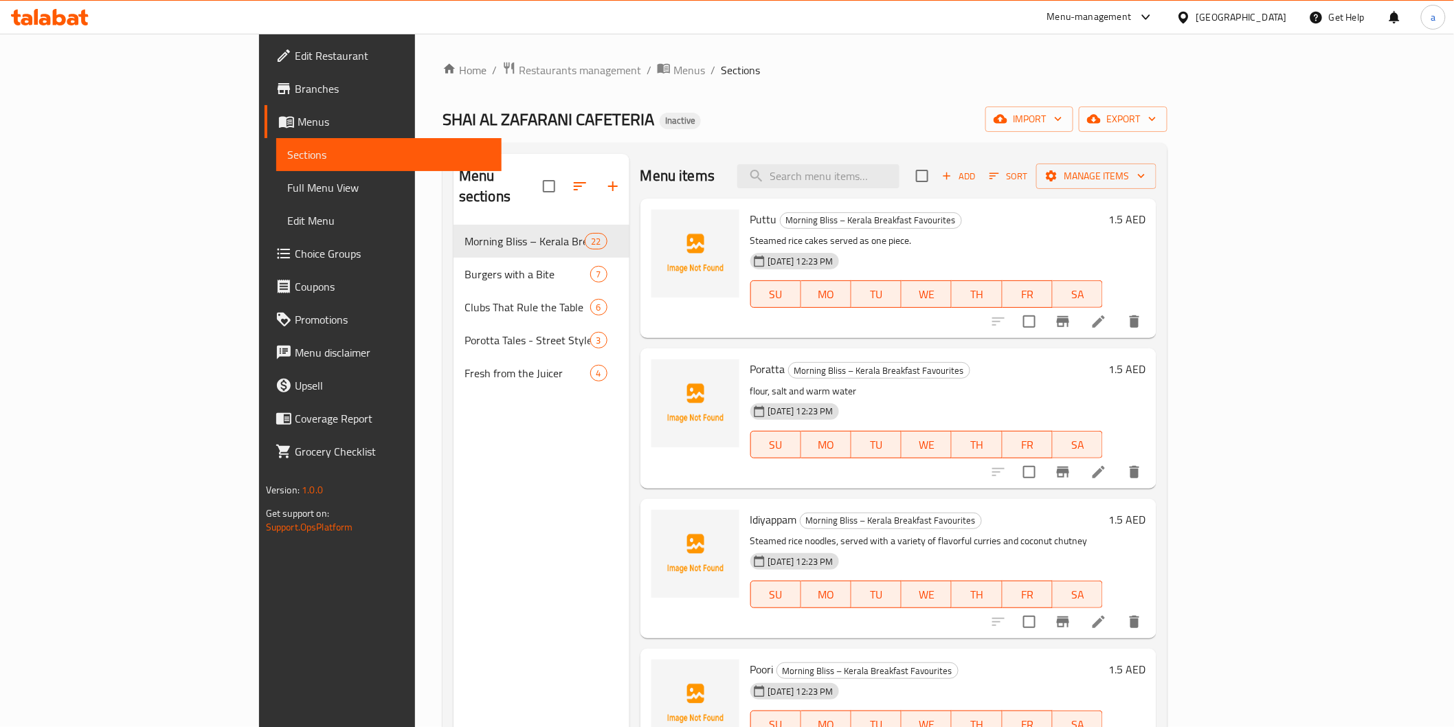
click at [750, 370] on span "Poratta" at bounding box center [767, 369] width 35 height 21
copy h6 "Poratta"
click at [454, 436] on div "Menu sections Morning Bliss – Kerala Breakfast Favourites 22 Burgers with a Bit…" at bounding box center [542, 517] width 176 height 727
click at [295, 95] on span "Branches" at bounding box center [393, 88] width 196 height 16
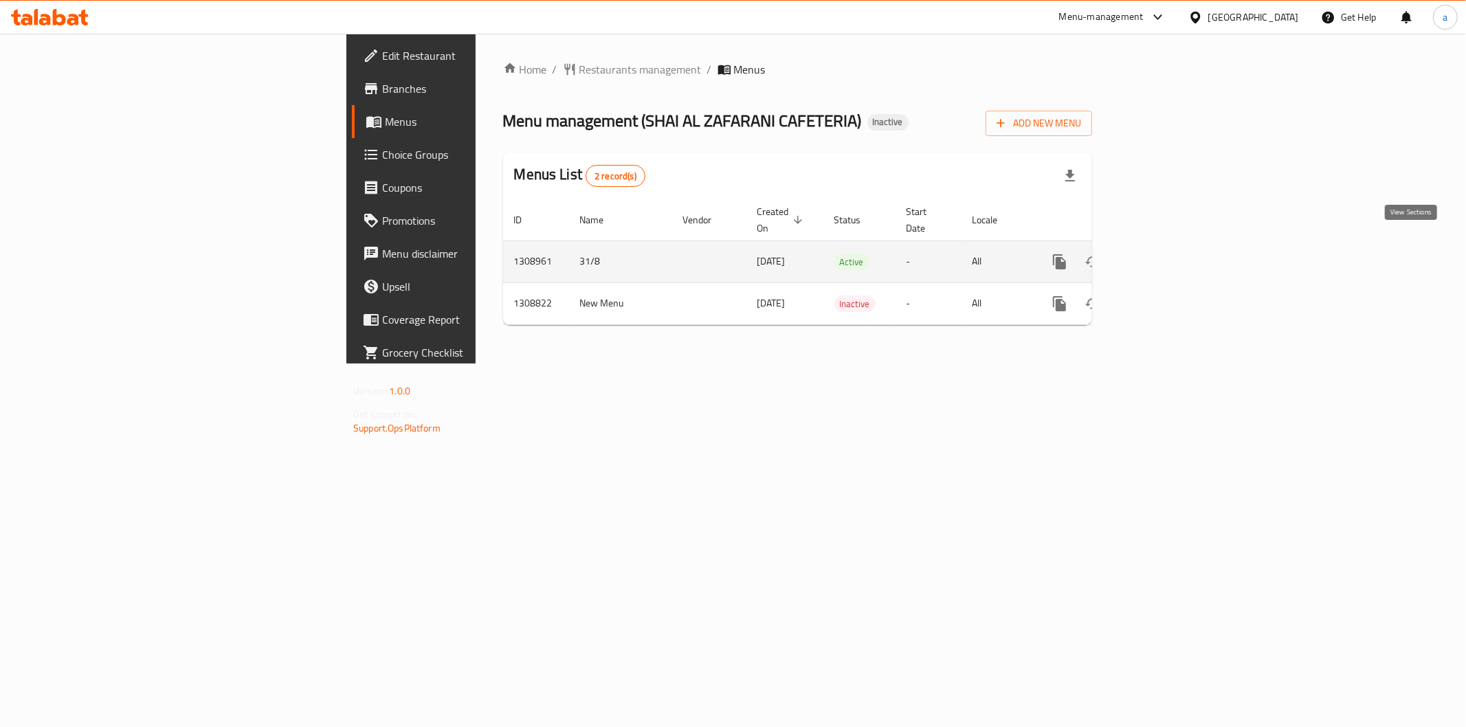
click at [1167, 254] on icon "enhanced table" at bounding box center [1158, 262] width 16 height 16
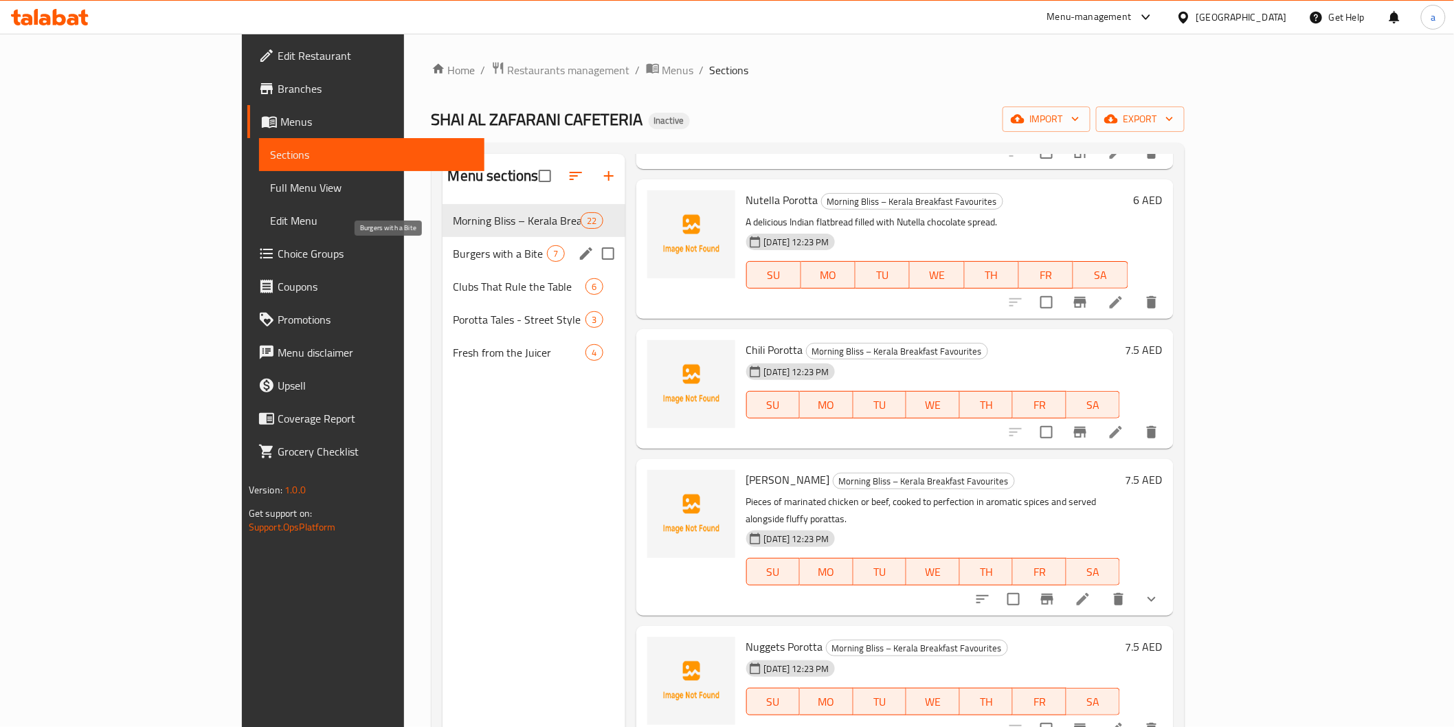
click at [454, 254] on span "Burgers with a Bite" at bounding box center [501, 253] width 94 height 16
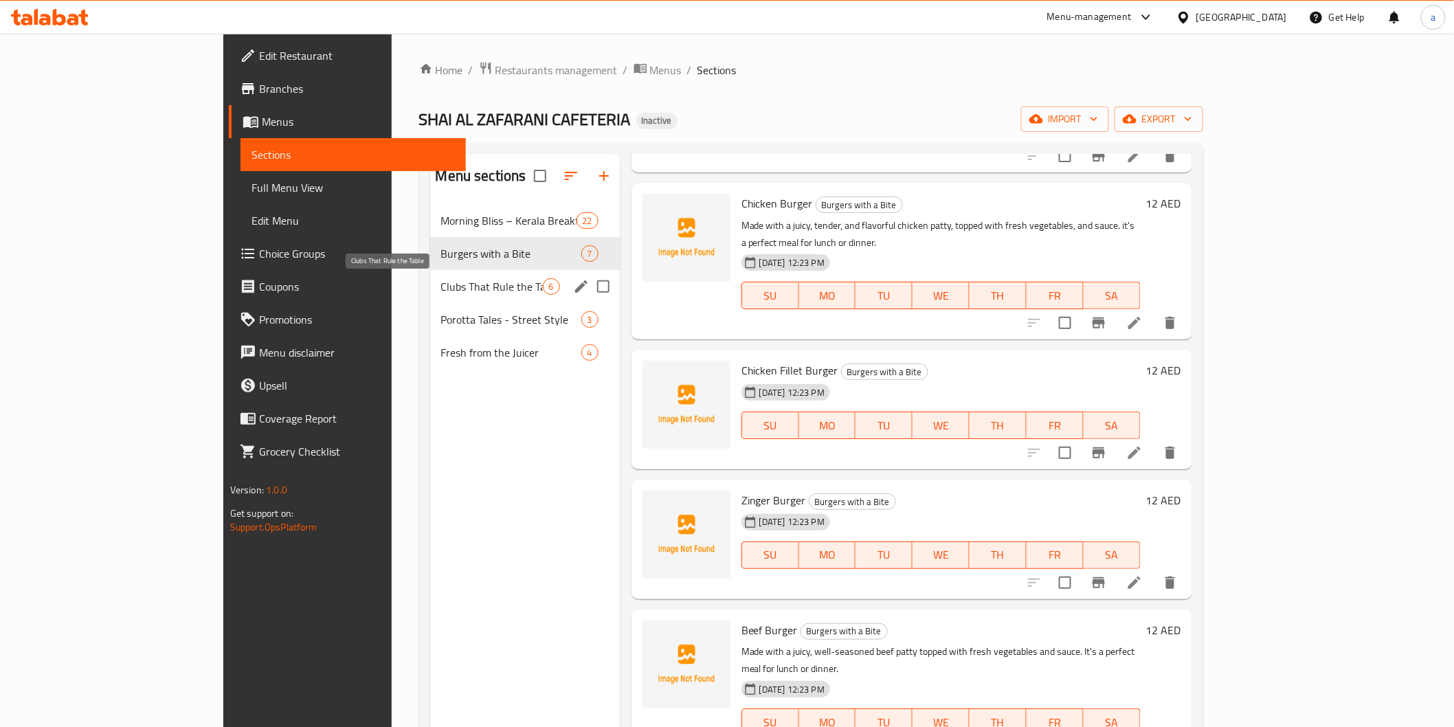
click at [441, 283] on span "Clubs That Rule the Table" at bounding box center [492, 286] width 102 height 16
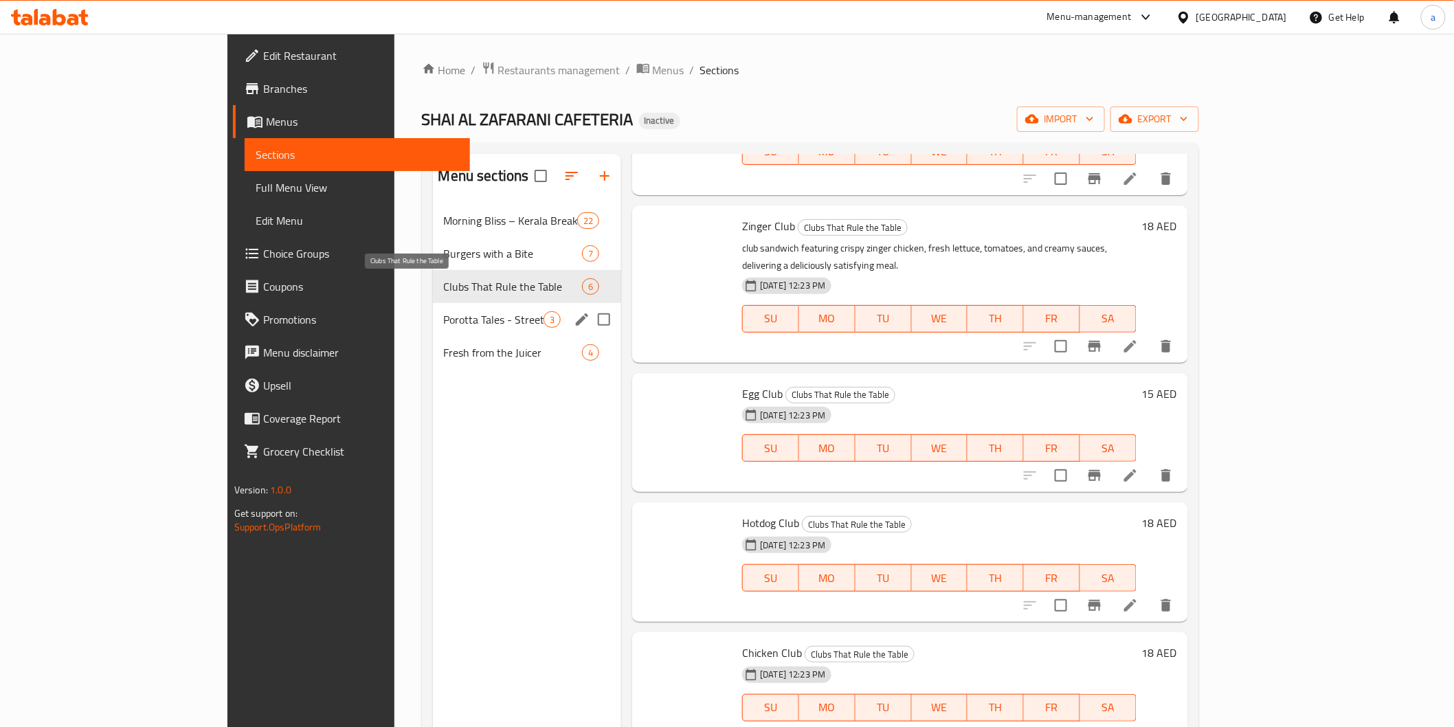
scroll to position [125, 0]
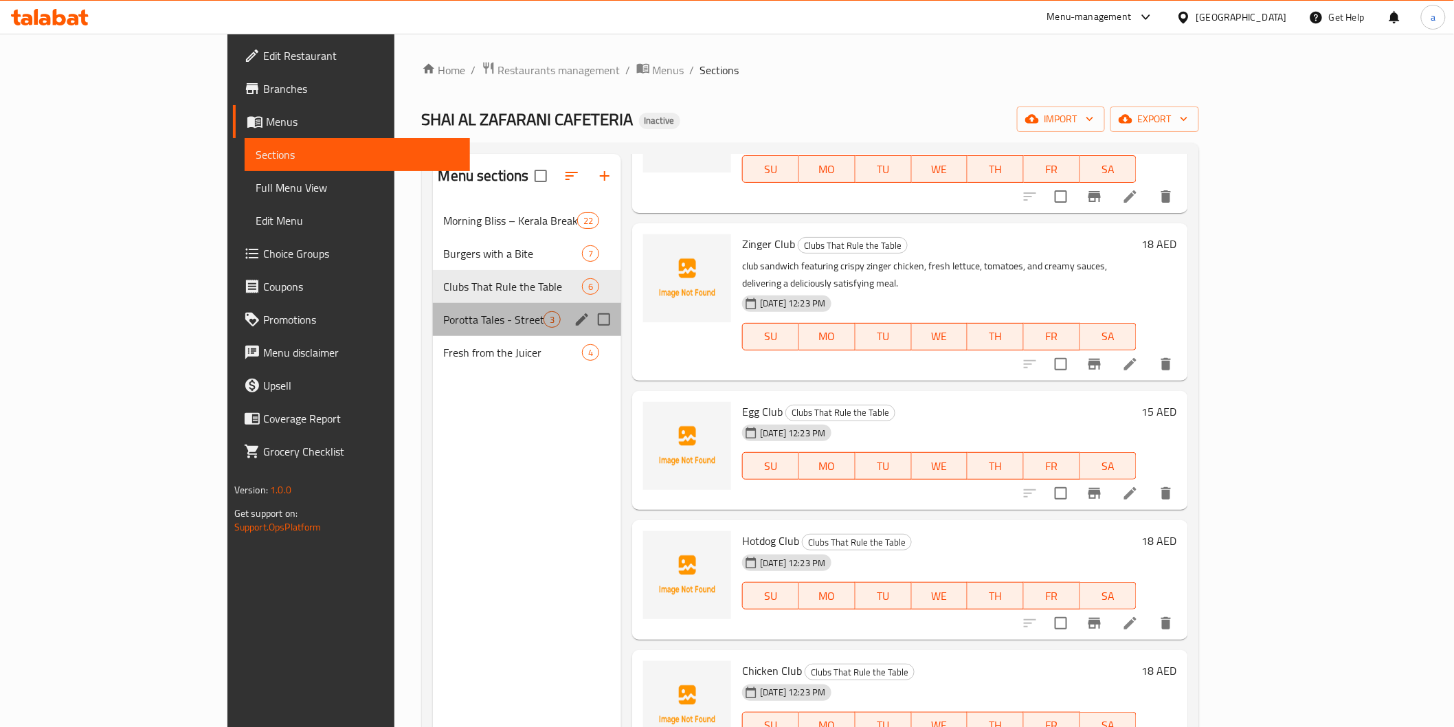
click at [433, 331] on div "Porotta Tales - Street Style 3" at bounding box center [527, 319] width 189 height 33
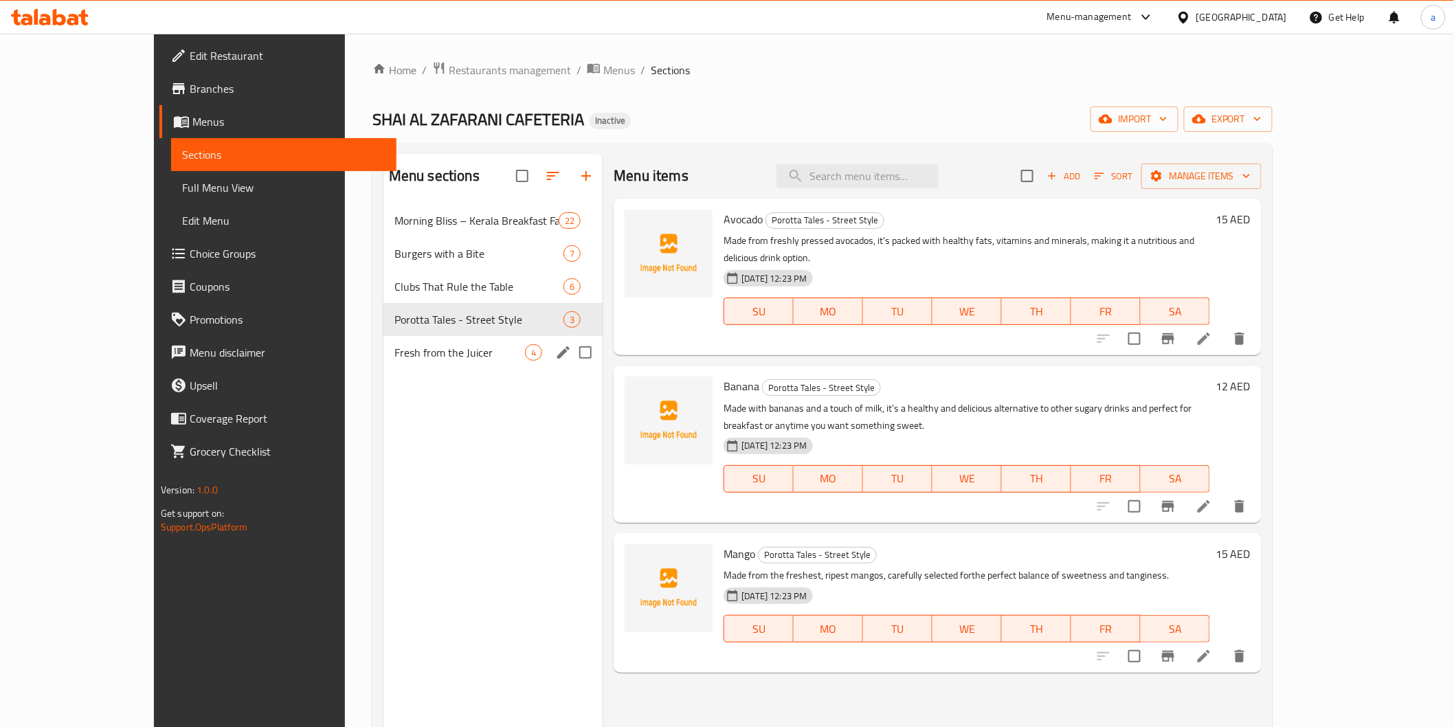
click at [383, 342] on div "Fresh from the Juicer 4" at bounding box center [493, 352] width 220 height 33
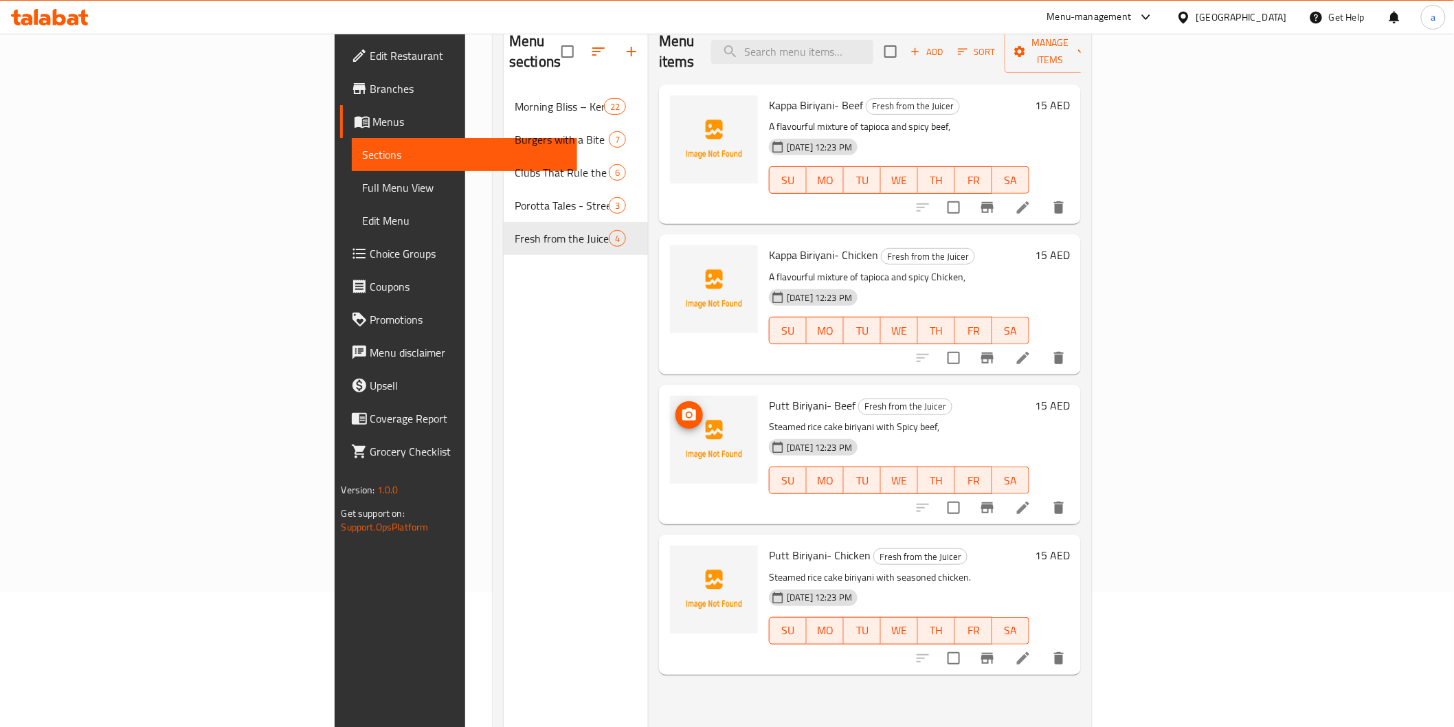
scroll to position [192, 0]
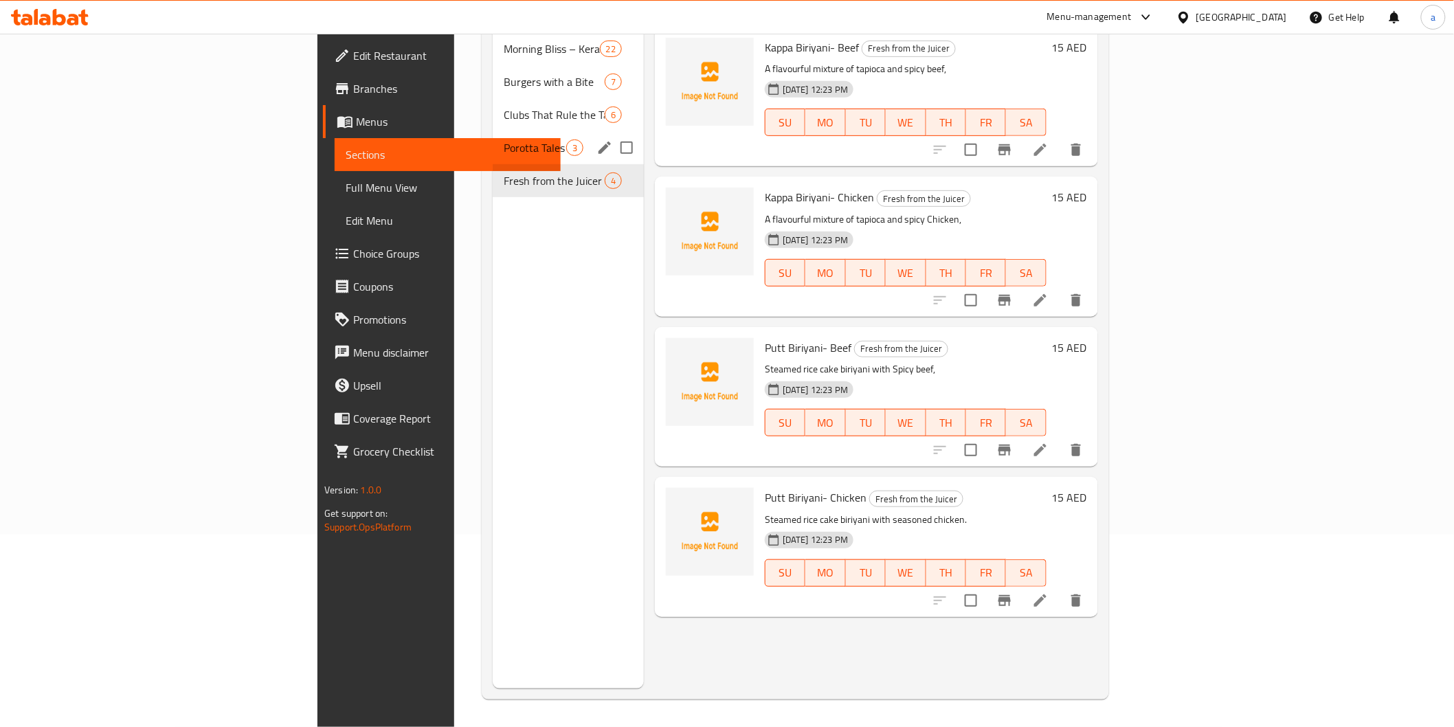
click at [493, 131] on div "Porotta Tales - Street Style 3" at bounding box center [568, 147] width 151 height 33
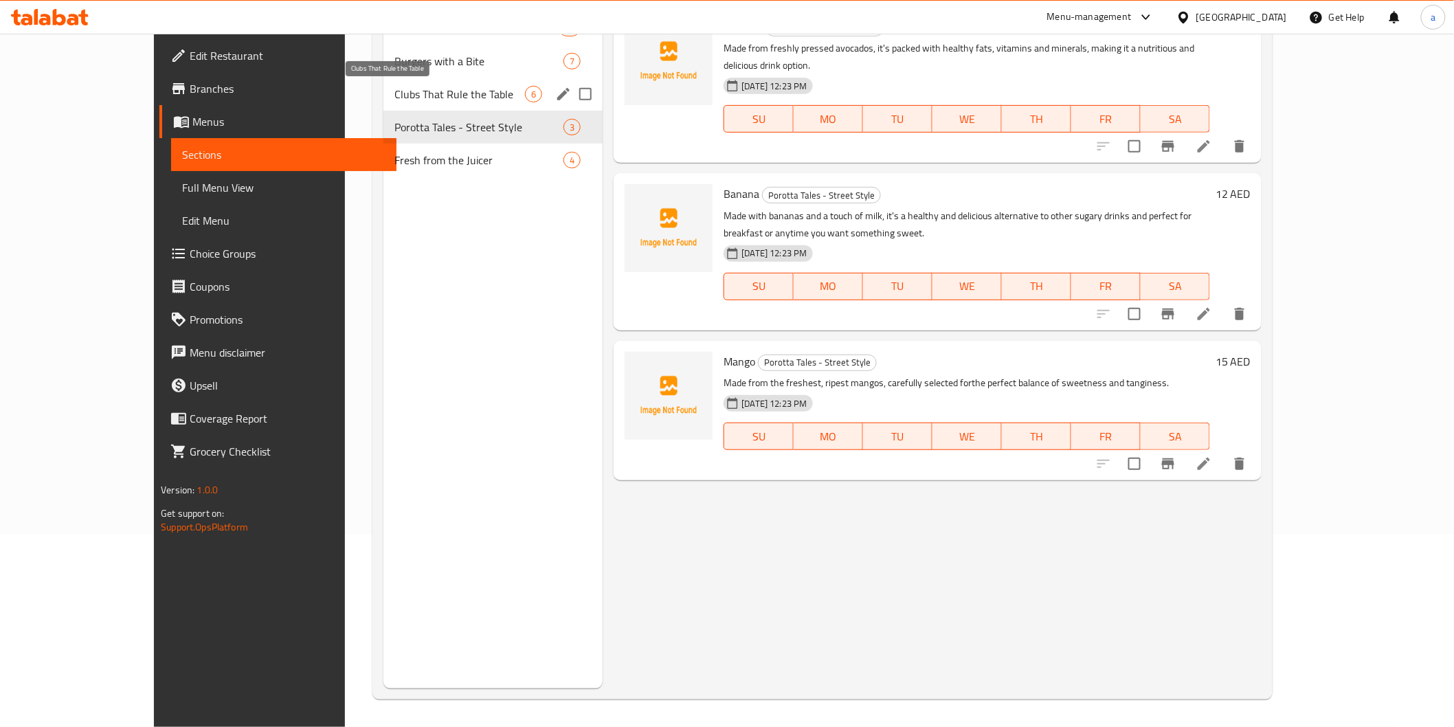
click at [414, 92] on span "Clubs That Rule the Table" at bounding box center [459, 94] width 131 height 16
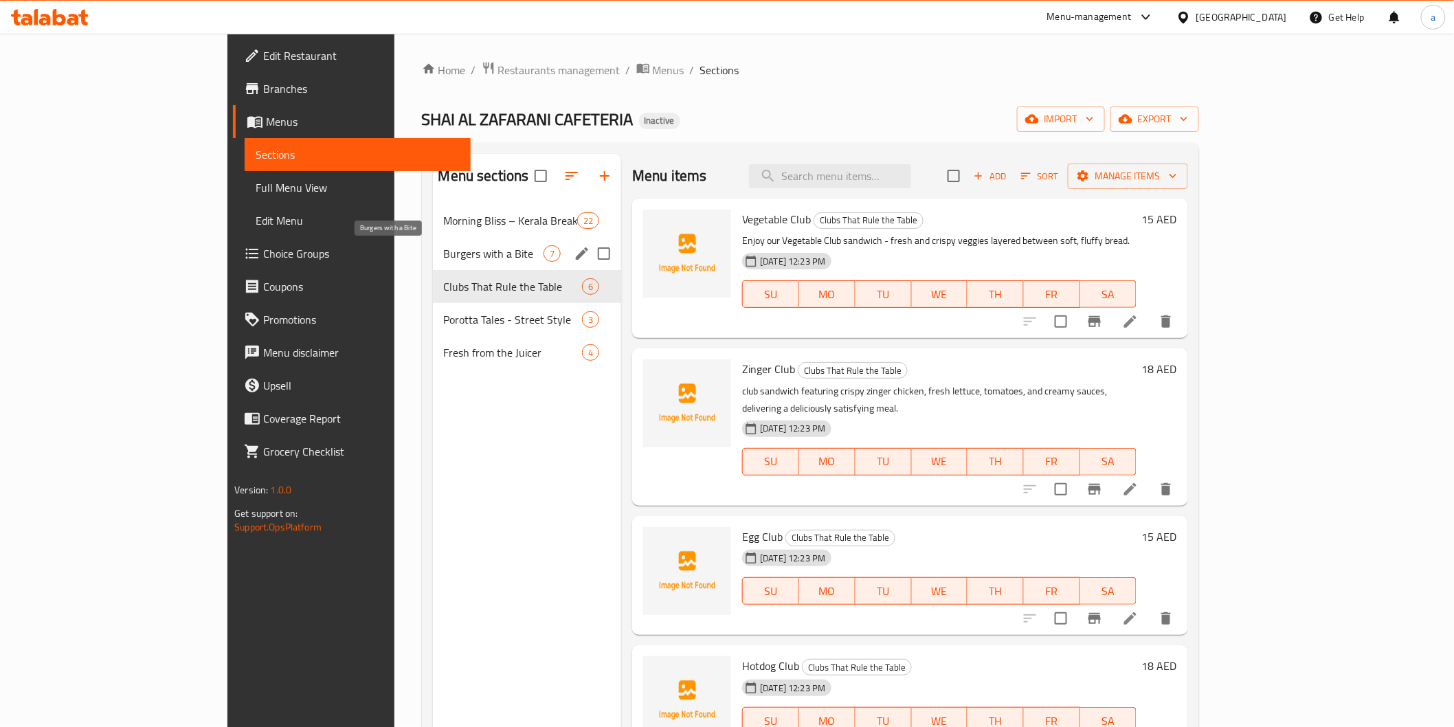
click at [444, 245] on span "Burgers with a Bite" at bounding box center [494, 253] width 100 height 16
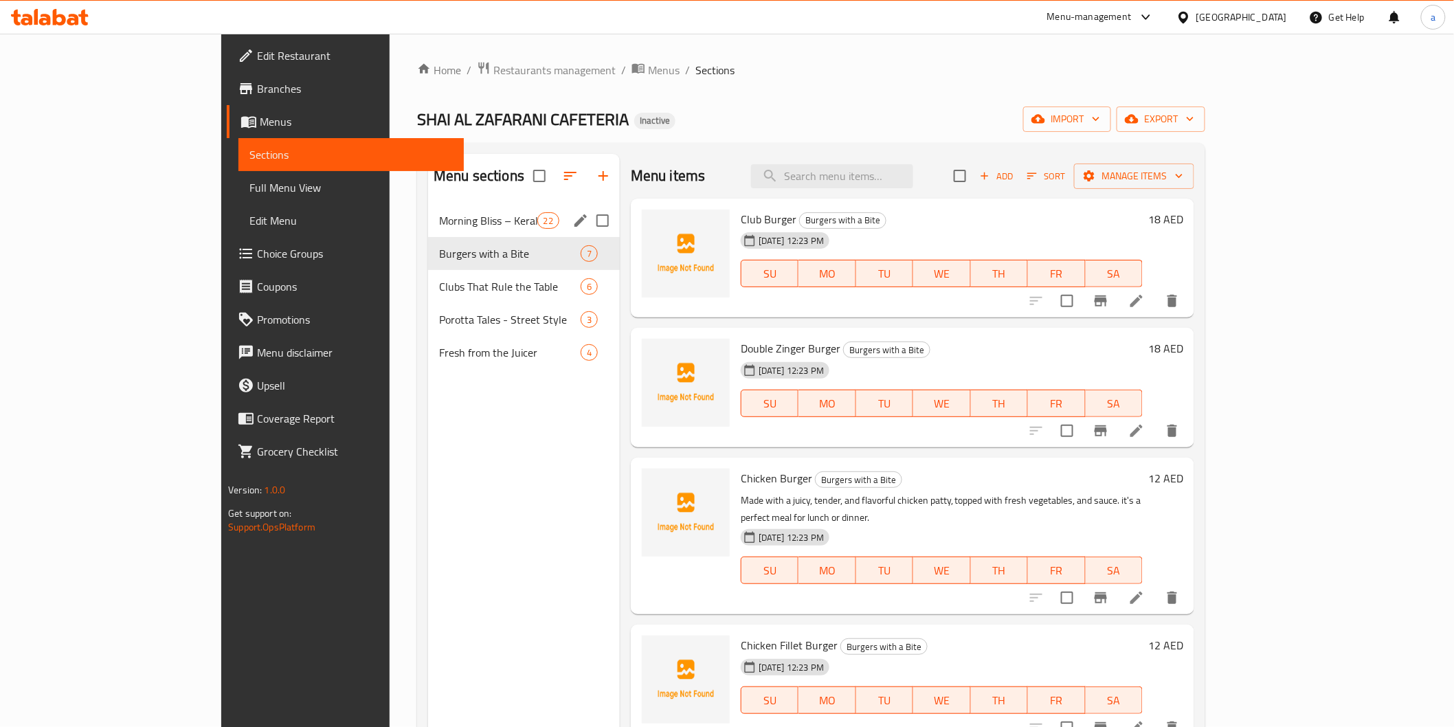
click at [428, 229] on div "Morning Bliss – Kerala Breakfast Favourites 22" at bounding box center [524, 220] width 192 height 33
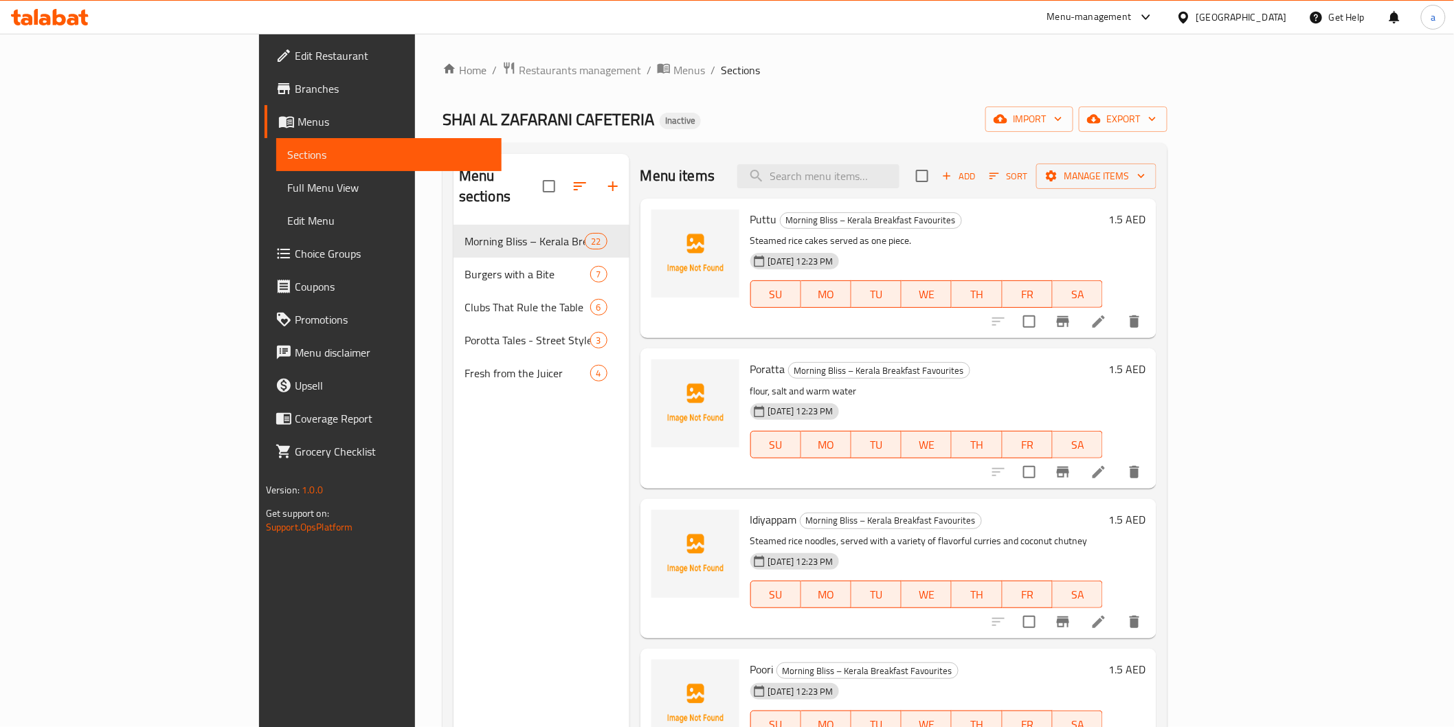
click at [1260, 23] on div "United Arab Emirates" at bounding box center [1241, 17] width 91 height 15
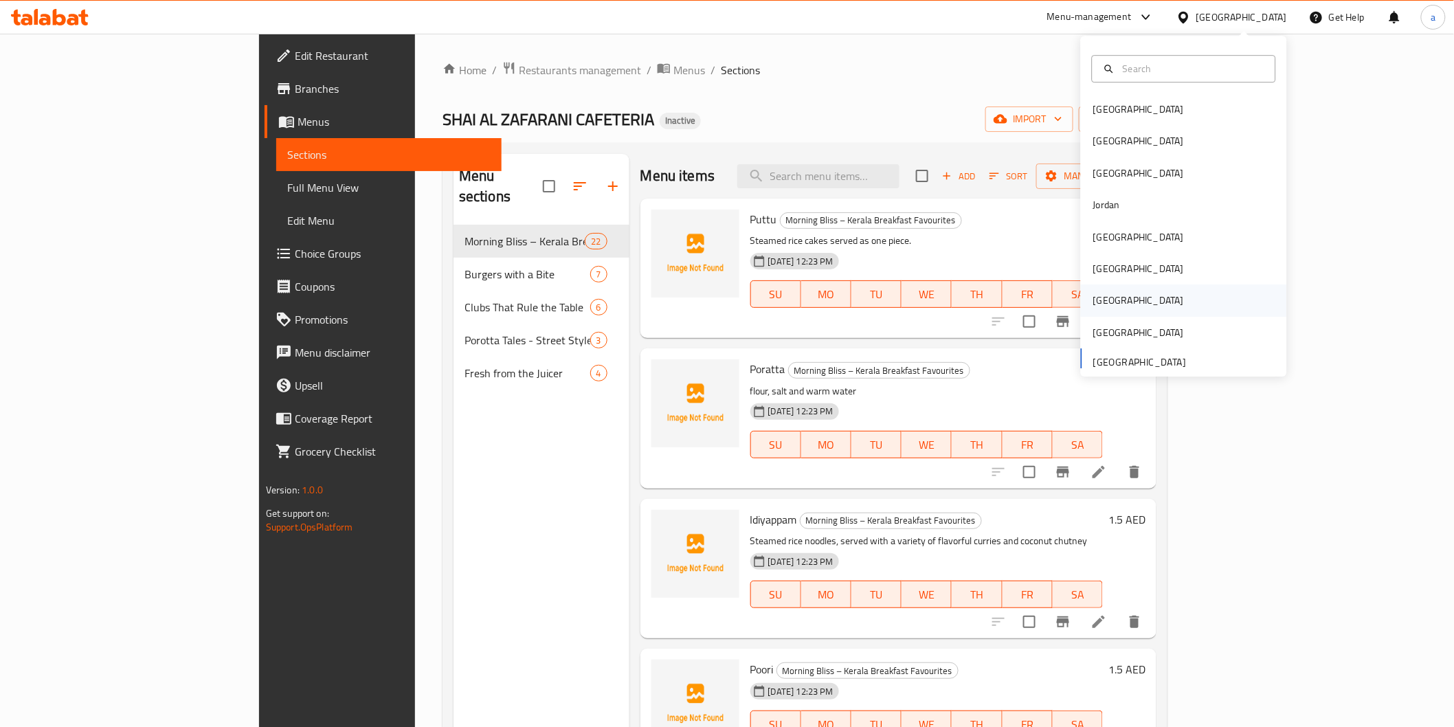
click at [1179, 307] on div "[GEOGRAPHIC_DATA]" at bounding box center [1184, 301] width 206 height 32
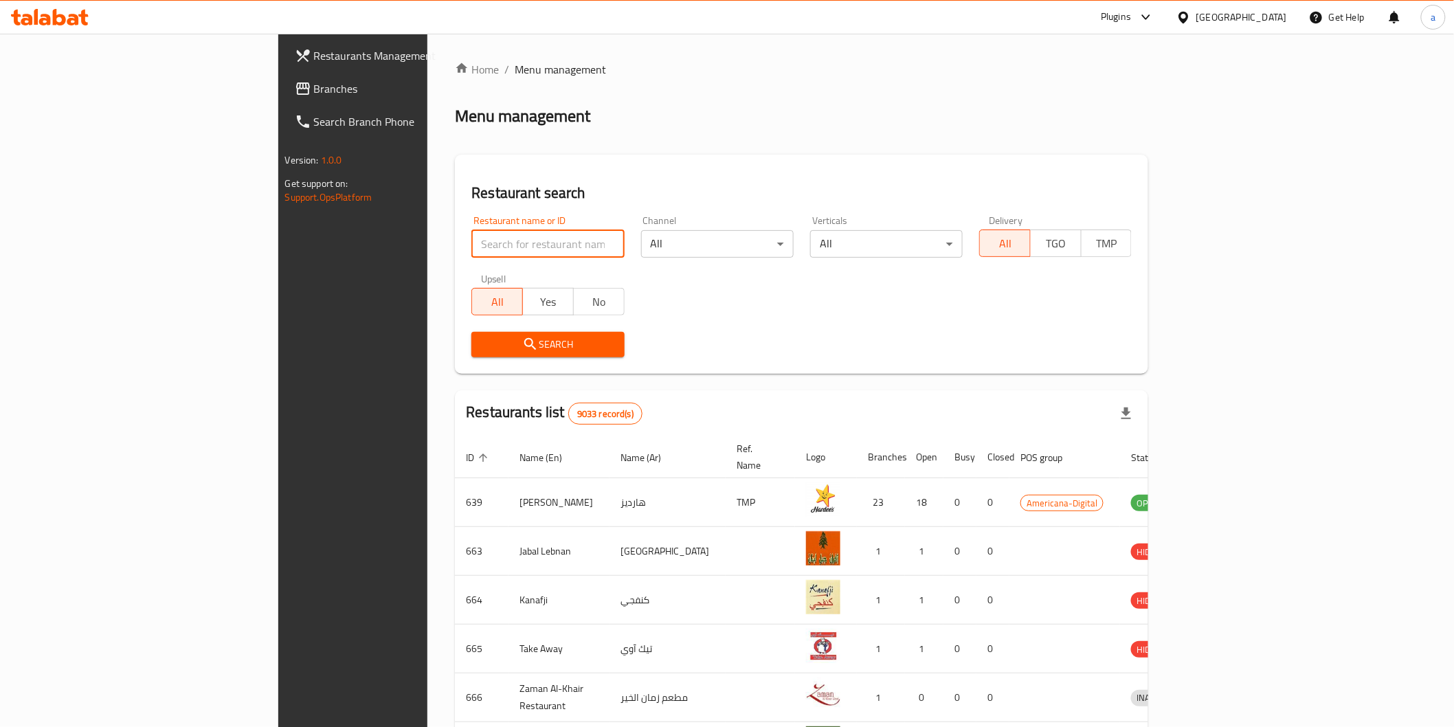
click at [471, 235] on input "search" at bounding box center [547, 243] width 153 height 27
drag, startPoint x: 315, startPoint y: 235, endPoint x: 124, endPoint y: 82, distance: 243.9
click at [314, 82] on span "Branches" at bounding box center [412, 88] width 196 height 16
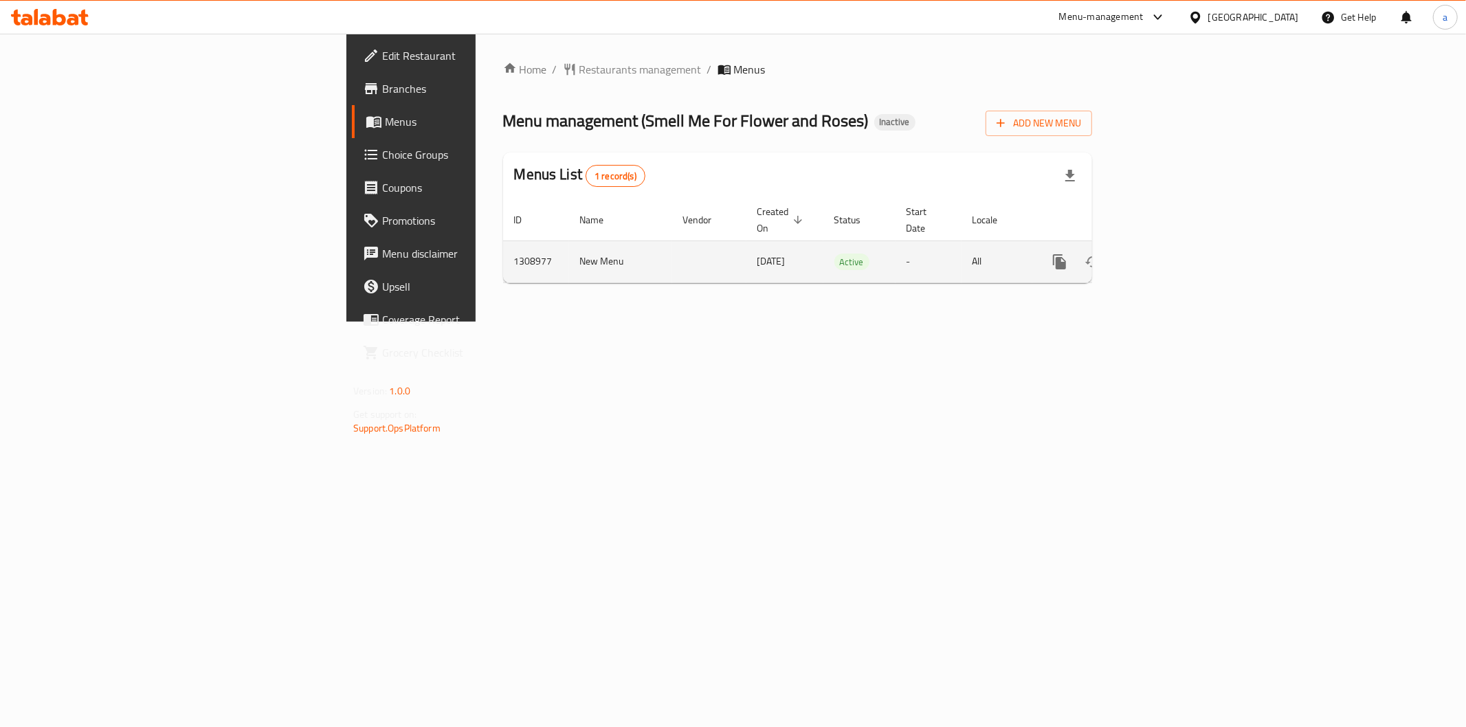
click at [1167, 254] on icon "enhanced table" at bounding box center [1158, 262] width 16 height 16
